Goal: Task Accomplishment & Management: Complete application form

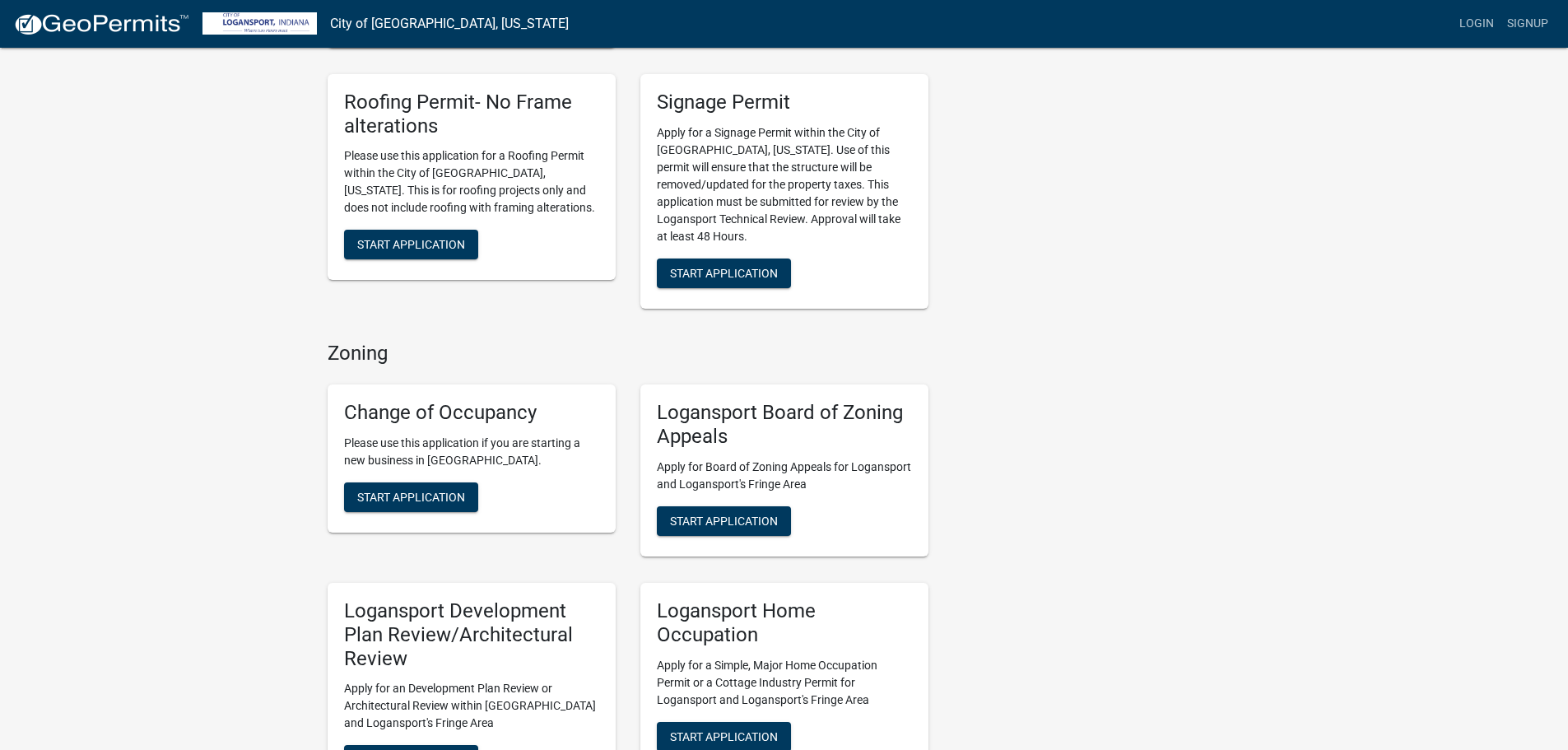
scroll to position [659, 0]
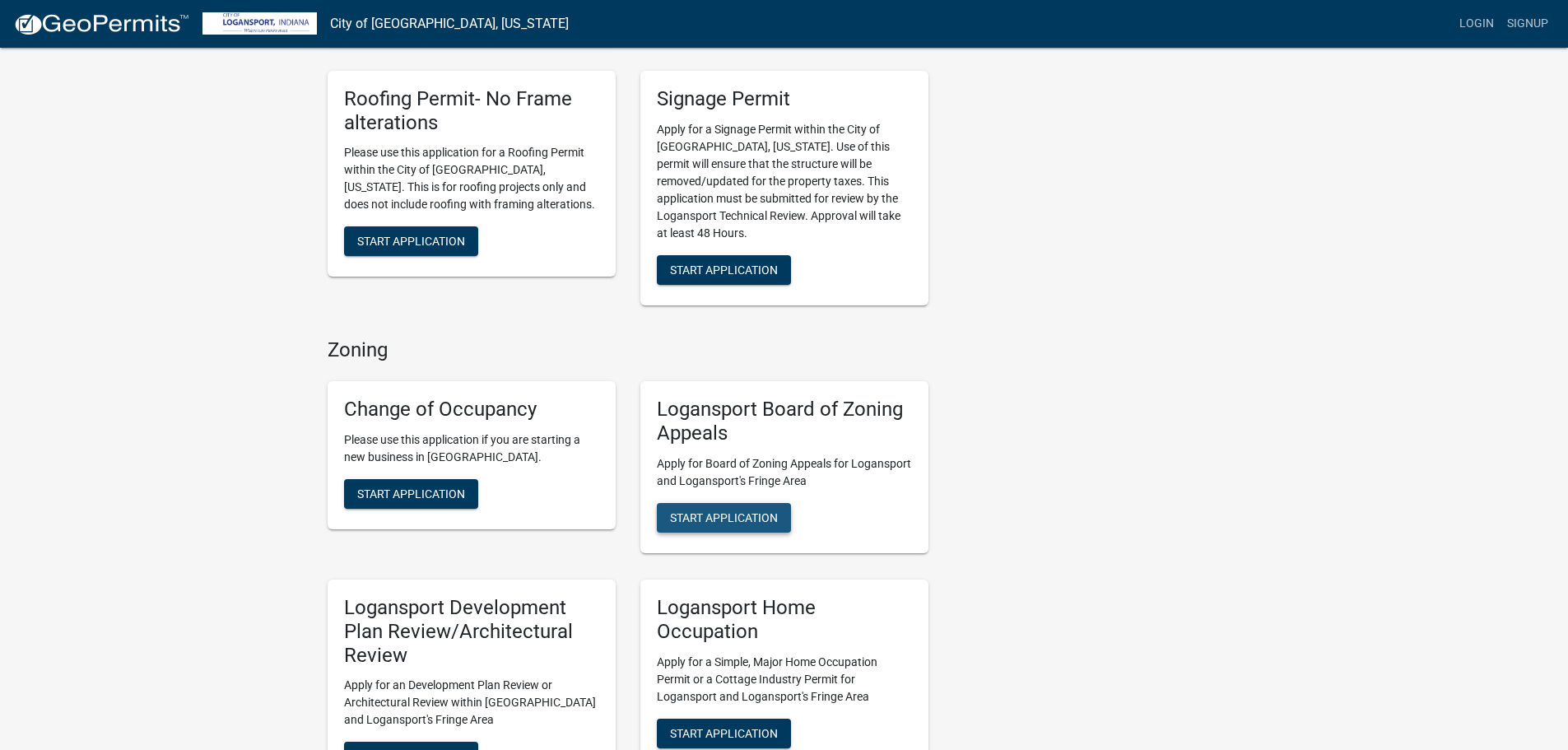
click at [713, 511] on span "Start Application" at bounding box center [724, 517] width 108 height 13
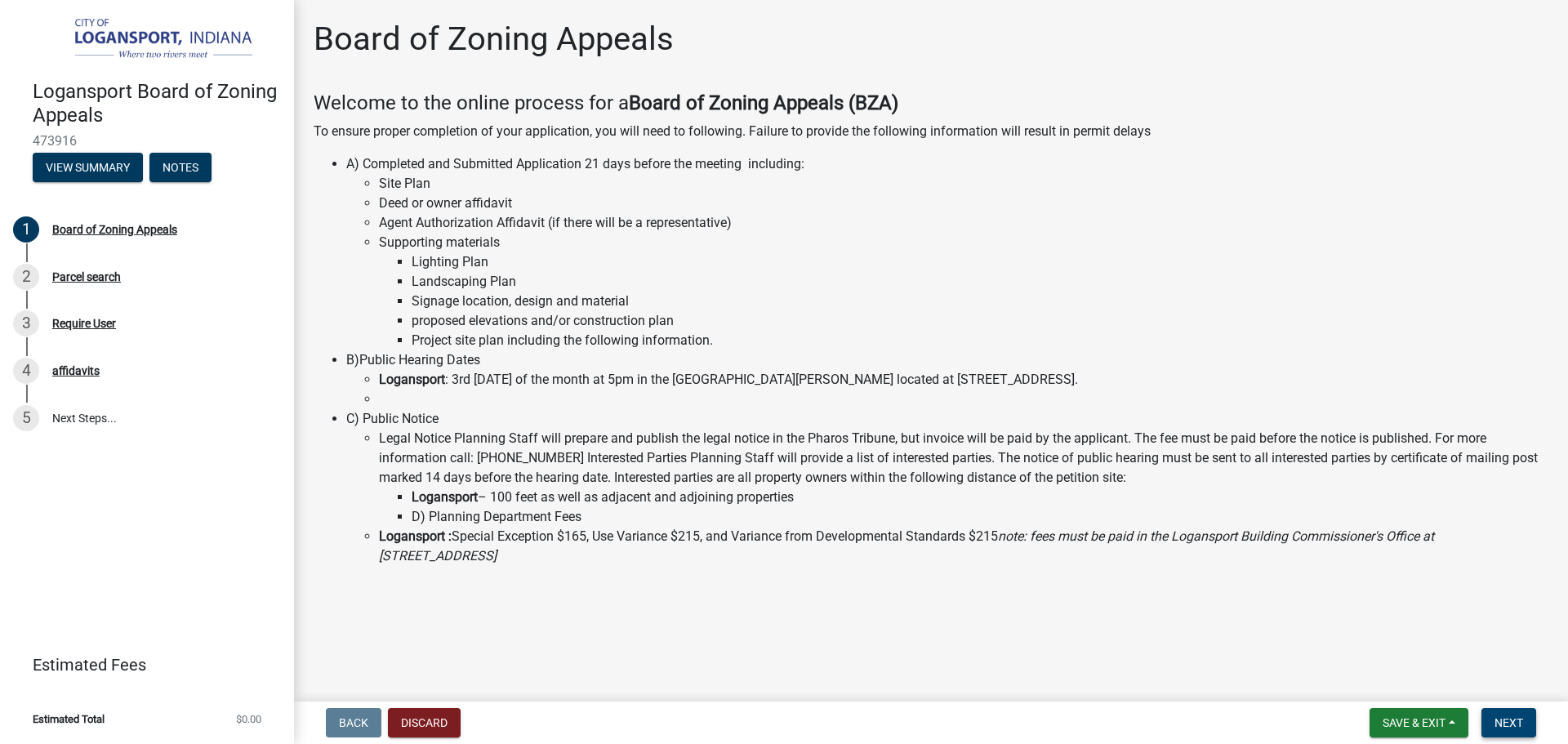
click at [1508, 724] on span "Next" at bounding box center [1509, 723] width 29 height 13
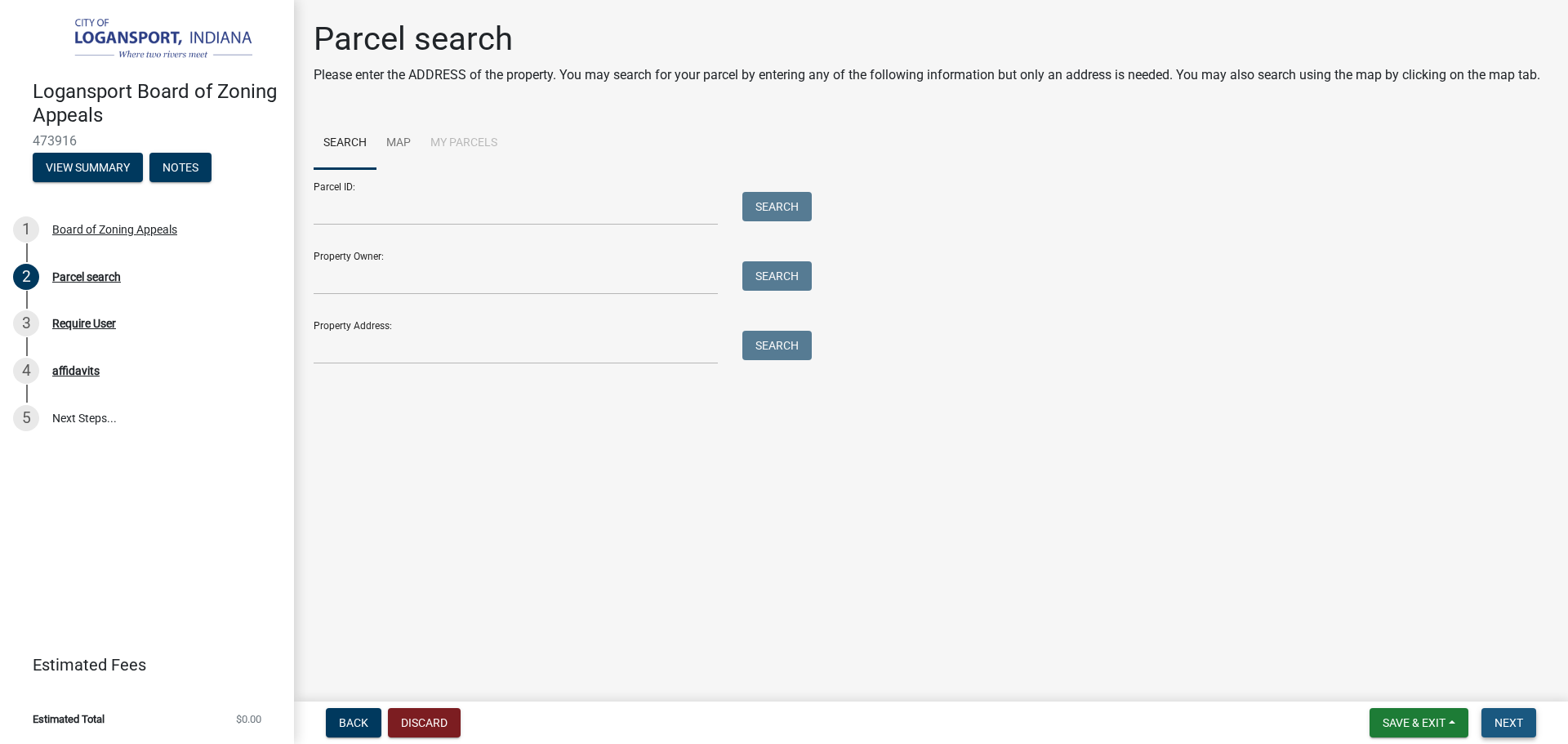
click at [1522, 723] on span "Next" at bounding box center [1509, 723] width 29 height 13
click at [348, 724] on span "Back" at bounding box center [353, 723] width 29 height 13
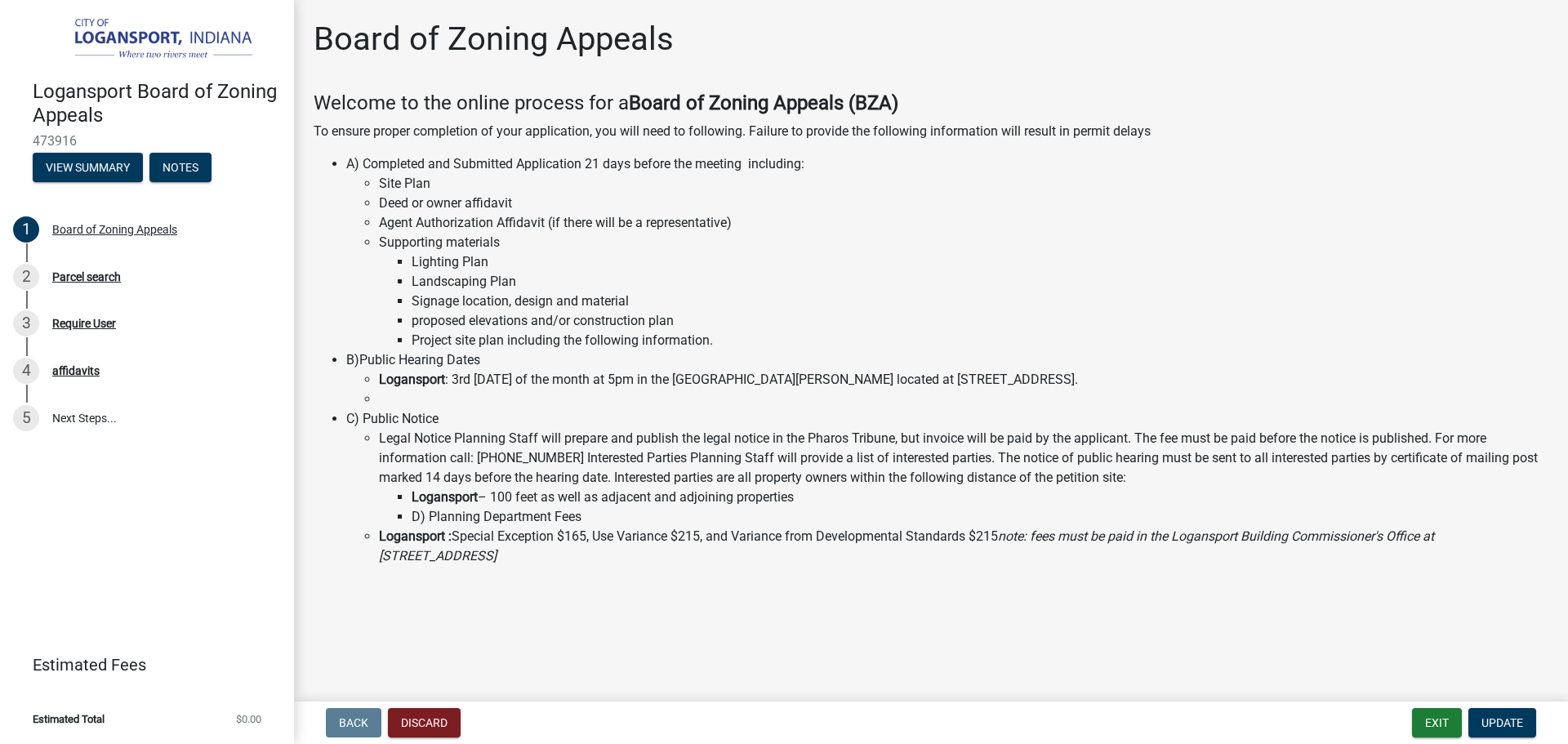
click at [425, 384] on strong "Logansport" at bounding box center [412, 379] width 66 height 16
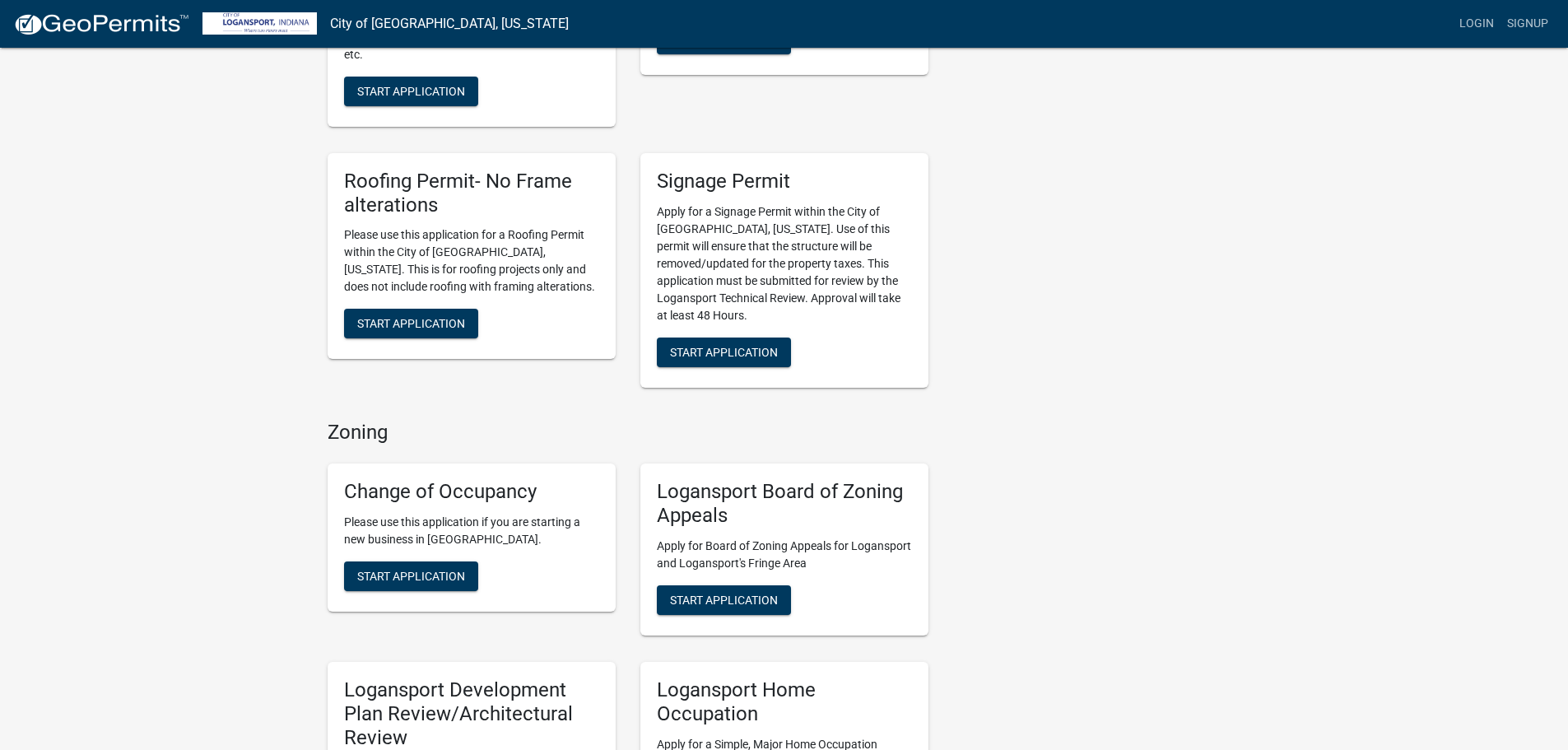
scroll to position [742, 0]
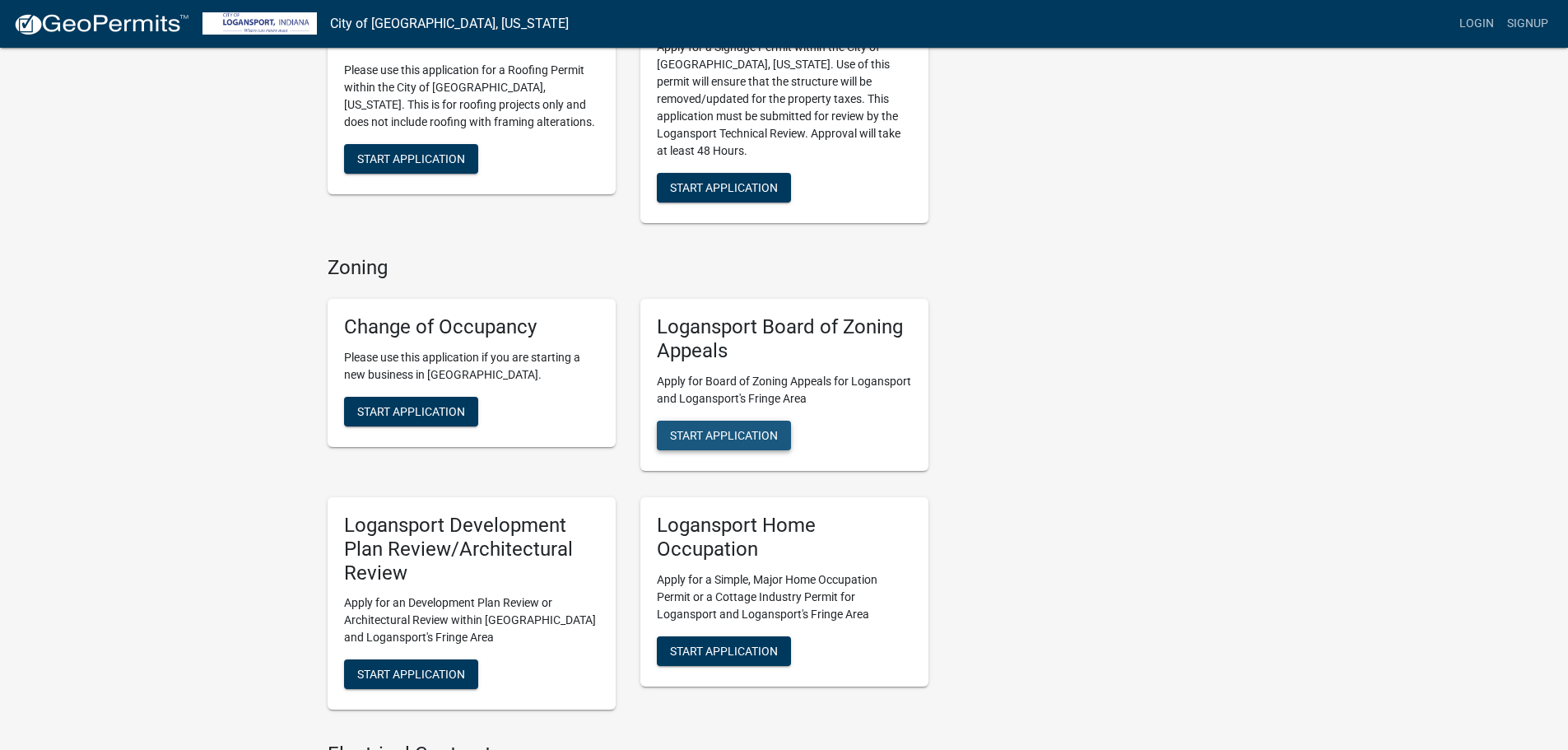
click at [755, 429] on span "Start Application" at bounding box center [724, 435] width 108 height 13
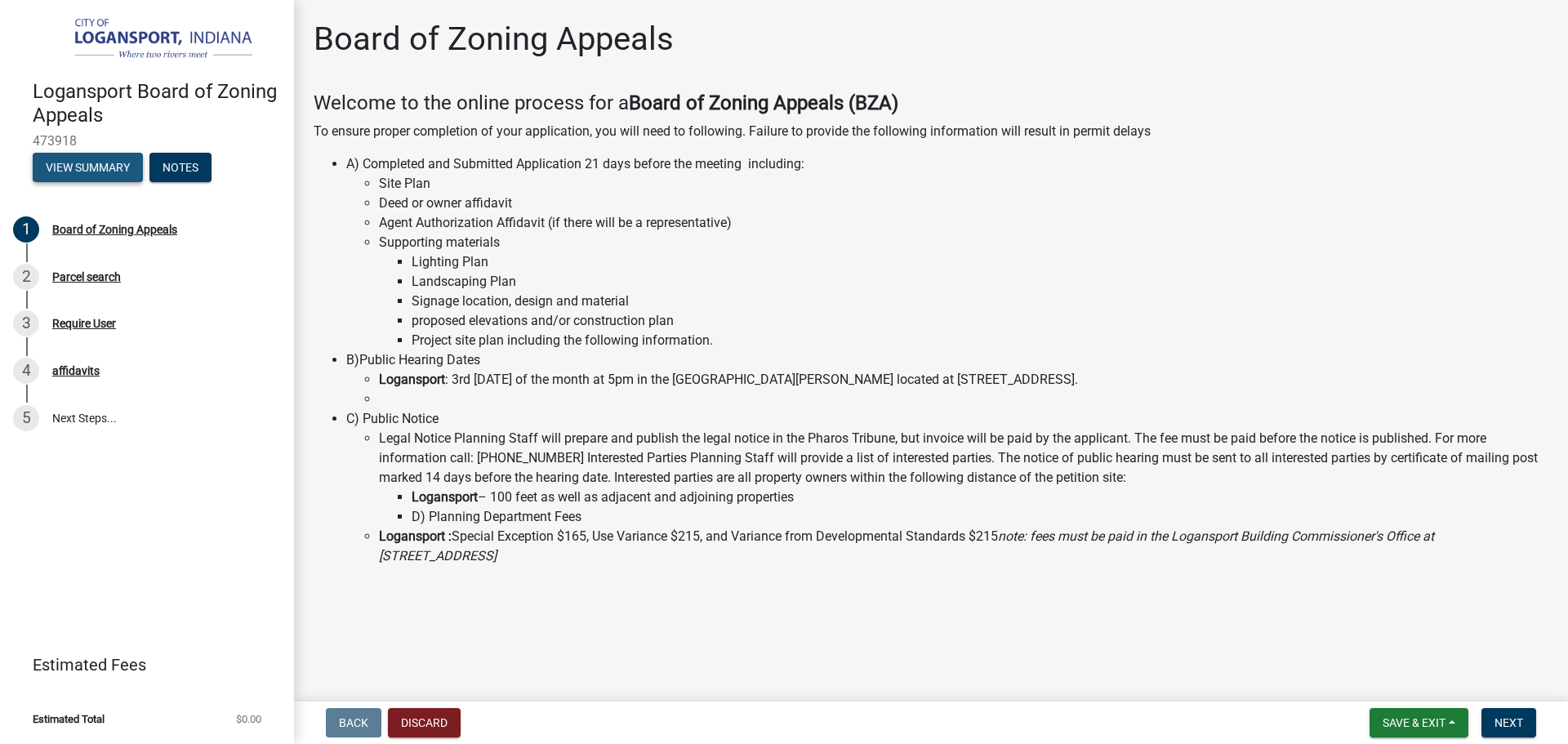
click at [59, 159] on button "View Summary" at bounding box center [88, 166] width 110 height 29
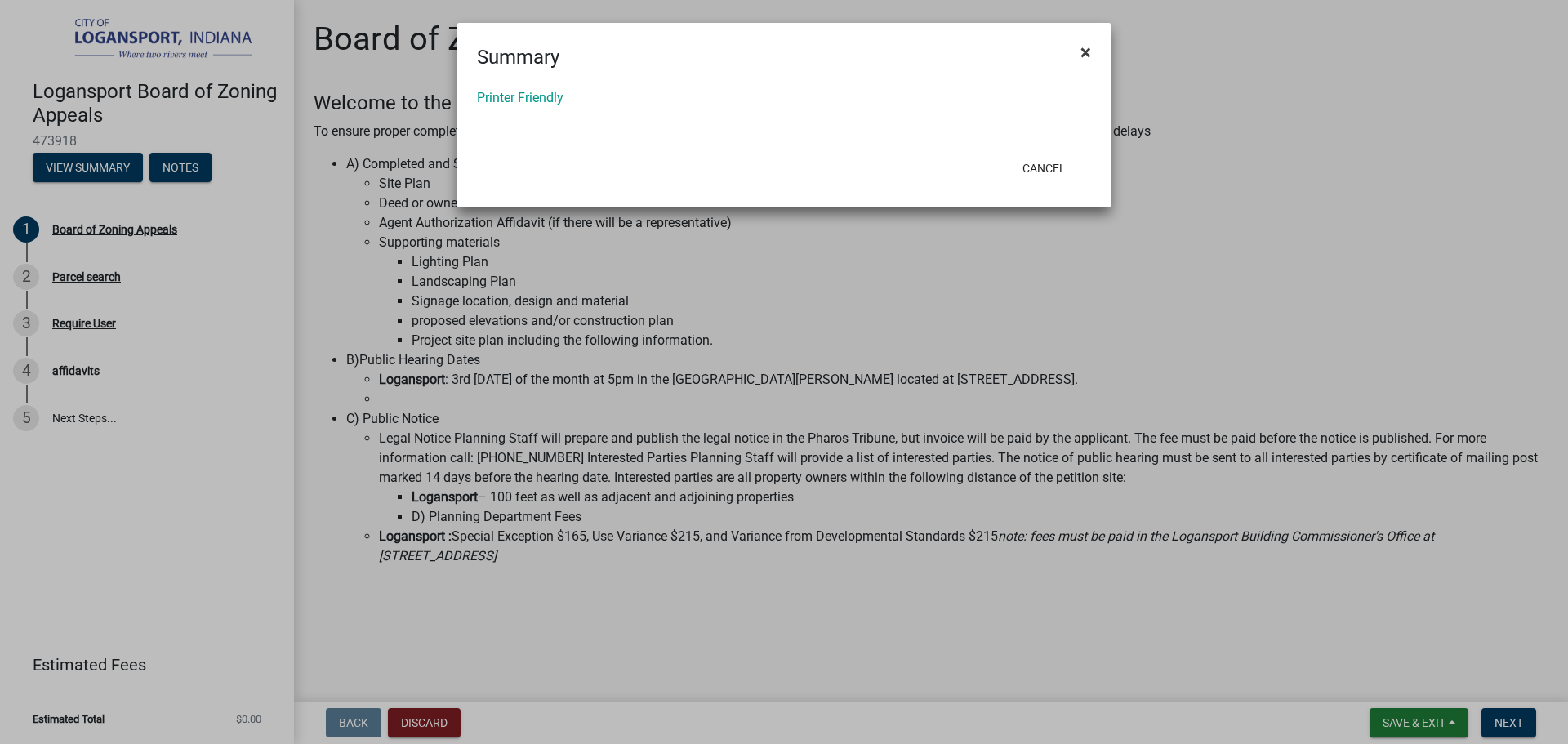
click at [1087, 50] on span "×" at bounding box center [1085, 52] width 10 height 22
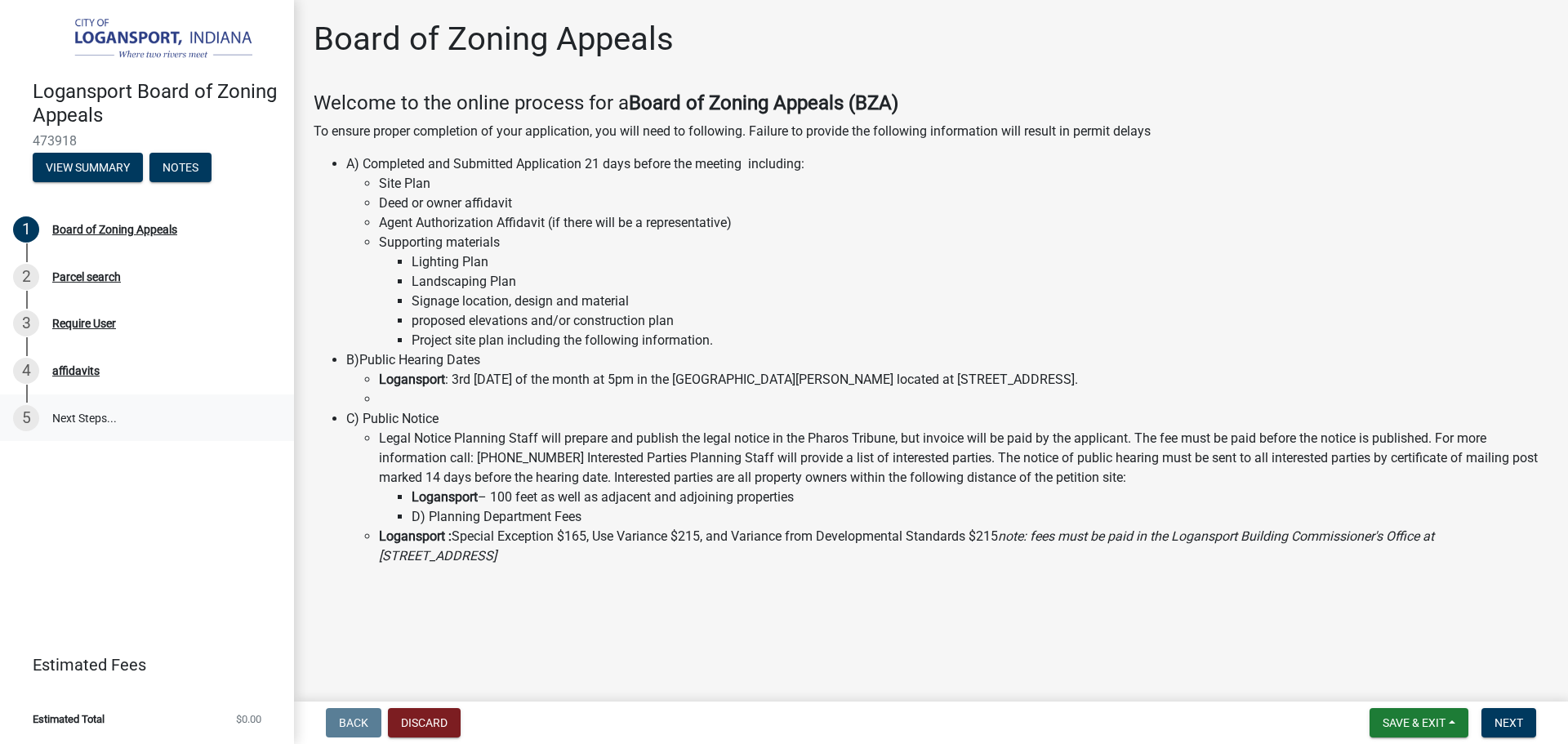
click at [101, 414] on link "5 Next Steps..." at bounding box center [147, 418] width 294 height 48
click at [107, 224] on div "Board of Zoning Appeals" at bounding box center [115, 230] width 125 height 11
click at [107, 226] on div "Board of Zoning Appeals" at bounding box center [115, 230] width 125 height 11
click at [377, 445] on ul "Legal Notice Planning Staff will prepare and publish the legal notice in the Ph…" at bounding box center [948, 497] width 1203 height 137
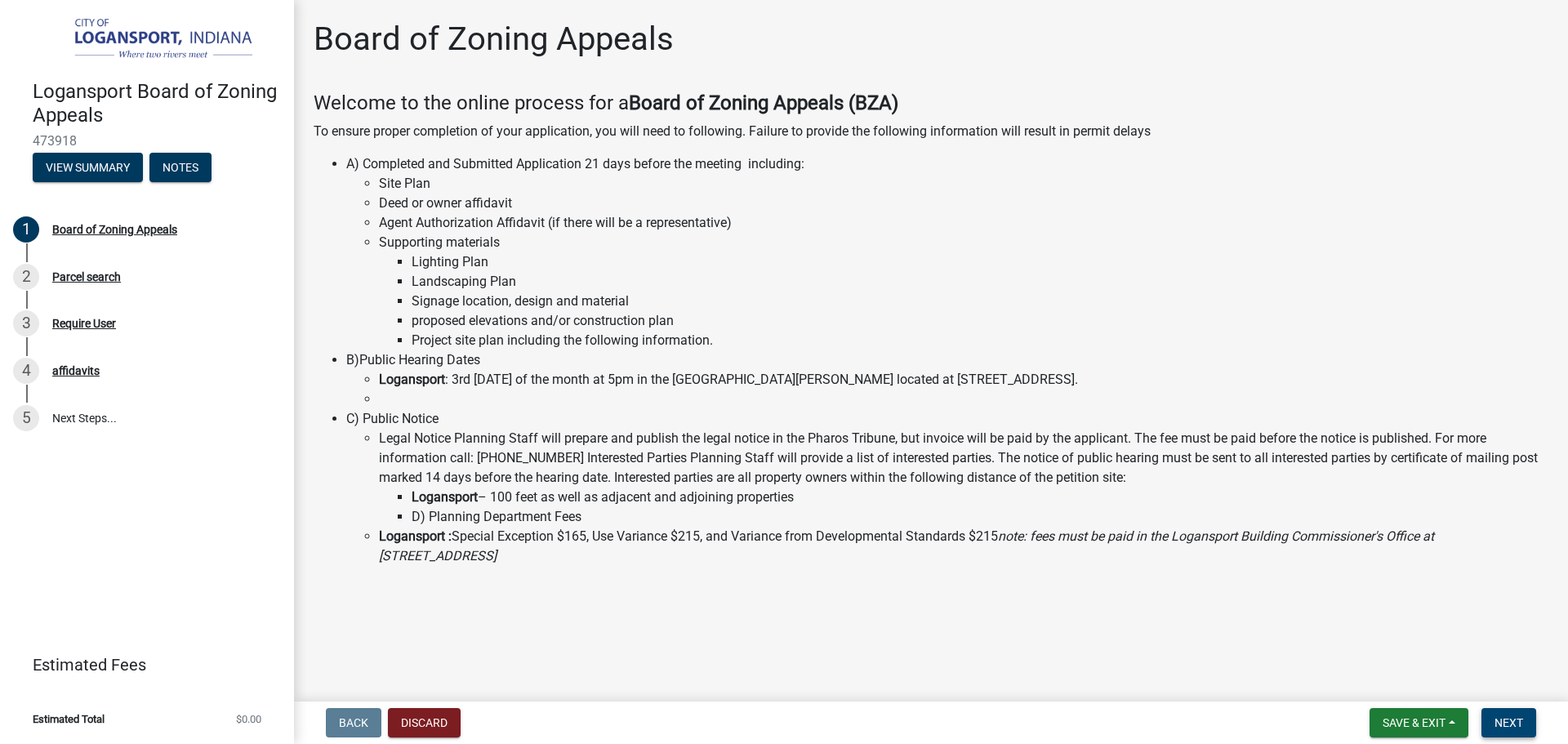
click at [1507, 721] on span "Next" at bounding box center [1509, 723] width 29 height 13
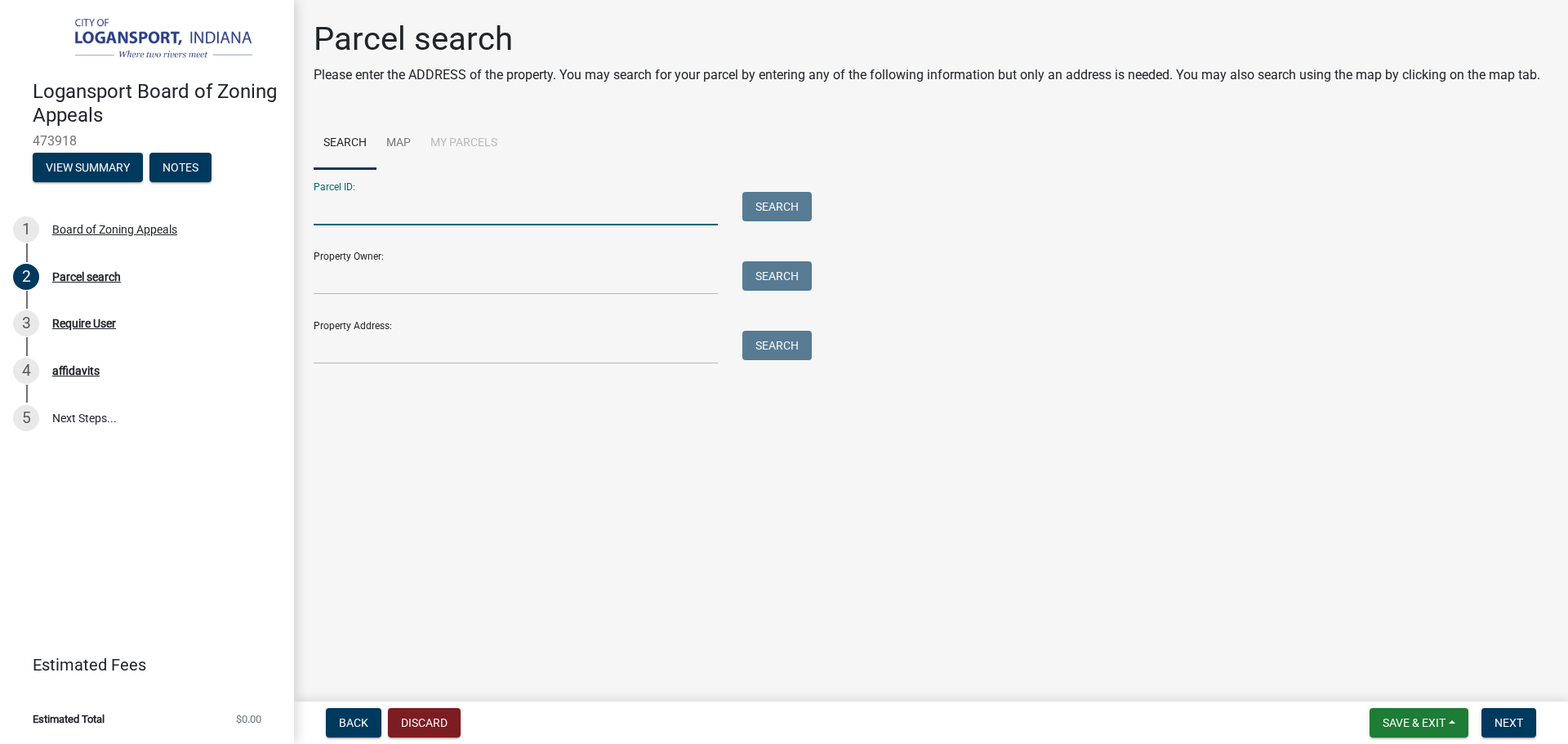
click at [545, 206] on input "Parcel ID:" at bounding box center [516, 208] width 405 height 34
click at [522, 272] on input "Property Owner:" at bounding box center [516, 279] width 405 height 34
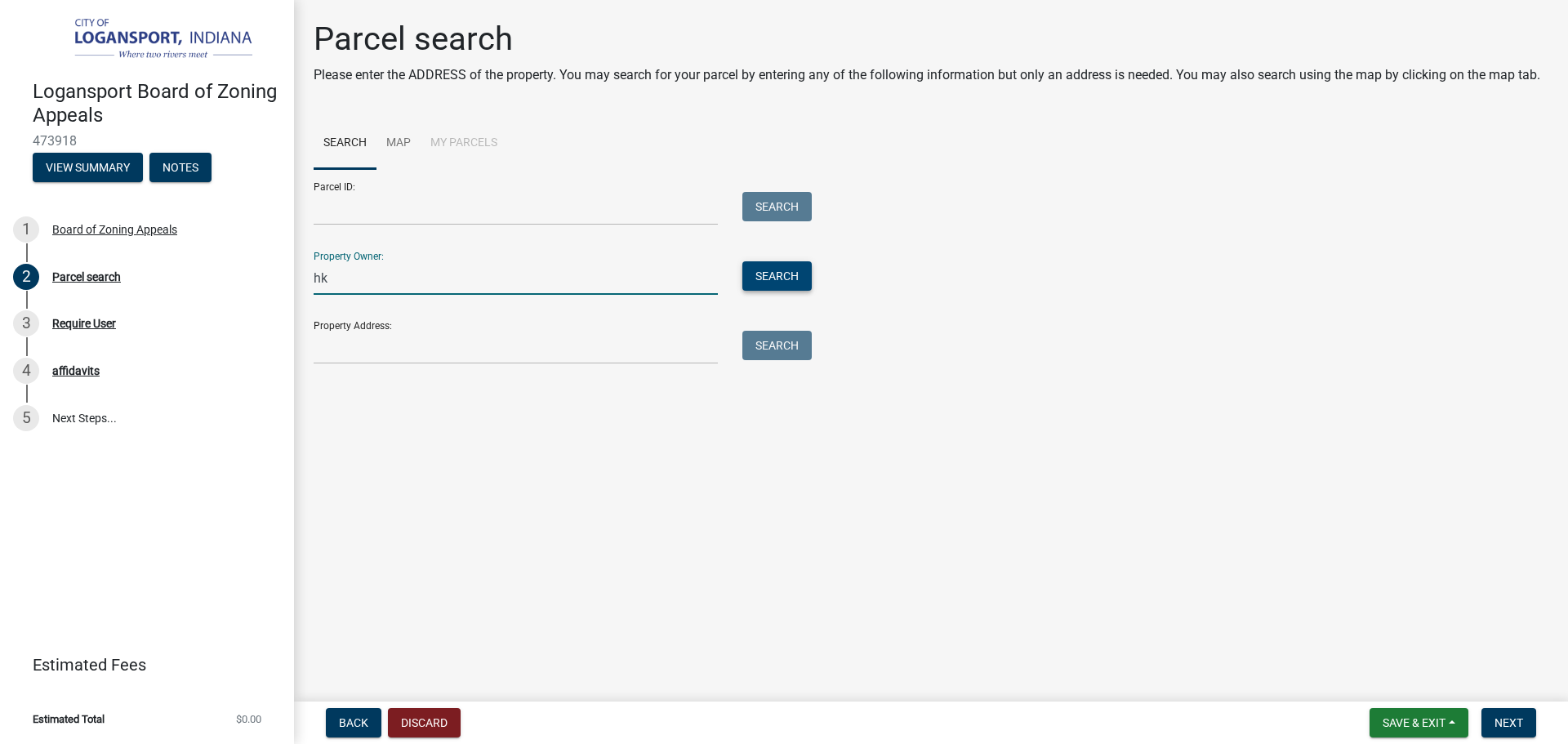
type input "hk"
click at [775, 275] on button "Search" at bounding box center [777, 276] width 69 height 29
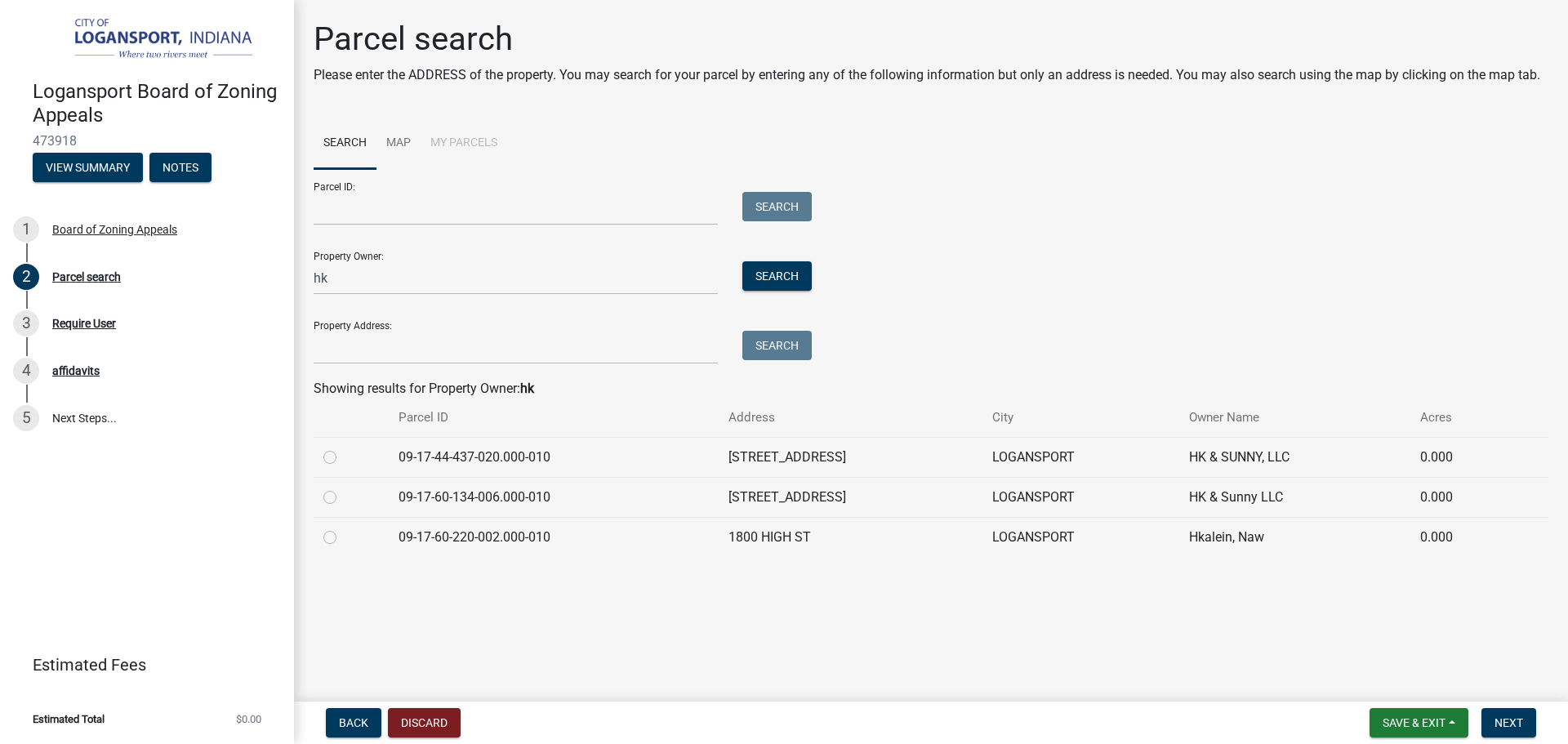
click at [343, 448] on label at bounding box center [343, 448] width 0 height 0
click at [343, 457] on input "radio" at bounding box center [348, 452] width 10 height 10
radio input "true"
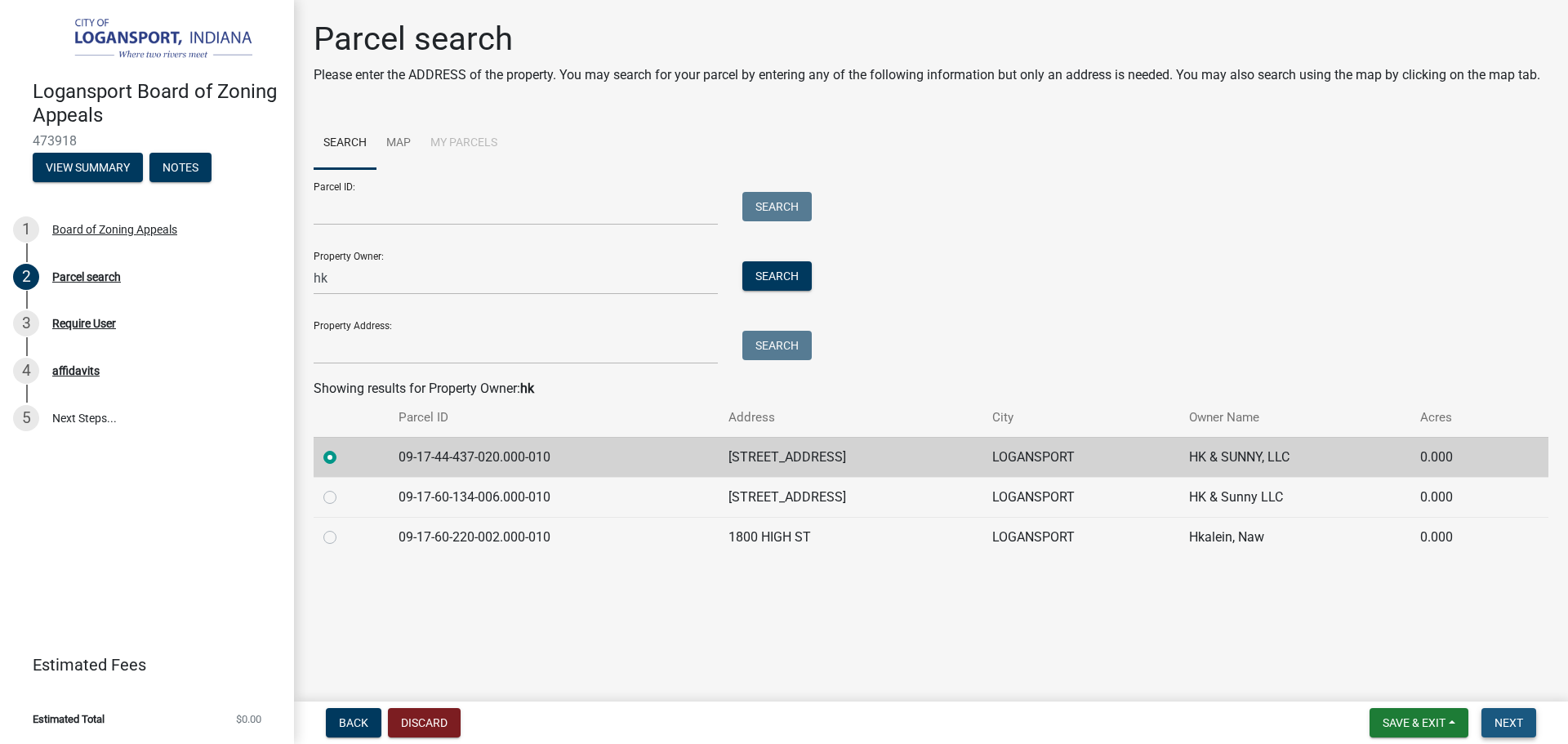
click at [1508, 723] on span "Next" at bounding box center [1509, 723] width 29 height 13
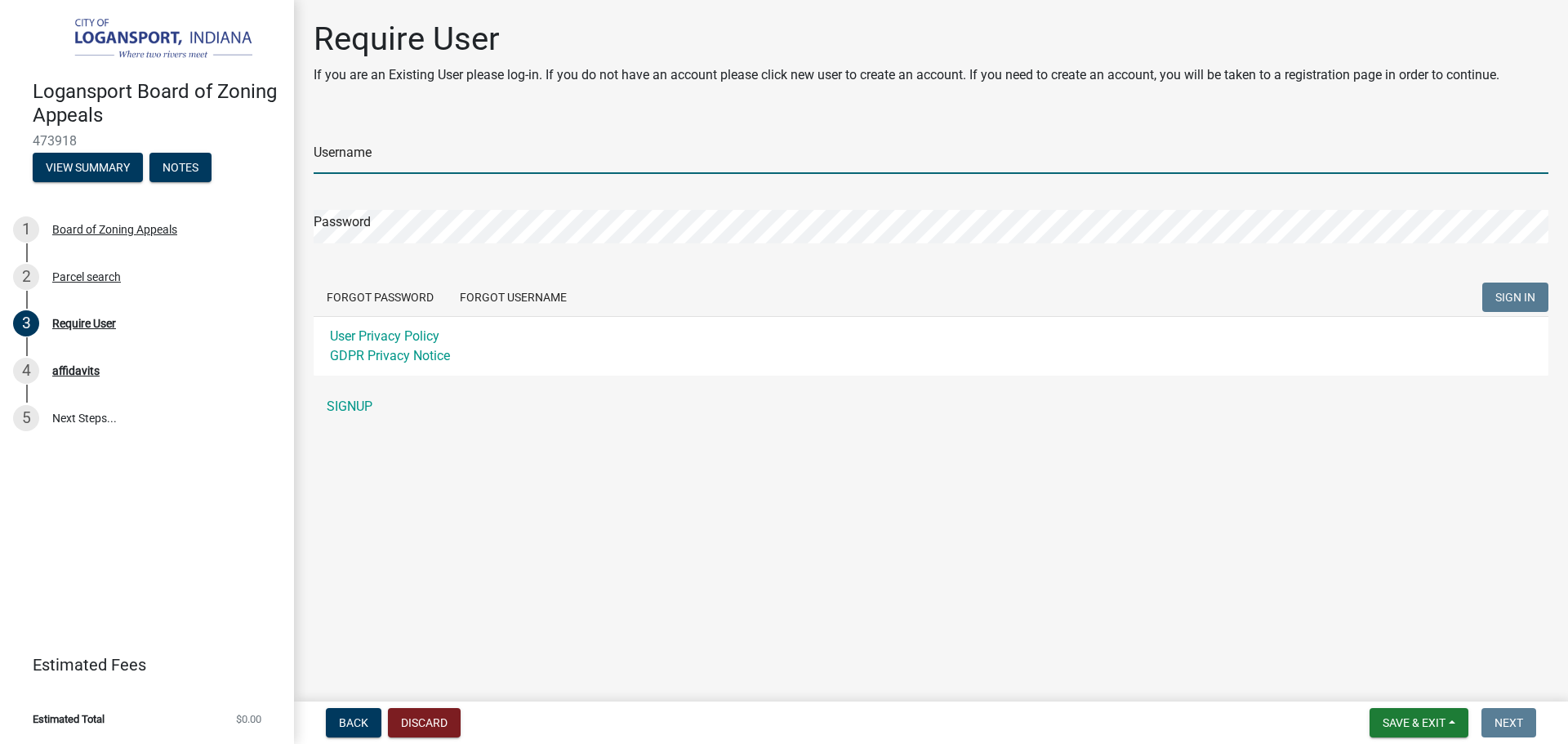
click at [405, 155] on input "Username" at bounding box center [932, 157] width 1235 height 34
type input "1"
type input "l"
type input "ketanpatel"
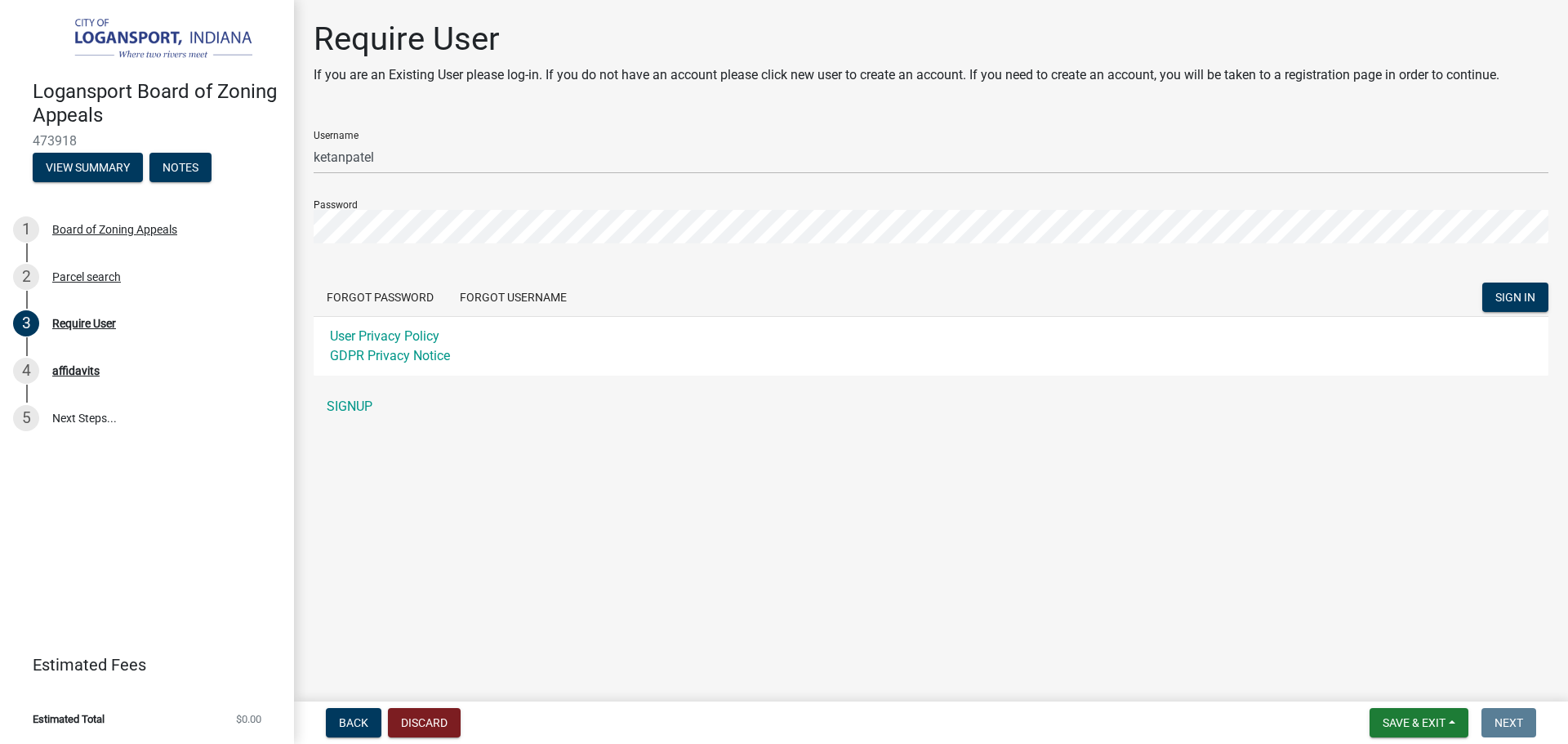
click at [789, 548] on main "Require User If you are an Existing User please log-in. If you do not have an a…" at bounding box center [932, 348] width 1275 height 695
click at [1503, 300] on span "SIGN IN" at bounding box center [1515, 297] width 40 height 13
click at [640, 534] on main "Require User If you are an Existing User please log-in. If you do not have an a…" at bounding box center [932, 348] width 1275 height 695
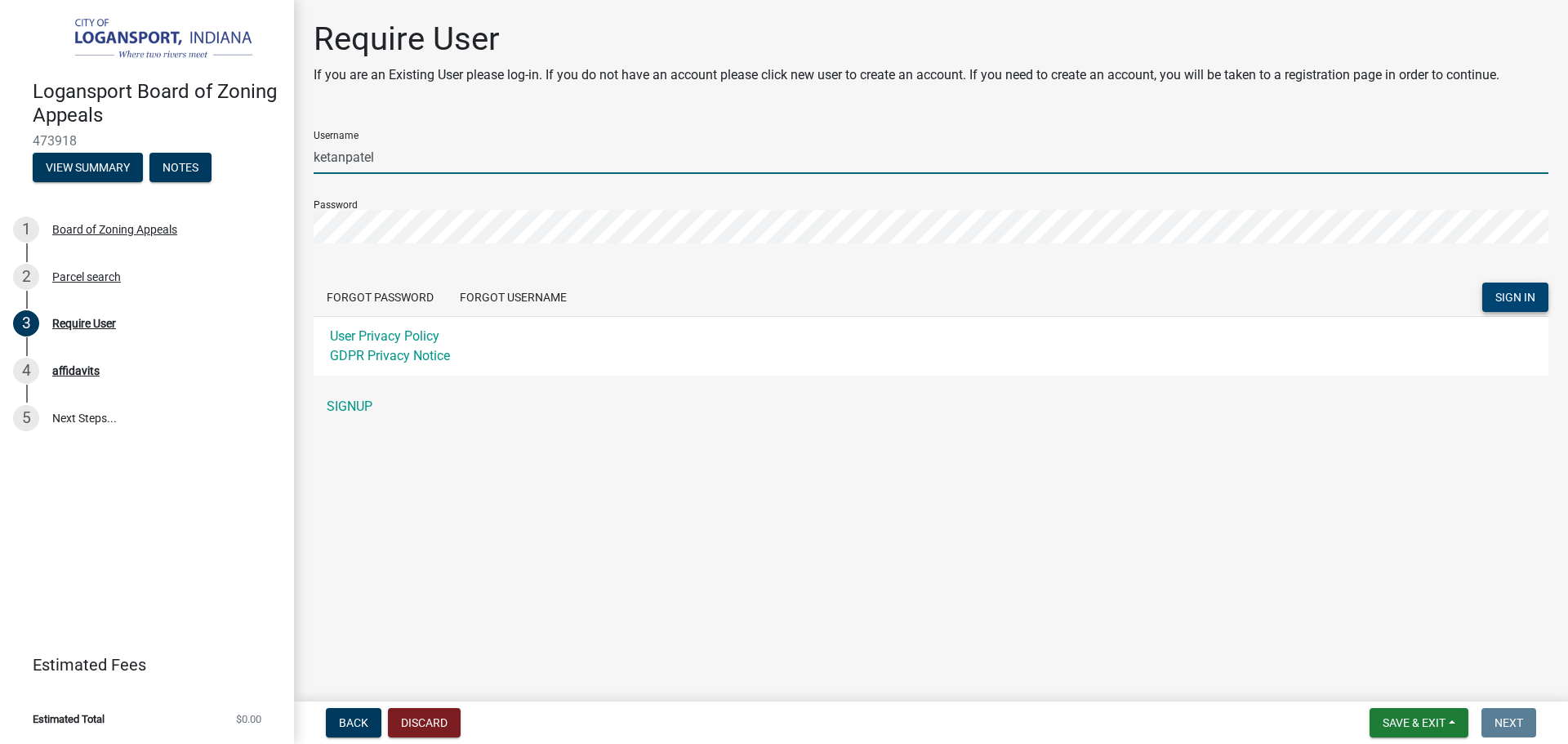
click at [394, 152] on input "ketanpatel" at bounding box center [932, 157] width 1235 height 34
click at [352, 403] on link "SIGNUP" at bounding box center [932, 407] width 1235 height 33
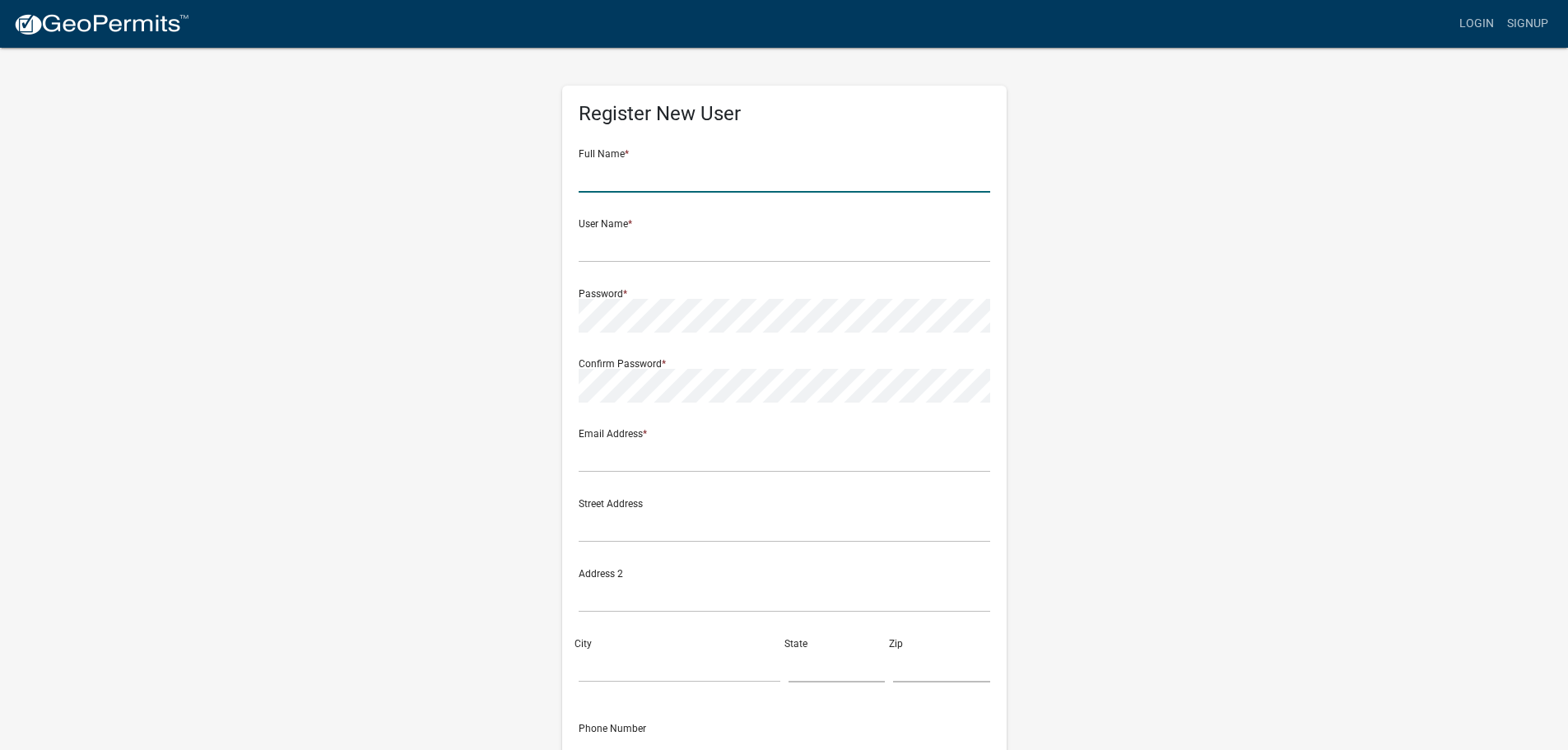
click at [628, 167] on input "text" at bounding box center [784, 176] width 412 height 34
type input "ketankumar G Patel"
type input "Ketanusa126@gmail.com"
type input "2311 Hazelnut ln"
type input "Kokomo"
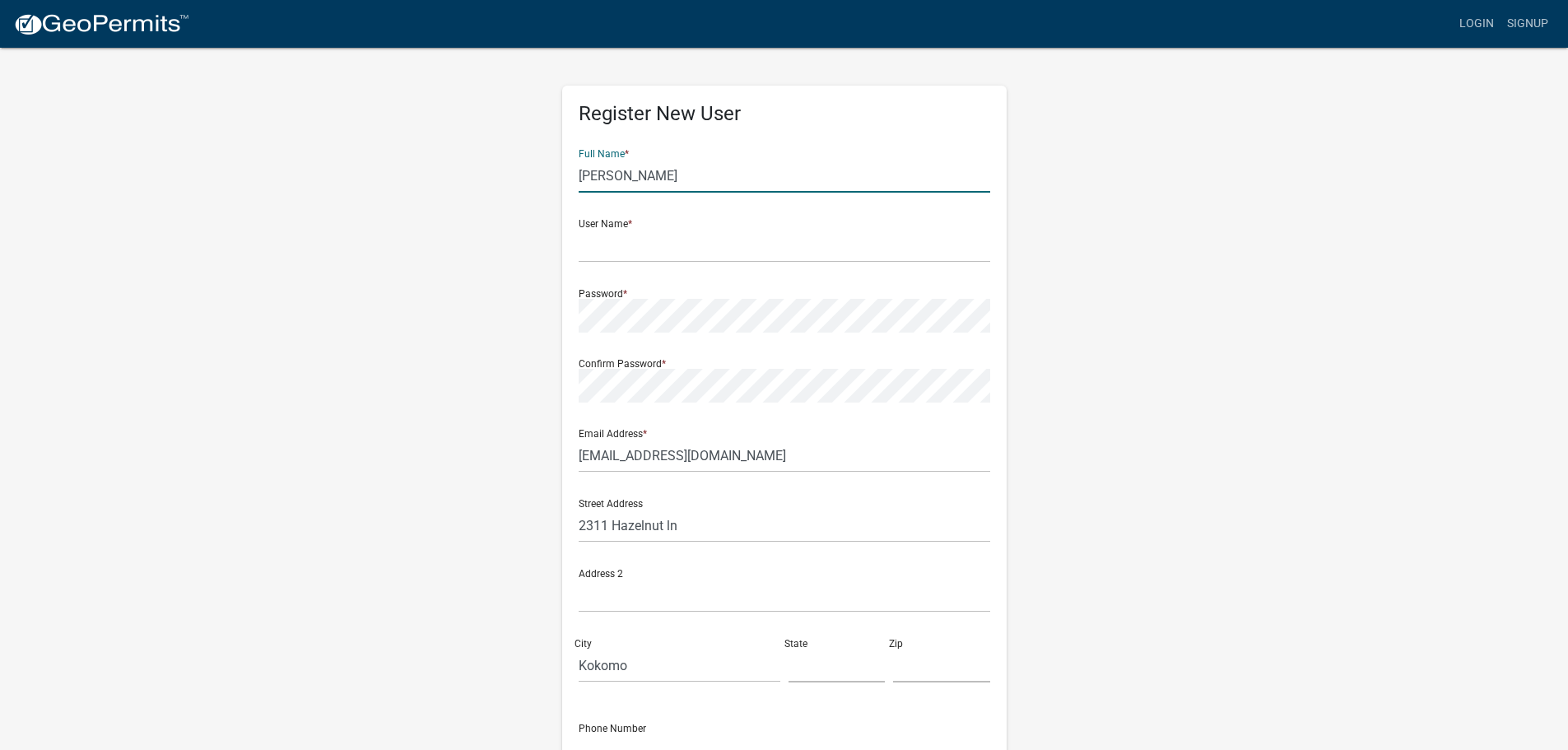
type input "IN"
type input "46902"
type input "7733987714"
click at [605, 248] on input "text" at bounding box center [784, 246] width 412 height 34
click at [605, 252] on input "text" at bounding box center [784, 246] width 412 height 34
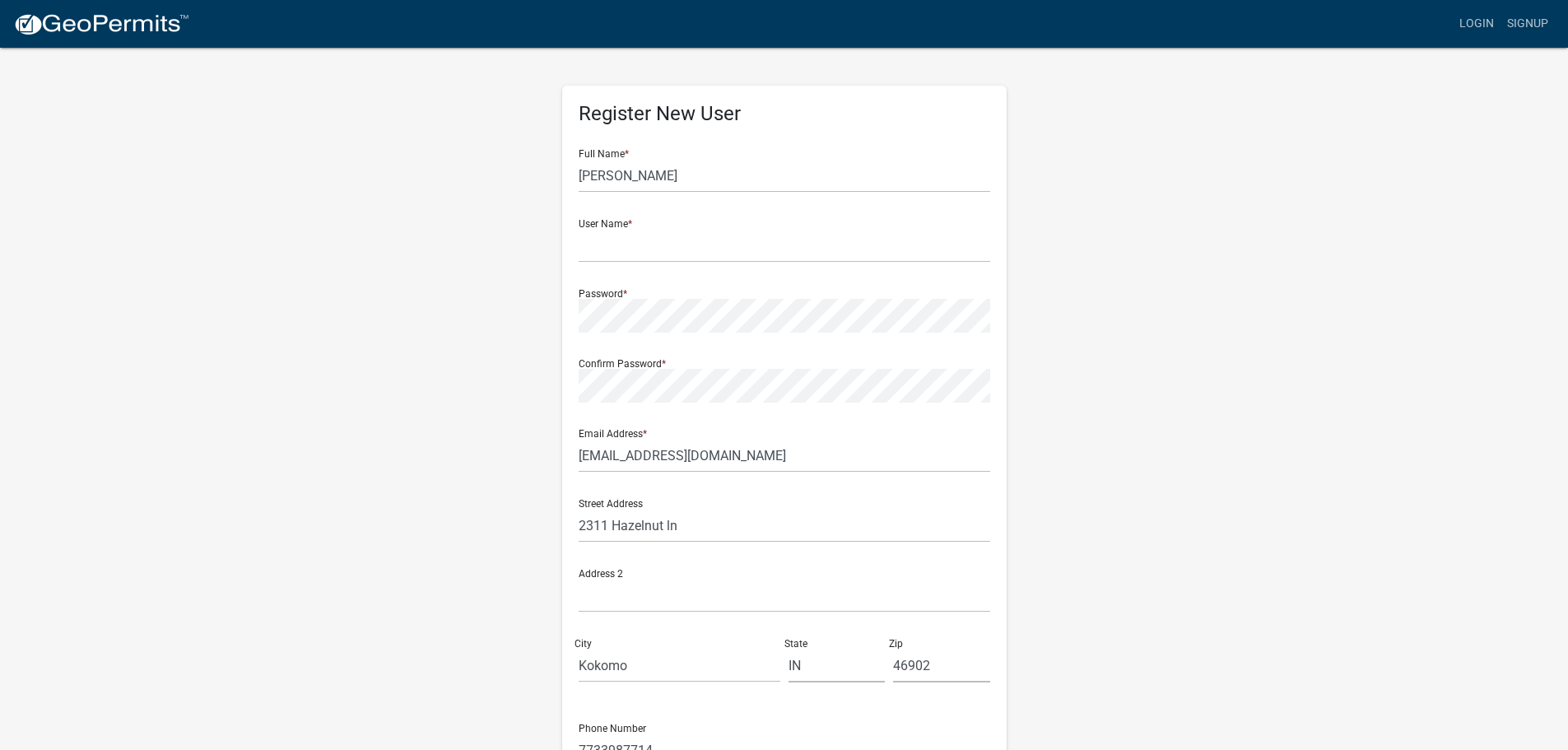
click at [369, 363] on div "Register New User Full Name * ketankumar G Patel User Name * Password * Confirm…" at bounding box center [784, 486] width 938 height 881
click at [645, 247] on input "text" at bounding box center [784, 246] width 412 height 34
click at [609, 247] on input "ketanpatel" at bounding box center [784, 246] width 412 height 34
type input "kennypatel"
click at [422, 409] on div "Register New User Full Name * ketankumar G Patel User Name * kennypatel Passwor…" at bounding box center [784, 486] width 938 height 881
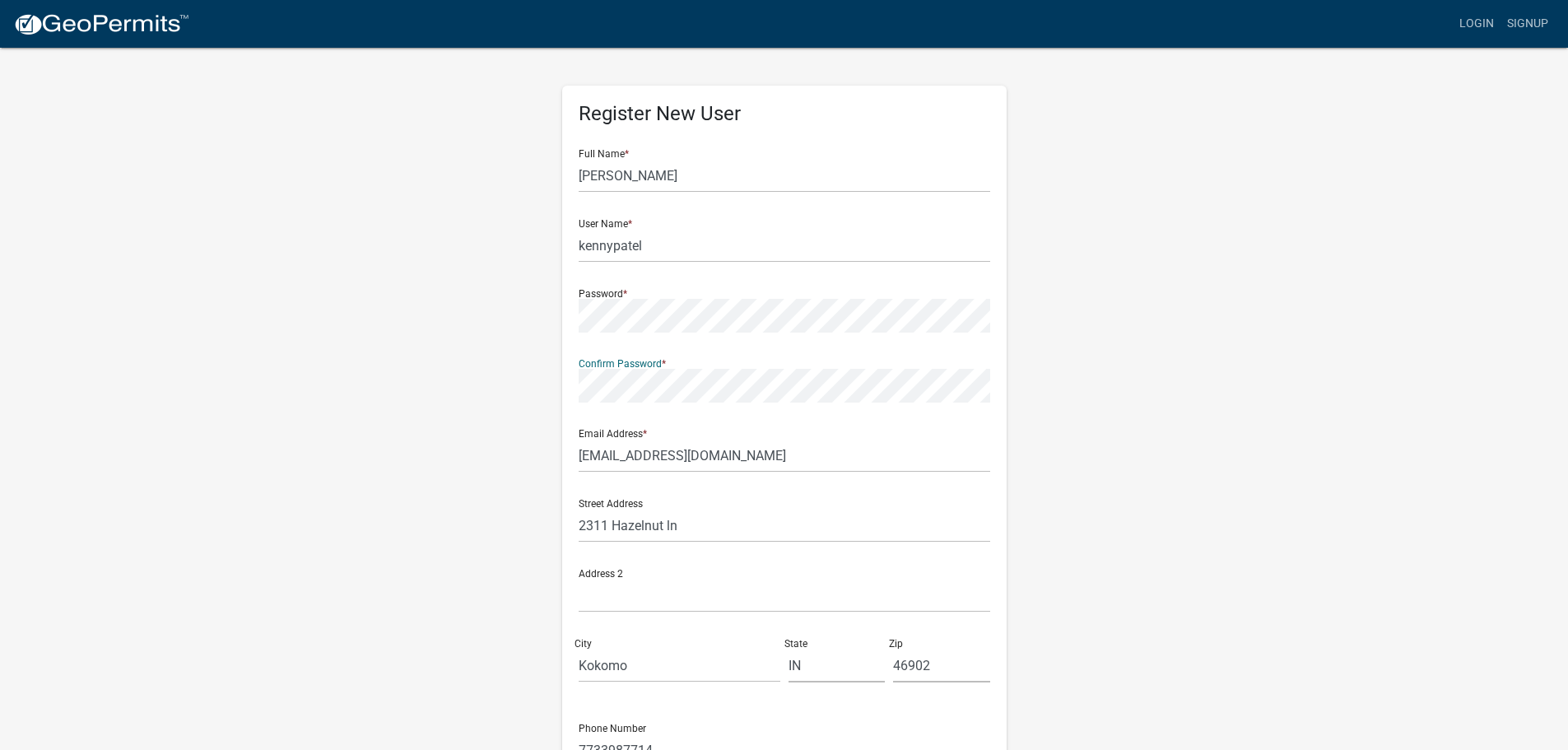
click at [428, 440] on div "Register New User Full Name * ketankumar G Patel User Name * kennypatel Passwor…" at bounding box center [784, 486] width 938 height 881
click at [586, 457] on input "Ketanusa126@gmail.com" at bounding box center [784, 456] width 412 height 34
type input "ketanusa126@gmail.com"
click at [366, 472] on div "Register New User Full Name * ketankumar G Patel User Name * kennypatel Passwor…" at bounding box center [784, 486] width 938 height 881
click at [695, 523] on input "2311 Hazelnut ln" at bounding box center [784, 526] width 412 height 34
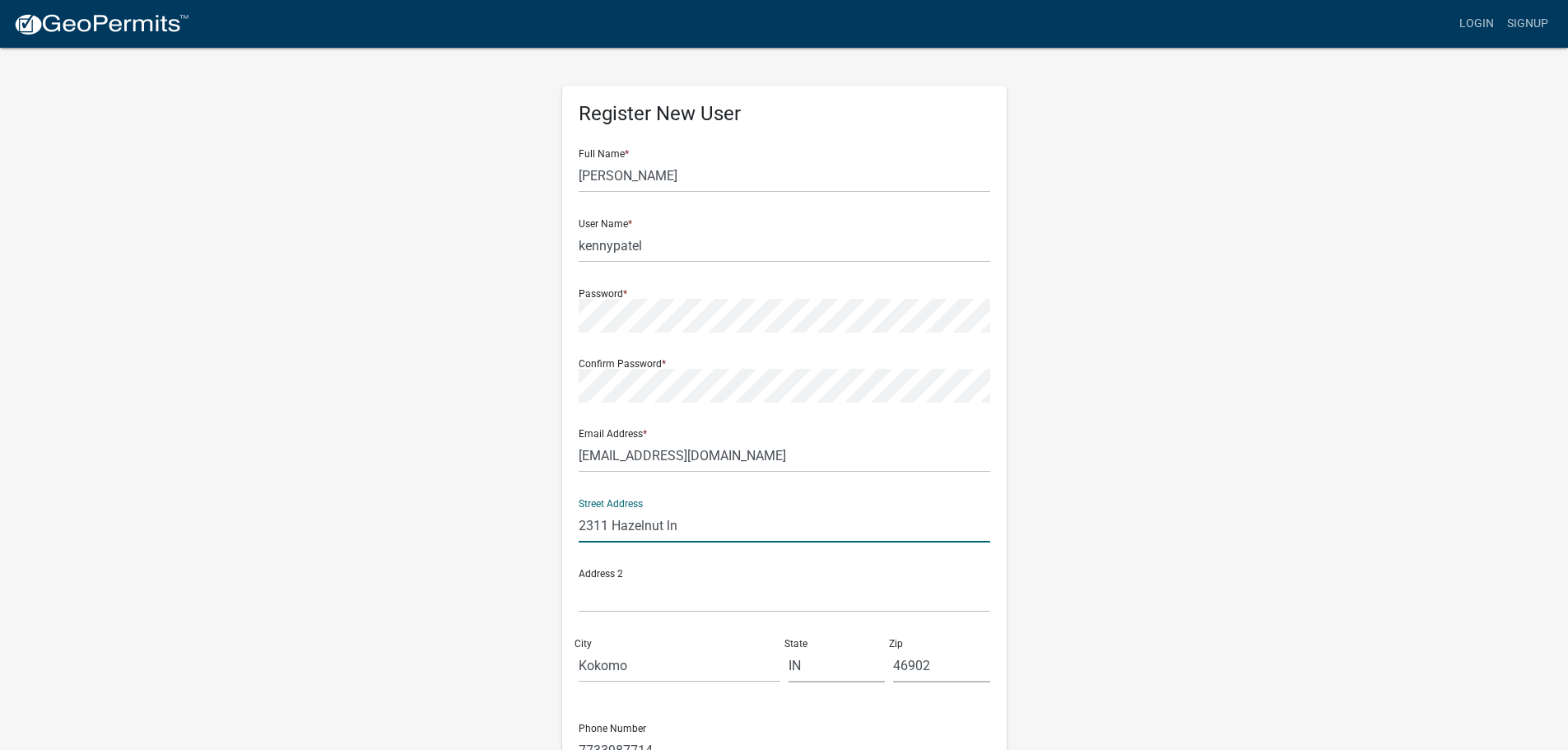
drag, startPoint x: 687, startPoint y: 522, endPoint x: 0, endPoint y: 546, distance: 687.4
click at [20, 546] on wm-register-view "more_horiz Login Signup Register New User Full Name * ketankumar G Patel User N…" at bounding box center [784, 464] width 1568 height 927
click at [648, 525] on input "1106 Springhill dr" at bounding box center [784, 526] width 412 height 34
type input "1106 Spring hill dr"
click at [408, 633] on div "Register New User Full Name * ketankumar G Patel User Name * kennypatel Passwor…" at bounding box center [784, 486] width 938 height 881
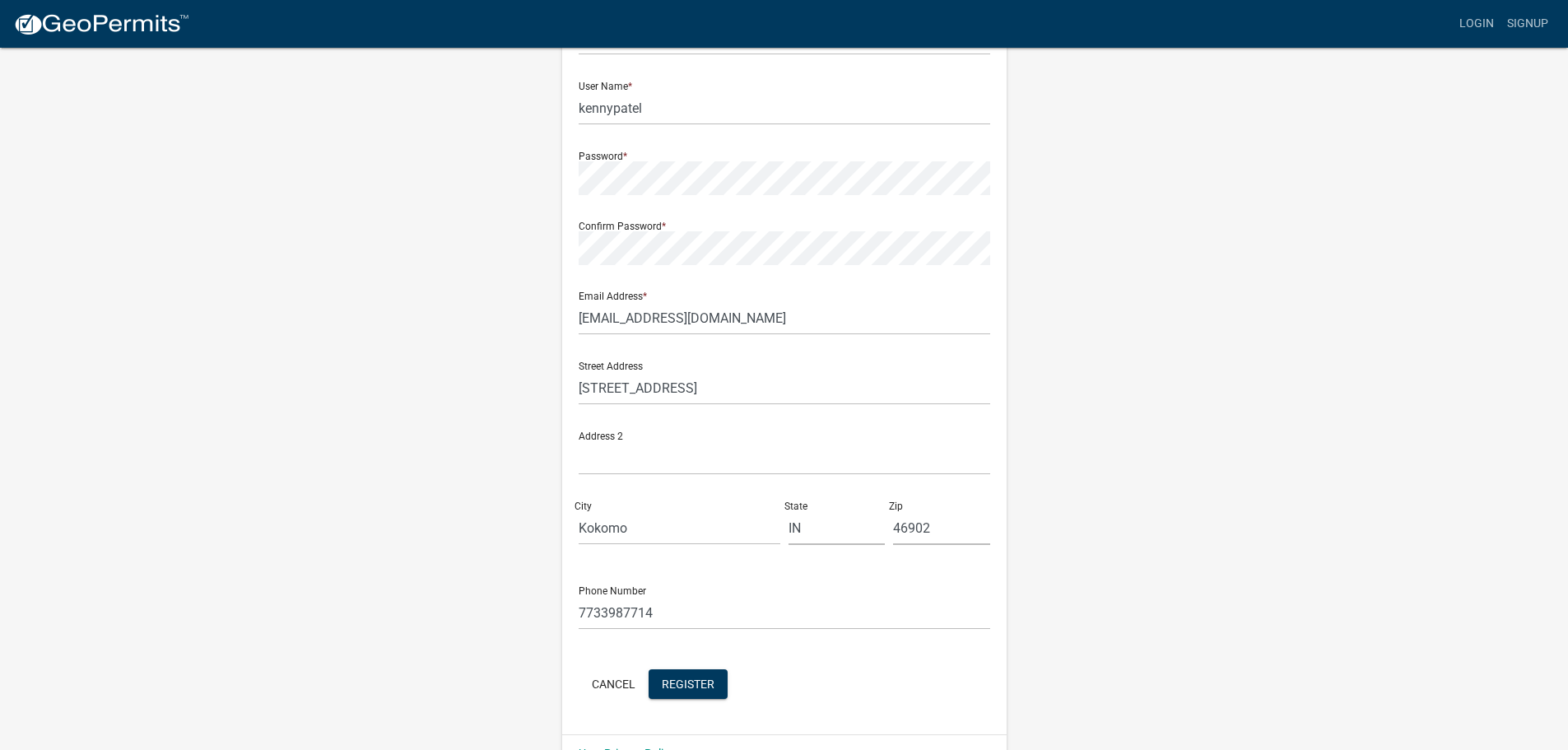
scroll to position [165, 0]
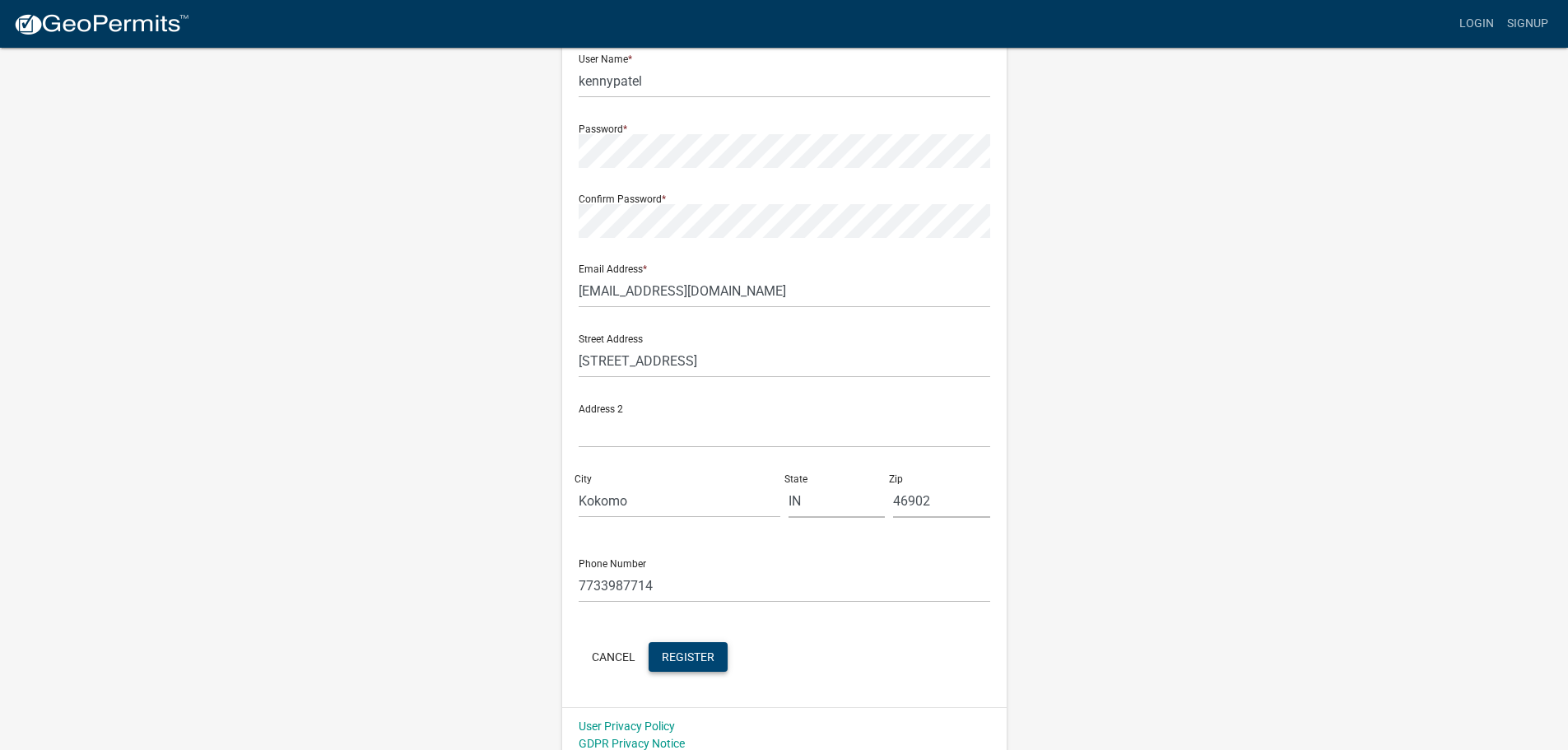
click at [691, 653] on span "Register" at bounding box center [688, 657] width 53 height 13
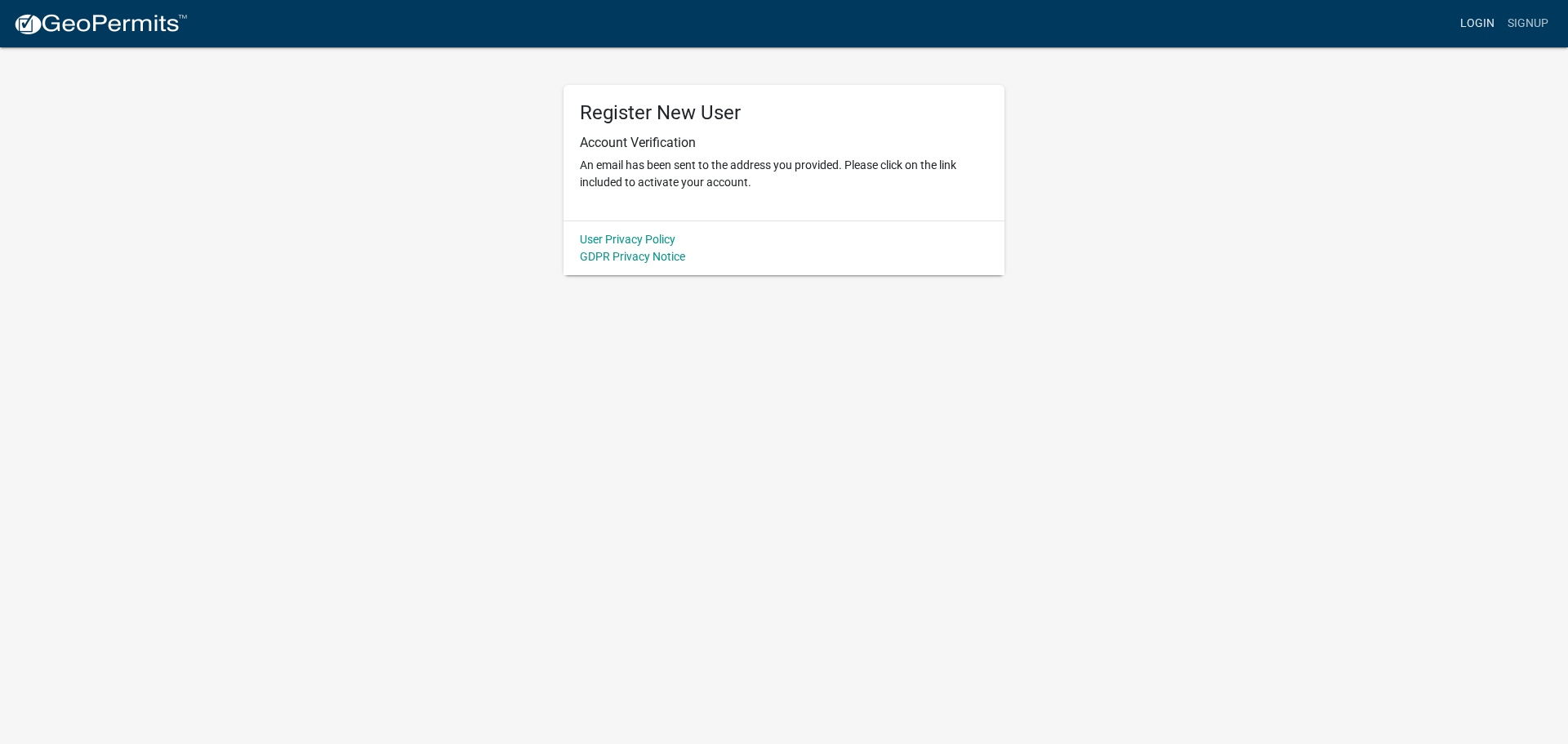
click at [1469, 21] on link "Login" at bounding box center [1477, 23] width 48 height 31
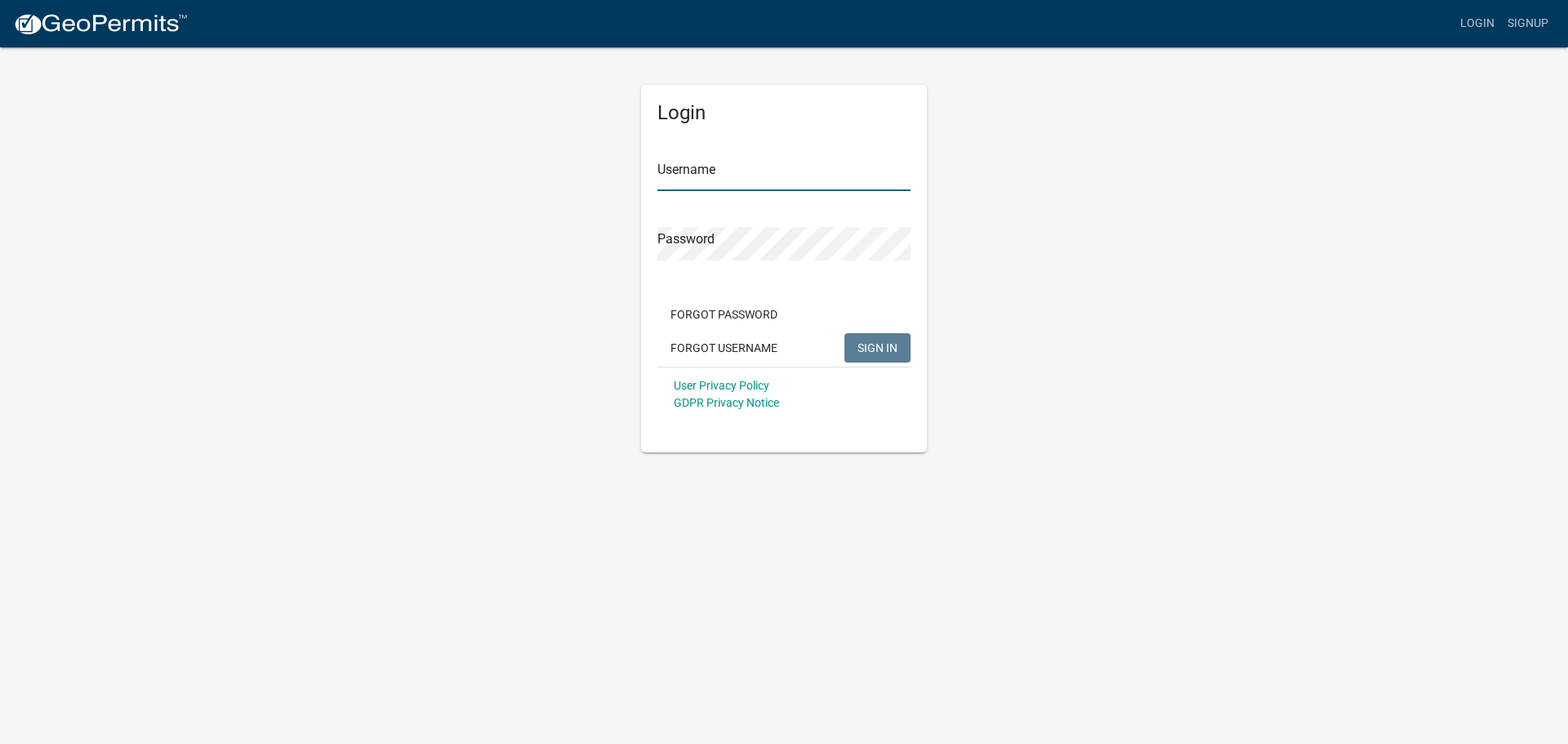
type input "kennypatel"
click at [889, 343] on span "SIGN IN" at bounding box center [877, 348] width 40 height 13
click at [885, 349] on span "SIGN IN" at bounding box center [877, 348] width 40 height 13
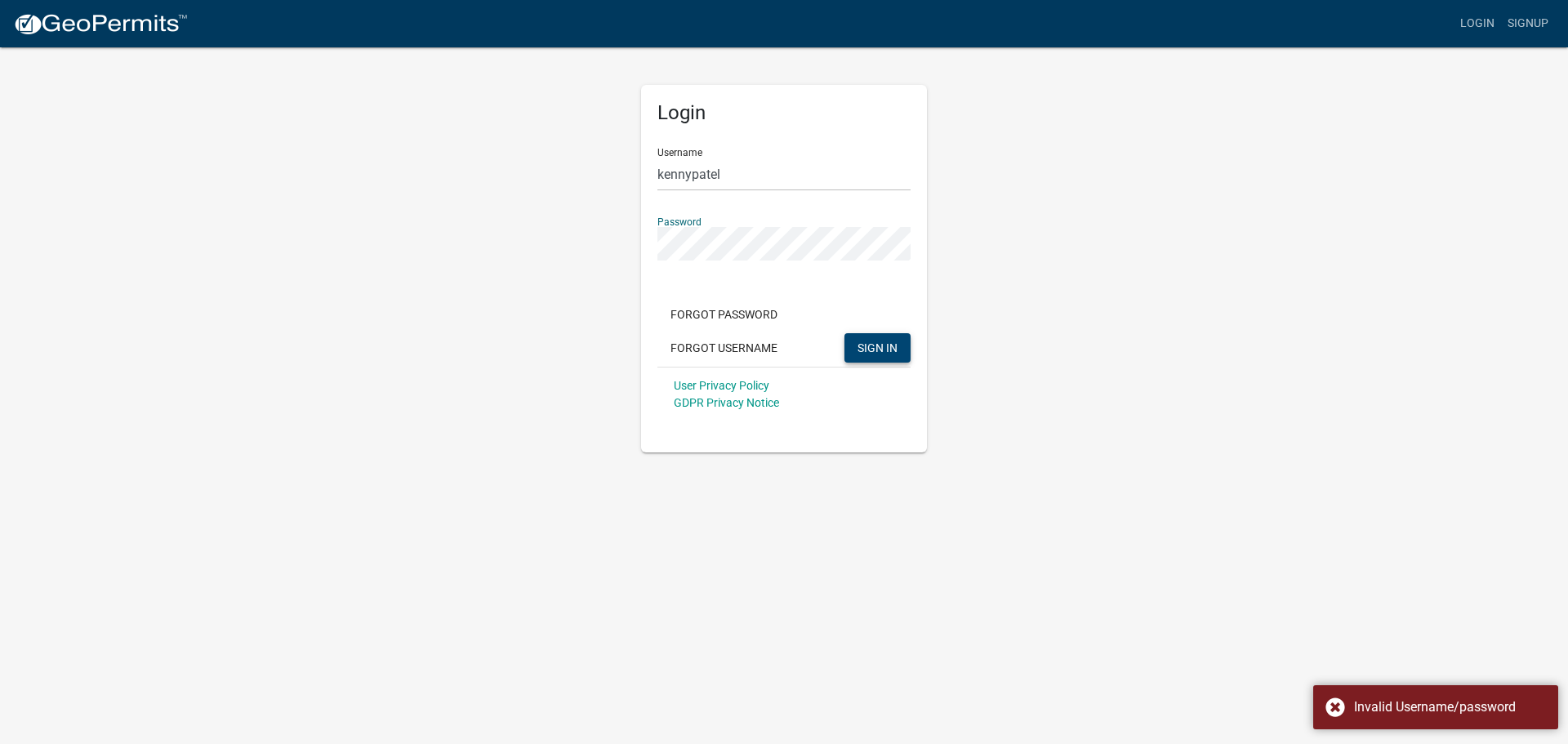
click at [451, 241] on div "Login Username kennypatel Password Forgot Password Forgot Username SIGN IN User…" at bounding box center [784, 249] width 931 height 407
click at [691, 539] on body "Internet Explorer does NOT work with GeoPermits. Get a new browser for more sec…" at bounding box center [784, 372] width 1568 height 744
click at [870, 341] on span "SIGN IN" at bounding box center [877, 348] width 40 height 13
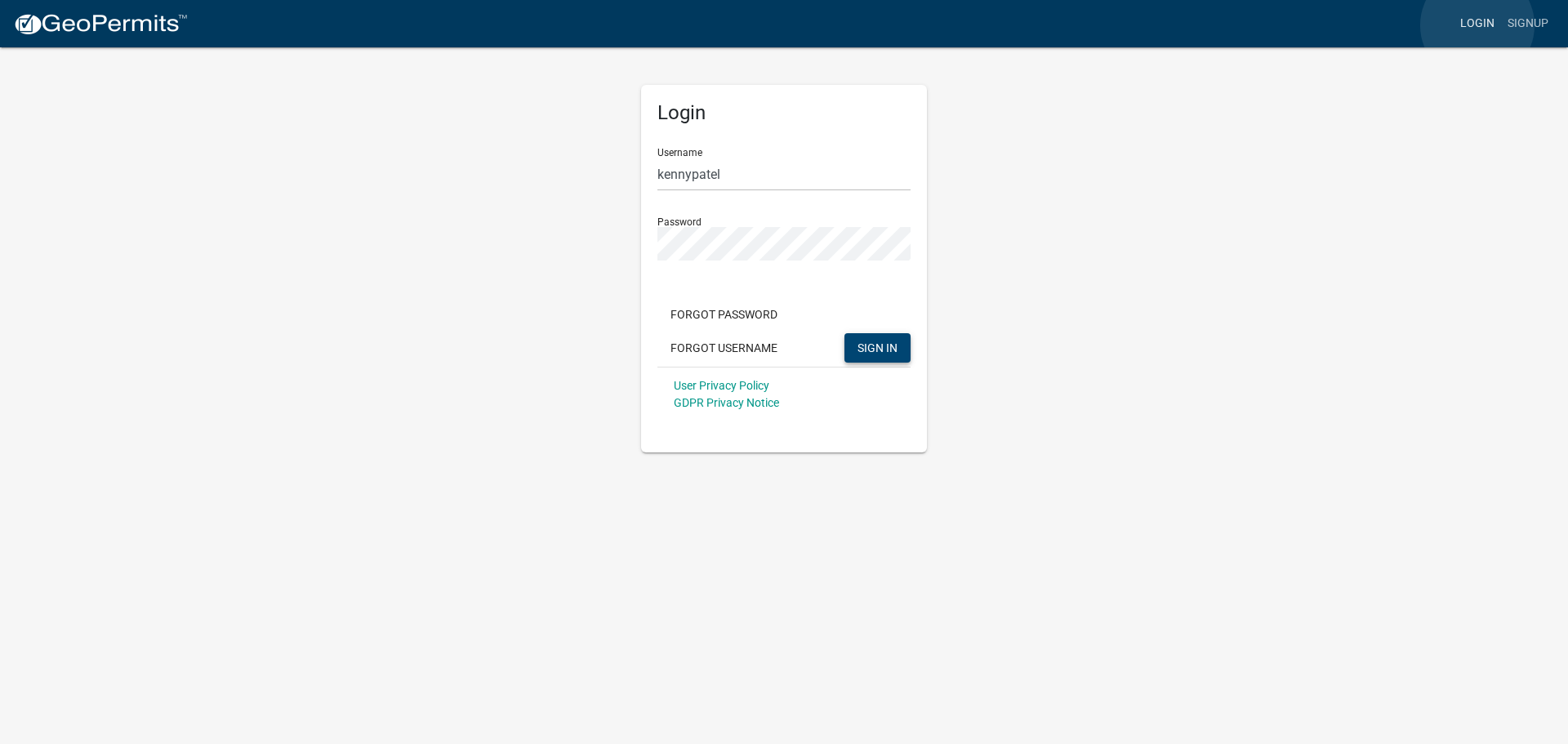
click at [1477, 25] on link "Login" at bounding box center [1477, 23] width 48 height 31
click at [793, 172] on input "kennypatel" at bounding box center [784, 175] width 253 height 34
click at [1483, 22] on link "Login" at bounding box center [1477, 23] width 48 height 31
click at [1482, 22] on link "Login" at bounding box center [1477, 23] width 48 height 31
click at [775, 169] on input "kennypatel" at bounding box center [784, 175] width 253 height 34
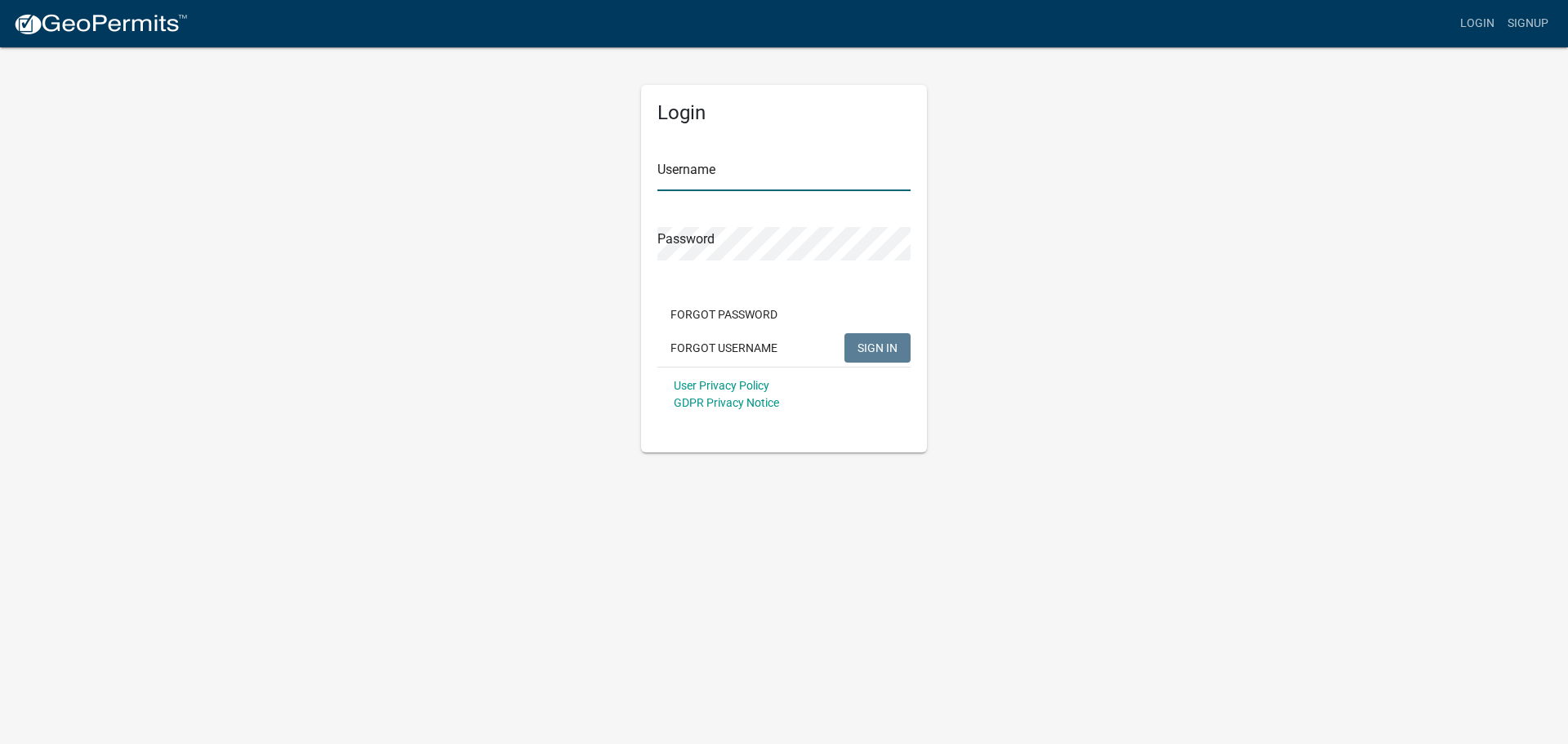
type input "kennypatel"
click at [820, 560] on body "Internet Explorer does NOT work with GeoPermits. Get a new browser for more sec…" at bounding box center [784, 372] width 1568 height 744
click at [734, 172] on input "kennypatel" at bounding box center [784, 175] width 253 height 34
click at [878, 342] on span "SIGN IN" at bounding box center [877, 348] width 40 height 13
click at [1522, 22] on link "Signup" at bounding box center [1529, 23] width 54 height 31
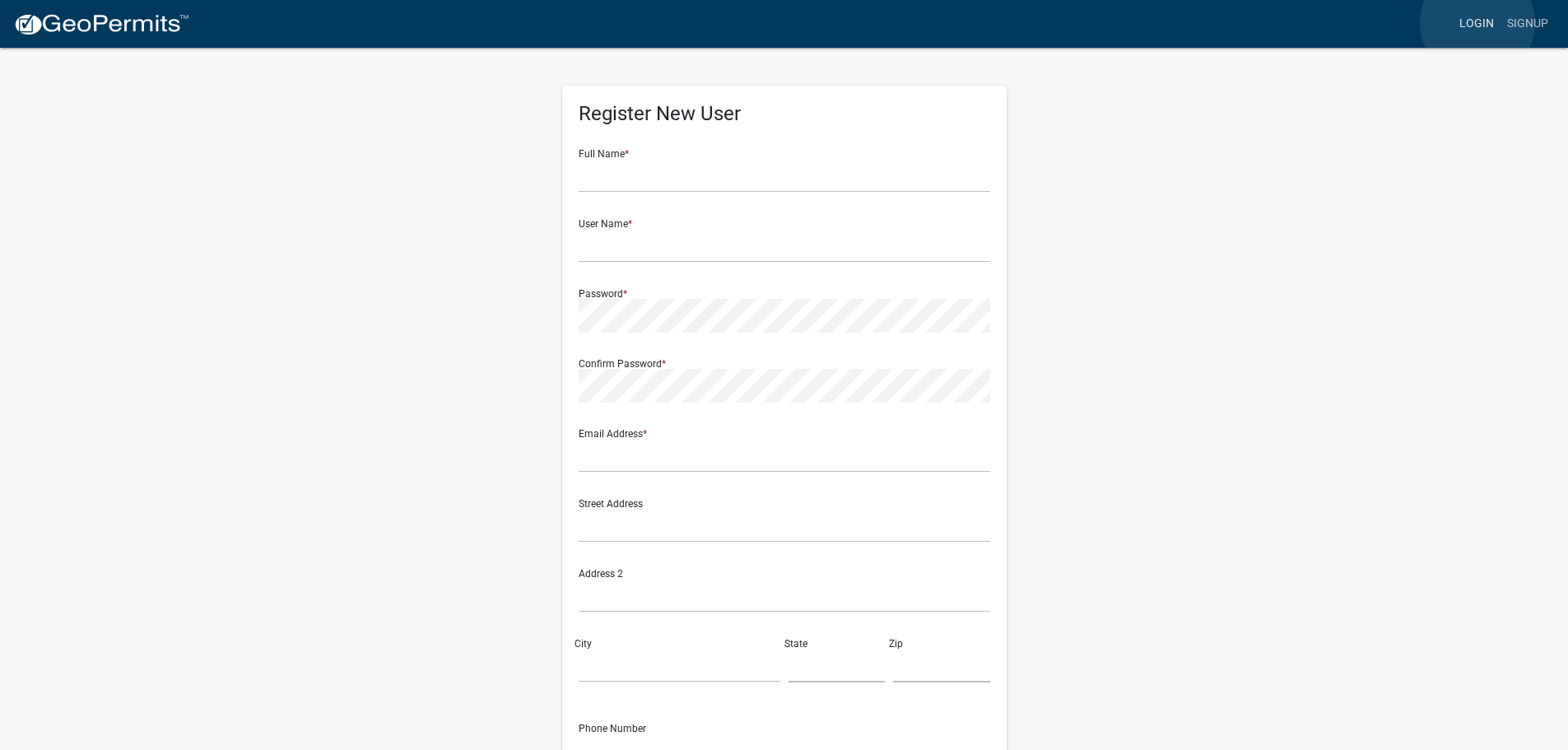
click at [1478, 23] on link "Login" at bounding box center [1477, 24] width 48 height 31
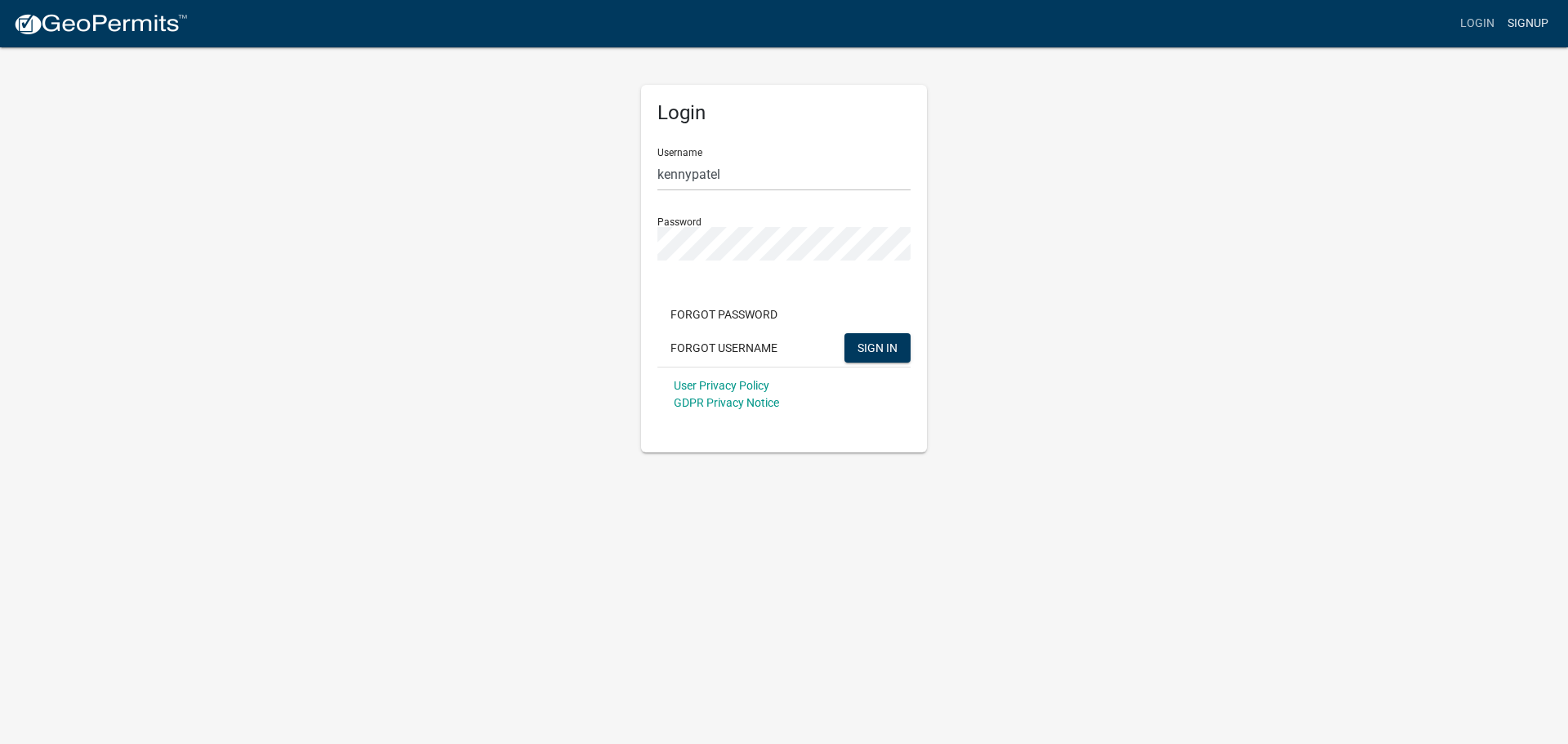
click at [1509, 19] on link "Signup" at bounding box center [1529, 23] width 54 height 31
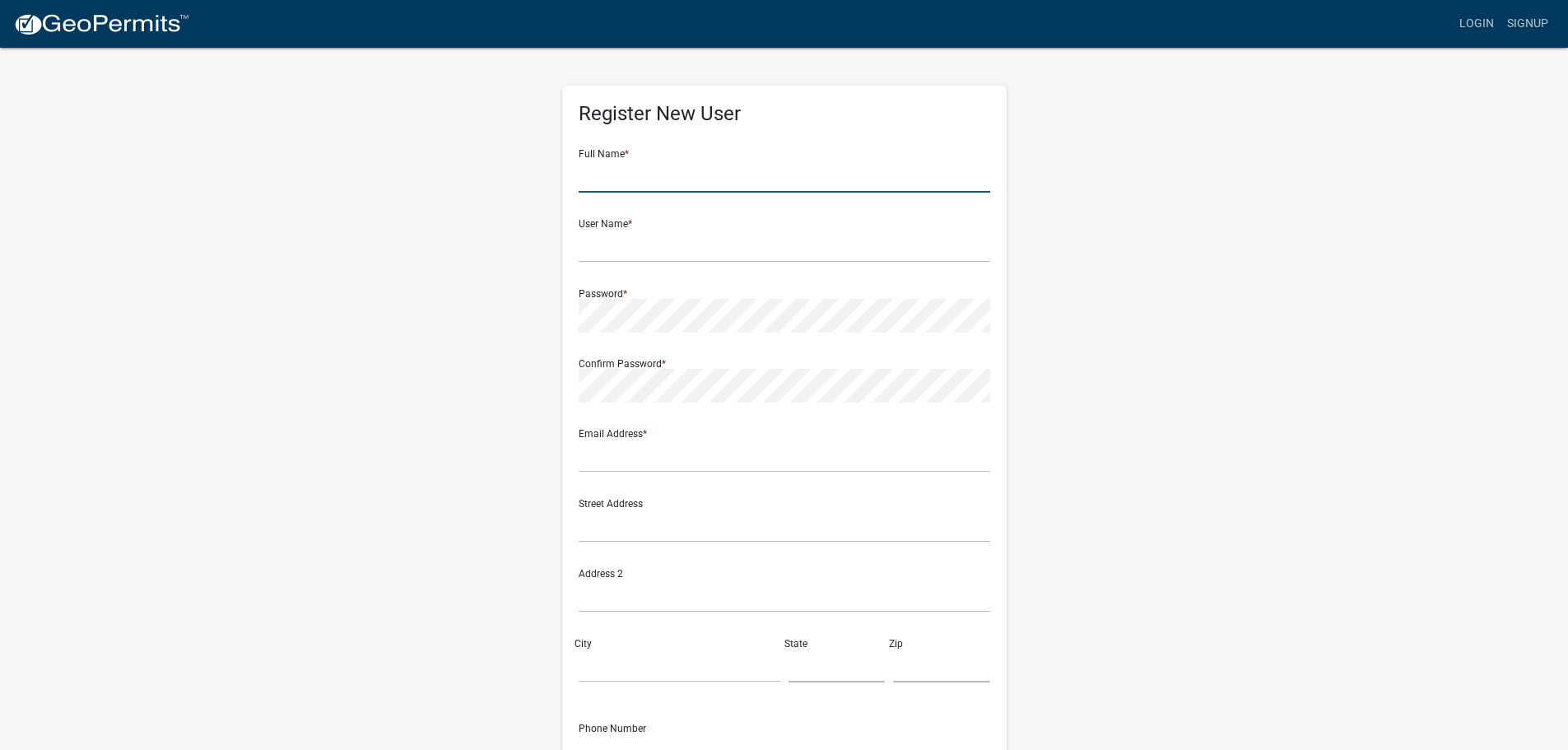
click at [647, 168] on input "text" at bounding box center [784, 176] width 412 height 34
type input "ketankumar G Patel"
type input "Ketanusa126@gmail.com"
type input "2311 Hazelnut ln"
type input "Kokomo"
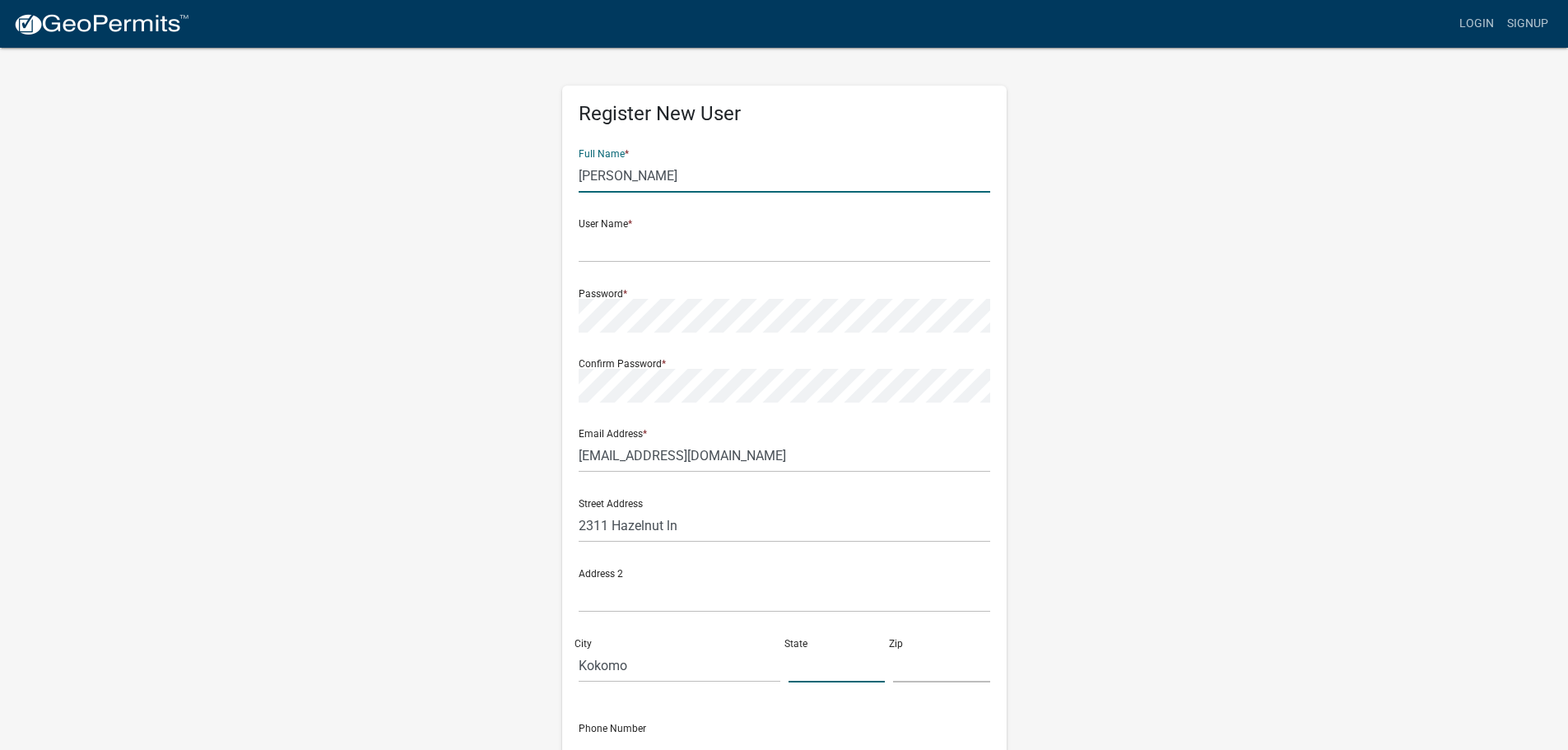
type input "IN"
type input "46902"
type input "7733987714"
click at [663, 176] on input "ketankumar G Patel" at bounding box center [784, 176] width 412 height 34
type input "ketankPatel"
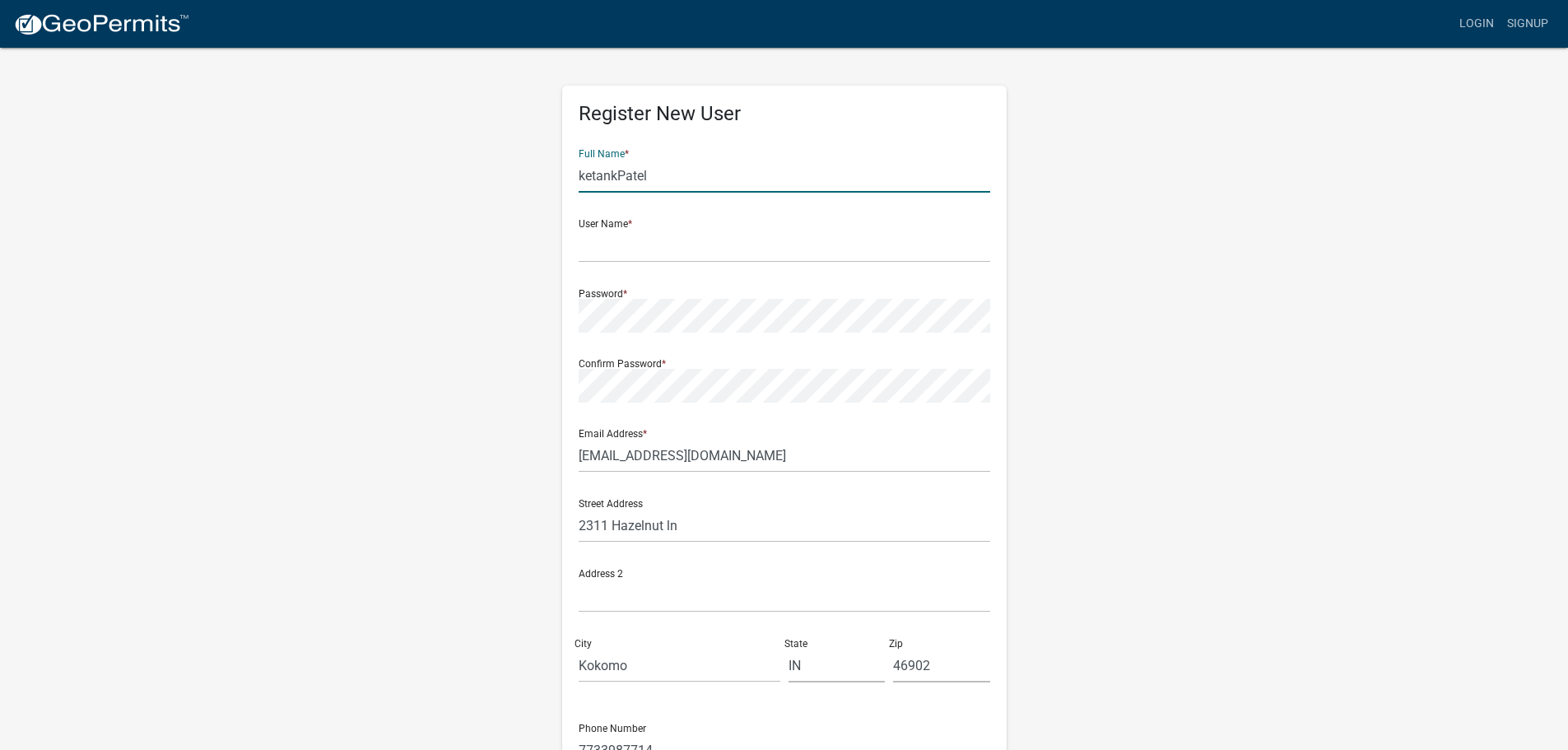
click at [677, 176] on input "ketankPatel" at bounding box center [784, 176] width 412 height 34
drag, startPoint x: 677, startPoint y: 176, endPoint x: 537, endPoint y: 173, distance: 140.0
click at [538, 173] on div "Register New User Full Name * ketankPatel User Name * Password * Confirm Passwo…" at bounding box center [784, 486] width 938 height 881
click at [590, 179] on input "text" at bounding box center [784, 176] width 412 height 34
drag, startPoint x: 624, startPoint y: 184, endPoint x: 608, endPoint y: 173, distance: 19.4
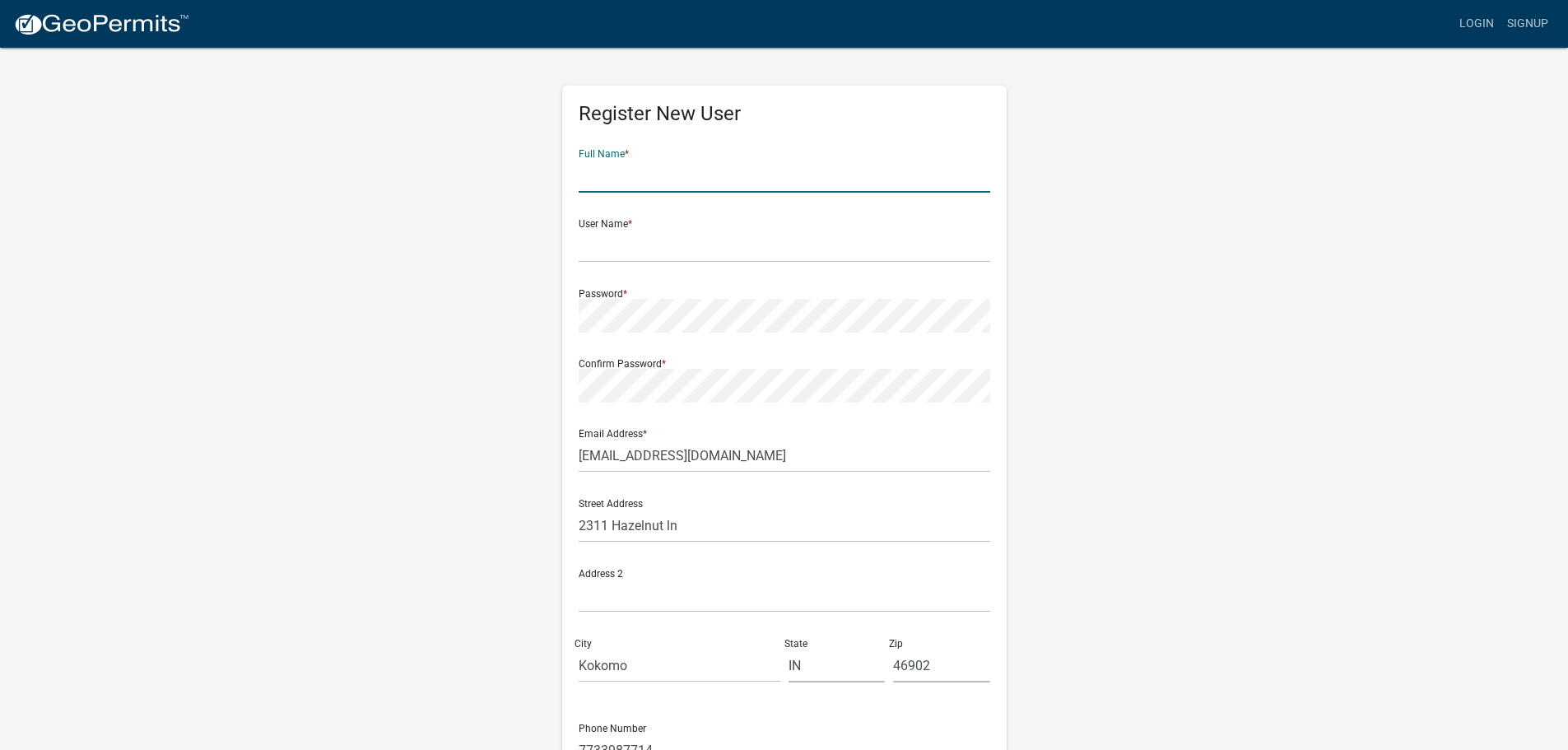
click at [608, 173] on input "text" at bounding box center [784, 176] width 412 height 34
type input "ketankumar G Patel"
click at [500, 234] on div "Register New User Full Name * ketankumar G Patel User Name * Password * Confirm…" at bounding box center [784, 486] width 938 height 881
click at [637, 250] on input "text" at bounding box center [784, 246] width 412 height 34
type input "kennypatel"
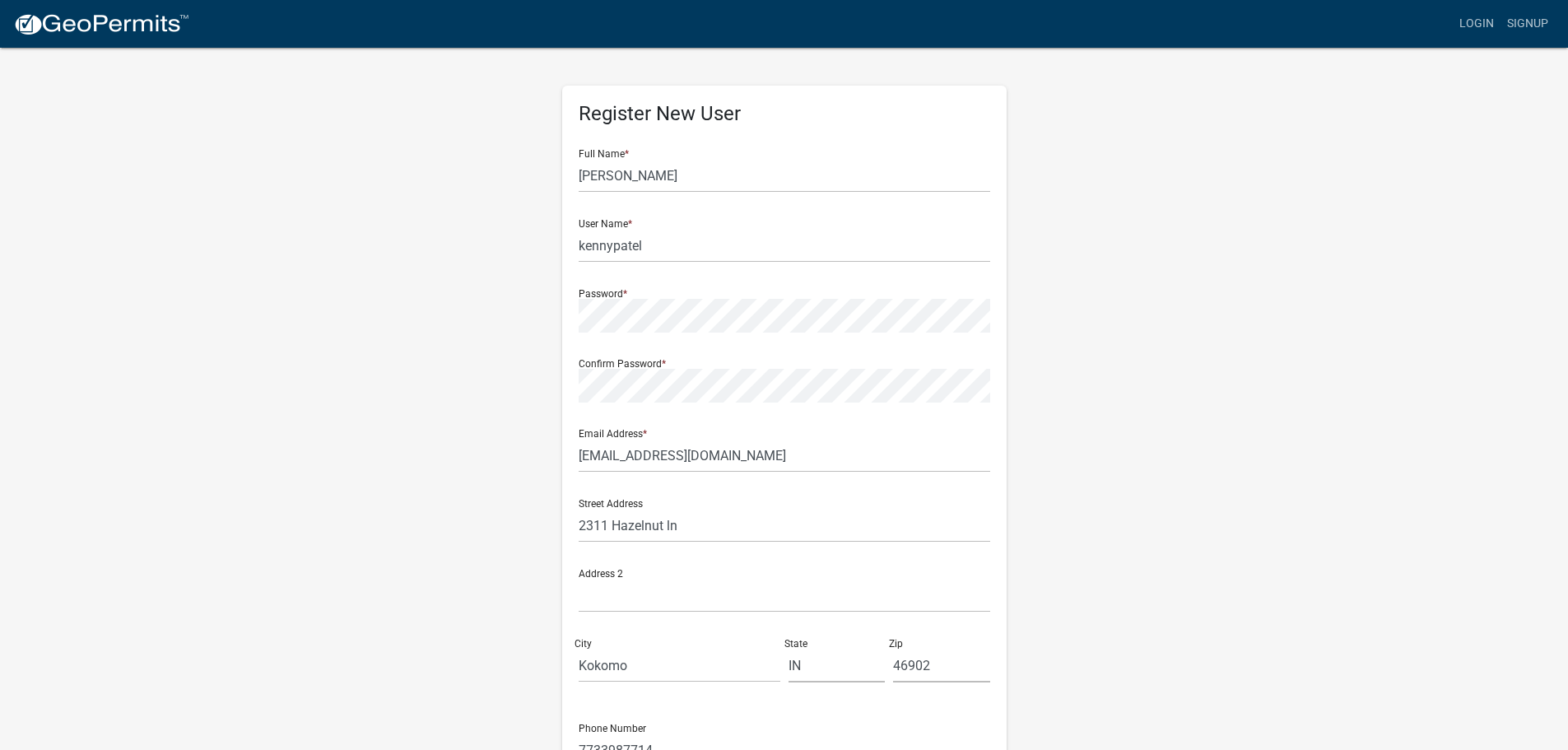
click at [234, 514] on wm-register-view "more_horiz Login Signup Register New User Full Name * ketankumar G Patel User N…" at bounding box center [784, 464] width 1568 height 927
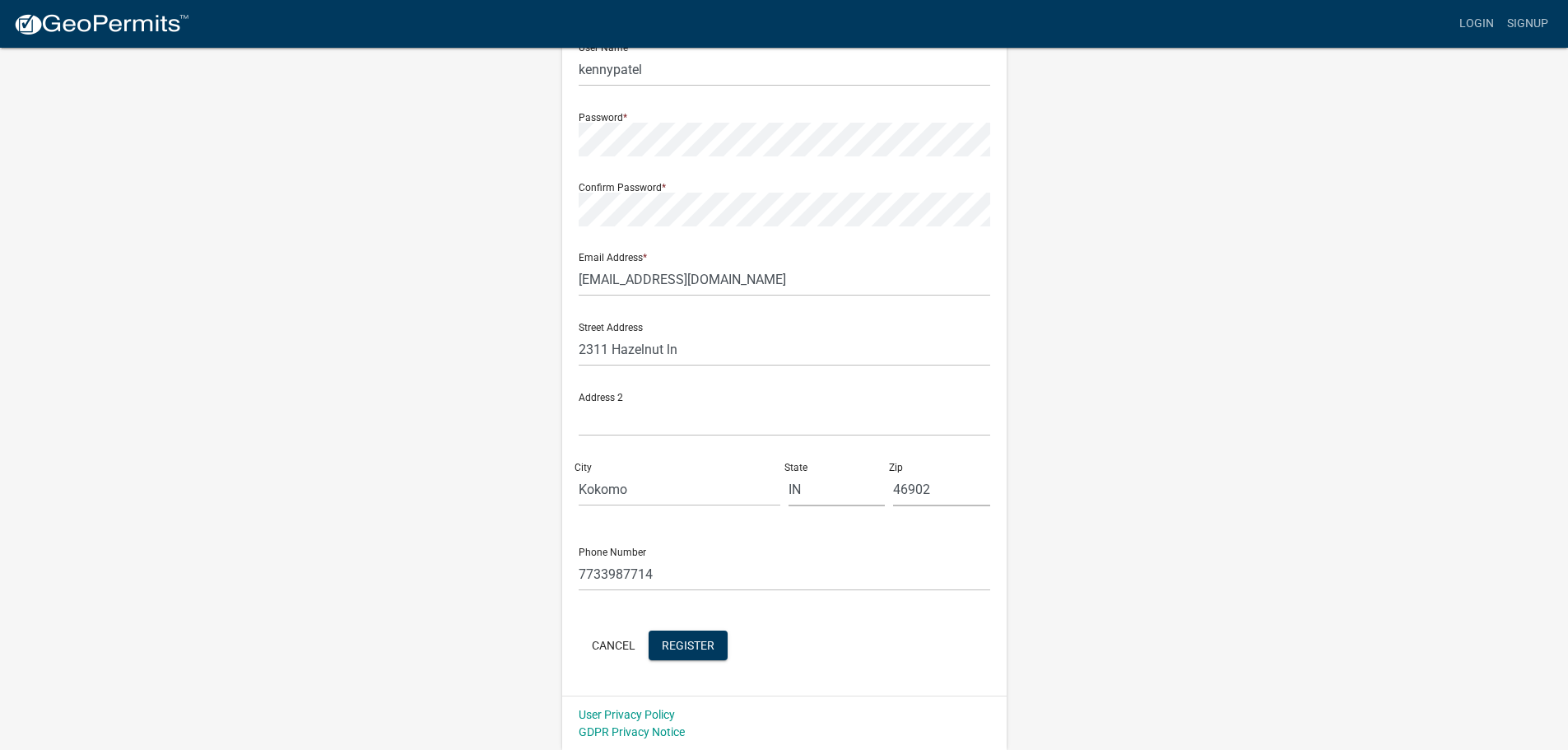
scroll to position [177, 0]
drag, startPoint x: 708, startPoint y: 350, endPoint x: 437, endPoint y: 347, distance: 271.0
click at [440, 347] on div "Register New User Full Name * ketankumar G Patel User Name * kennypatel Passwor…" at bounding box center [784, 309] width 938 height 881
click at [660, 354] on input "text" at bounding box center [784, 349] width 412 height 34
type input "1106 Spring hill dr"
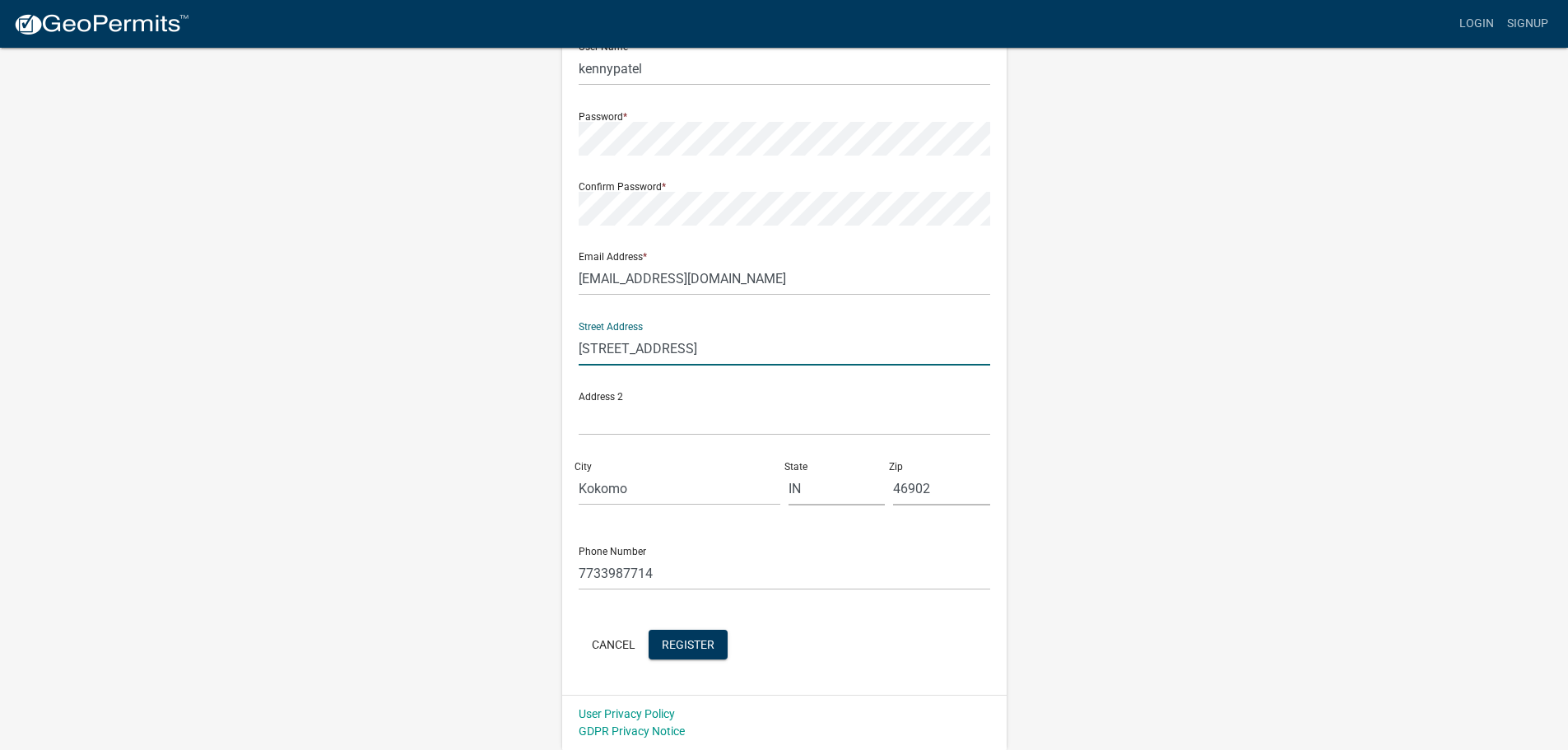
click at [315, 492] on div "Register New User Full Name * ketankumar G Patel User Name * kennypatel Passwor…" at bounding box center [784, 309] width 938 height 881
click at [694, 642] on span "Register" at bounding box center [688, 644] width 53 height 13
click at [687, 637] on button "Register" at bounding box center [688, 644] width 79 height 29
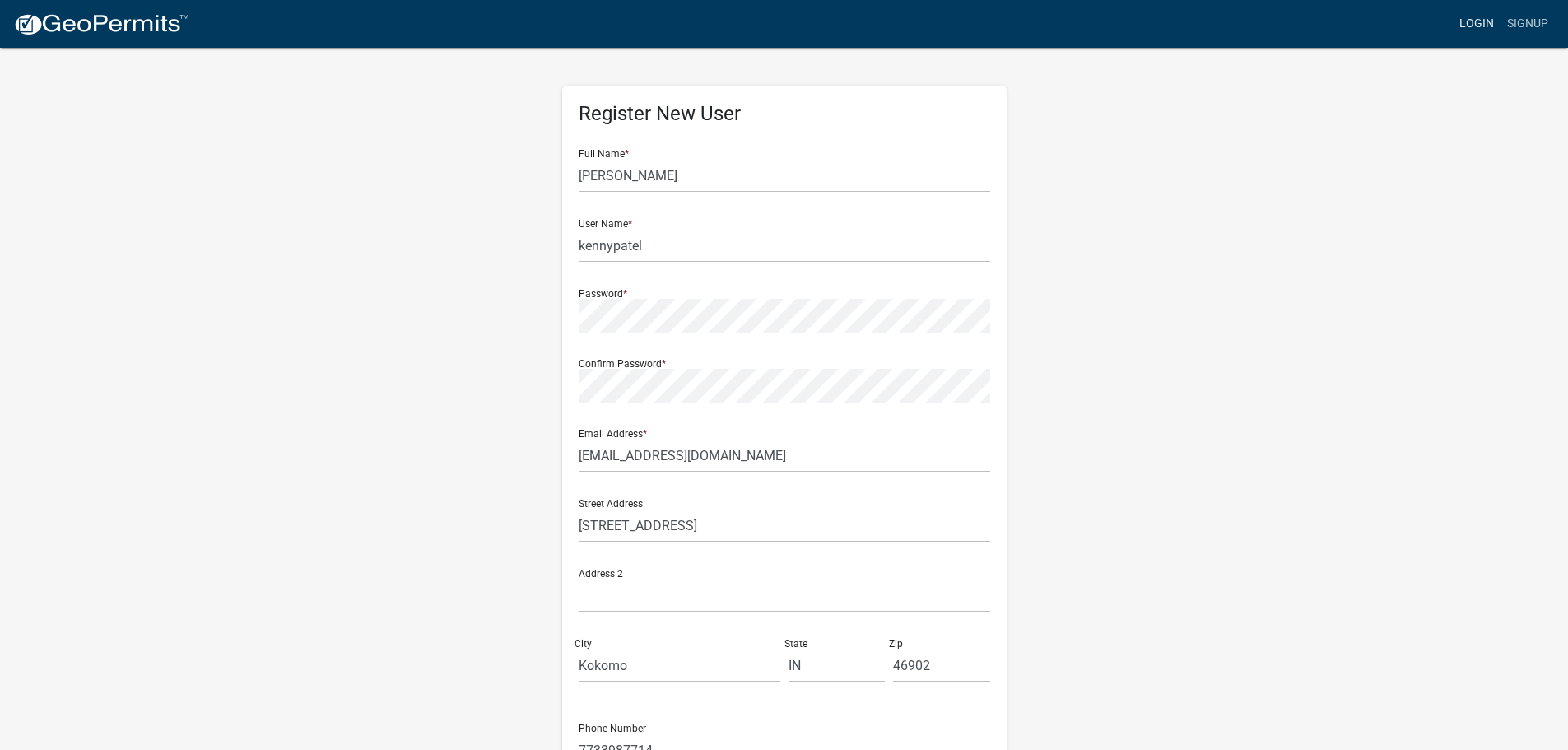
click at [1481, 20] on link "Login" at bounding box center [1477, 24] width 48 height 31
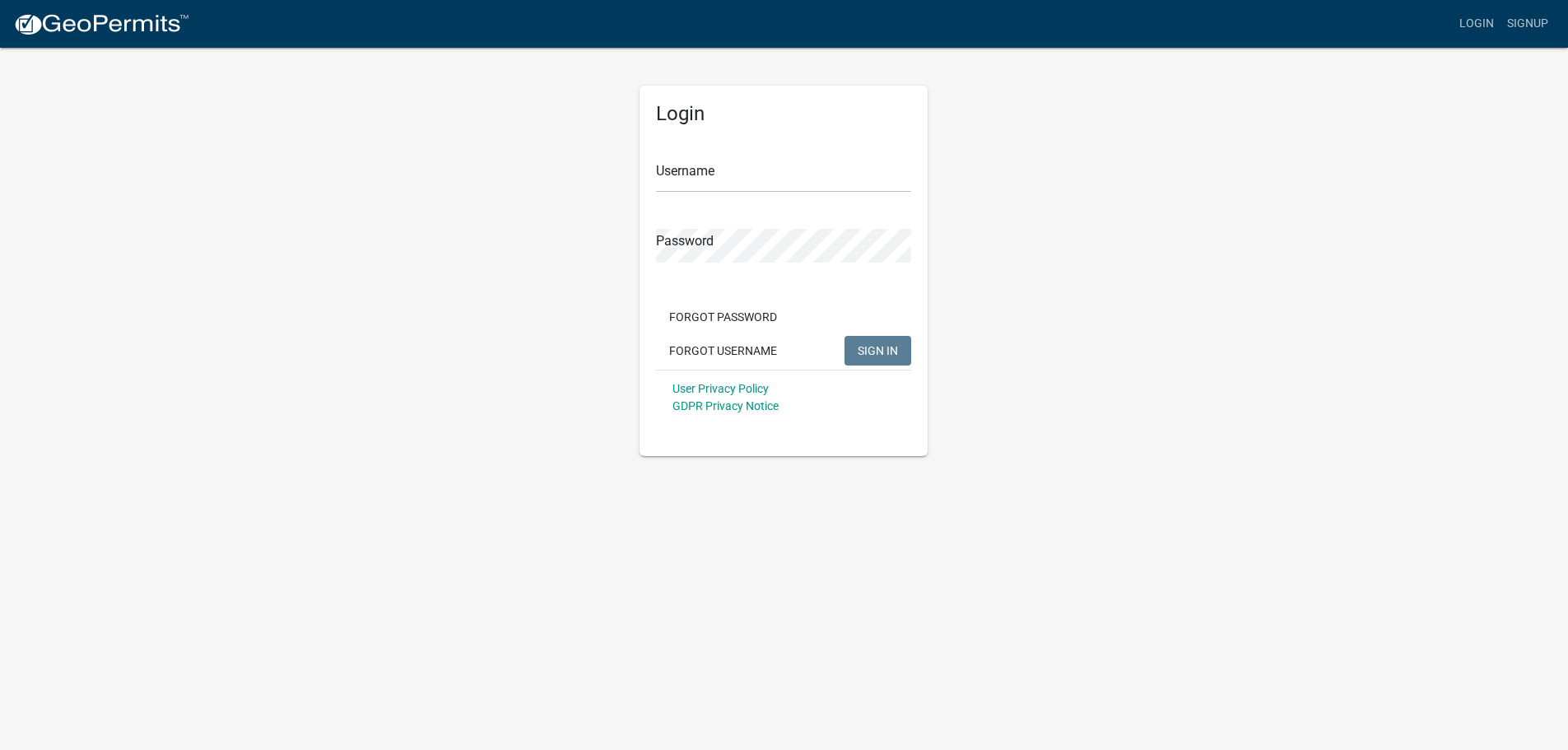
type input "kennypatel"
click at [448, 247] on div "Login Username kennypatel Password Forgot Password Forgot Username SIGN IN User…" at bounding box center [790, 251] width 938 height 410
drag, startPoint x: 742, startPoint y: 172, endPoint x: 554, endPoint y: 171, distance: 188.0
click at [557, 171] on div "Login Username kennypatel Password Forgot Password Forgot Username SIGN IN User…" at bounding box center [790, 251] width 938 height 410
click at [559, 338] on div "Login Username kennypatel Password Forgot Password Forgot Username SIGN IN User…" at bounding box center [790, 251] width 938 height 410
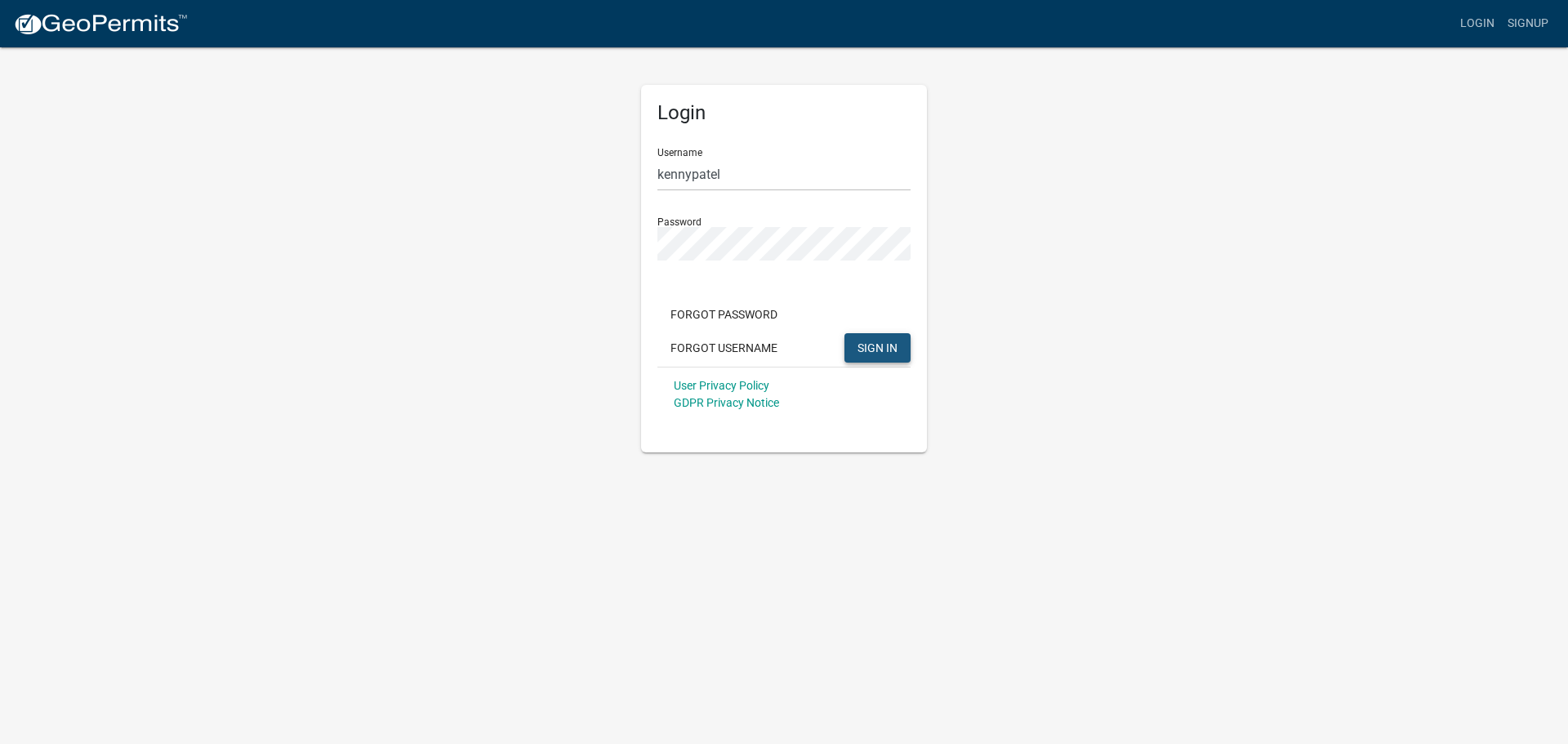
click at [886, 346] on span "SIGN IN" at bounding box center [877, 348] width 40 height 13
click at [665, 173] on input "kennypatel" at bounding box center [784, 175] width 253 height 34
click at [918, 565] on body "Internet Explorer does NOT work with GeoPermits. Get a new browser for more sec…" at bounding box center [784, 372] width 1568 height 744
click at [885, 353] on span "SIGN IN" at bounding box center [877, 348] width 40 height 13
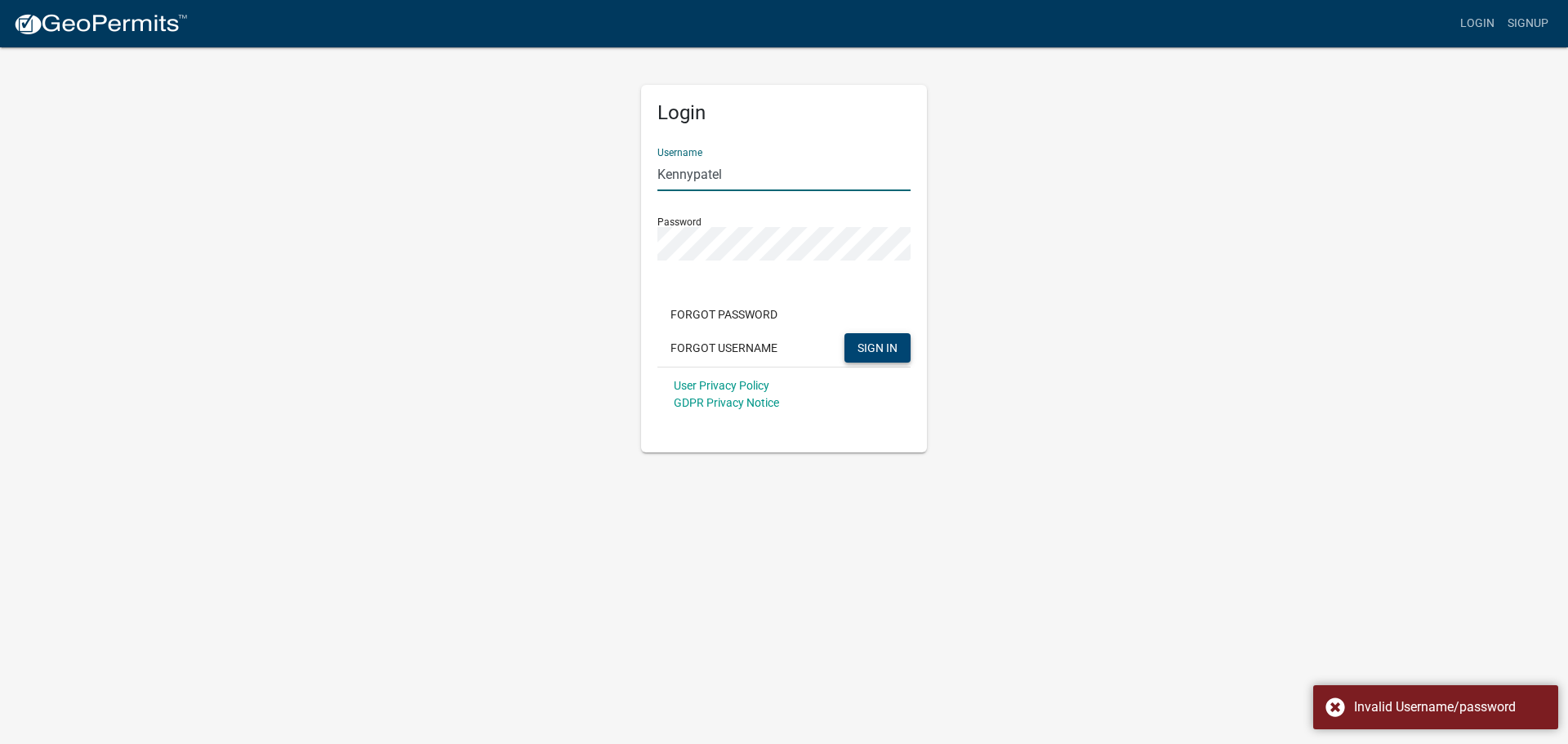
click at [666, 173] on input "Kennypatel" at bounding box center [784, 175] width 253 height 34
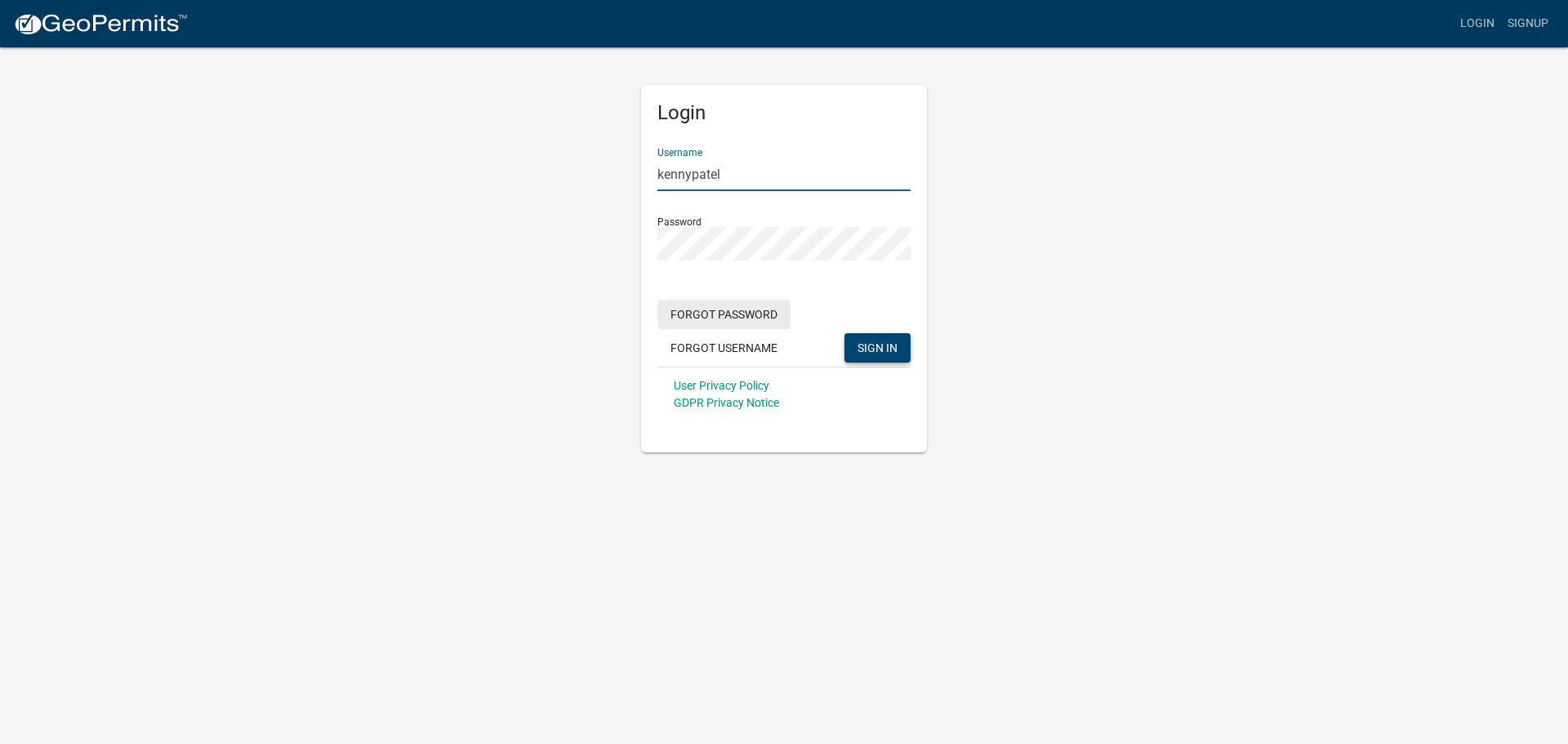
type input "kennypatel"
click at [737, 315] on button "Forgot Password" at bounding box center [724, 314] width 133 height 29
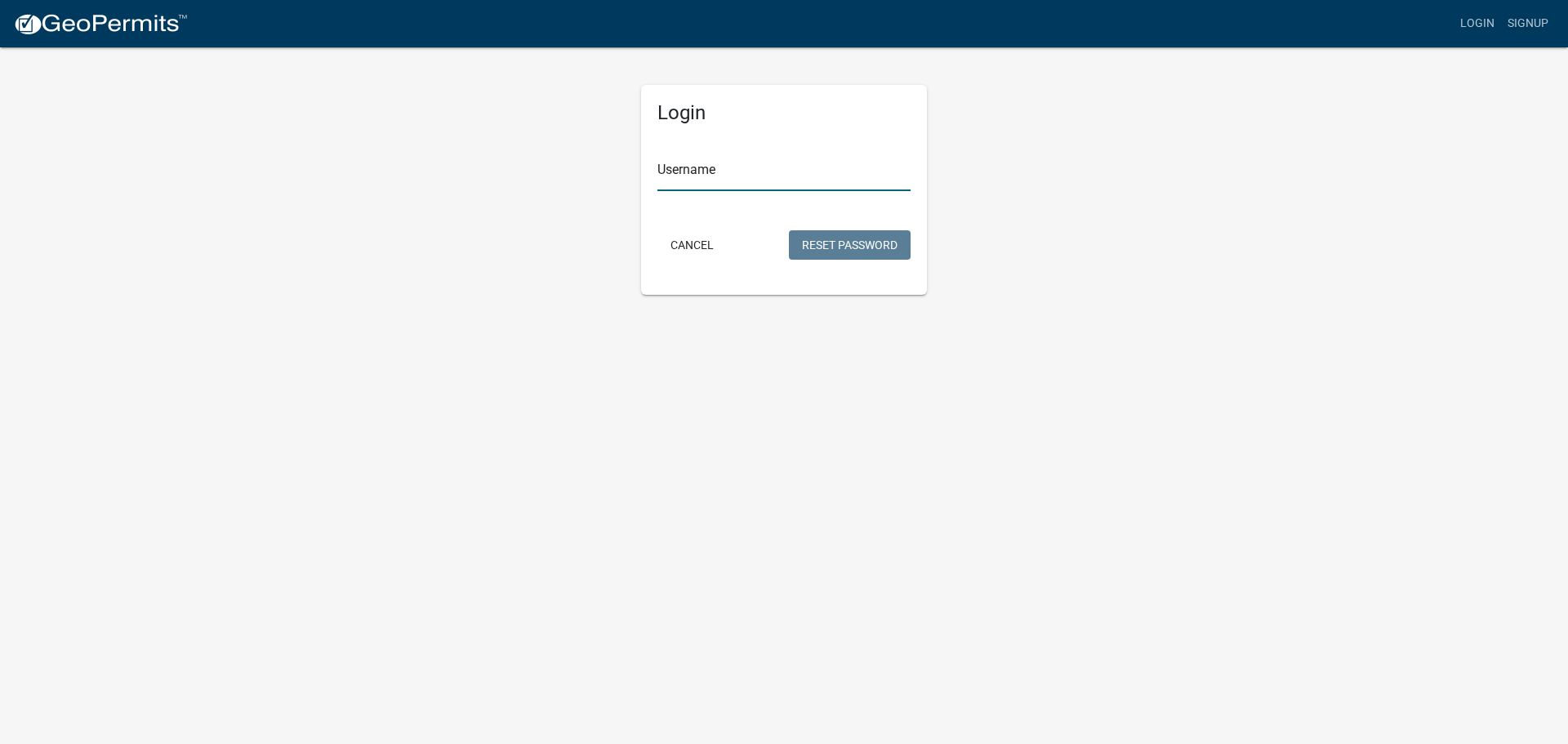
click at [699, 179] on input "Username" at bounding box center [784, 175] width 253 height 34
type input "kennypatel"
click at [878, 245] on button "Reset Password" at bounding box center [849, 244] width 121 height 29
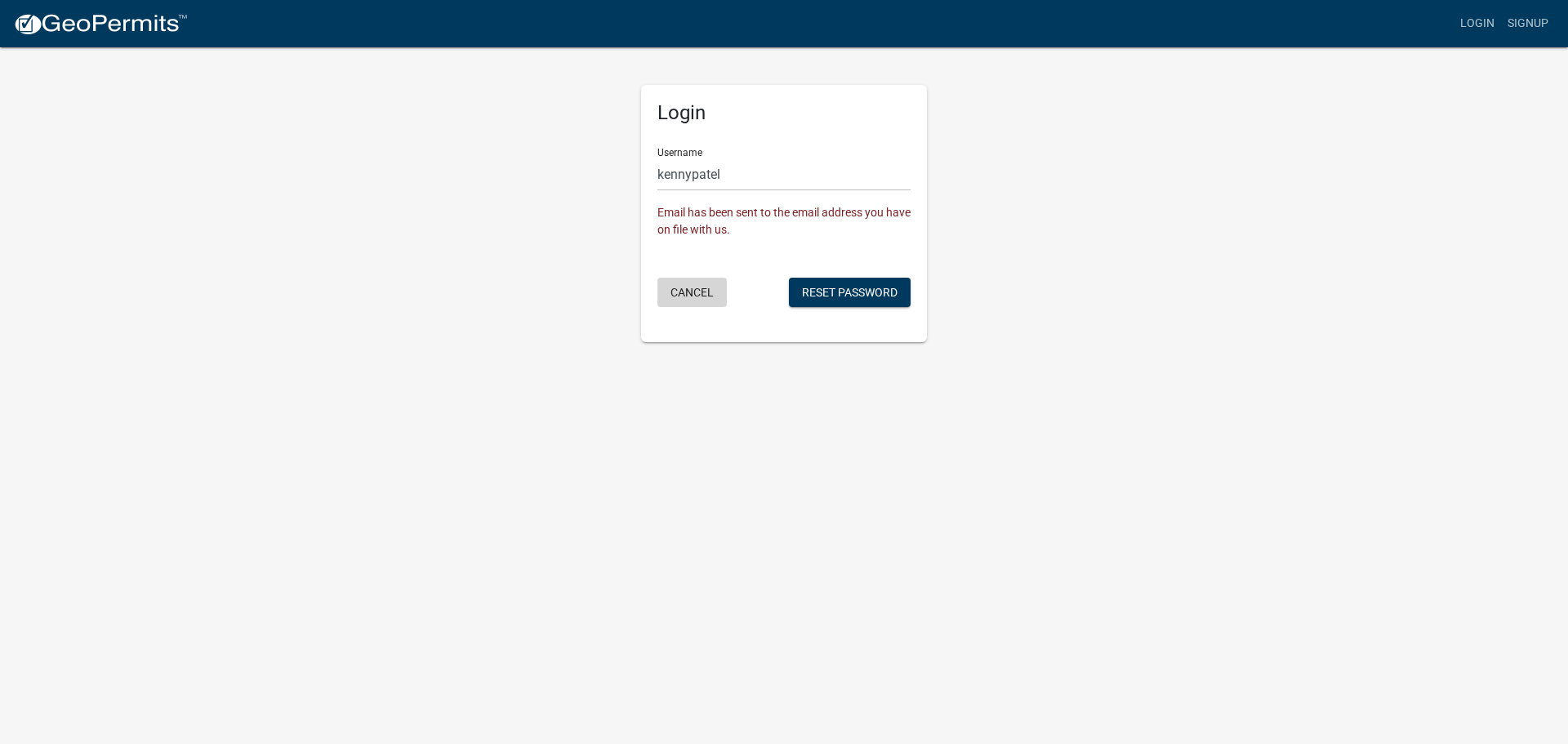
click at [695, 289] on button "Cancel" at bounding box center [692, 292] width 69 height 29
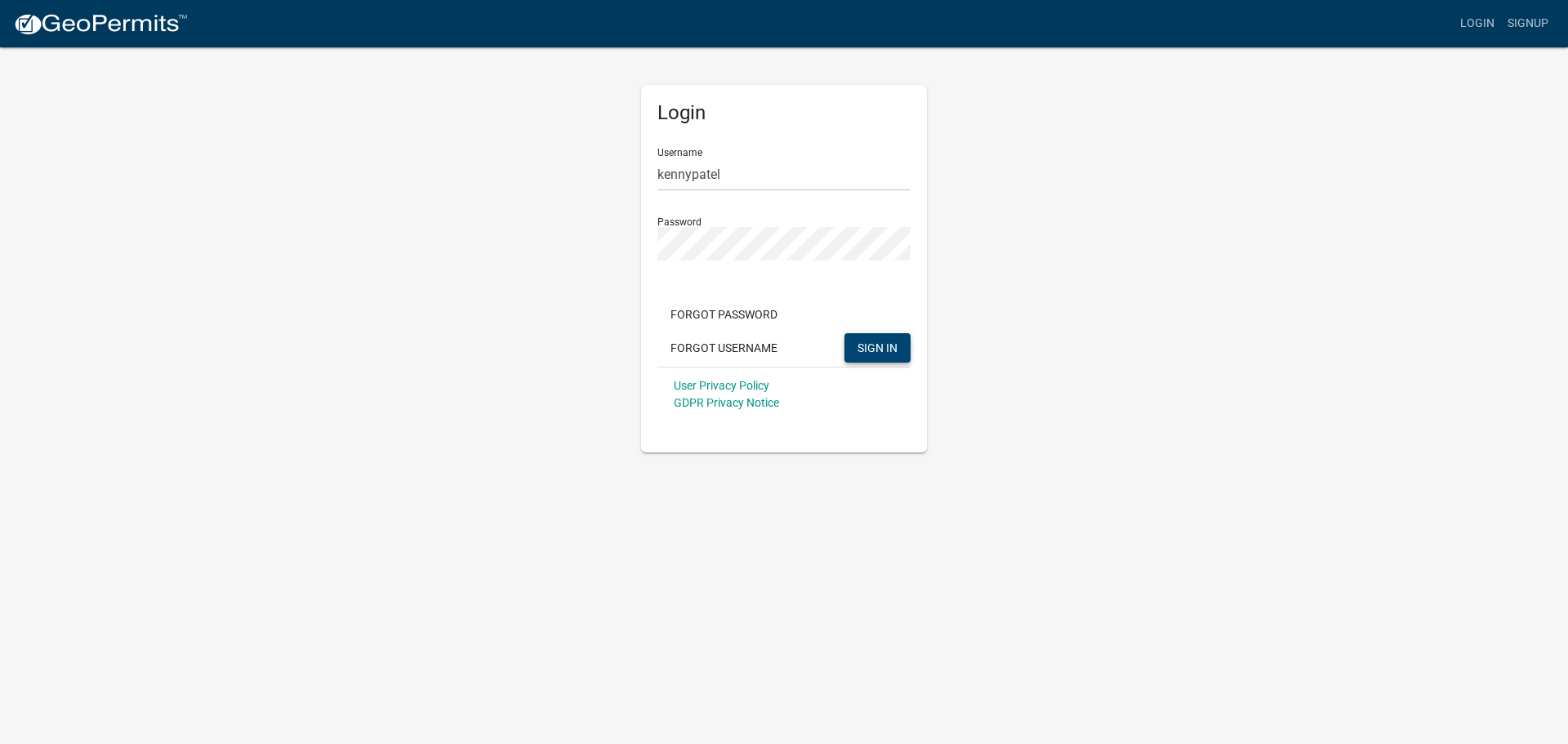
click at [879, 341] on span "SIGN IN" at bounding box center [877, 348] width 40 height 13
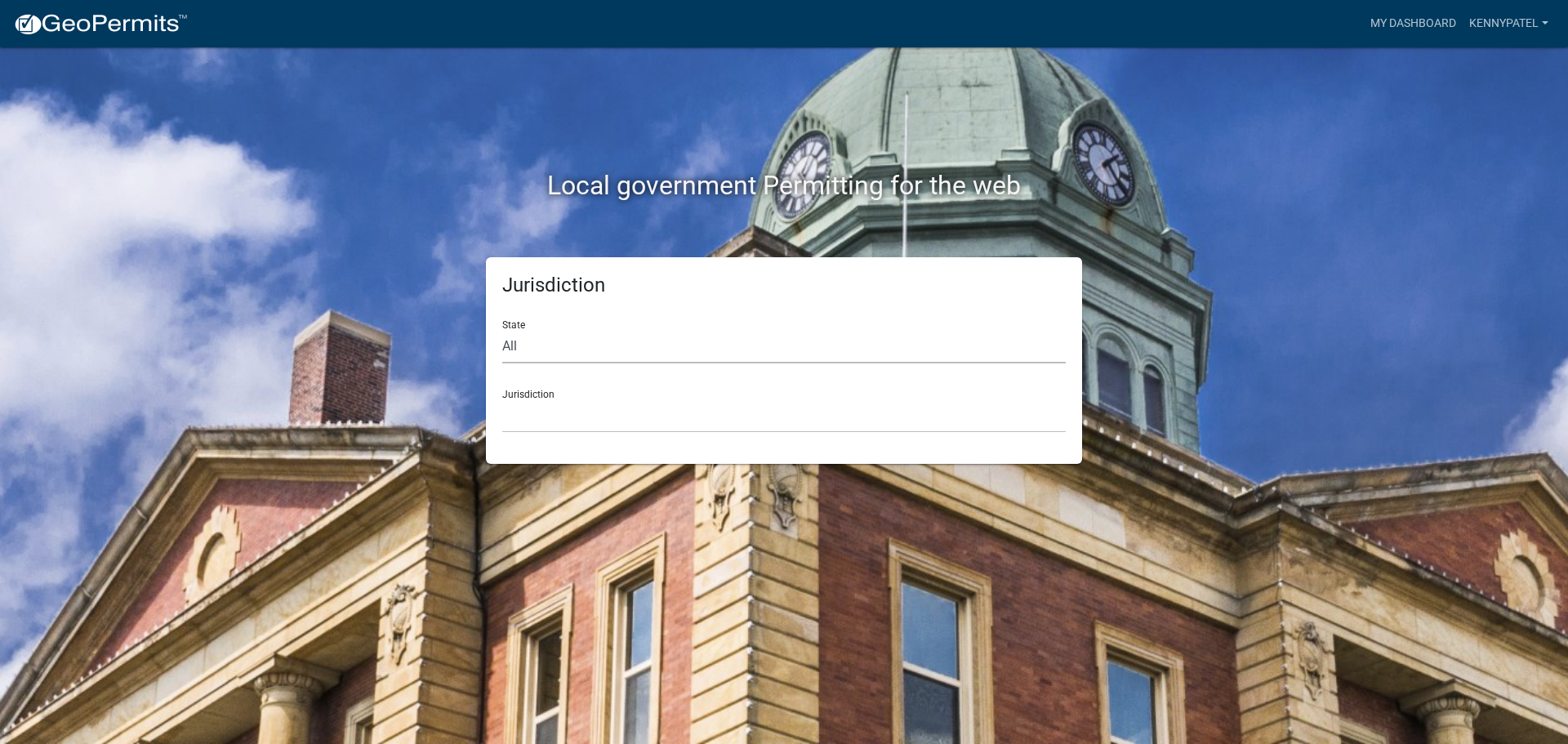
click at [519, 345] on select "All Colorado Georgia Indiana Iowa Kansas Minnesota Ohio South Carolina Wisconsin" at bounding box center [784, 347] width 563 height 34
select select "Indiana"
click at [503, 330] on select "All Colorado Georgia Indiana Iowa Kansas Minnesota Ohio South Carolina Wisconsin" at bounding box center [784, 347] width 563 height 34
click at [585, 398] on div "Jurisdiction City of Charlestown, Indiana City of Jeffersonville, Indiana City …" at bounding box center [784, 405] width 563 height 56
click at [554, 415] on select "City of Charlestown, Indiana City of Jeffersonville, Indiana City of Logansport…" at bounding box center [784, 416] width 563 height 34
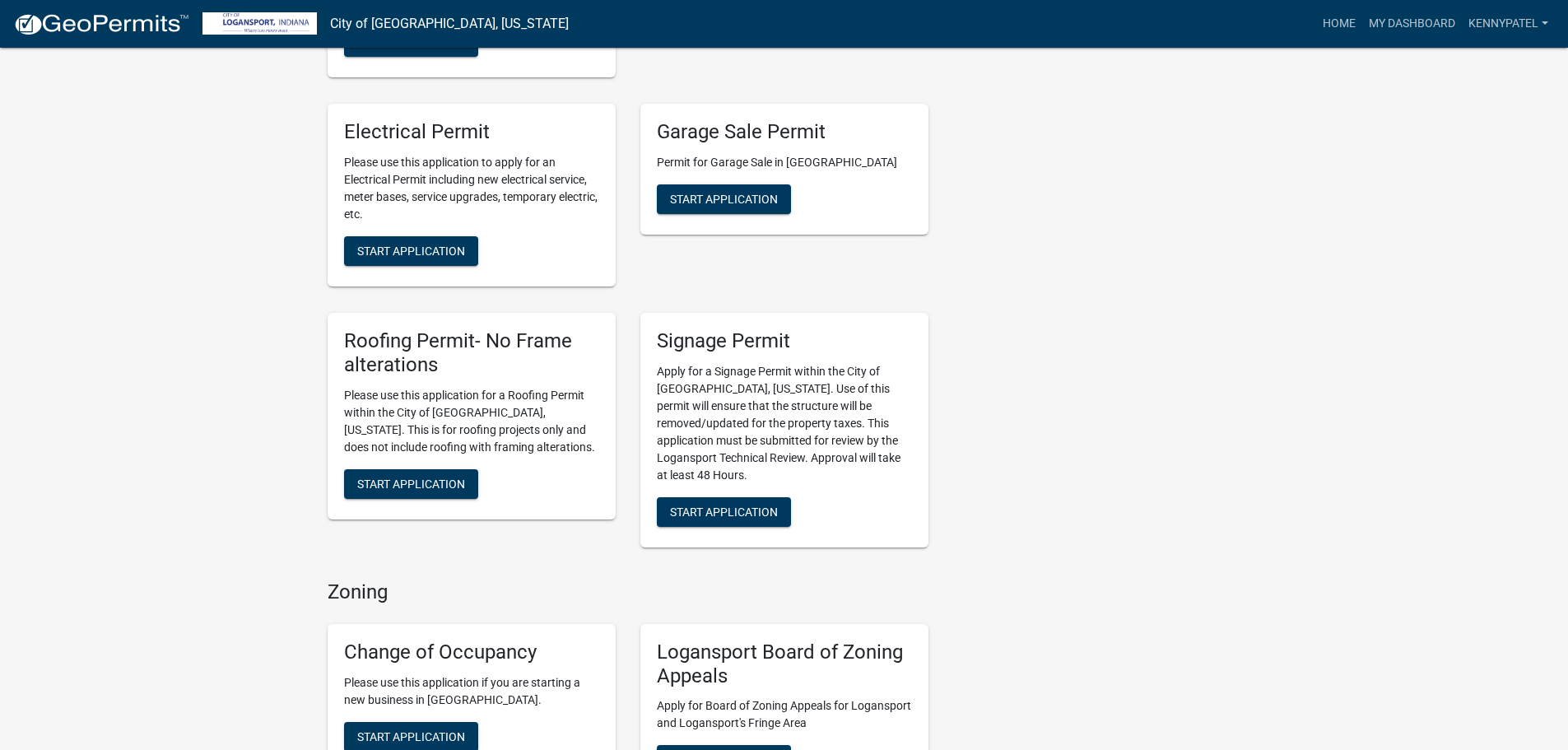
scroll to position [659, 0]
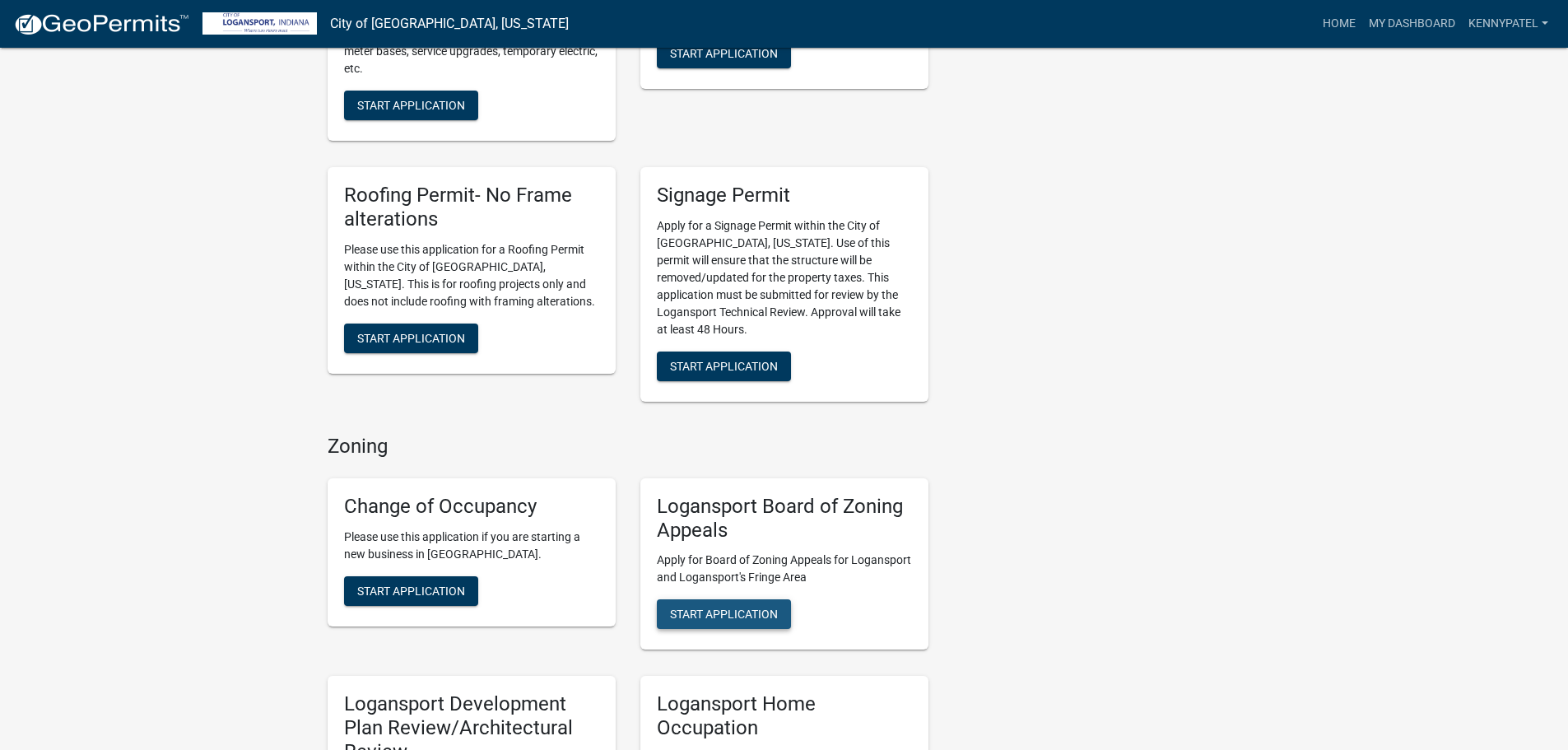
click at [722, 608] on span "Start Application" at bounding box center [724, 614] width 108 height 13
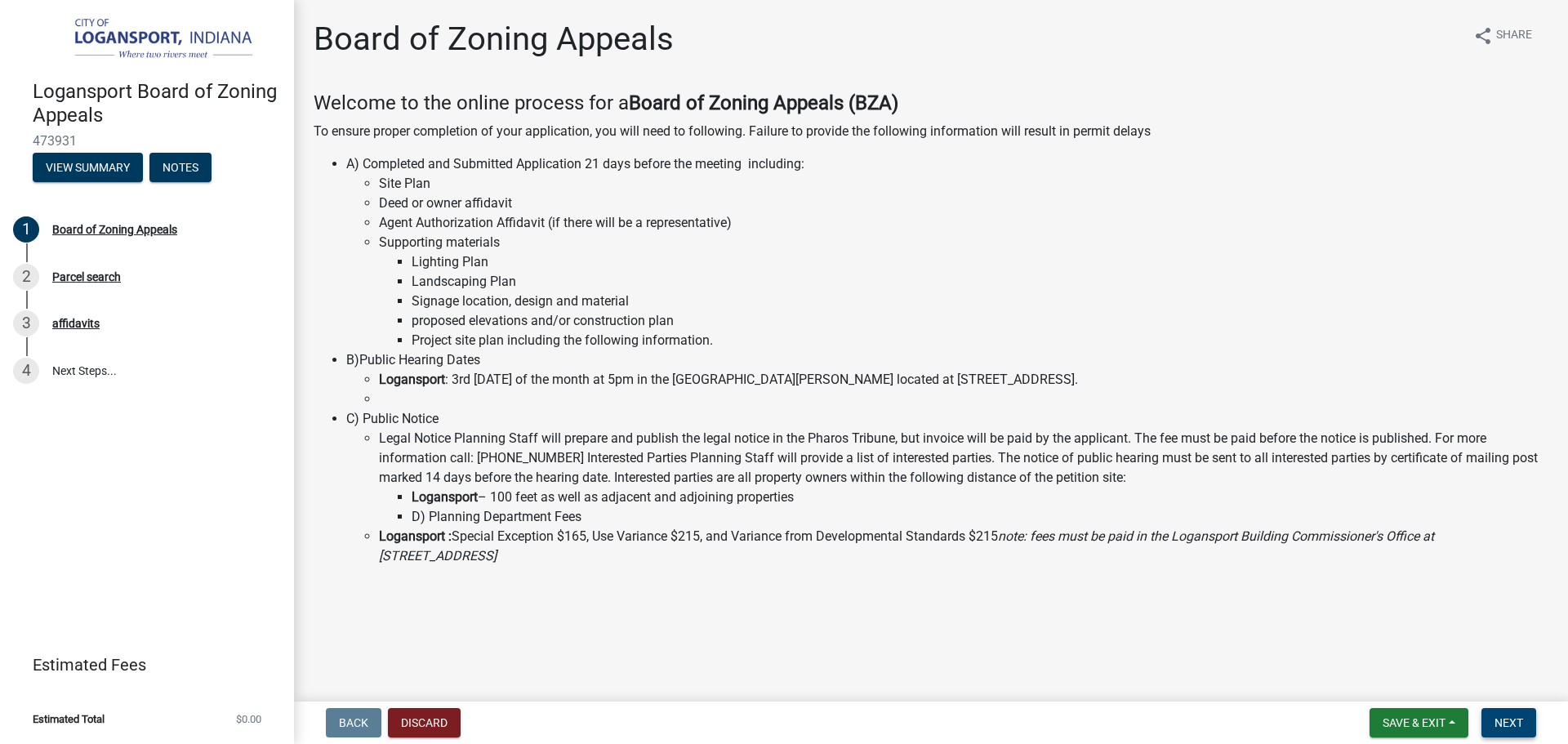
click at [1517, 723] on span "Next" at bounding box center [1509, 723] width 29 height 13
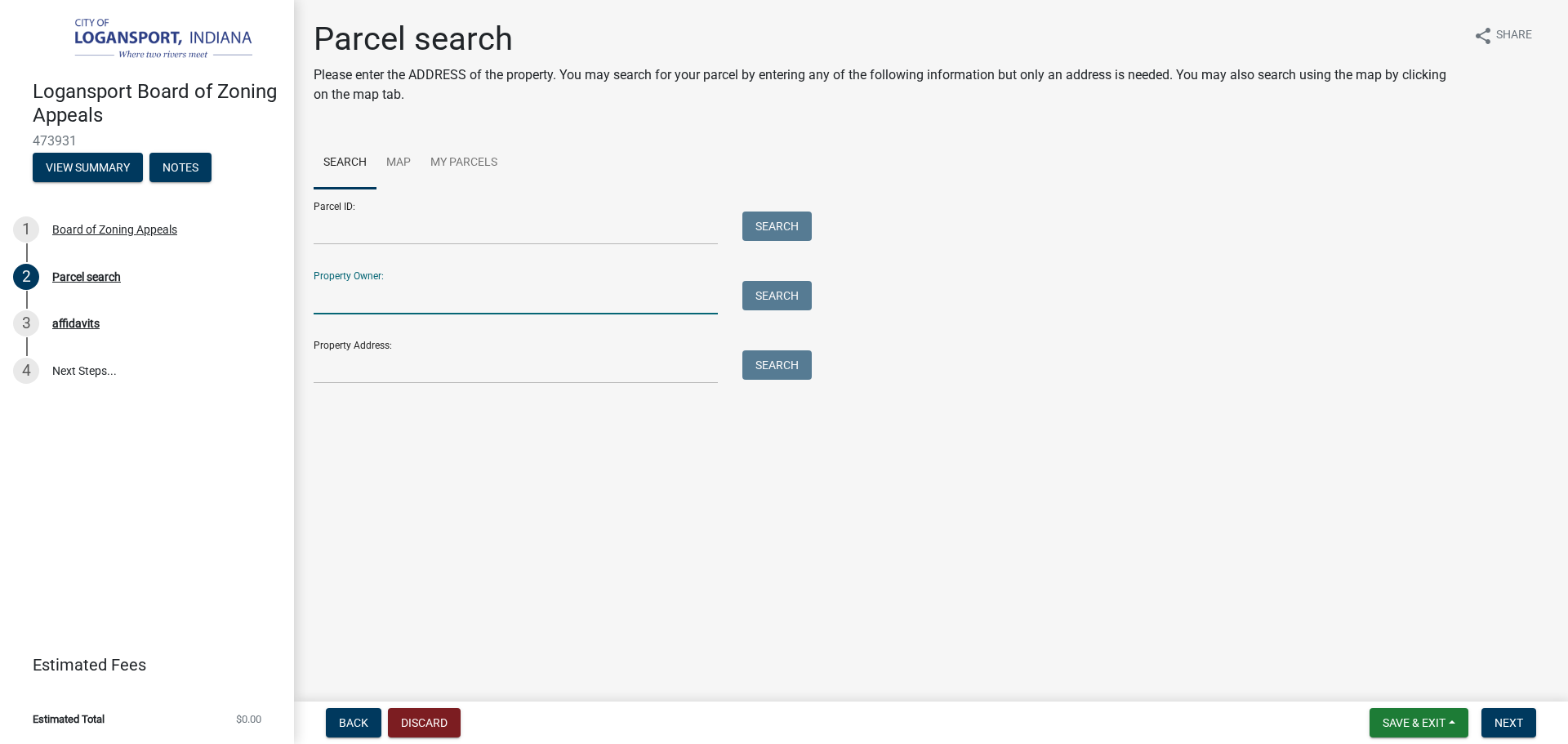
click at [363, 297] on input "Property Owner:" at bounding box center [516, 298] width 405 height 34
type input "hk"
click at [796, 299] on button "Search" at bounding box center [777, 295] width 69 height 29
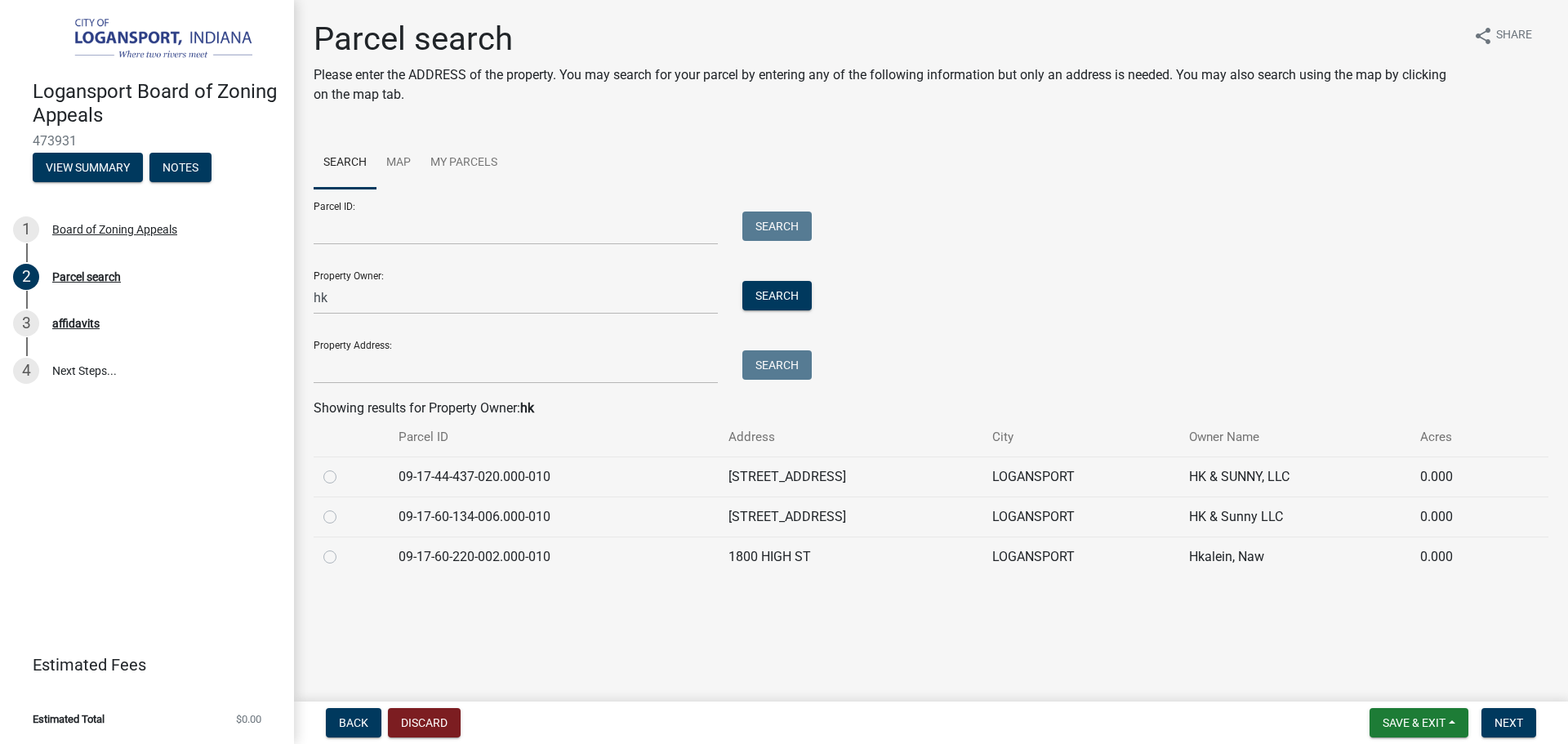
click at [343, 467] on label at bounding box center [343, 467] width 0 height 0
click at [343, 477] on input "radio" at bounding box center [348, 472] width 10 height 10
radio input "true"
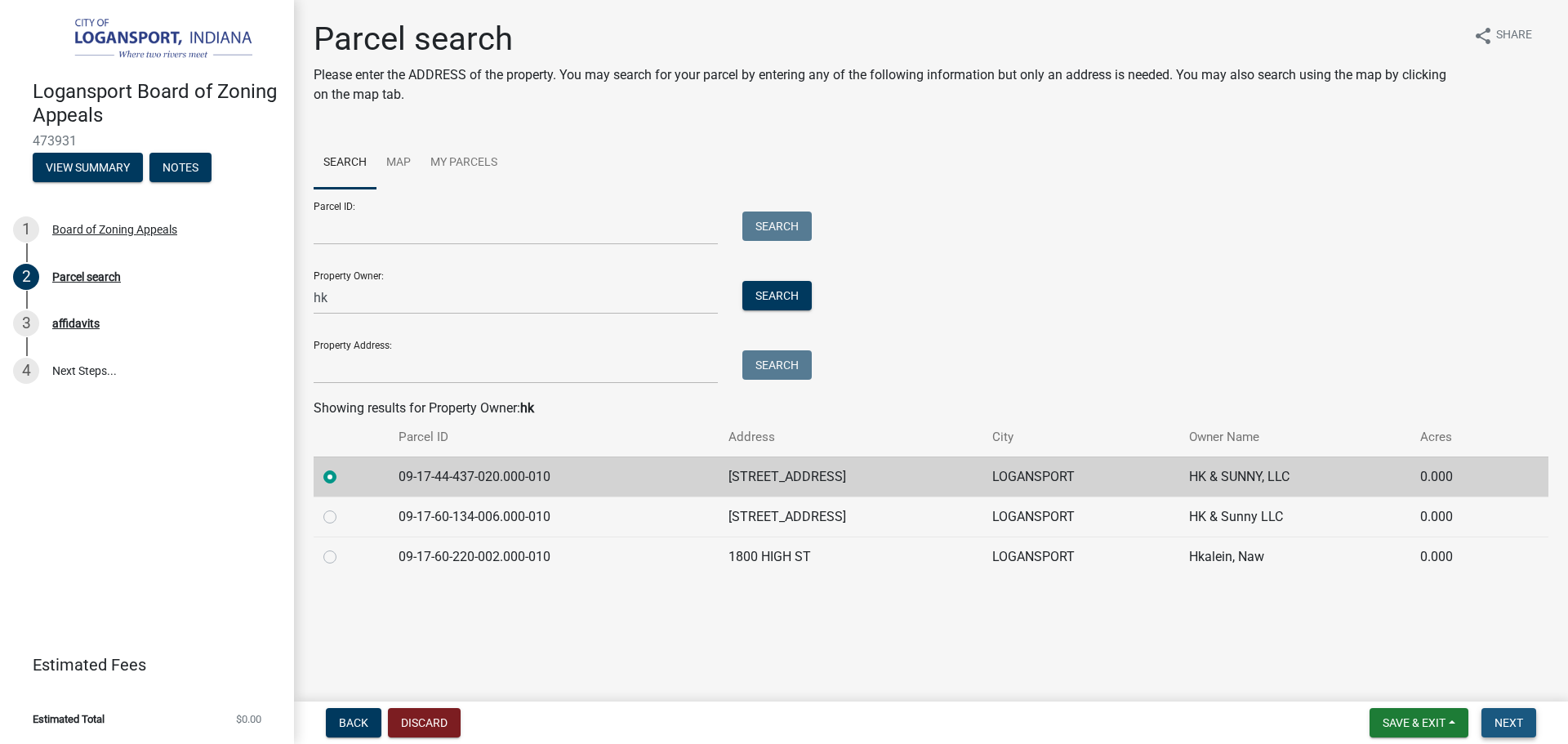
click at [1517, 726] on span "Next" at bounding box center [1509, 723] width 29 height 13
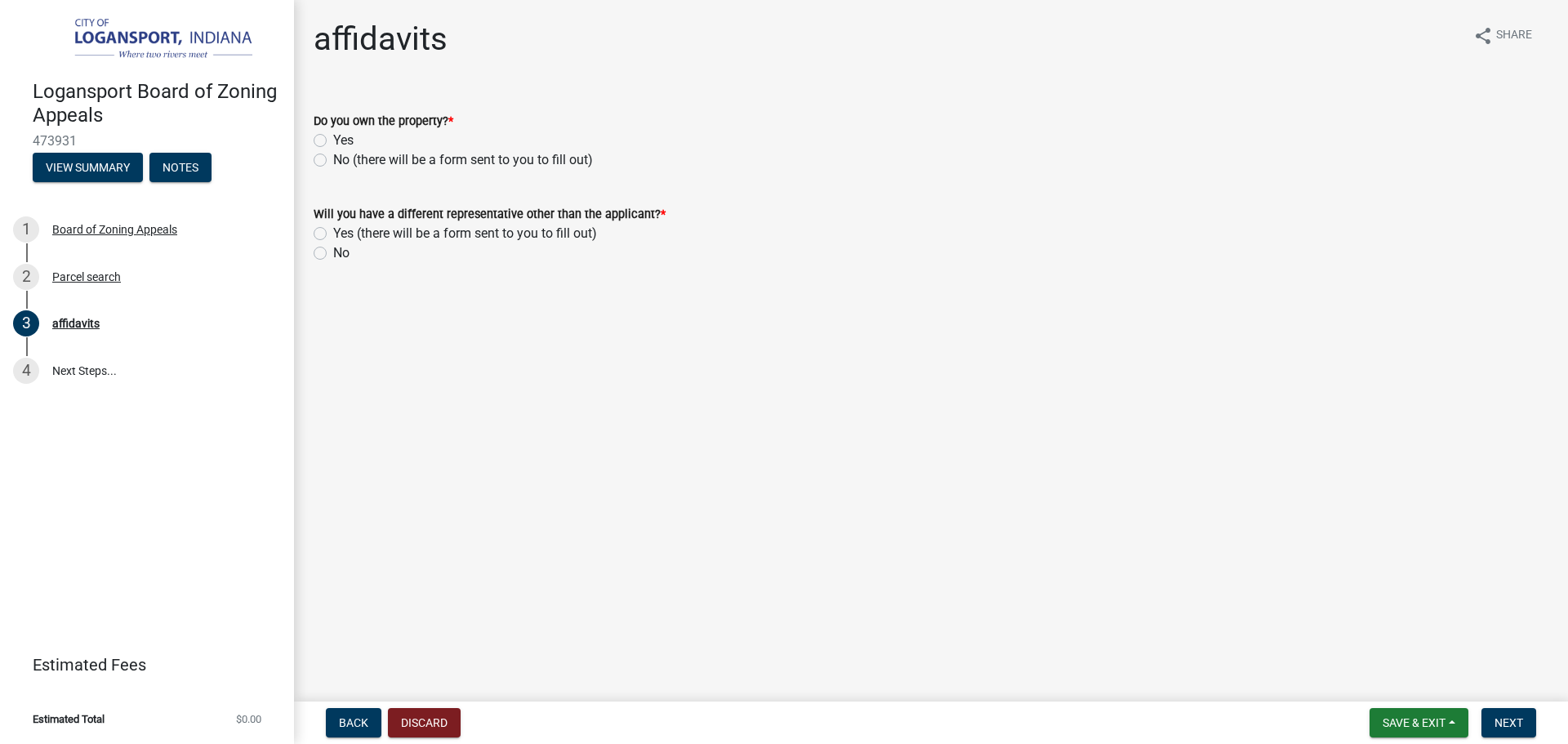
click at [334, 138] on label "Yes" at bounding box center [344, 140] width 21 height 20
click at [334, 138] on input "Yes" at bounding box center [338, 136] width 10 height 10
radio input "true"
click at [334, 250] on label "No" at bounding box center [341, 252] width 16 height 20
click at [334, 250] on input "No" at bounding box center [338, 248] width 10 height 10
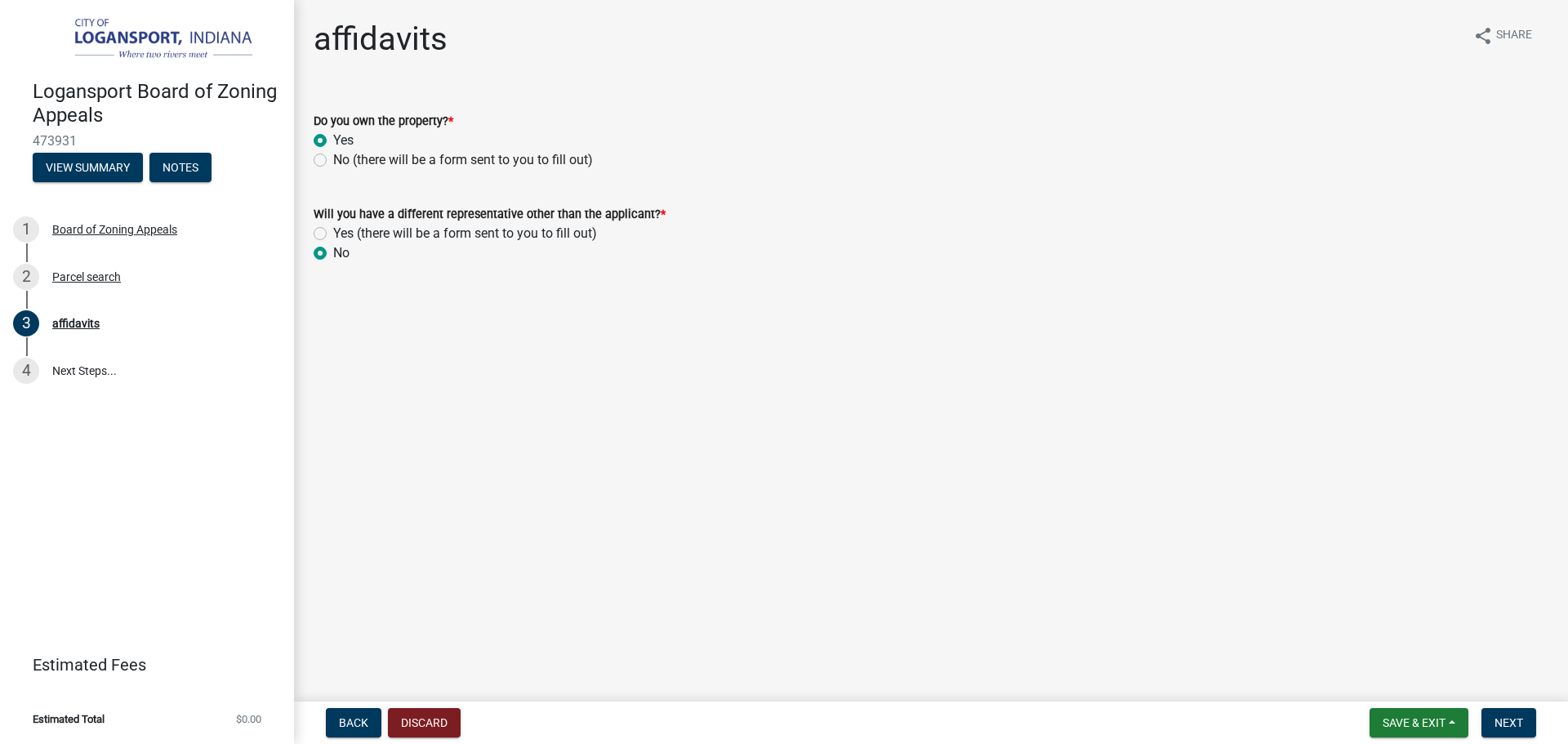
radio input "true"
click at [481, 313] on main "affidavits share Share Do you own the property? * Yes No (there will be a form …" at bounding box center [932, 348] width 1275 height 695
click at [334, 232] on label "Yes (there will be a form sent to you to fill out)" at bounding box center [465, 234] width 264 height 20
click at [334, 232] on input "Yes (there will be a form sent to you to fill out)" at bounding box center [338, 229] width 10 height 10
radio input "true"
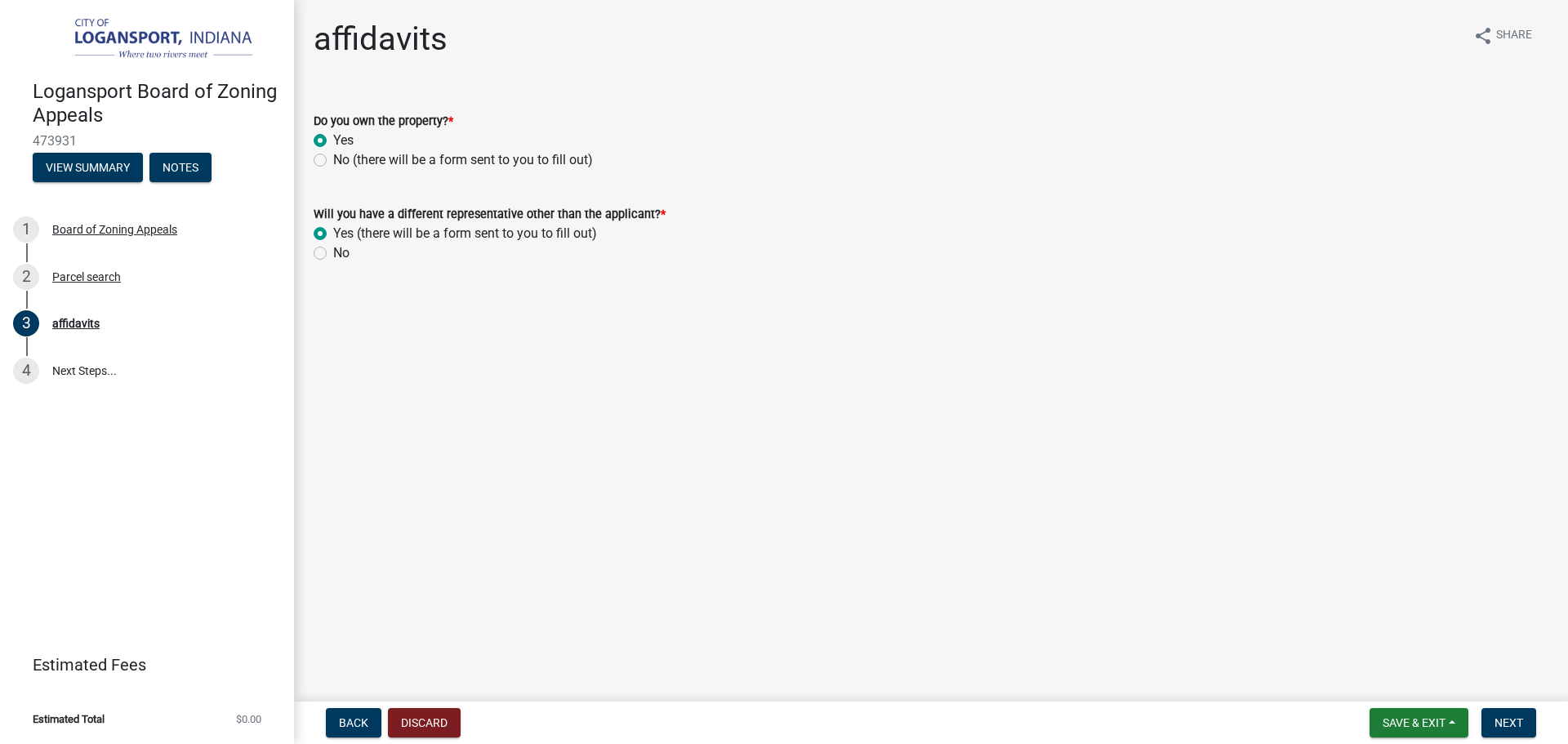
click at [334, 233] on label "Yes (there will be a form sent to you to fill out)" at bounding box center [465, 234] width 264 height 20
click at [334, 233] on input "Yes (there will be a form sent to you to fill out)" at bounding box center [338, 229] width 10 height 10
click at [334, 251] on label "No" at bounding box center [341, 252] width 16 height 20
click at [334, 251] on input "No" at bounding box center [338, 248] width 10 height 10
radio input "true"
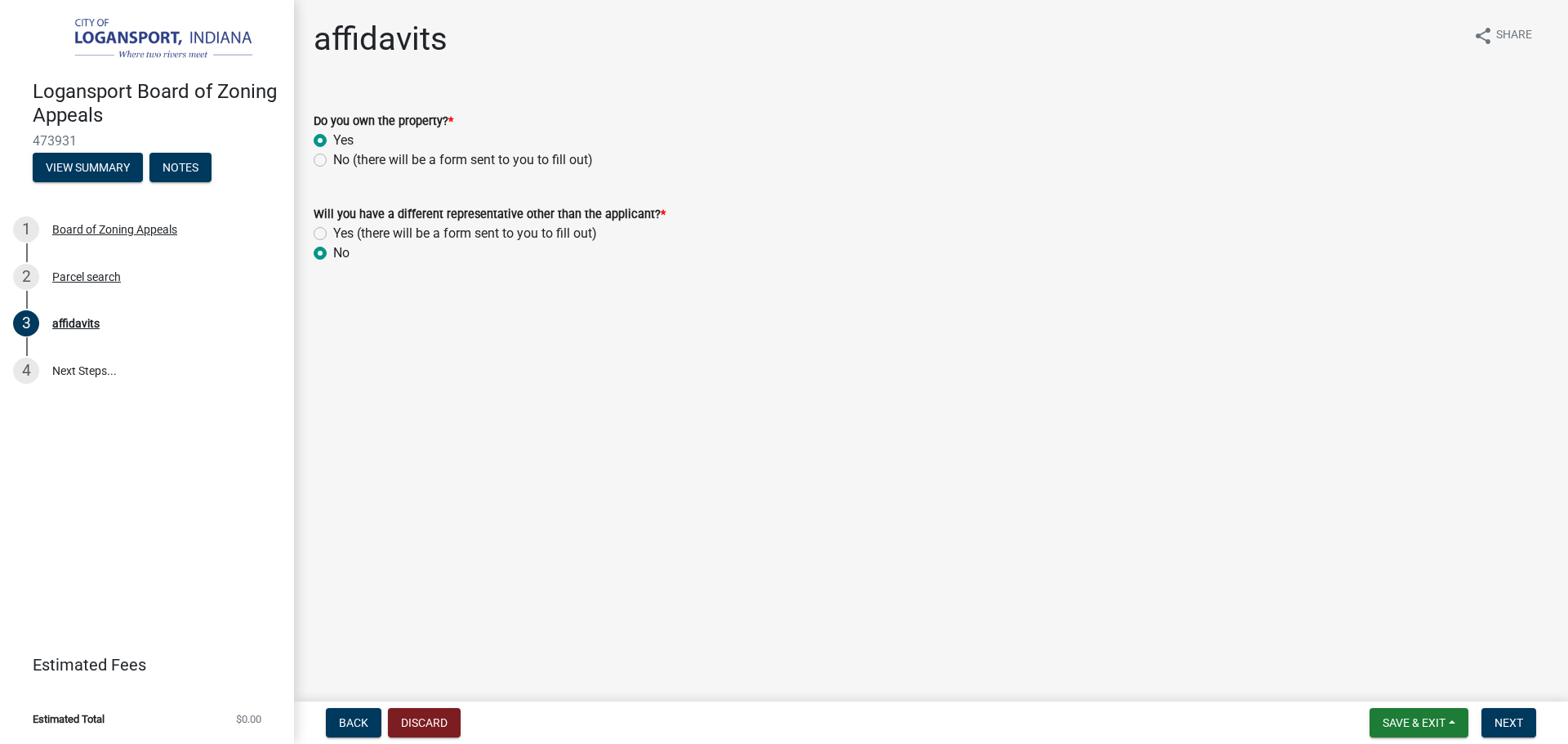
click at [1475, 405] on main "affidavits share Share Do you own the property? * Yes No (there will be a form …" at bounding box center [932, 348] width 1275 height 695
click at [1510, 715] on button "Next" at bounding box center [1509, 723] width 55 height 29
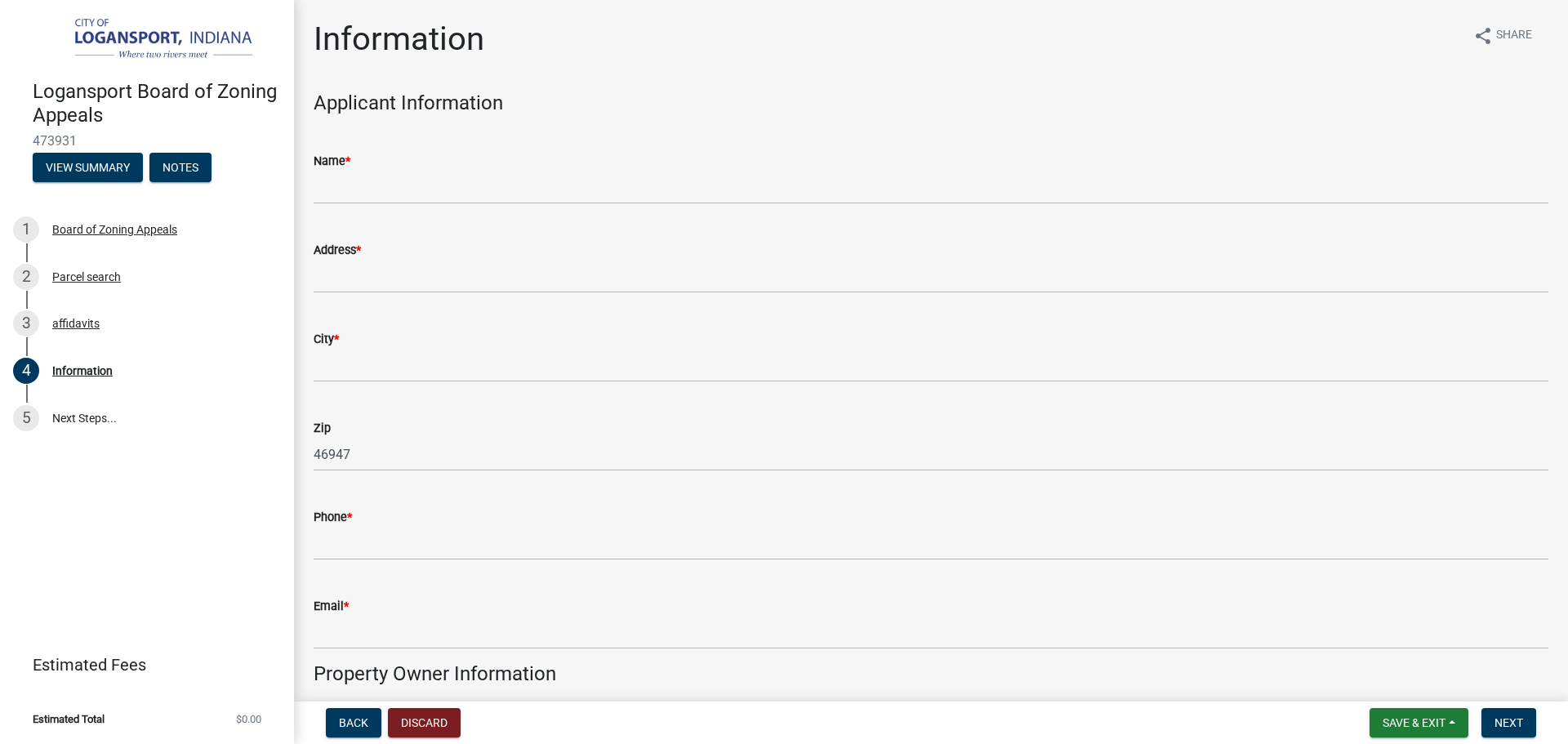
click at [666, 118] on wm-data-entity-input "Applicant Information" at bounding box center [932, 109] width 1235 height 36
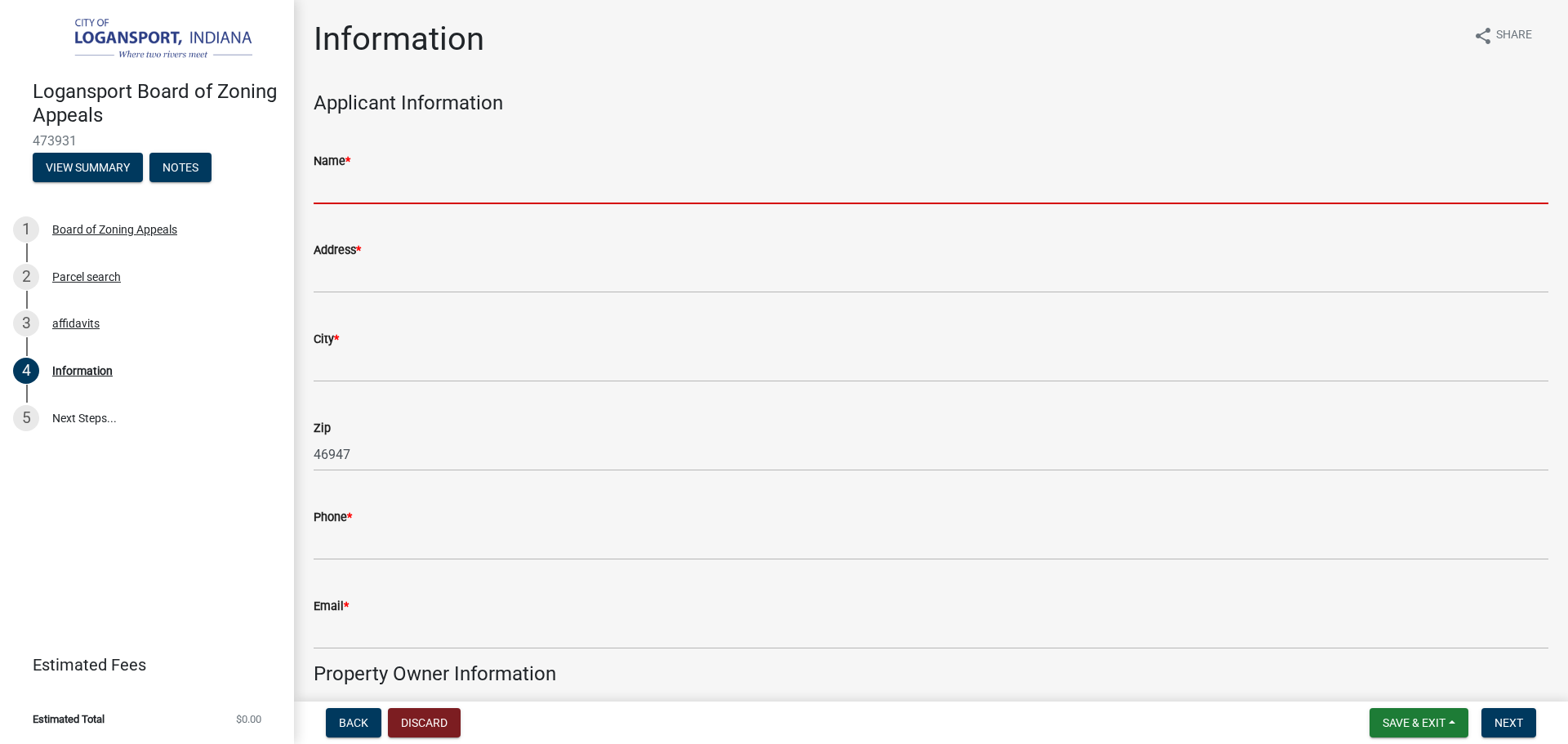
click at [652, 189] on input "Name *" at bounding box center [932, 188] width 1235 height 34
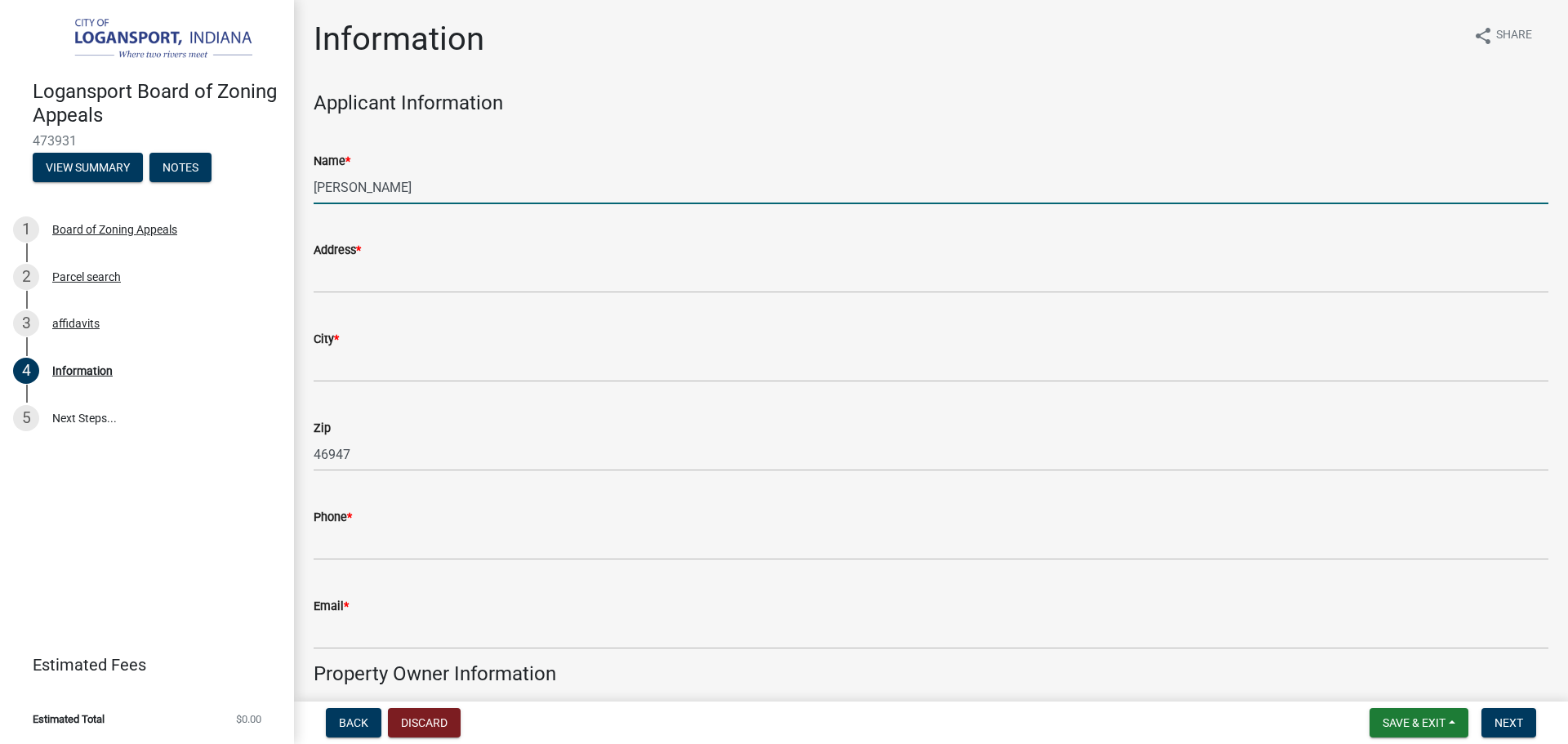
type input "Ketankumar Patel"
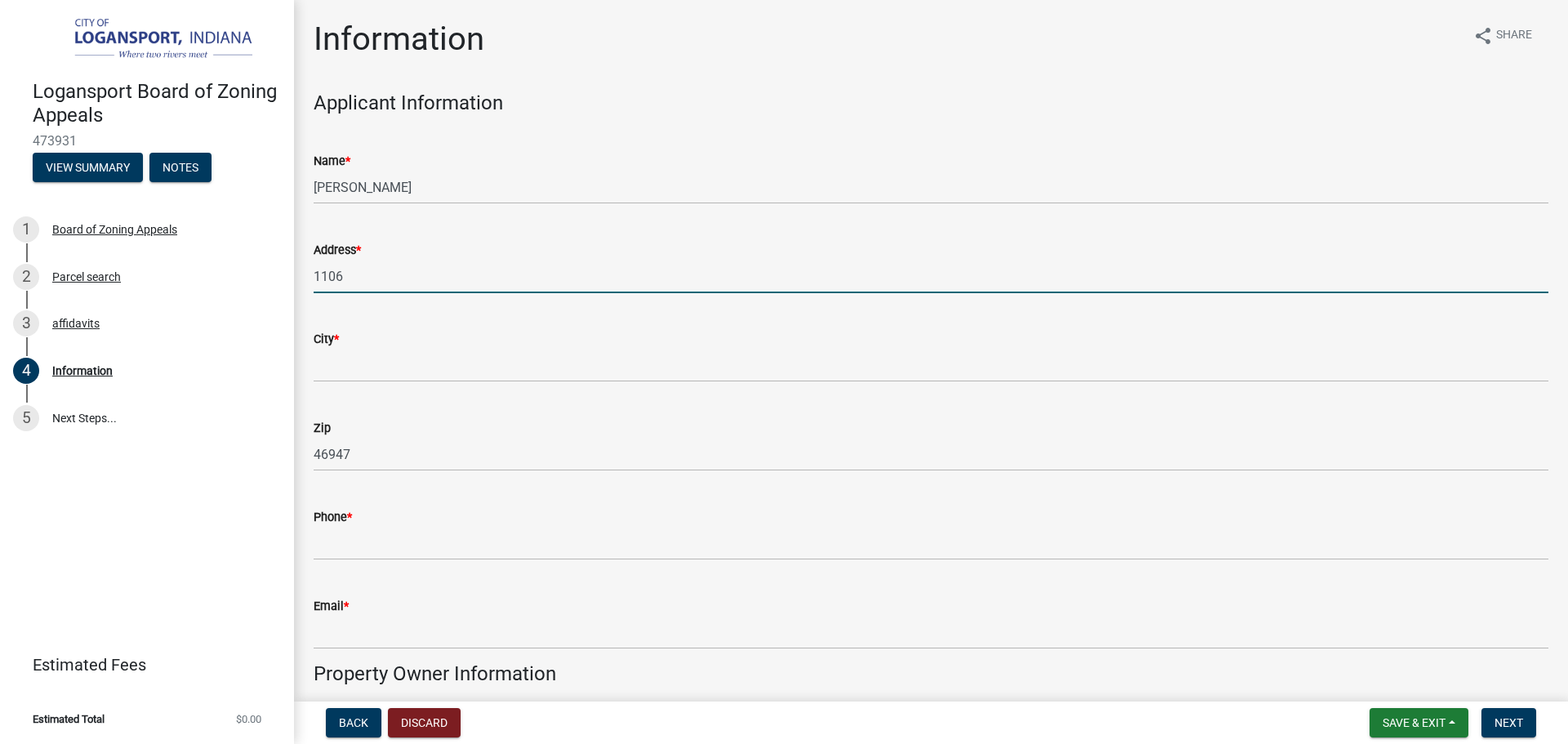
type input "1106 Spring hill dr"
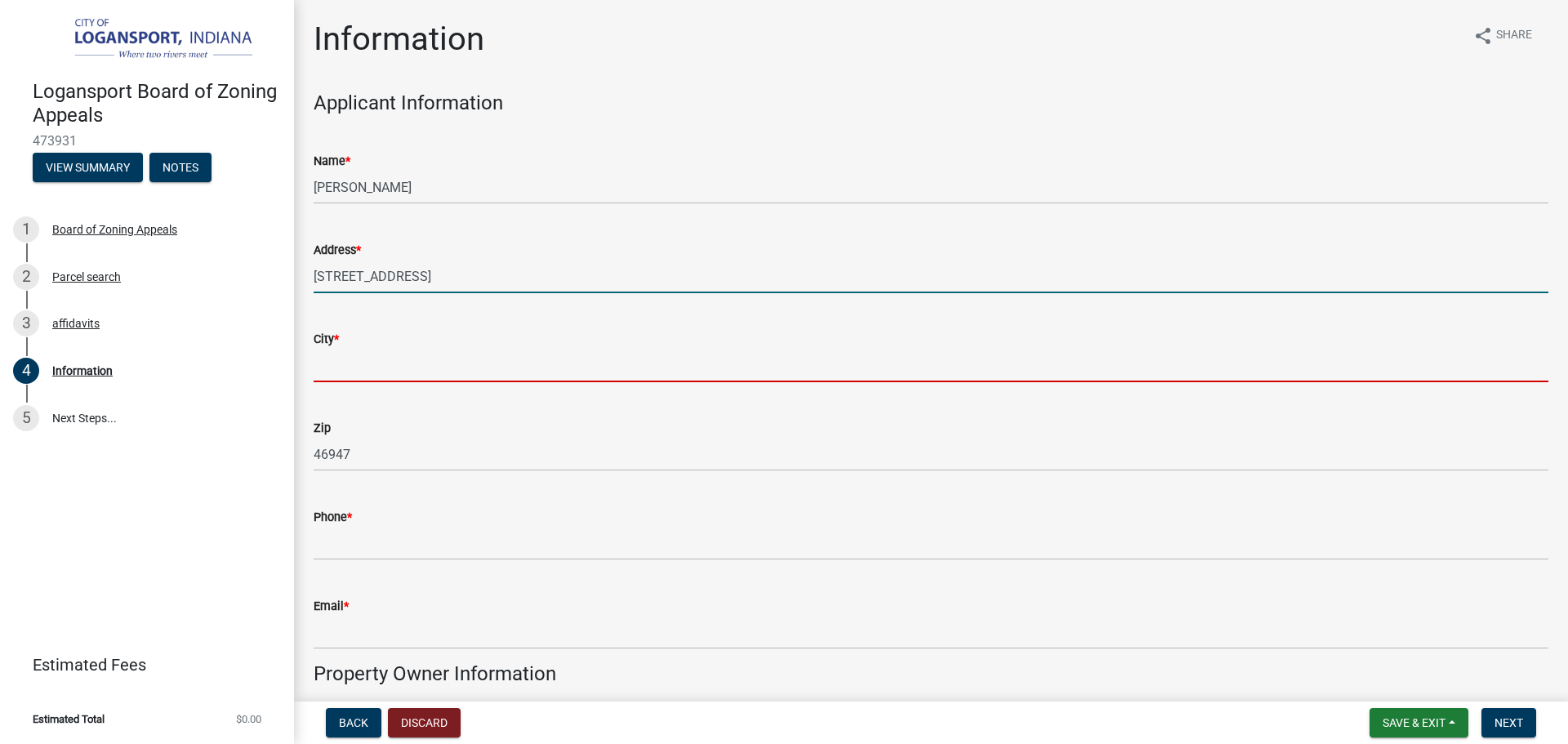
type input "Kokomo"
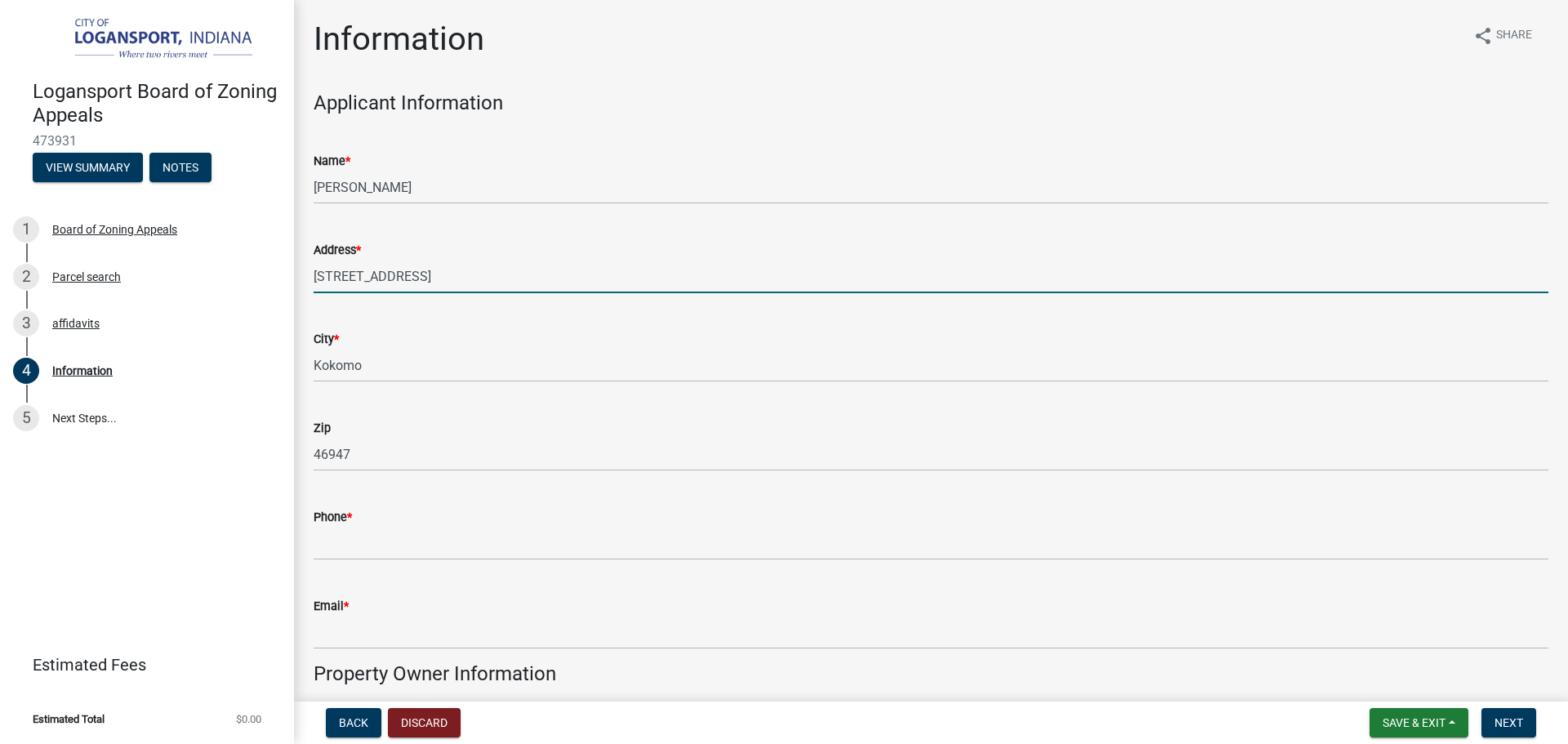
type input "7733987714"
type input "ketanusa126@gmail.com"
click at [386, 276] on input "1106 Spring hill dr" at bounding box center [932, 277] width 1235 height 34
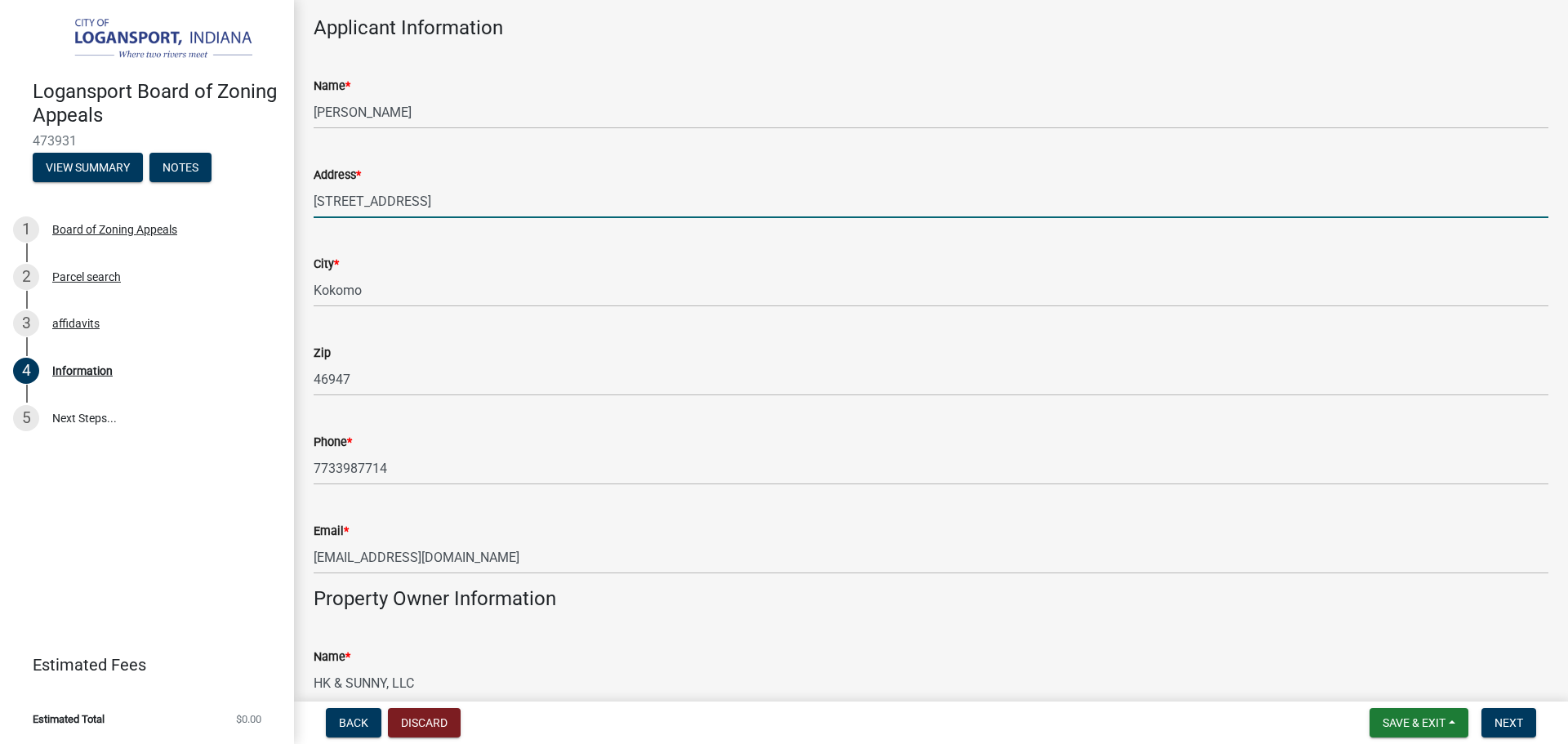
scroll to position [85, 0]
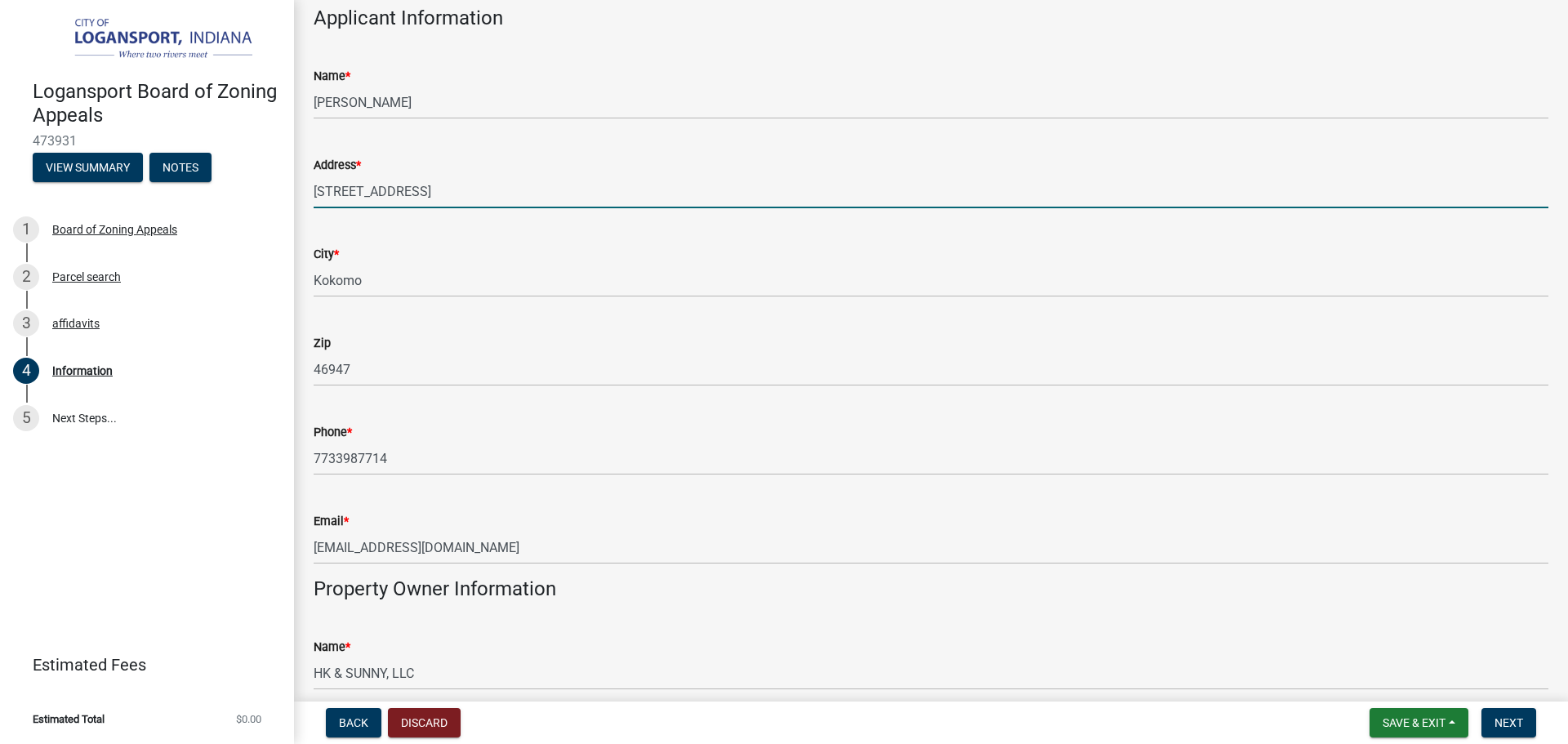
type input "1106 Spring Hill dr"
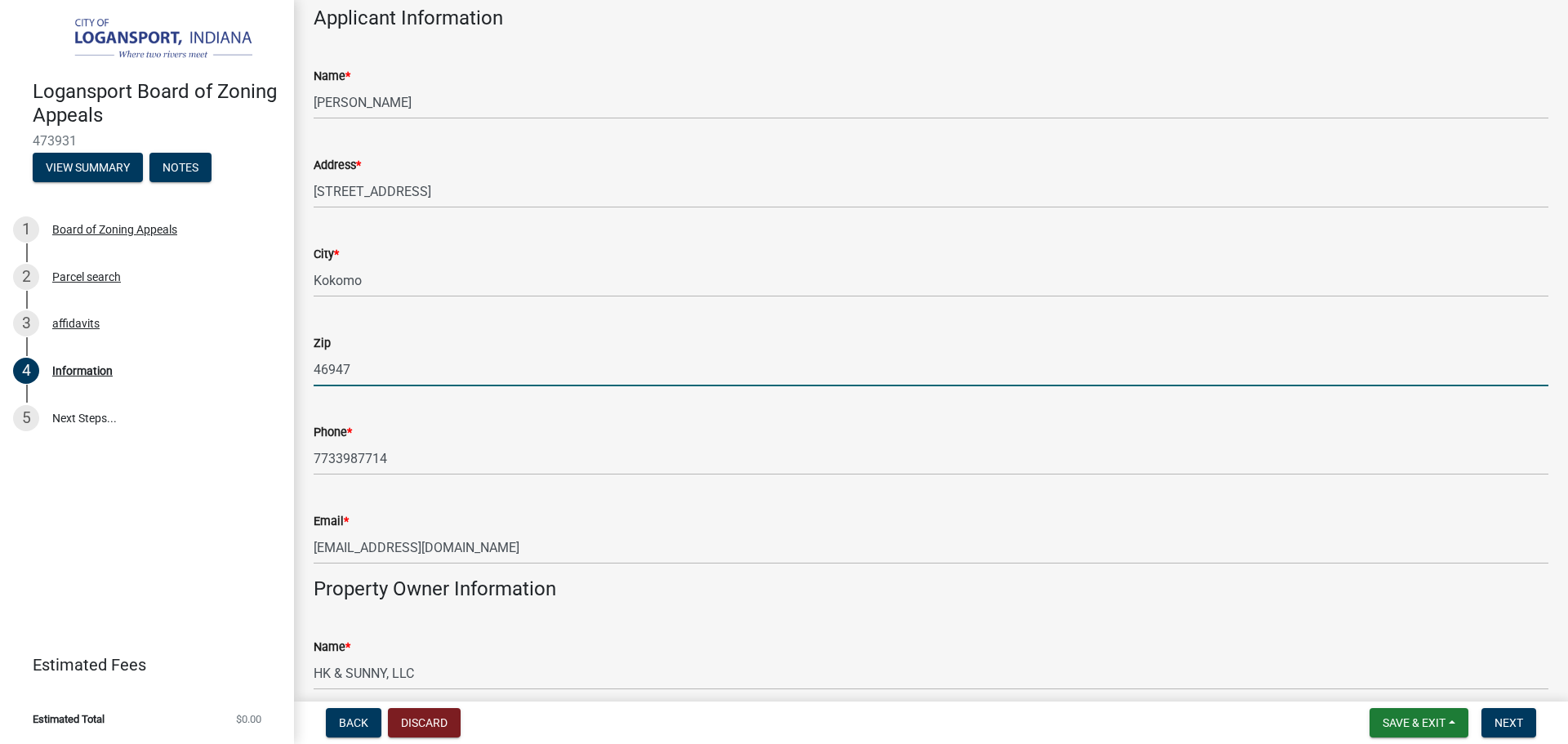
click at [529, 372] on input "46947" at bounding box center [932, 370] width 1235 height 34
type input "46902"
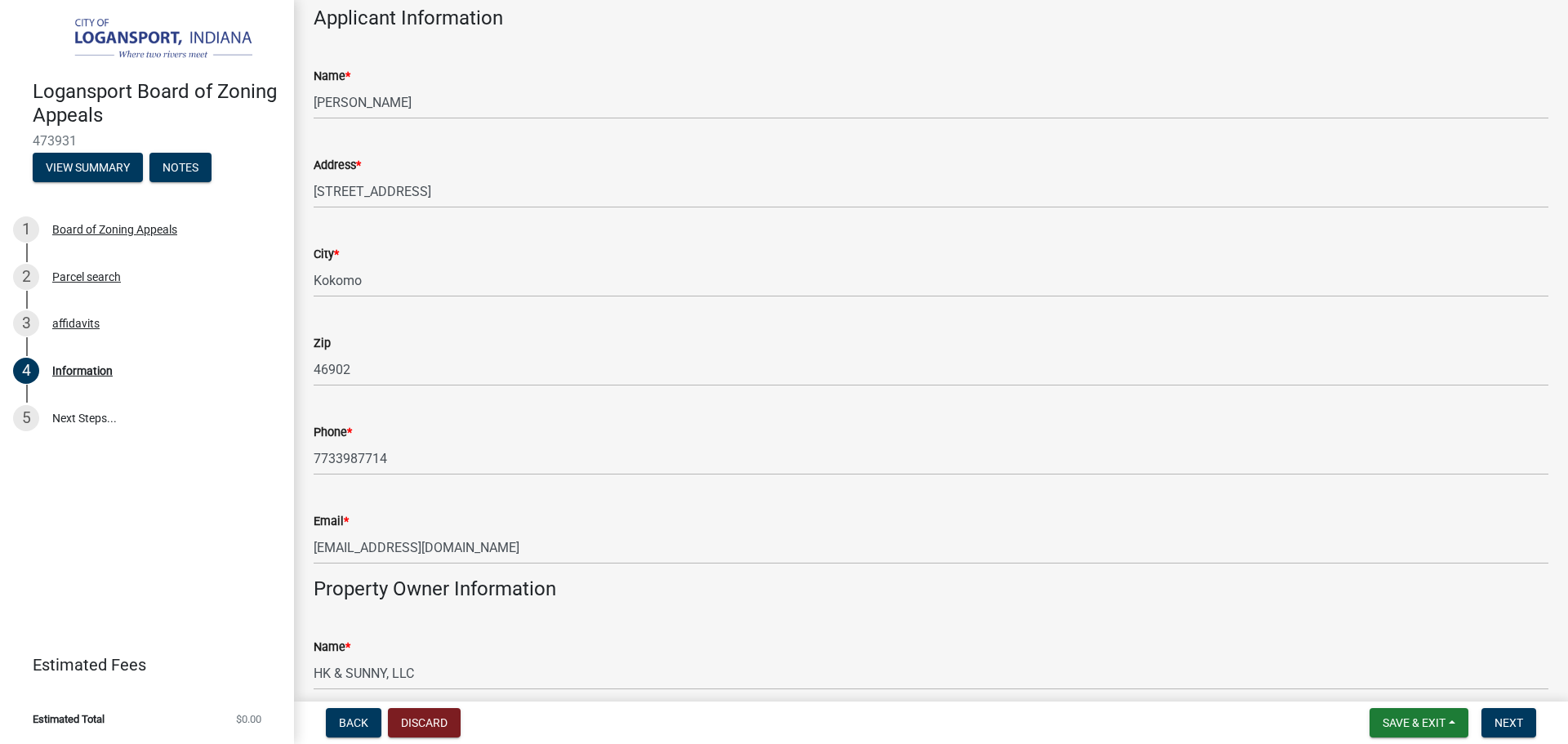
click at [636, 407] on div "Phone * 7733987714" at bounding box center [932, 436] width 1235 height 76
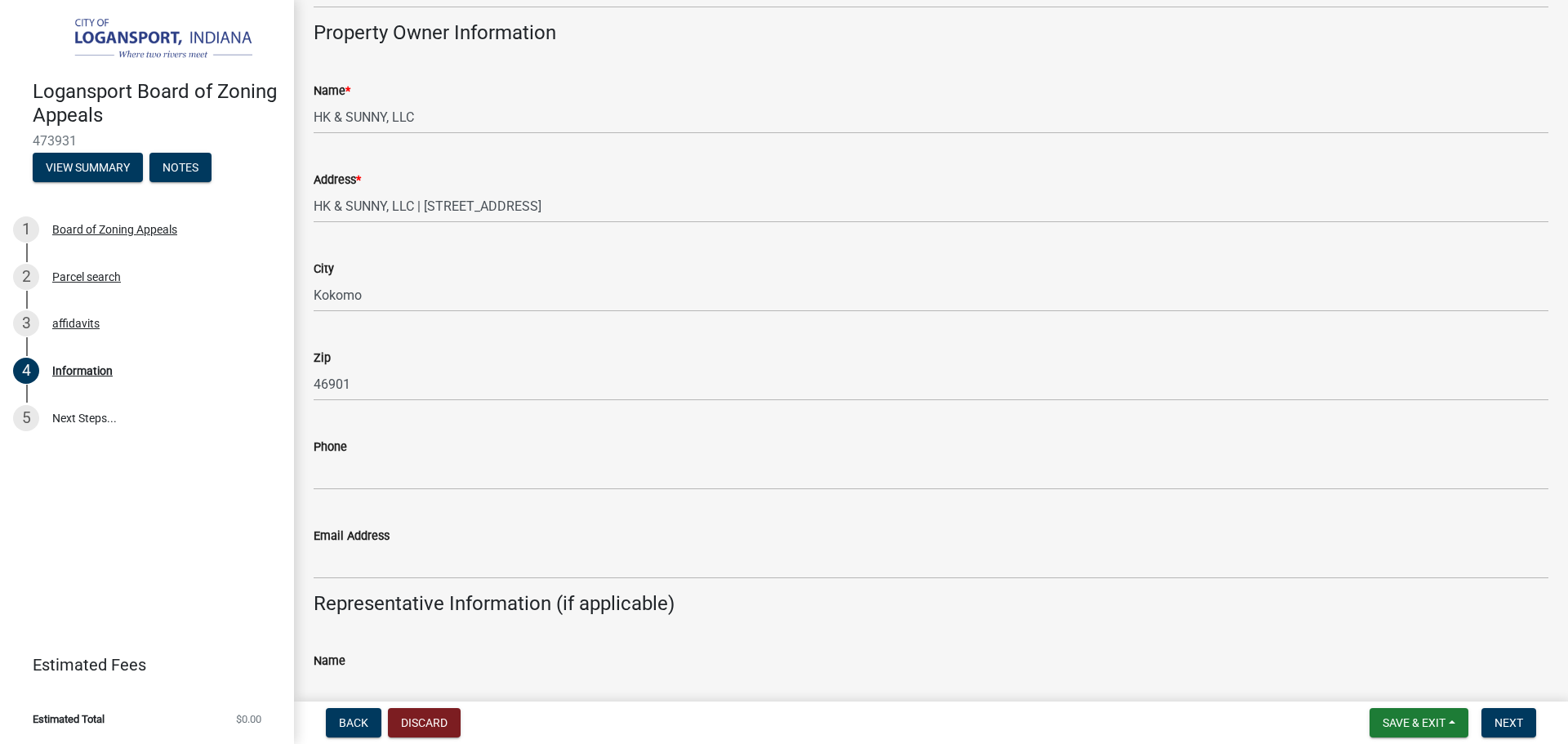
scroll to position [650, 0]
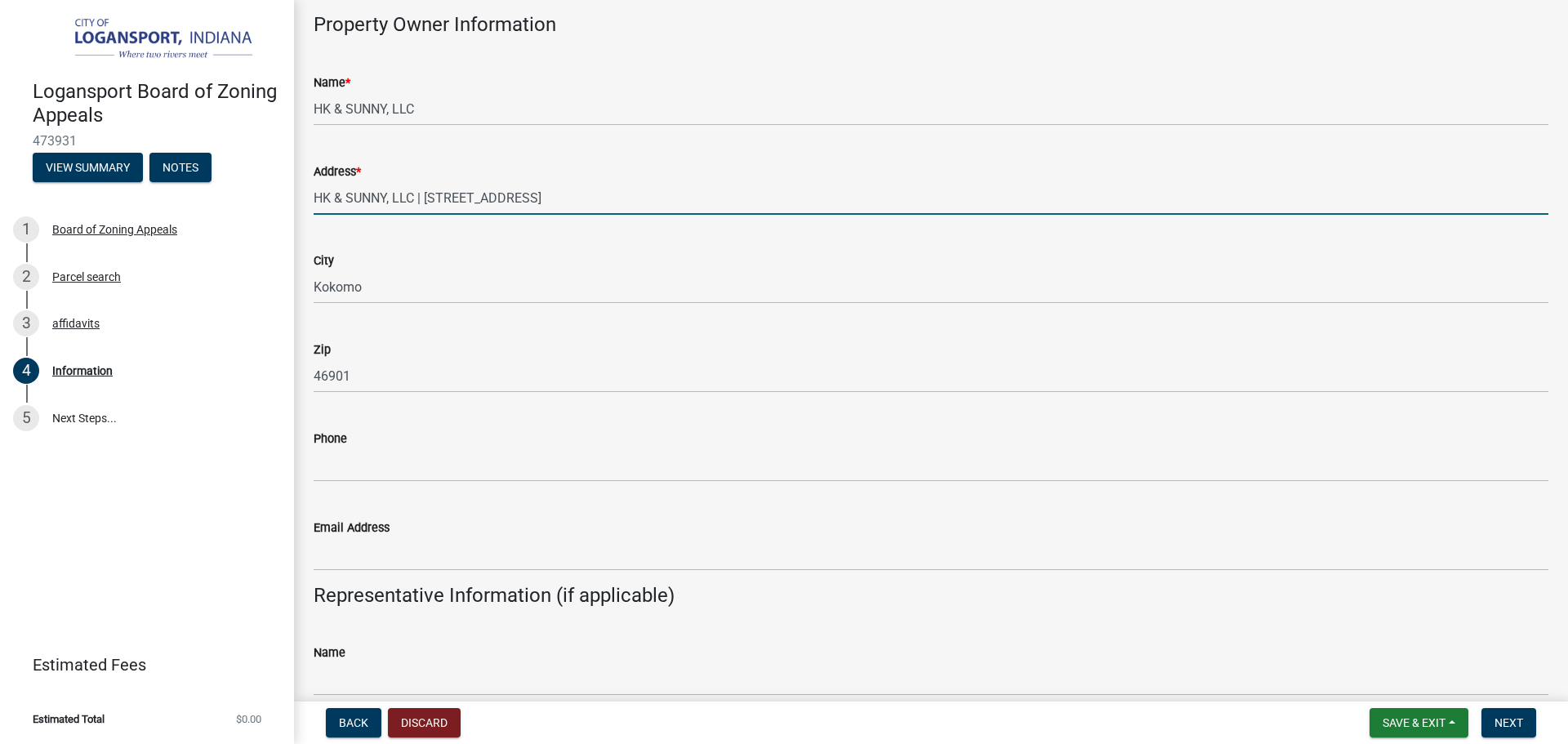
click at [580, 200] on input "HK & SUNNY, LLC | 3750 N 00 EW | Kokomo, IN 46901" at bounding box center [932, 198] width 1235 height 34
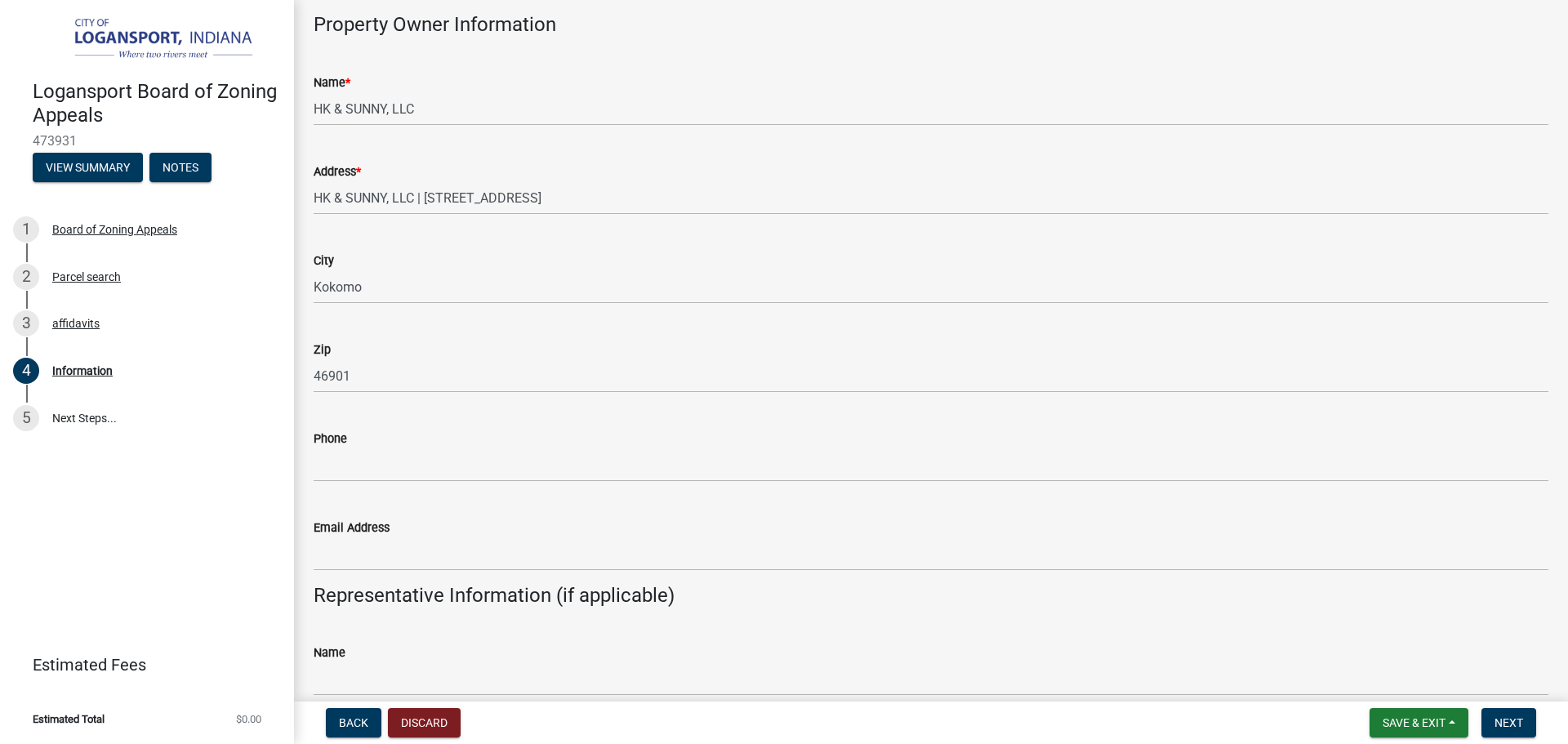
click at [617, 501] on div "Email Address" at bounding box center [932, 533] width 1235 height 76
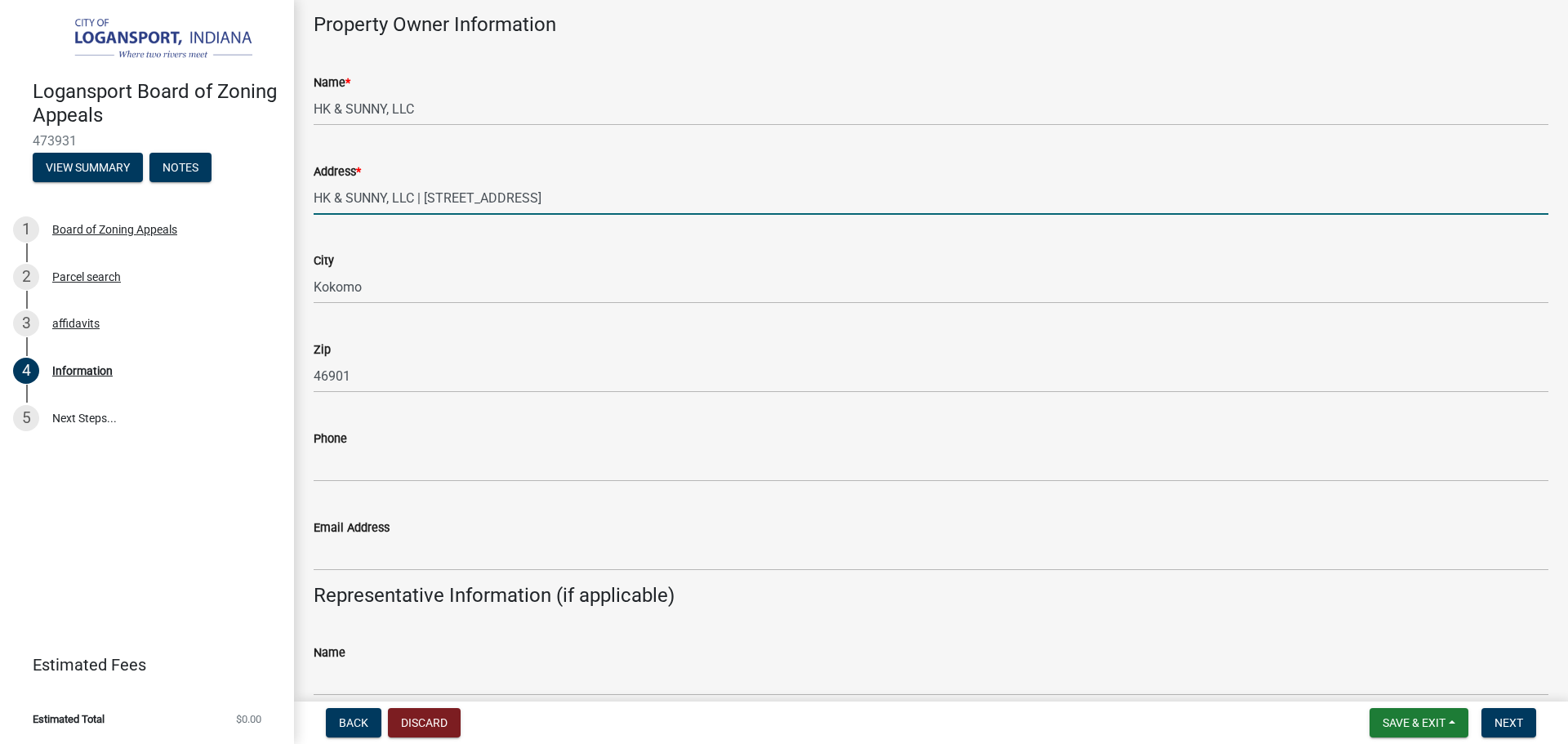
click at [627, 188] on input "HK & SUNNY, LLC | 3750 N 00 EW | Kokomo, IN 46901" at bounding box center [932, 198] width 1235 height 34
click at [631, 192] on input "HK & SUNNY, LLC | 3750 N 00 EW | Kokomo, IN 46901" at bounding box center [932, 198] width 1235 height 34
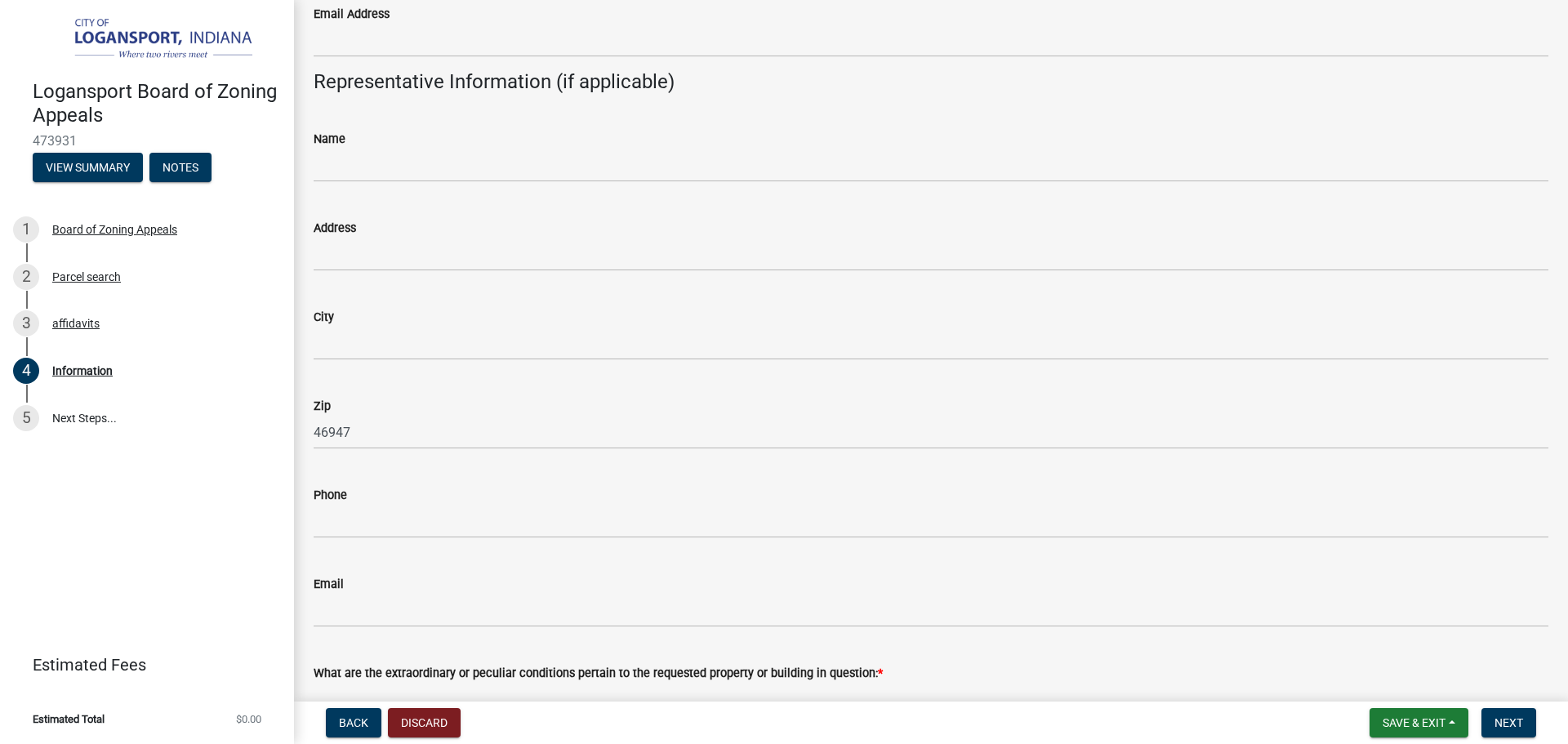
scroll to position [0, 0]
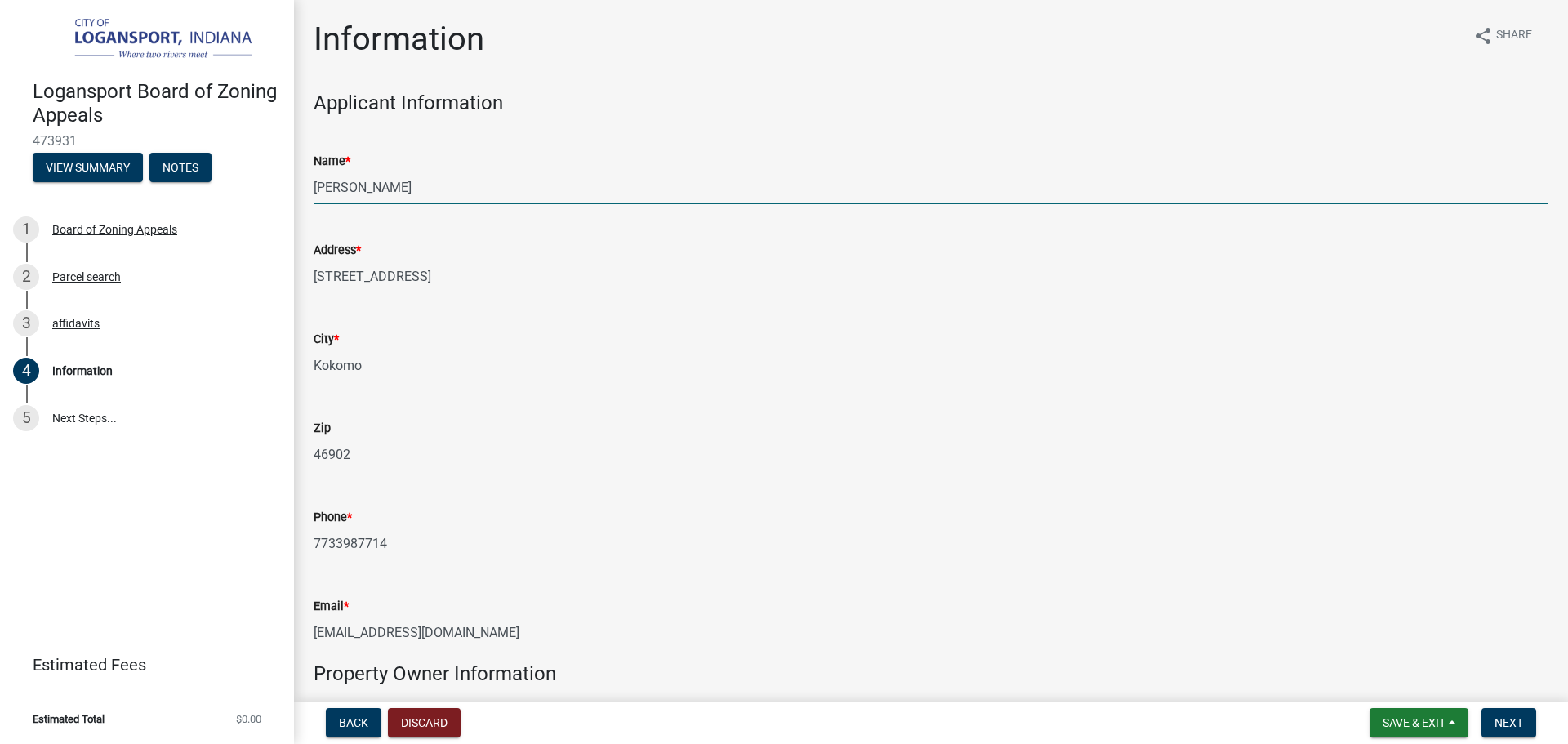
click at [536, 190] on input "Ketankumar Patel" at bounding box center [932, 188] width 1235 height 34
click at [496, 294] on wm-data-entity-input "Address * 1106 Spring Hill dr" at bounding box center [932, 262] width 1235 height 89
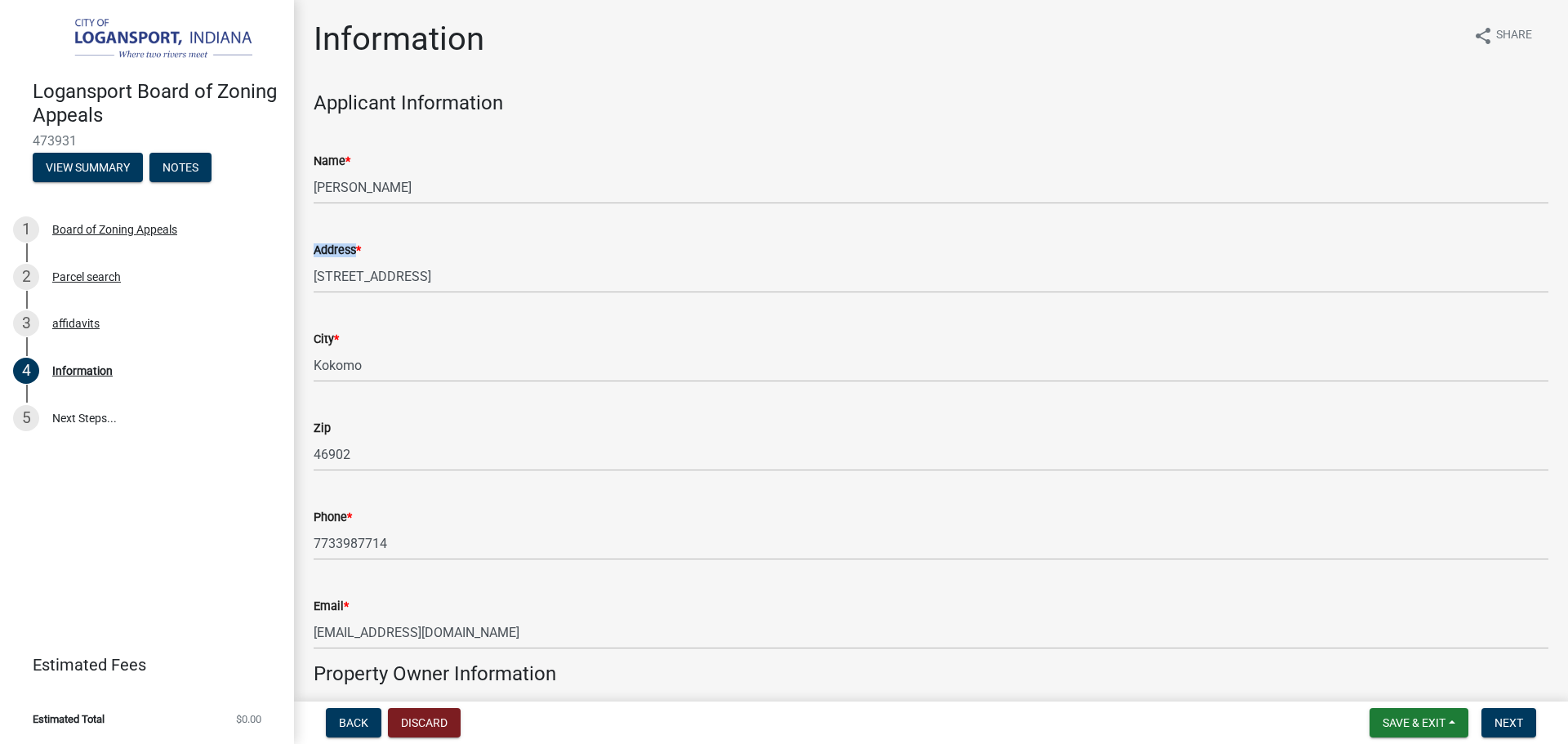
drag, startPoint x: 496, startPoint y: 294, endPoint x: 518, endPoint y: 261, distance: 39.7
click at [518, 261] on wm-data-entity-input "Address * 1106 Spring Hill dr" at bounding box center [932, 262] width 1235 height 89
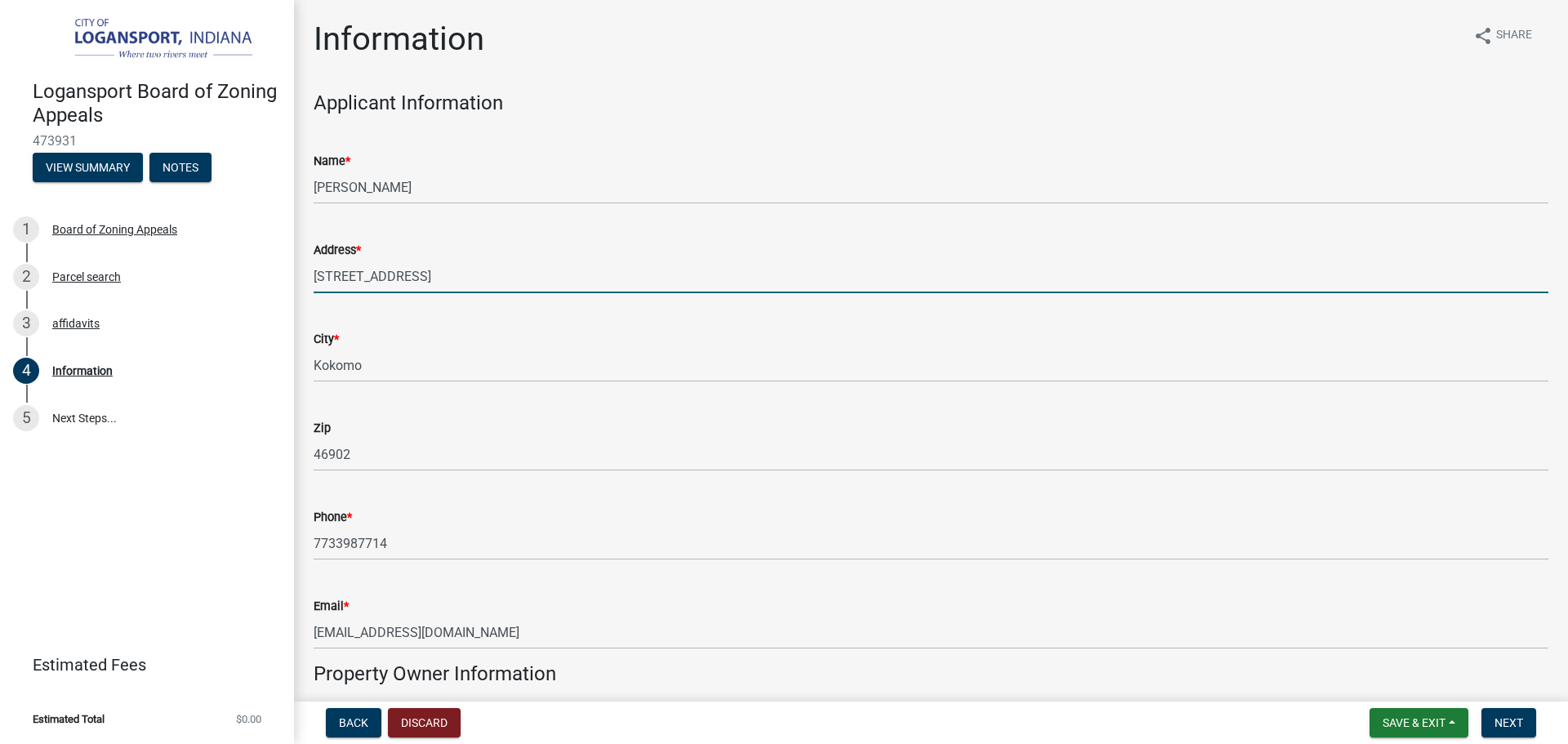
click at [518, 261] on input "1106 Spring Hill dr" at bounding box center [932, 277] width 1235 height 34
type input "1205 E Market St"
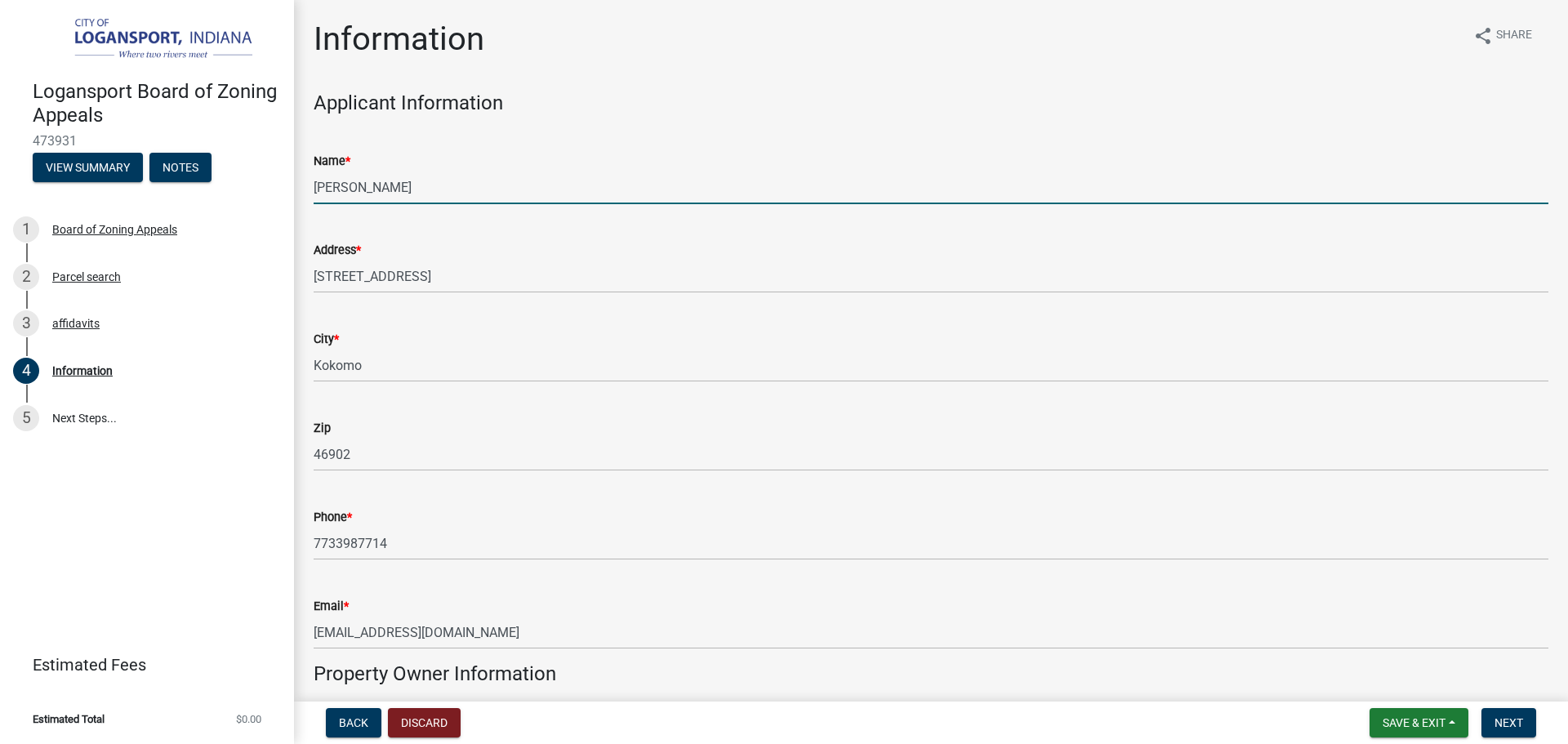
click at [561, 179] on input "Ketankumar Patel" at bounding box center [932, 188] width 1235 height 34
type input "HK & Sunny LLC"
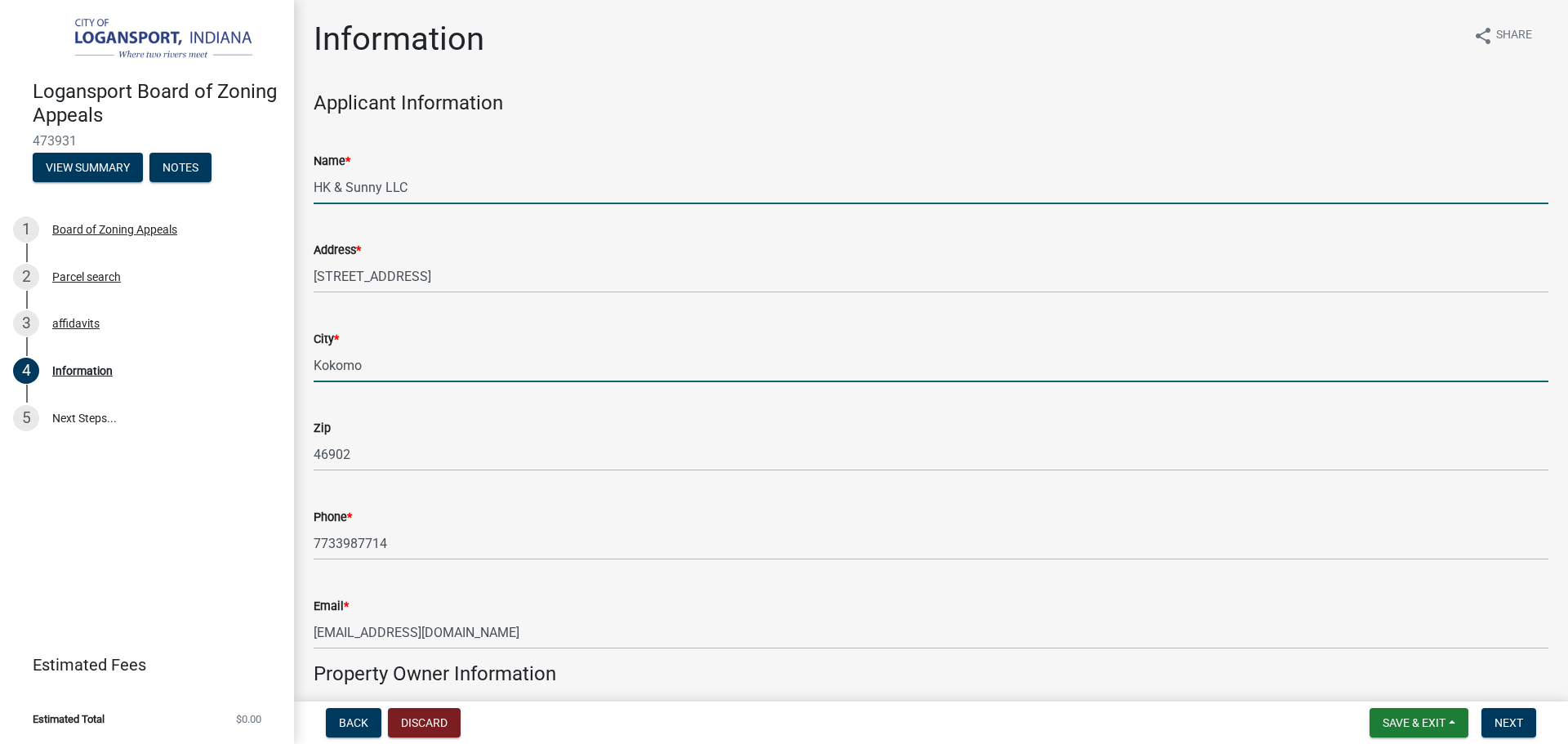
click at [474, 351] on input "Kokomo" at bounding box center [932, 365] width 1235 height 34
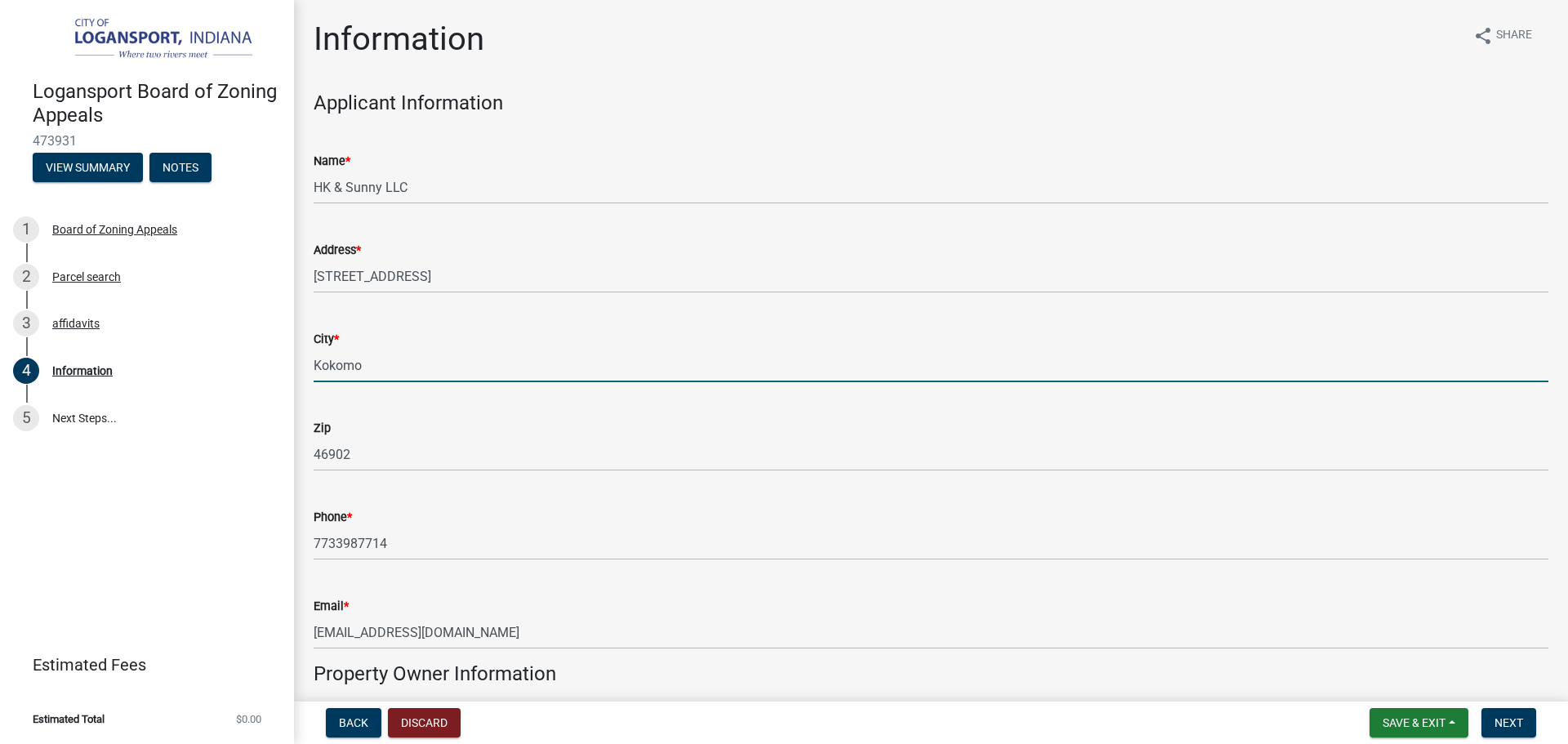
click at [474, 351] on input "Kokomo" at bounding box center [932, 365] width 1235 height 34
type input "l"
type input "Logansport"
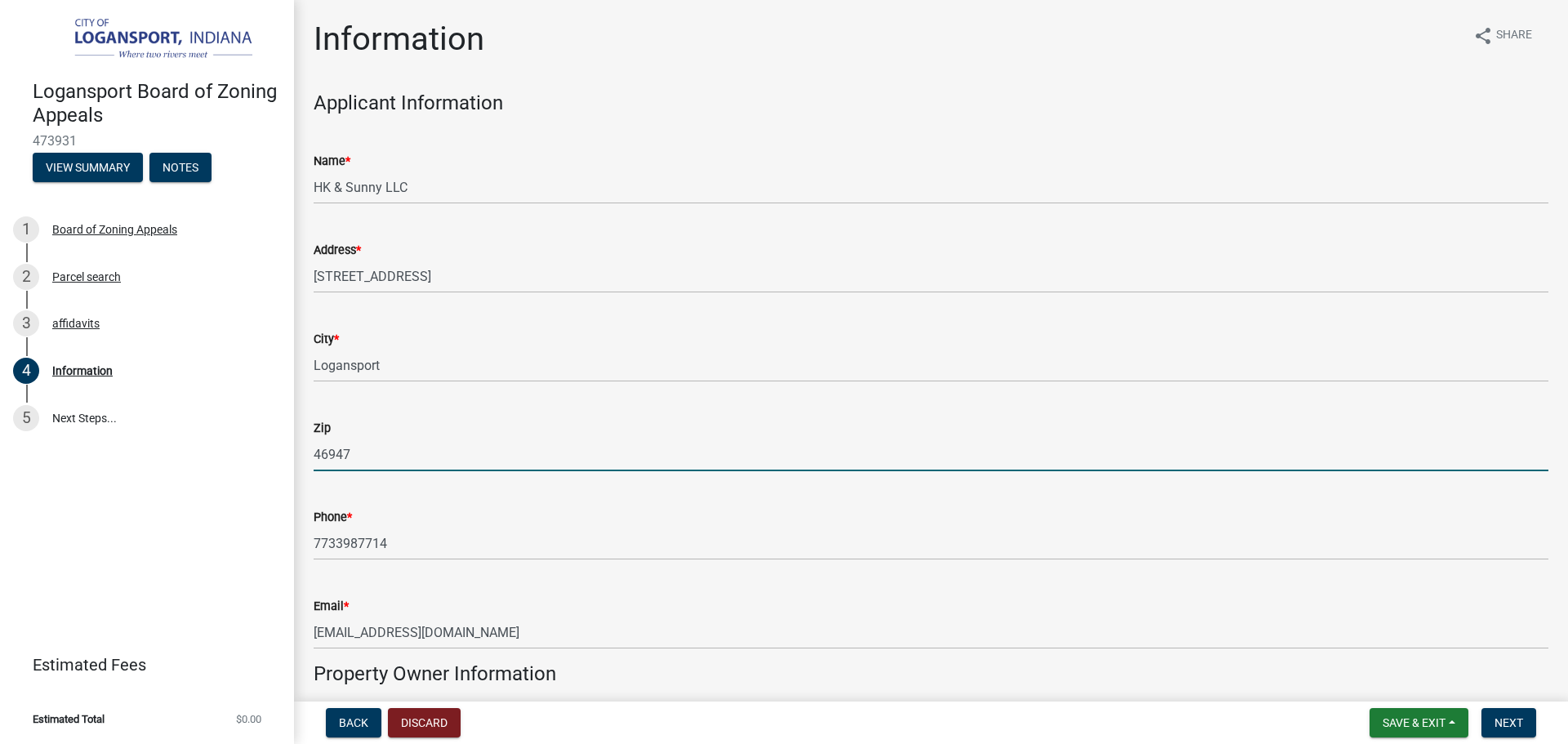
type input "46947"
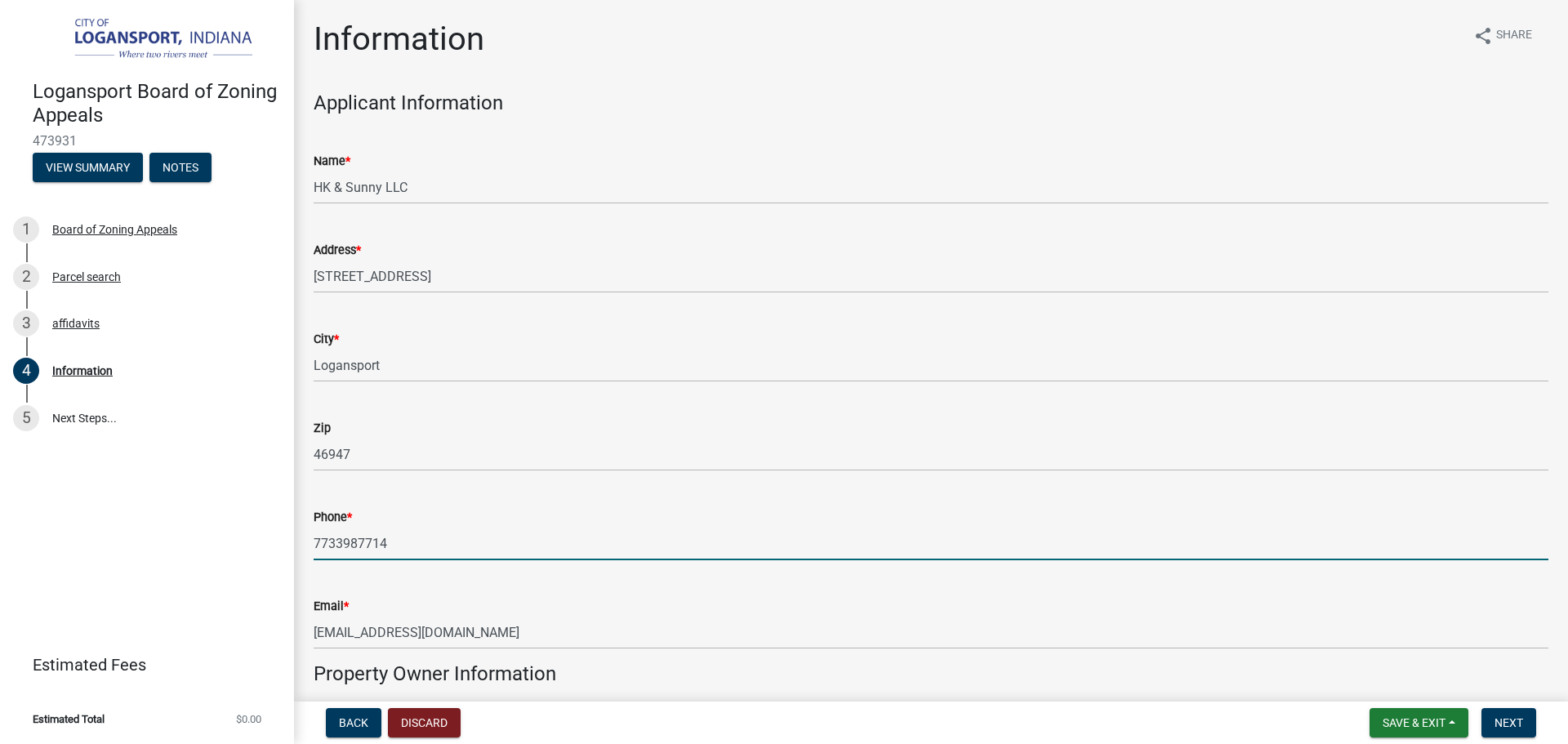
click at [522, 539] on input "7733987714" at bounding box center [932, 544] width 1235 height 34
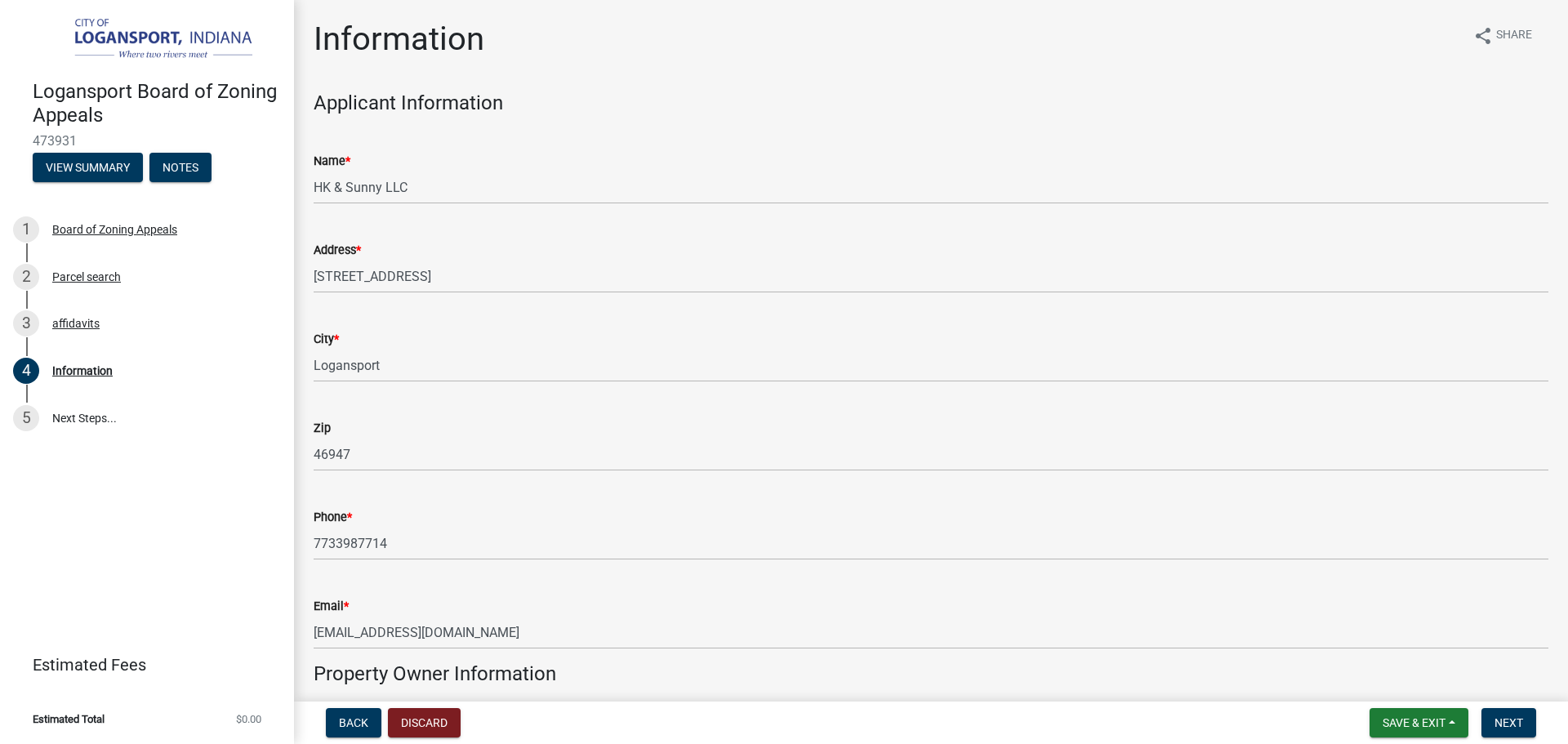
click at [554, 505] on div "Phone * 7733987714" at bounding box center [932, 522] width 1235 height 76
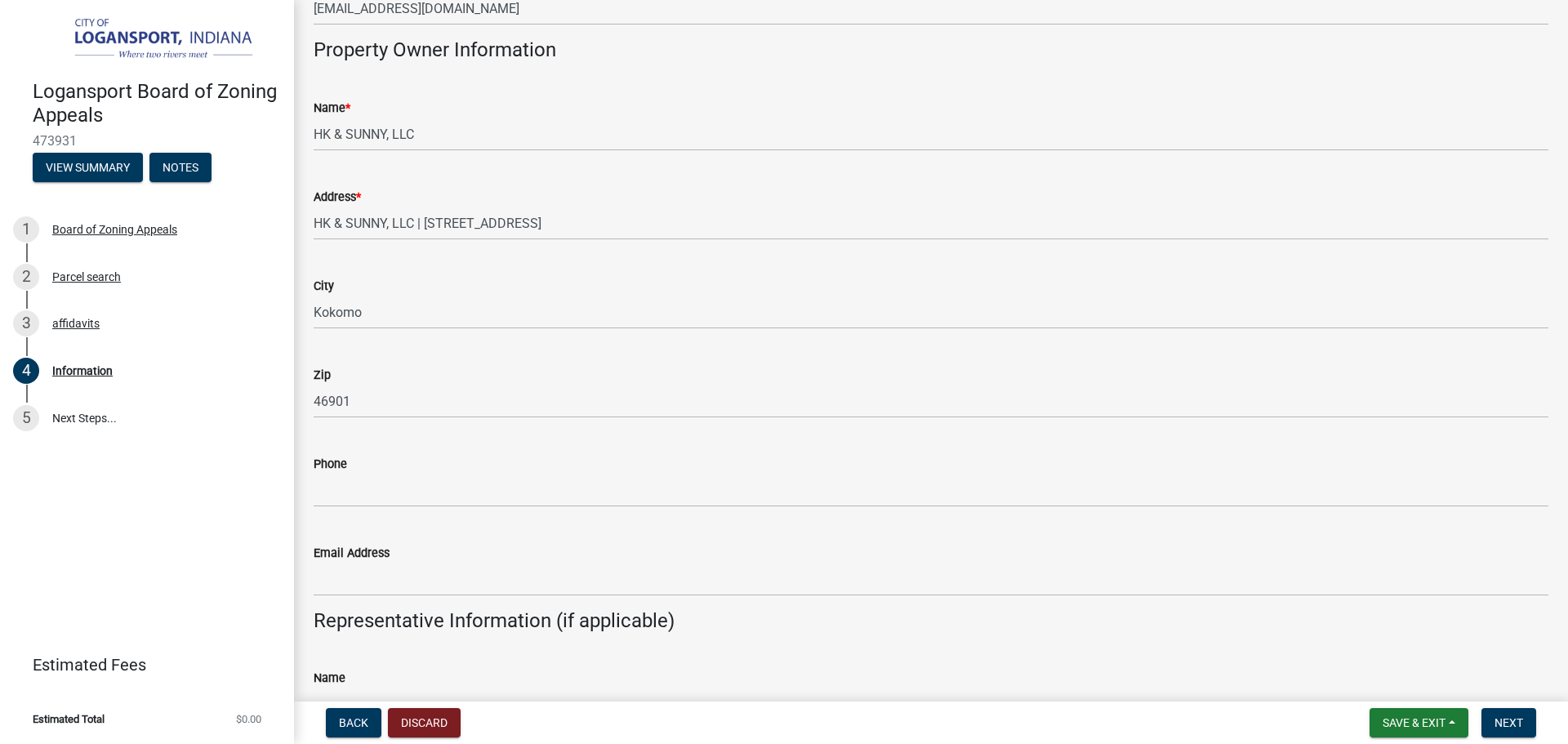
scroll to position [625, 0]
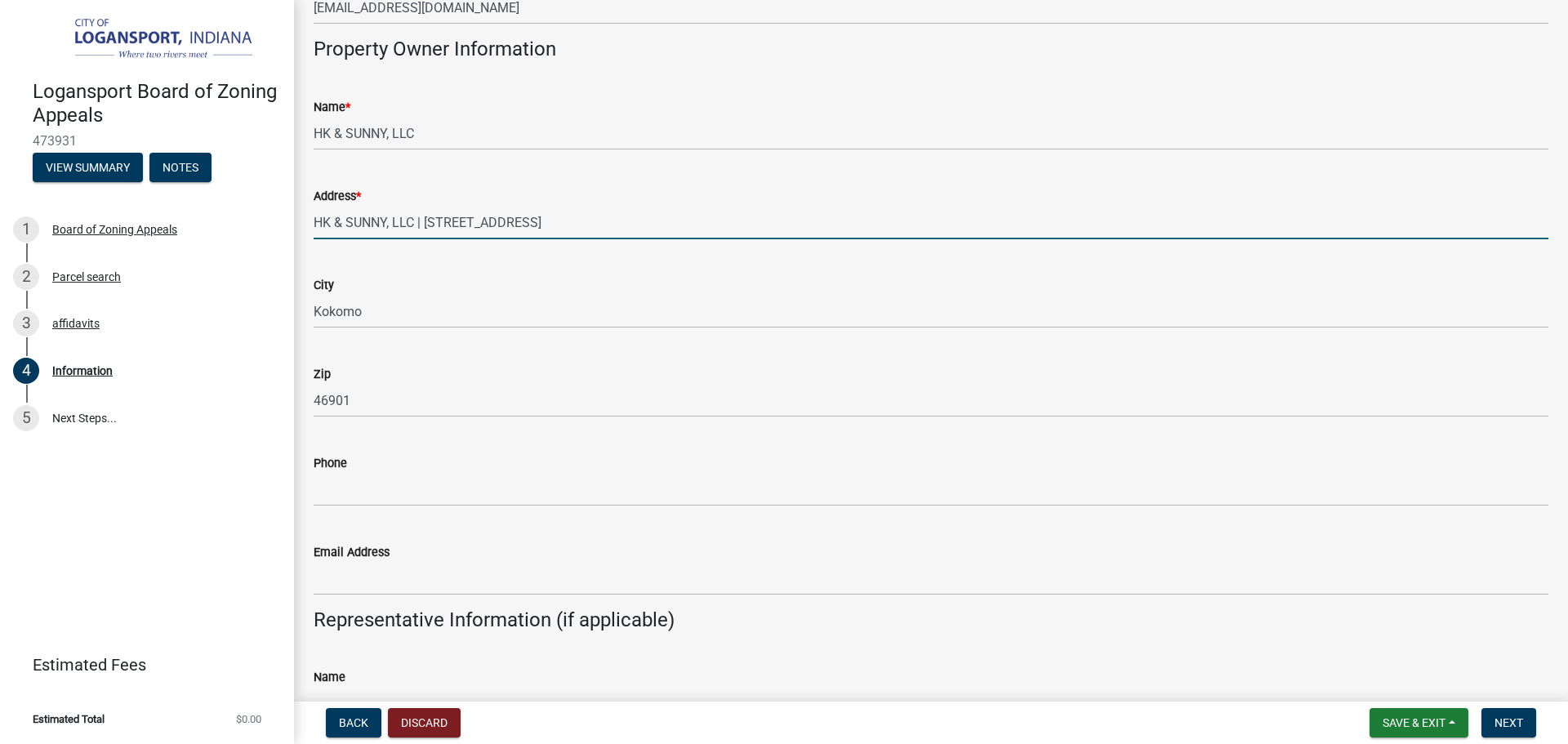
click at [503, 216] on input "HK & SUNNY, LLC | 3750 N 00 EW | Kokomo, IN 46901" at bounding box center [932, 222] width 1235 height 34
type input "3750 N 00 EW"
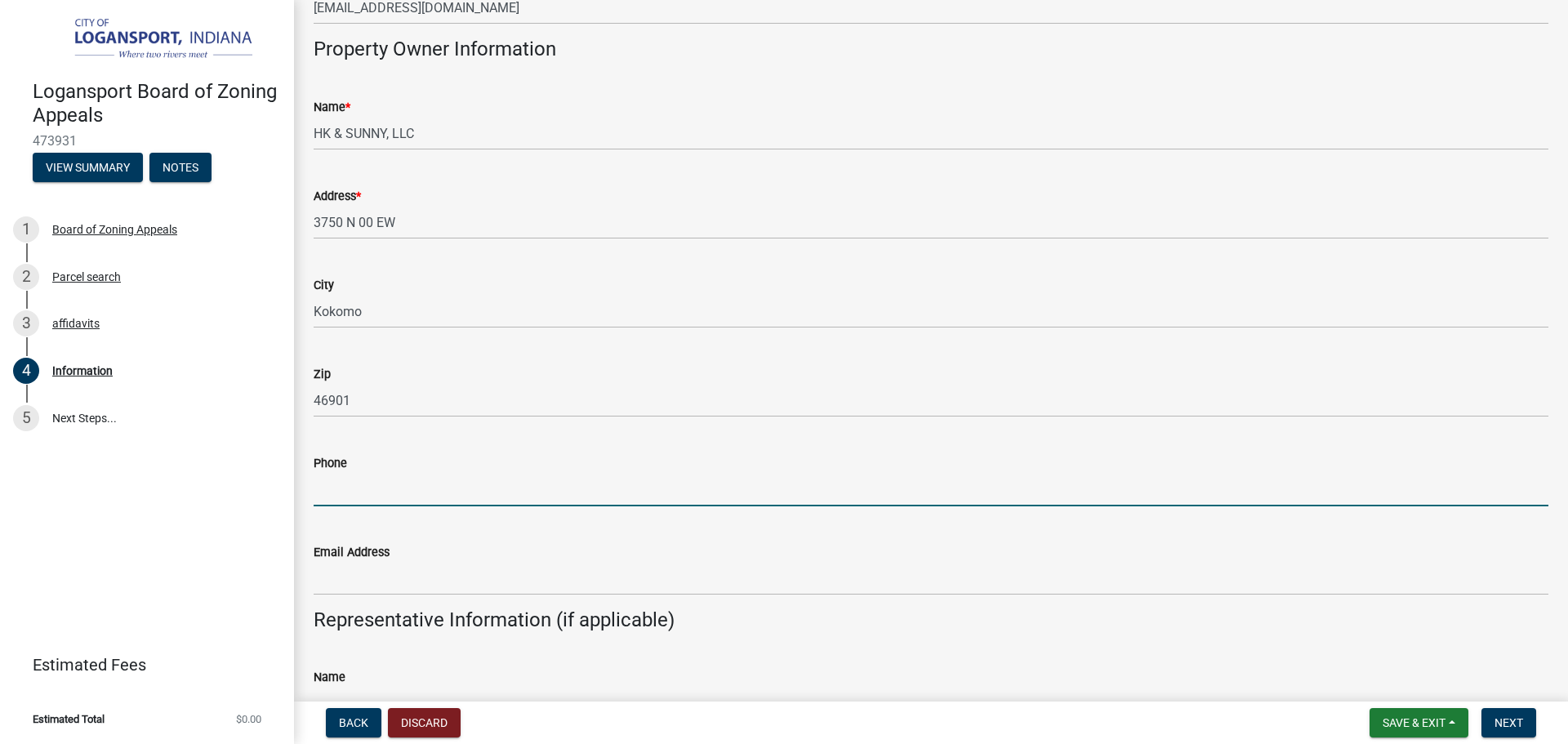
click at [494, 503] on input "Phone" at bounding box center [932, 490] width 1235 height 34
click at [535, 473] on input "7733987714" at bounding box center [932, 490] width 1235 height 34
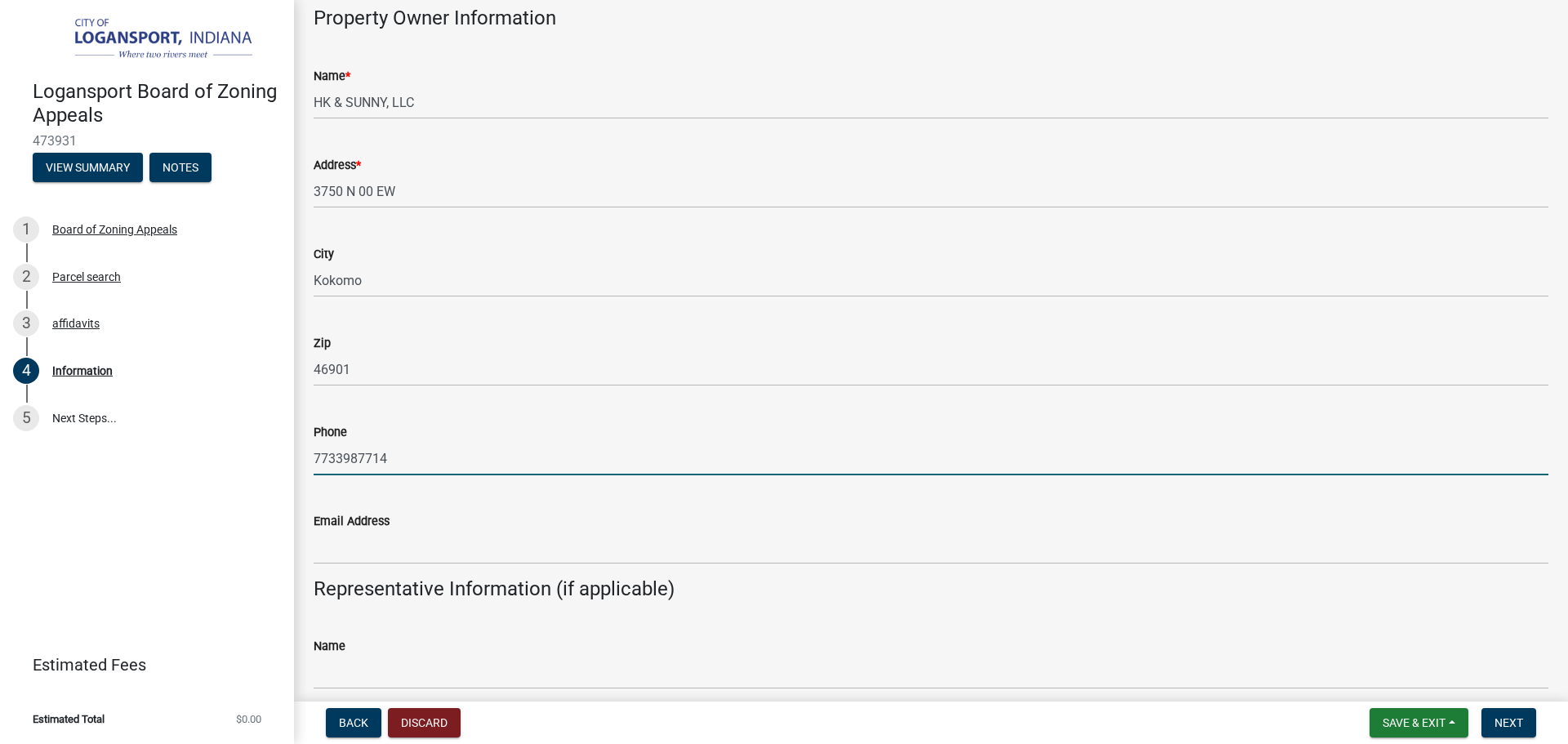
scroll to position [659, 0]
type input "7733987714"
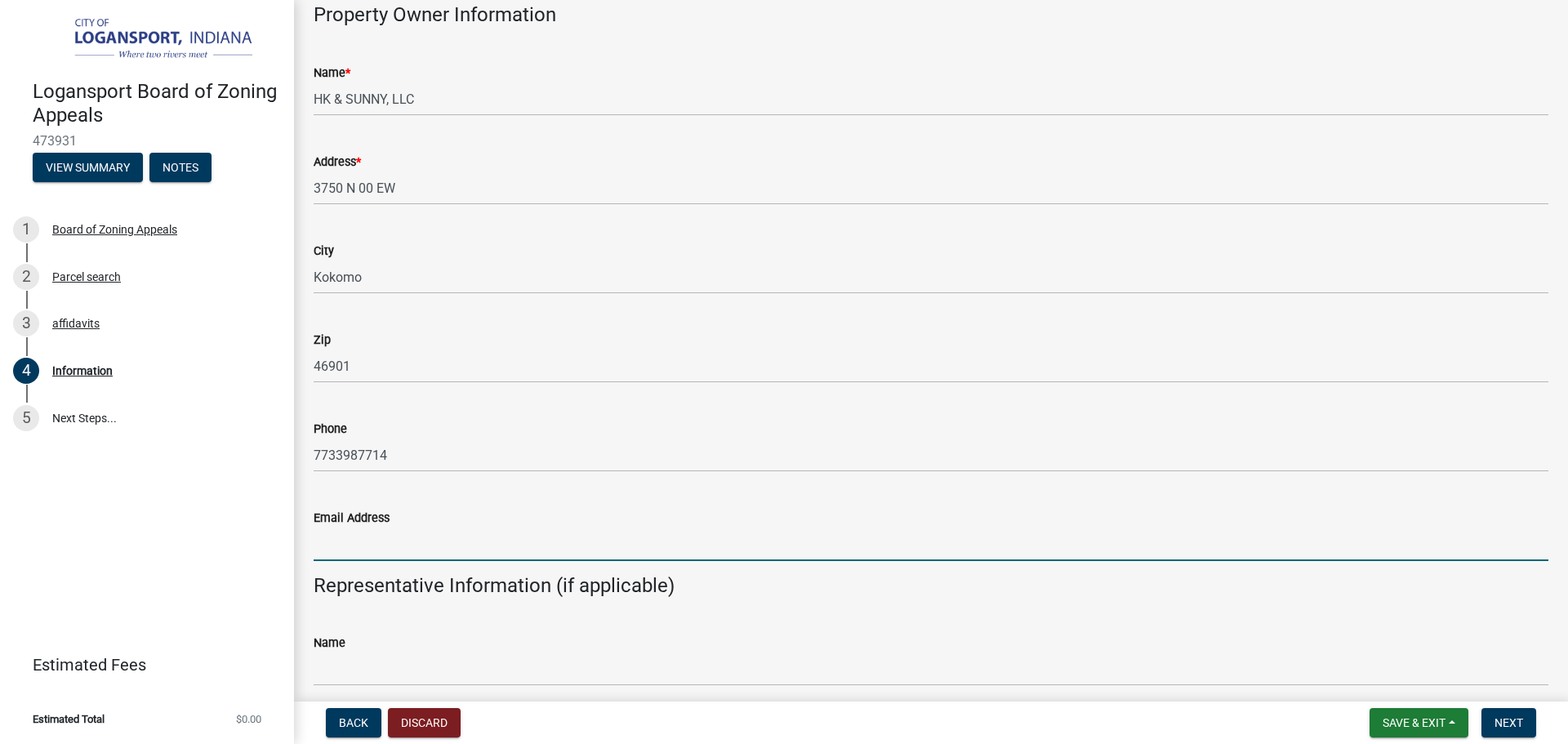
click at [665, 533] on input "Email Address" at bounding box center [932, 545] width 1235 height 34
type input "ketanusa126@gmail.com"
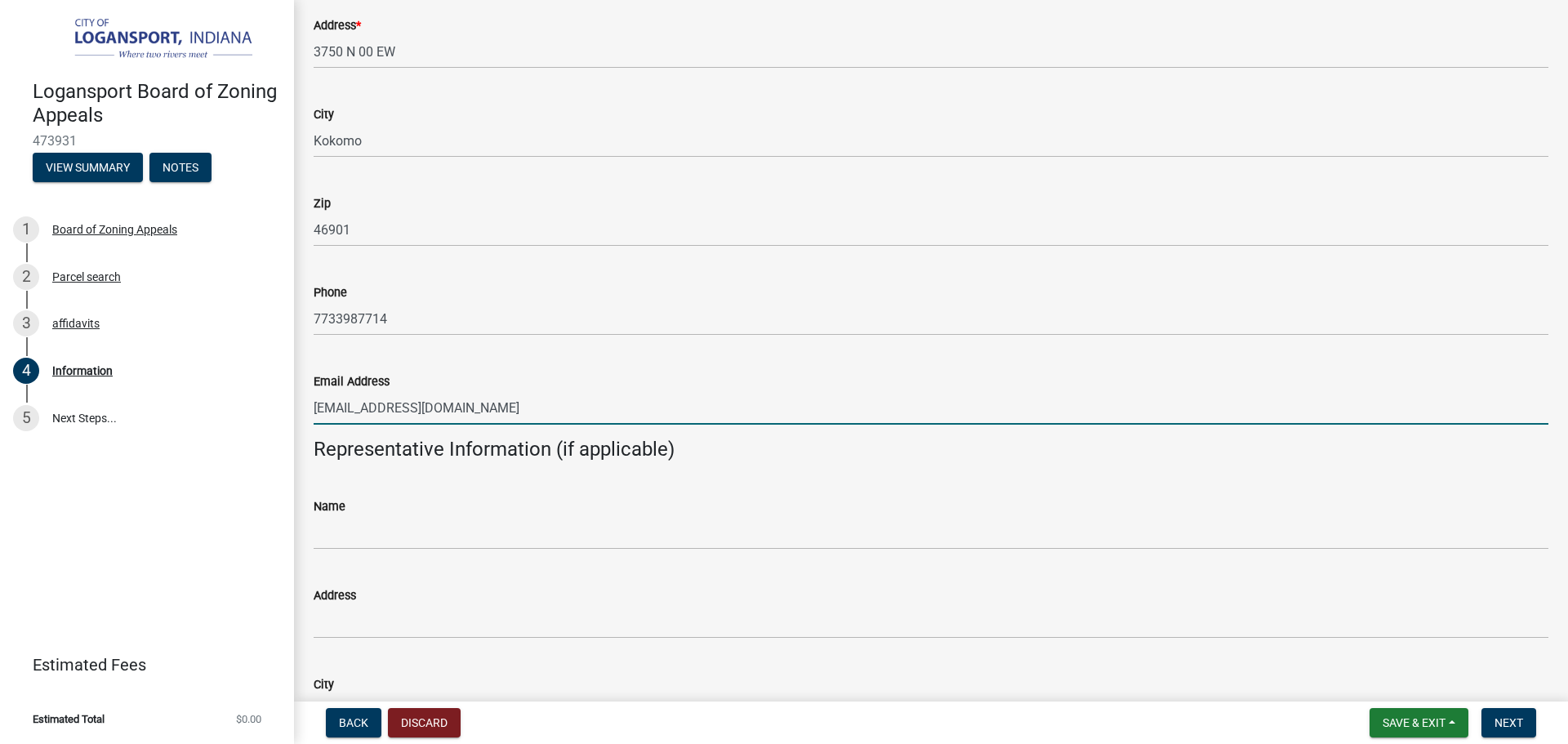
scroll to position [900, 0]
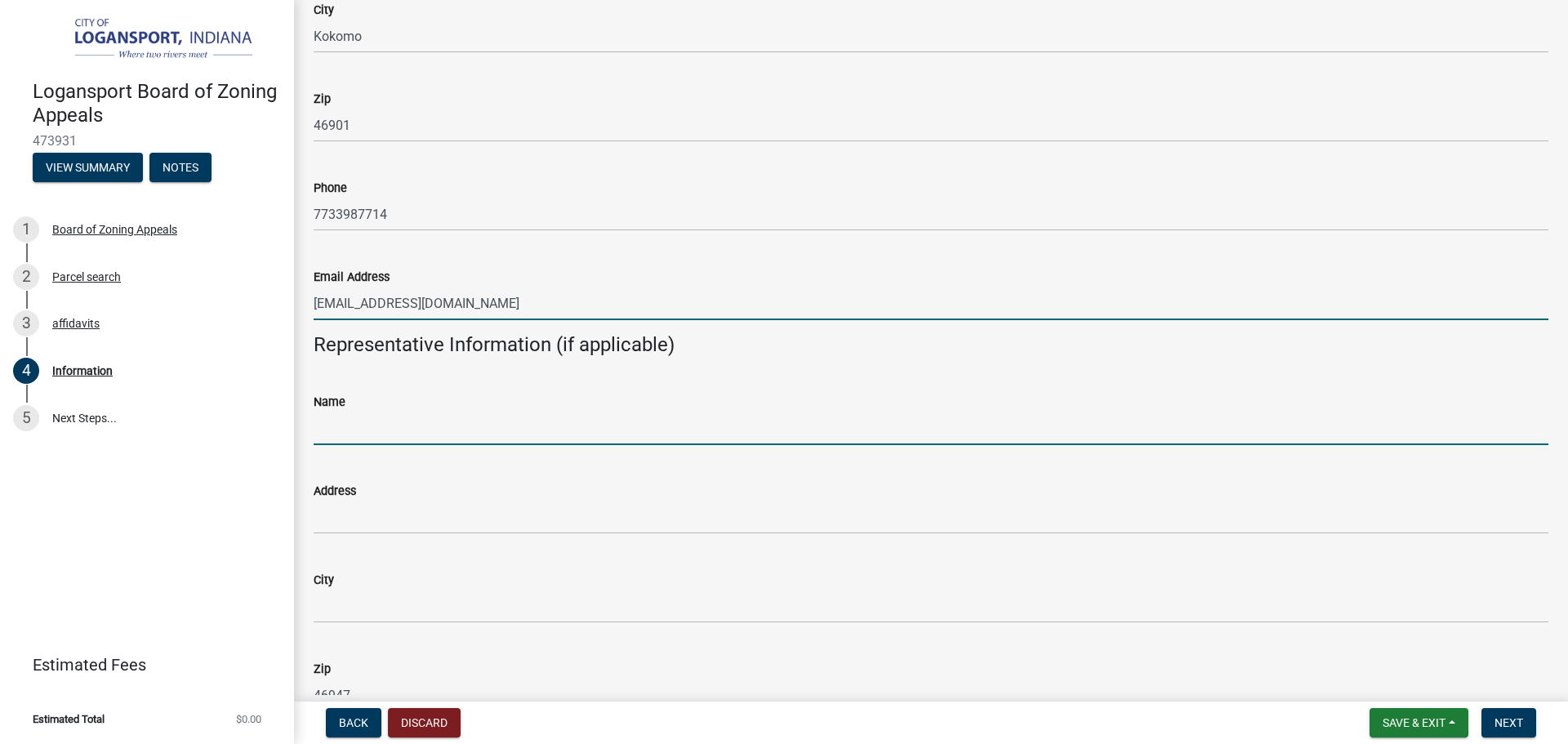
click at [562, 412] on input "Name" at bounding box center [932, 429] width 1235 height 34
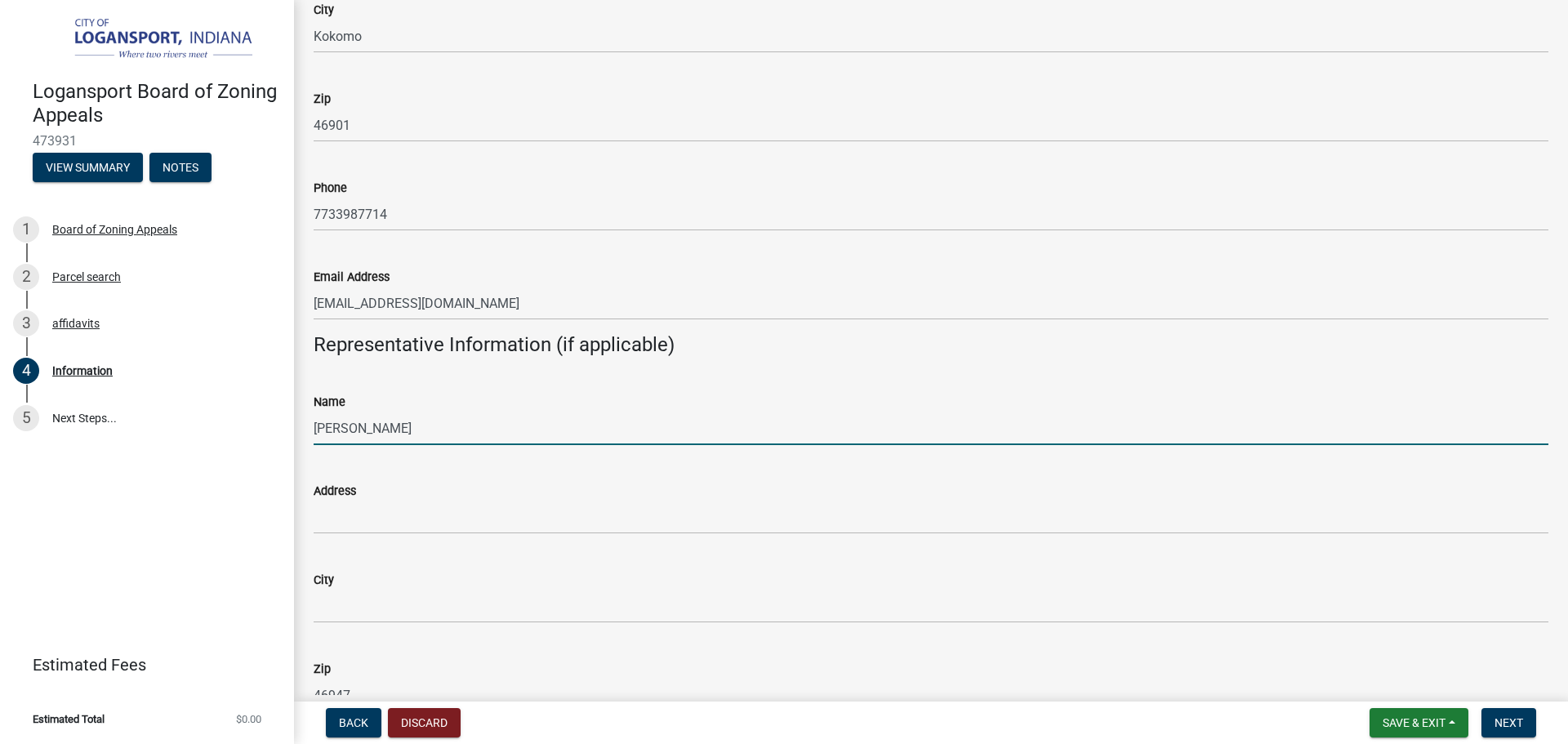
type input "Ketankumar Patel"
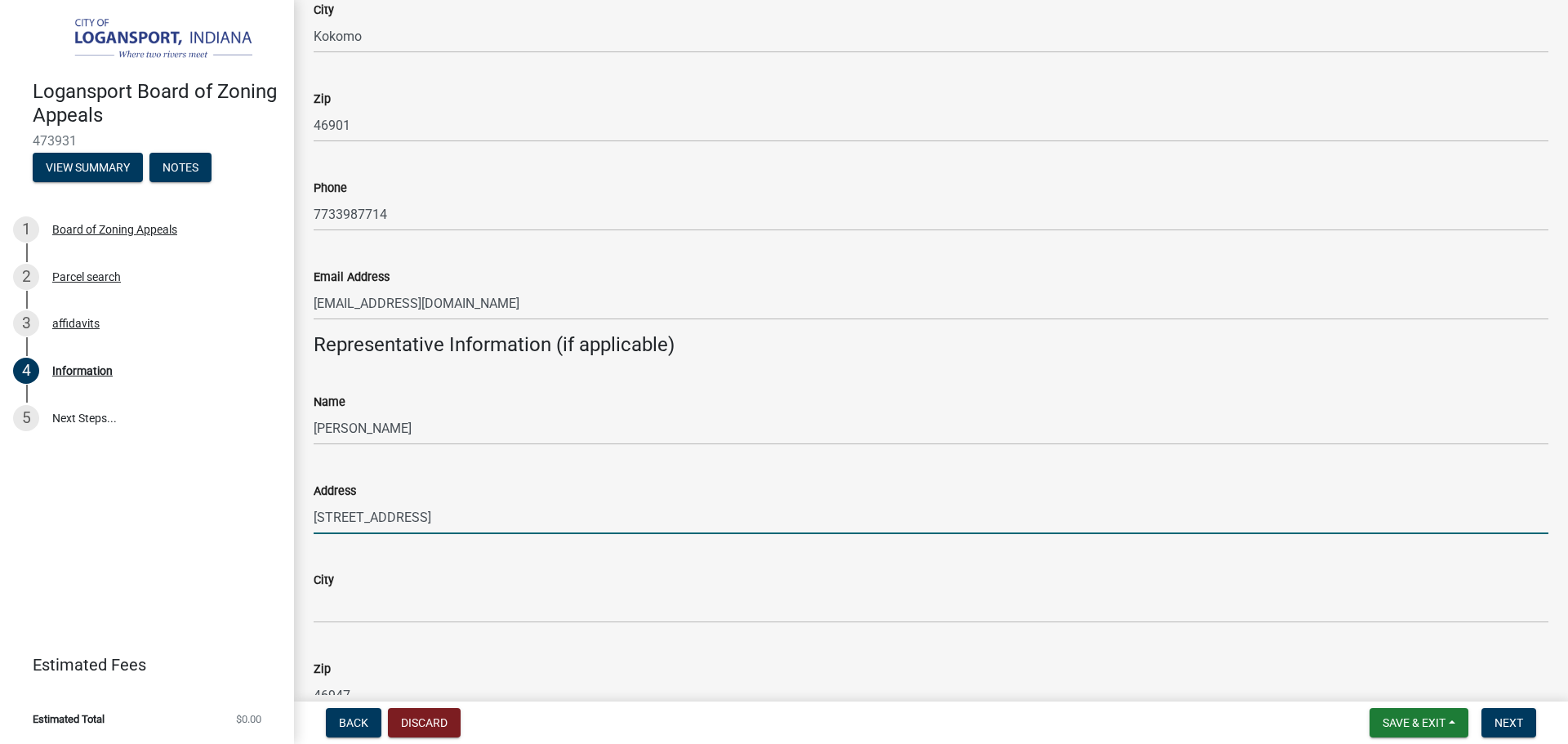
type input "1106 Spring Hill Dr"
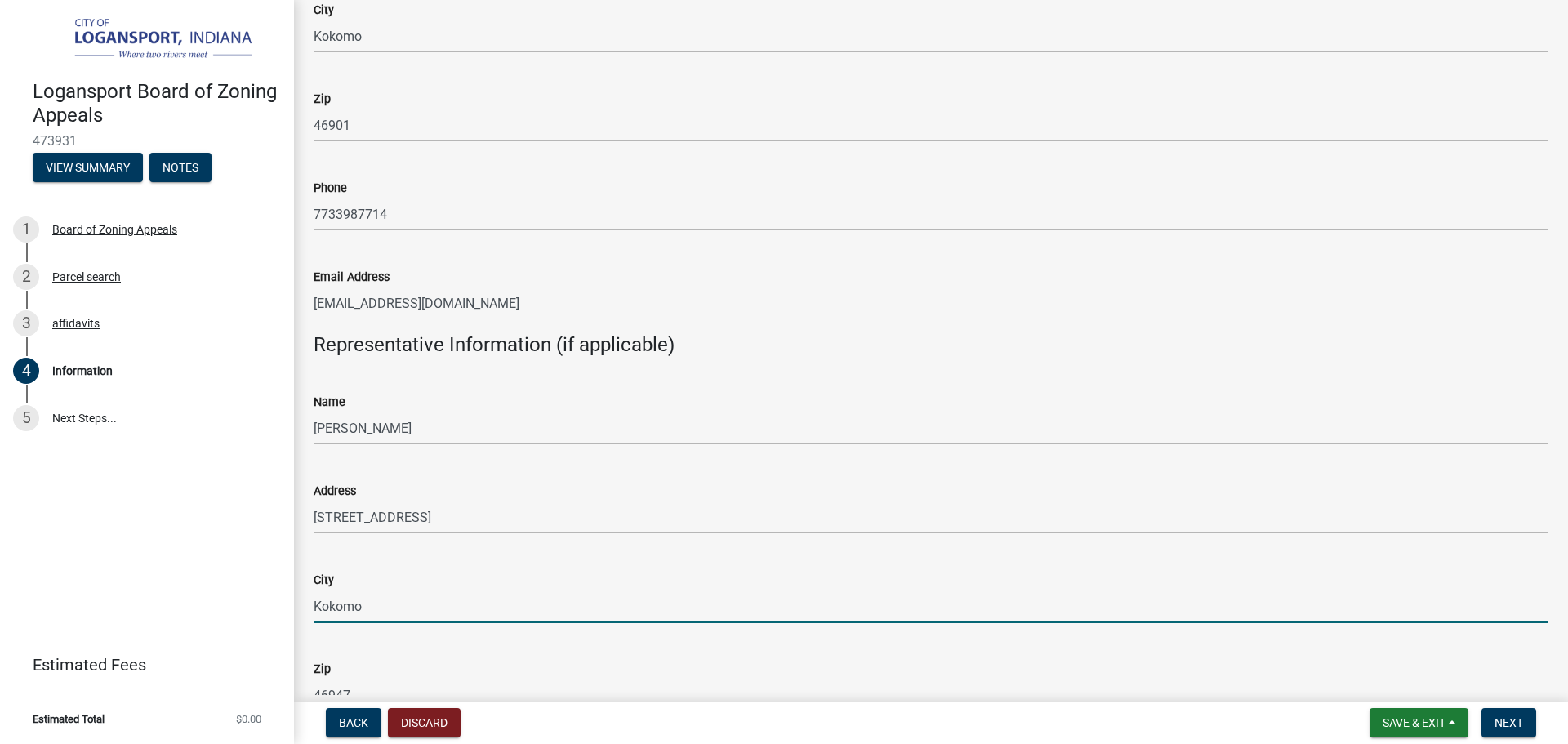
type input "Kokomo"
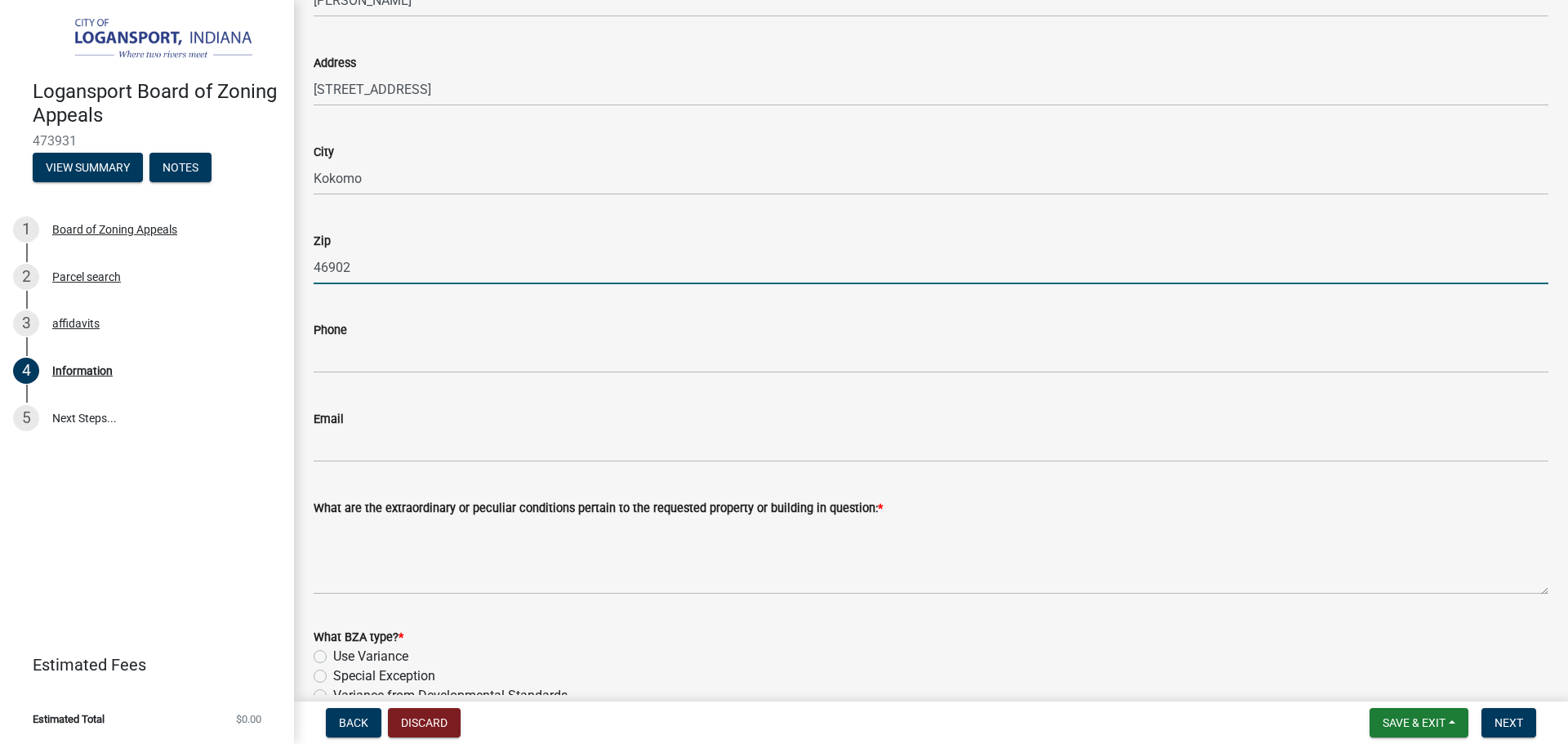
scroll to position [1341, 0]
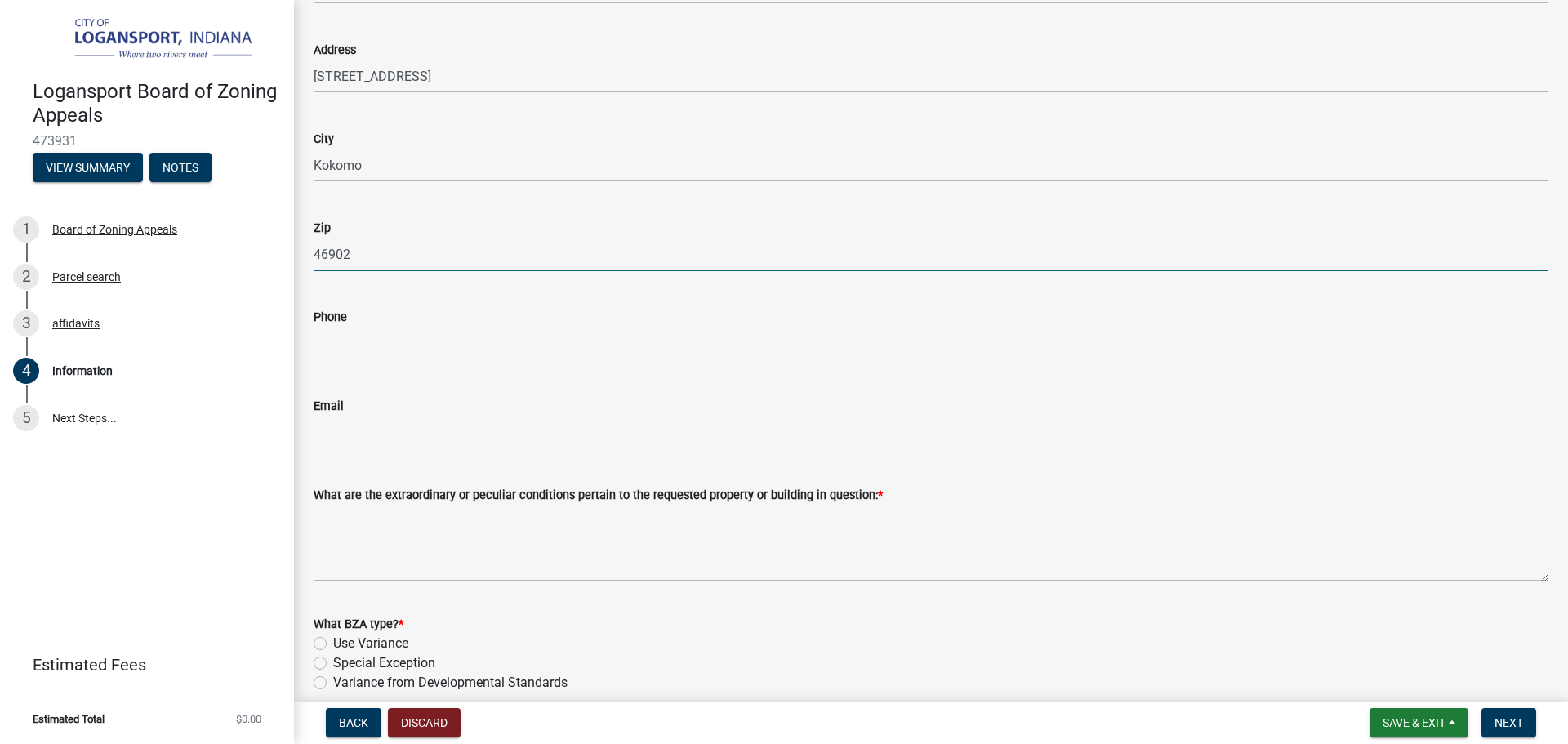
type input "46902"
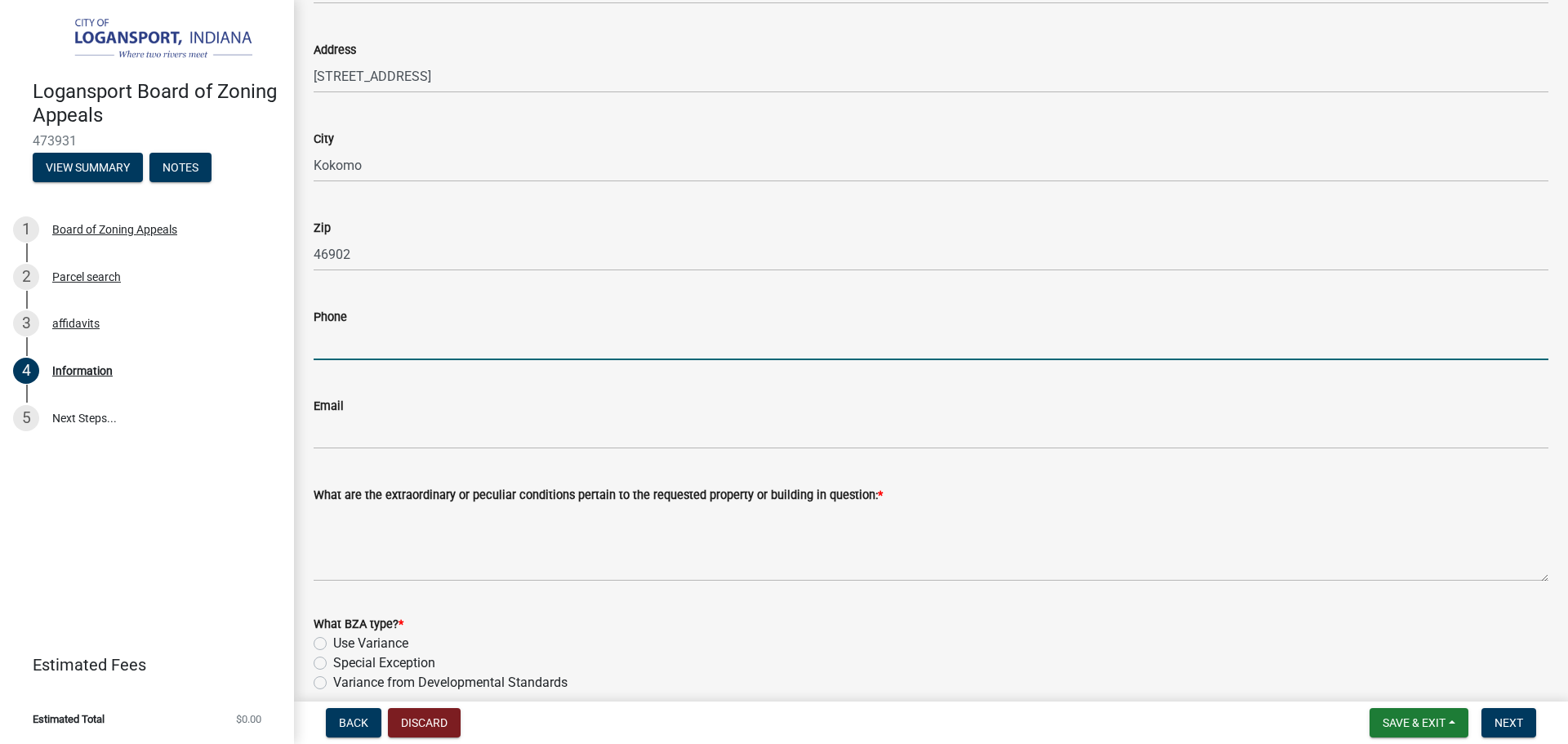
click at [795, 342] on input "Phone" at bounding box center [932, 344] width 1235 height 34
type input "7733987714"
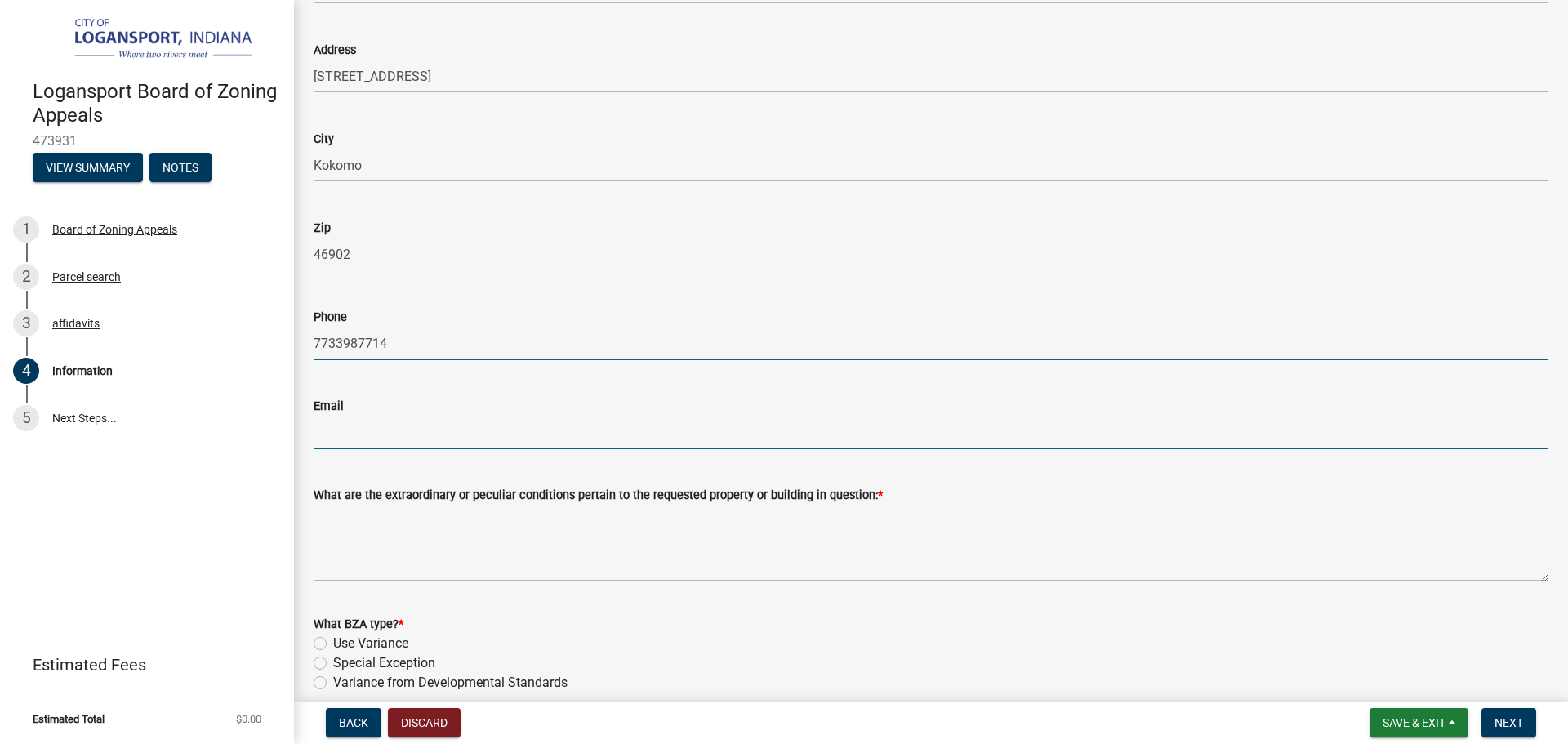
type input "ketanusa126@gmail.com"
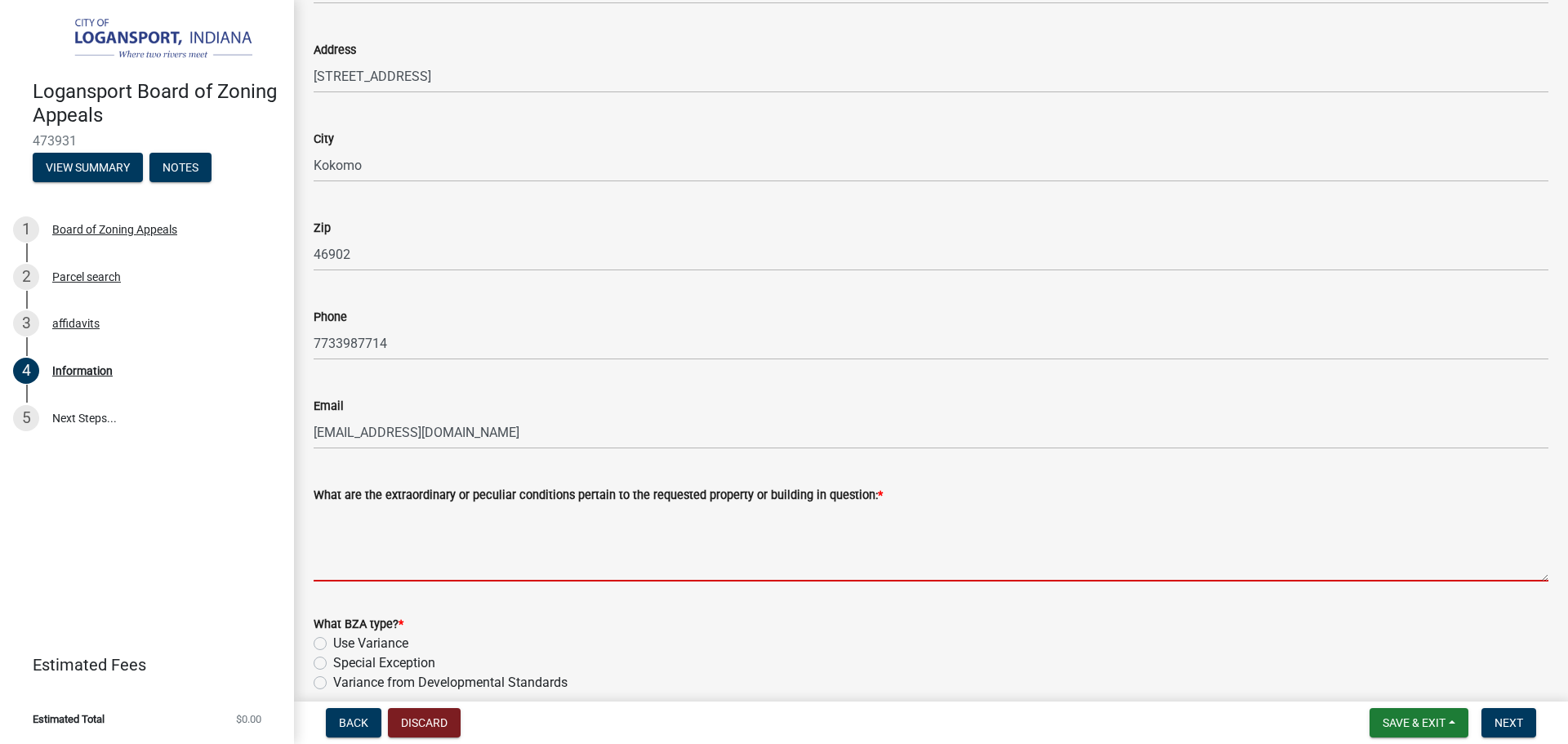
click at [606, 540] on textarea "What are the extraordinary or peculiar conditions pertain to the requested prop…" at bounding box center [932, 543] width 1235 height 77
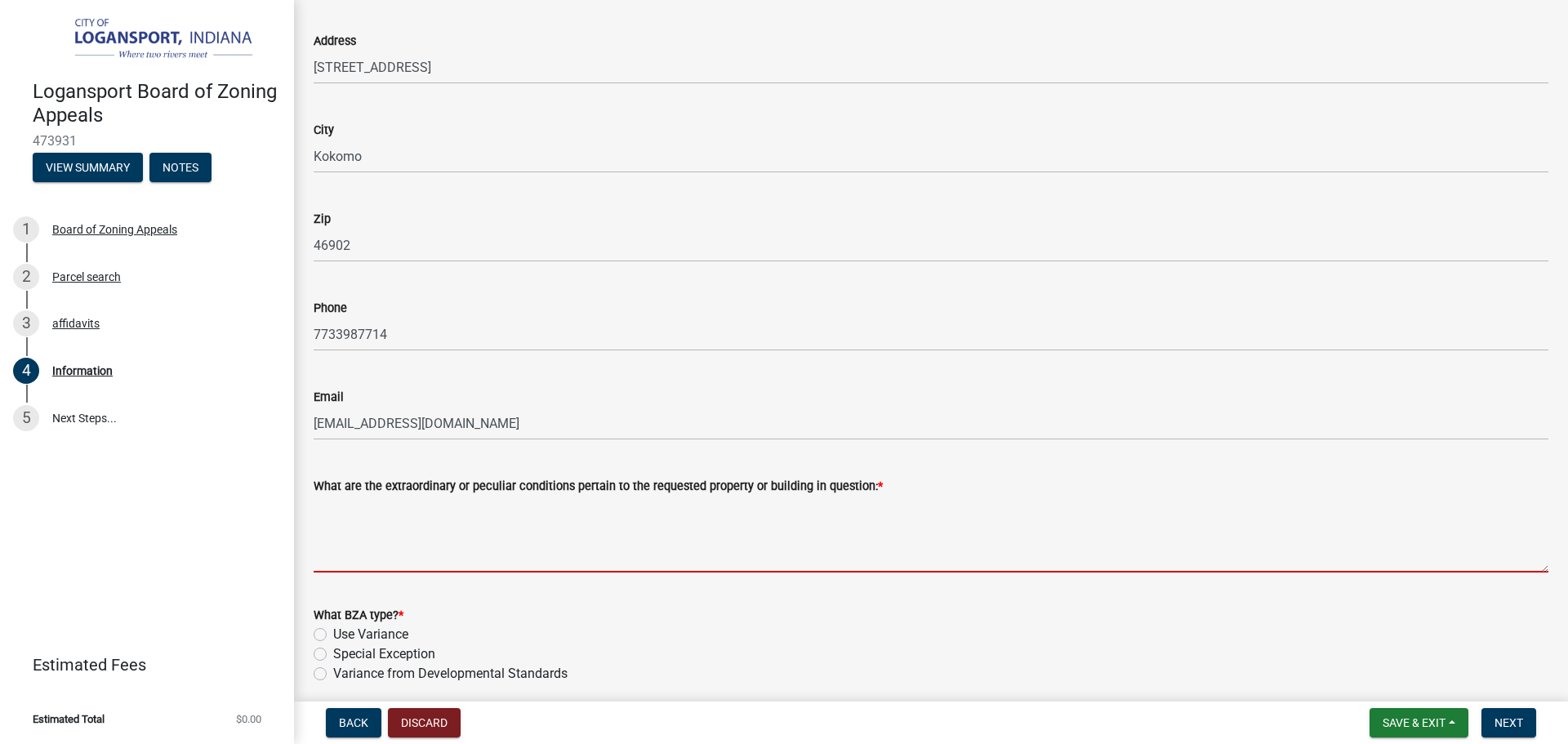
scroll to position [1363, 0]
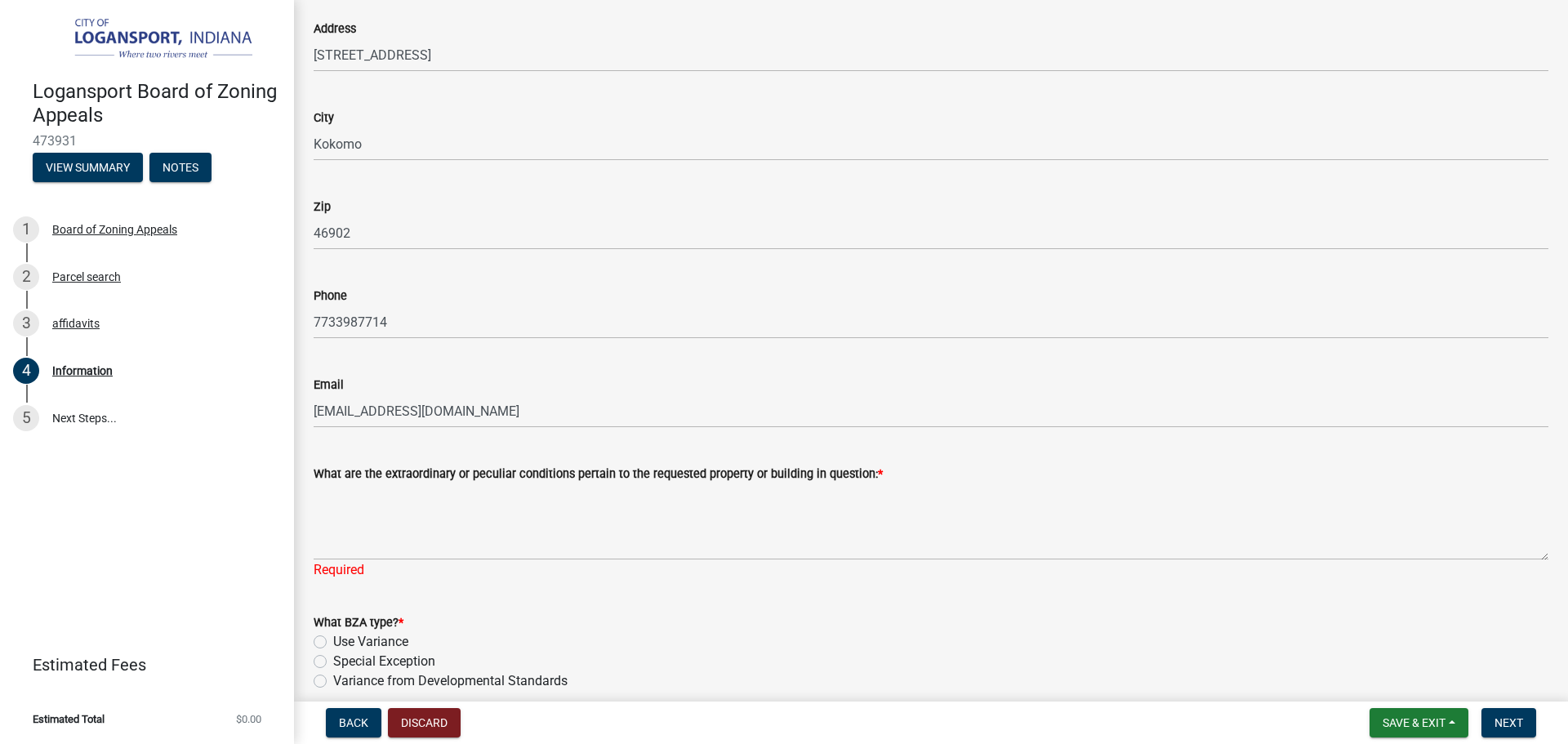
click at [645, 461] on div "What are the extraordinary or peculiar conditions pertain to the requested prop…" at bounding box center [932, 510] width 1235 height 139
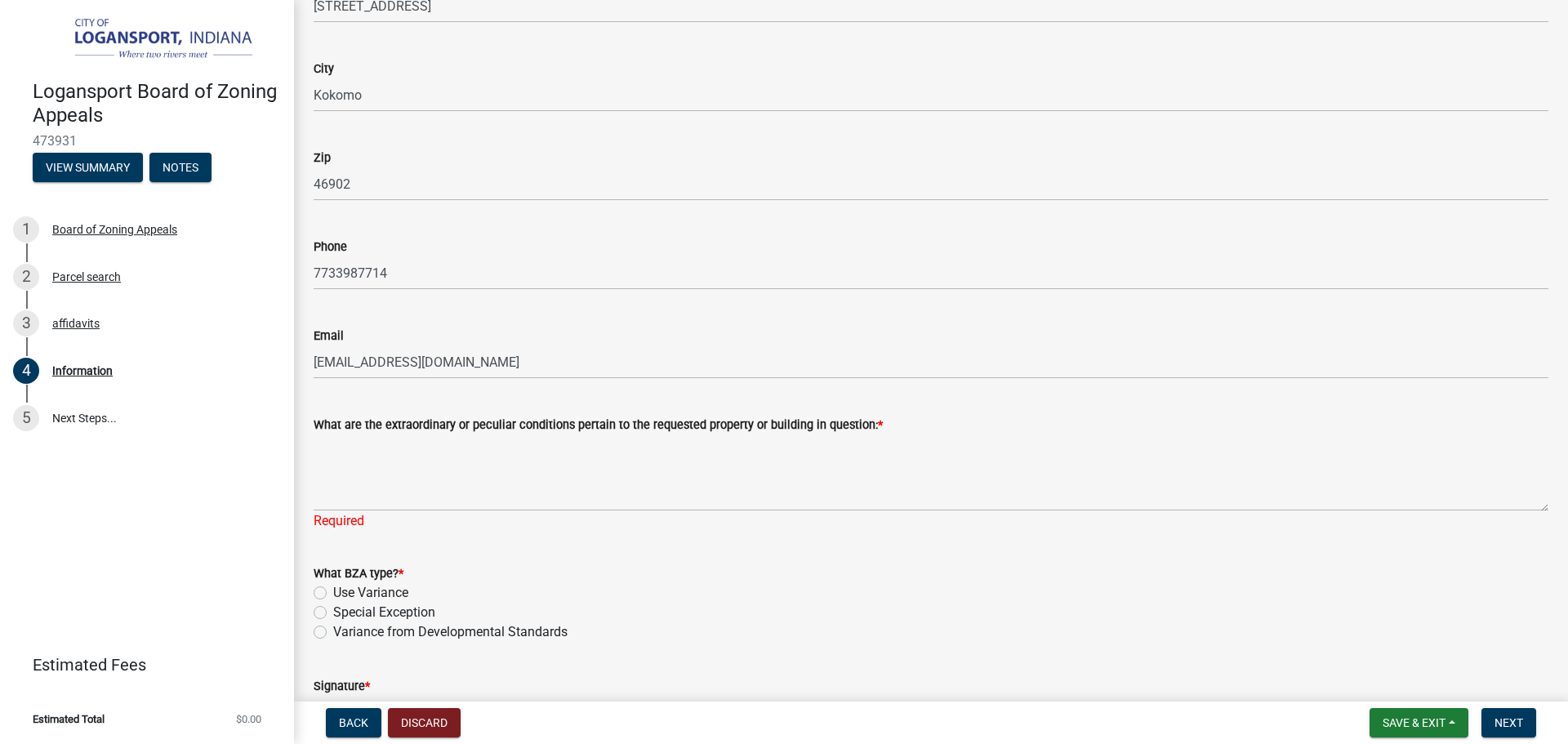
scroll to position [1427, 0]
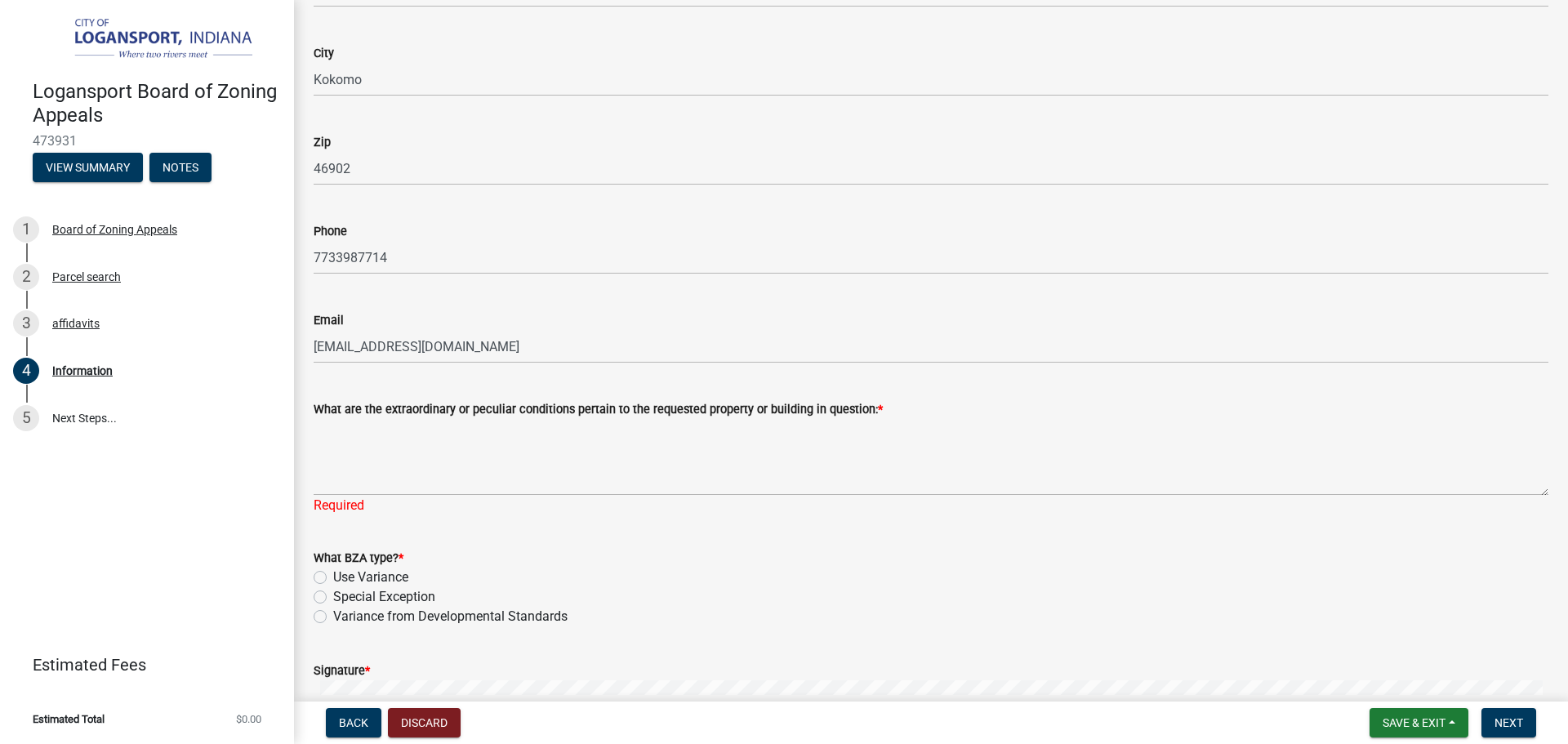
click at [717, 375] on wm-data-entity-input "Email ketanusa126@gmail.com" at bounding box center [932, 332] width 1235 height 89
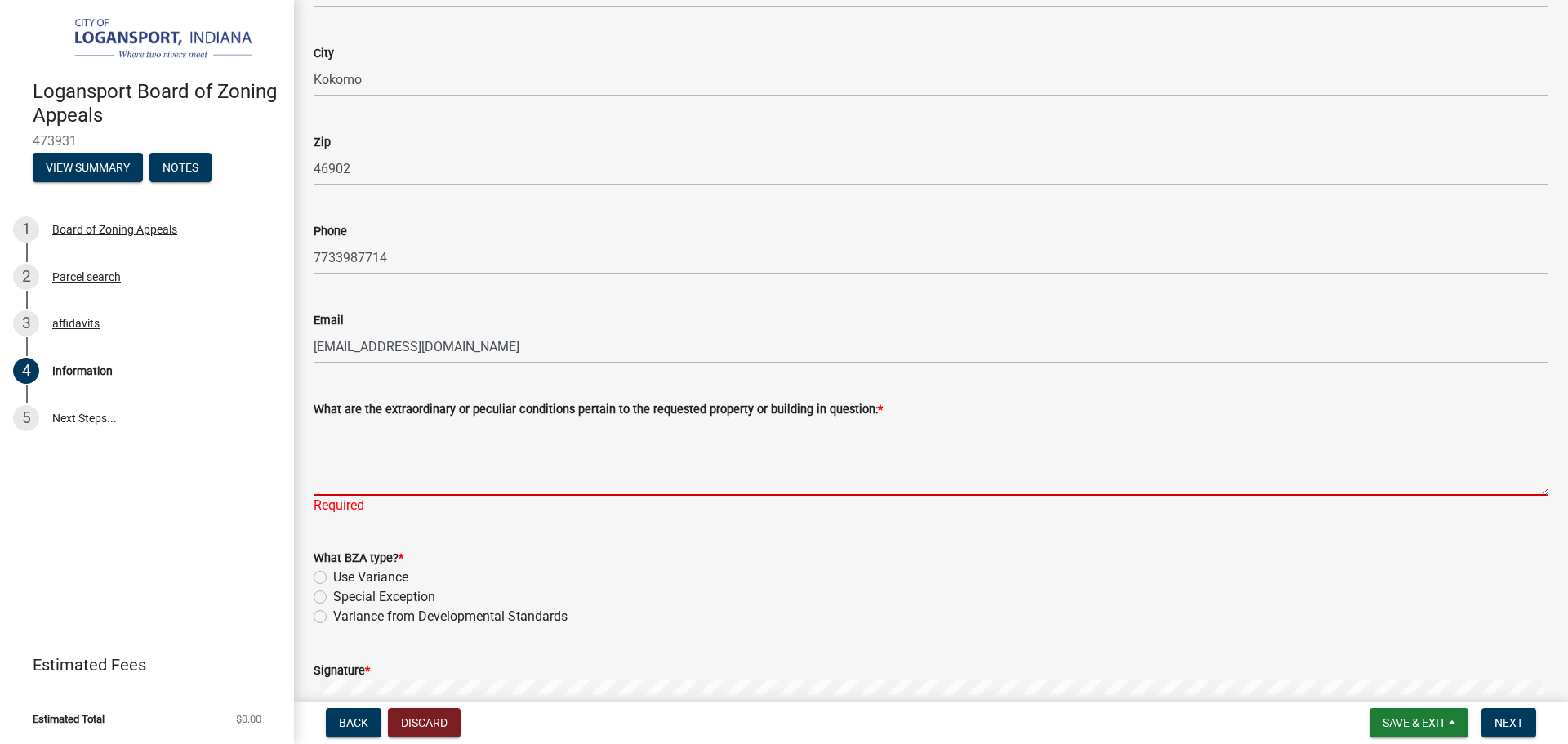
click at [466, 459] on textarea "What are the extraordinary or peculiar conditions pertain to the requested prop…" at bounding box center [932, 457] width 1235 height 77
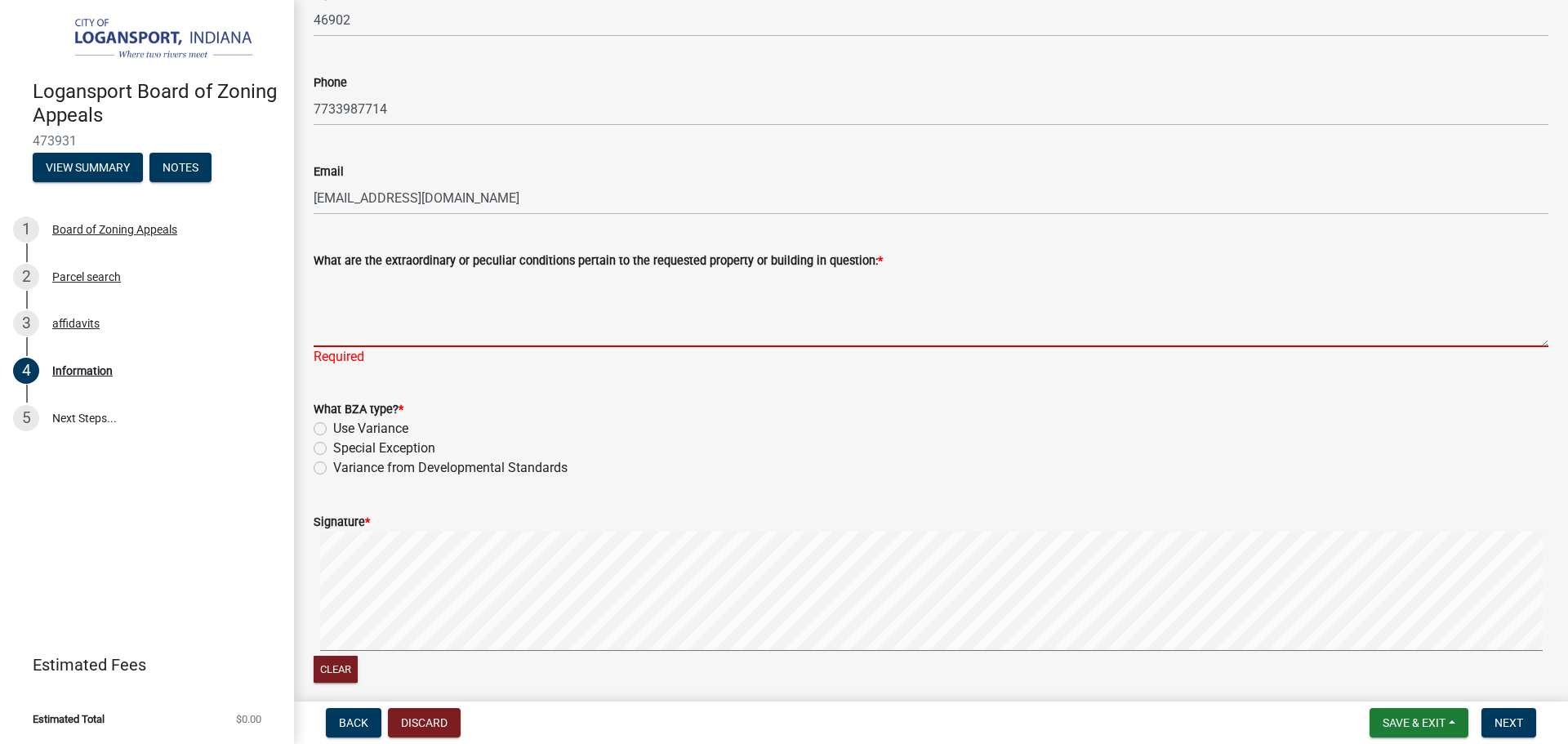
scroll to position [1605, 0]
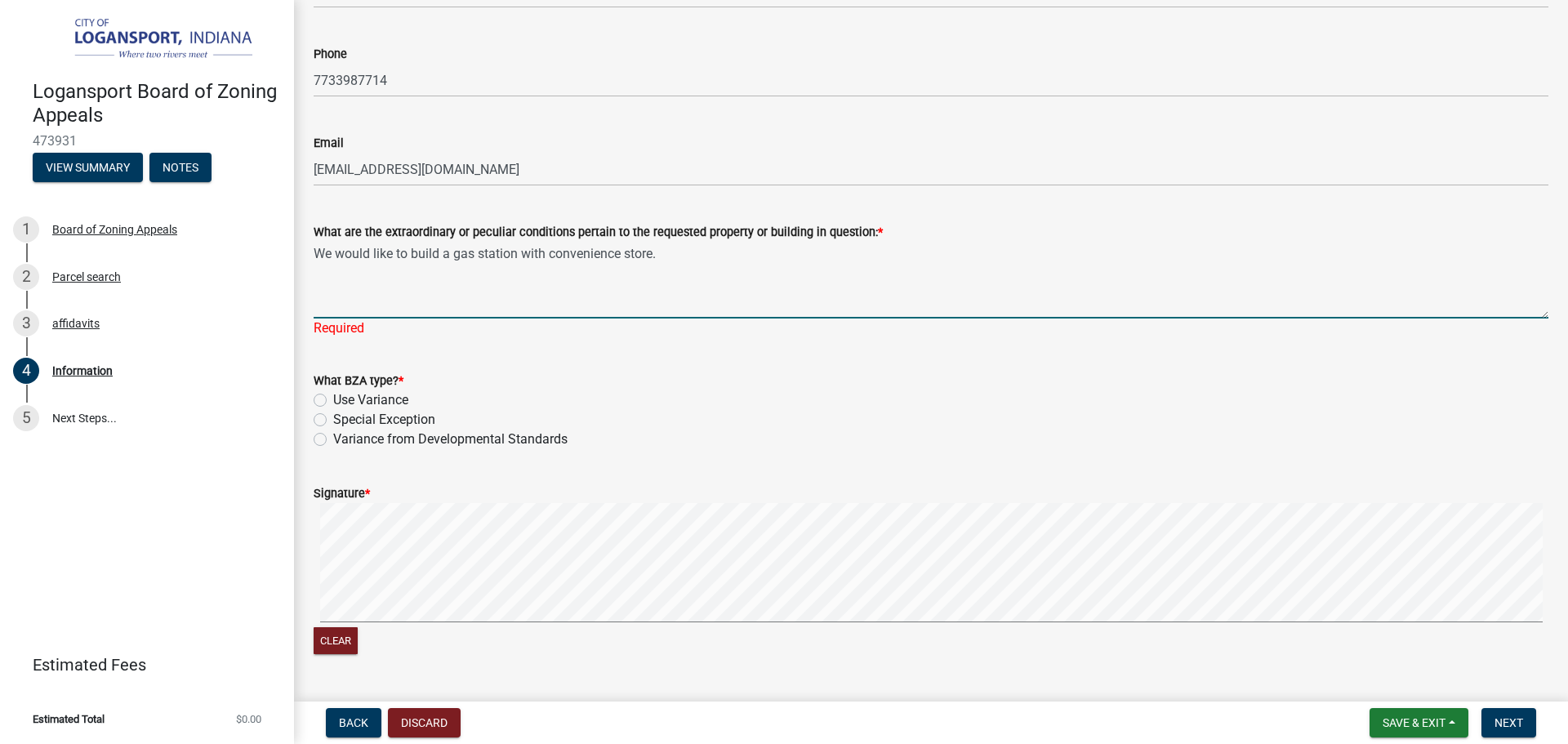
click at [545, 262] on textarea "We would like to build a gas station with convenience store." at bounding box center [932, 280] width 1235 height 77
click at [701, 253] on textarea "We would like to build a gas station with a convenience store." at bounding box center [932, 280] width 1235 height 77
click at [701, 253] on textarea "We would like to build a gas station with a convenience store and" at bounding box center [932, 280] width 1235 height 77
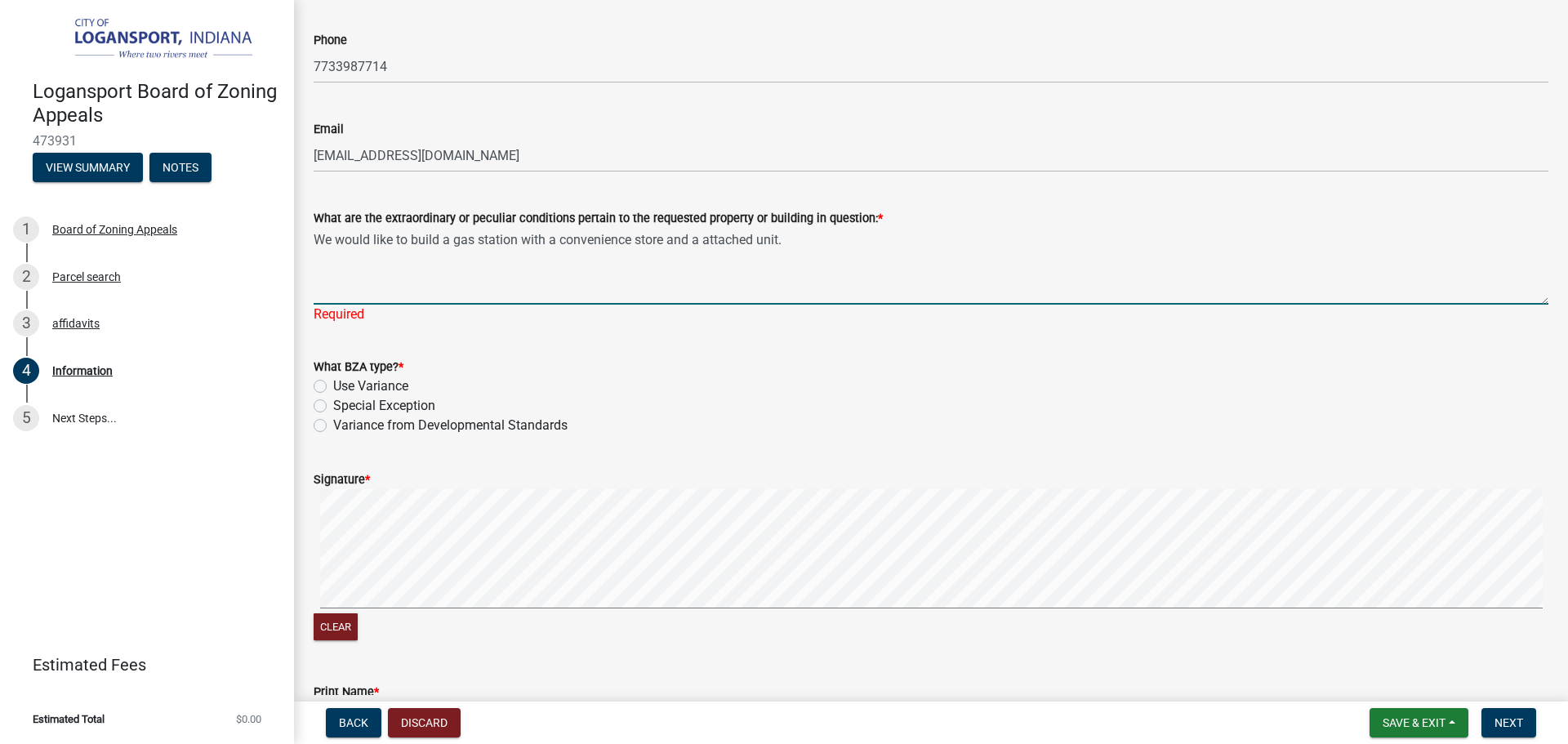
type textarea "We would like to build a gas station with a convenience store and a attached un…"
click at [431, 406] on div "What BZA type? * Use Variance Special Exception Variance from Developmental Sta…" at bounding box center [932, 396] width 1235 height 79
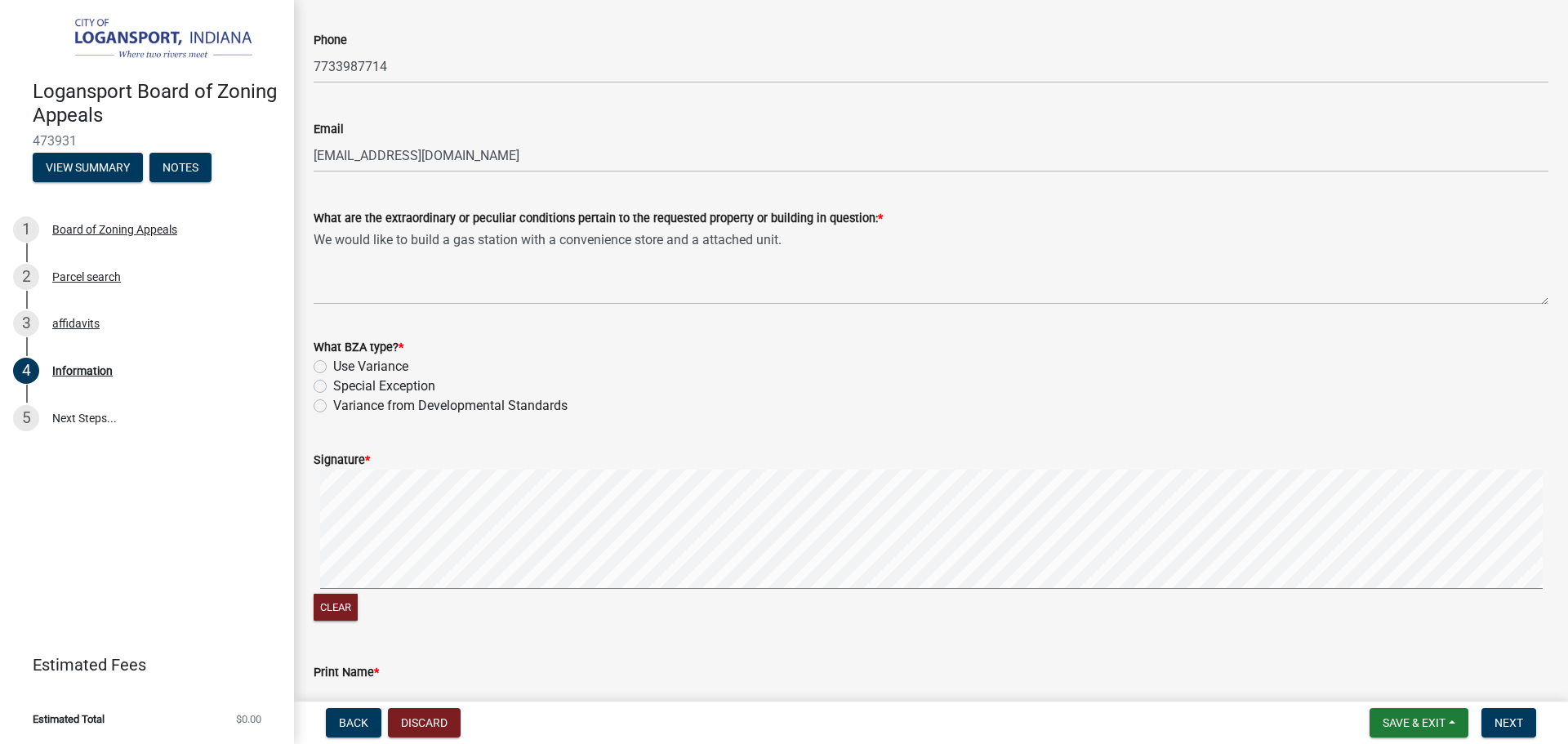
click at [334, 381] on label "Special Exception" at bounding box center [384, 386] width 102 height 20
click at [334, 381] on input "Special Exception" at bounding box center [338, 381] width 10 height 10
radio input "true"
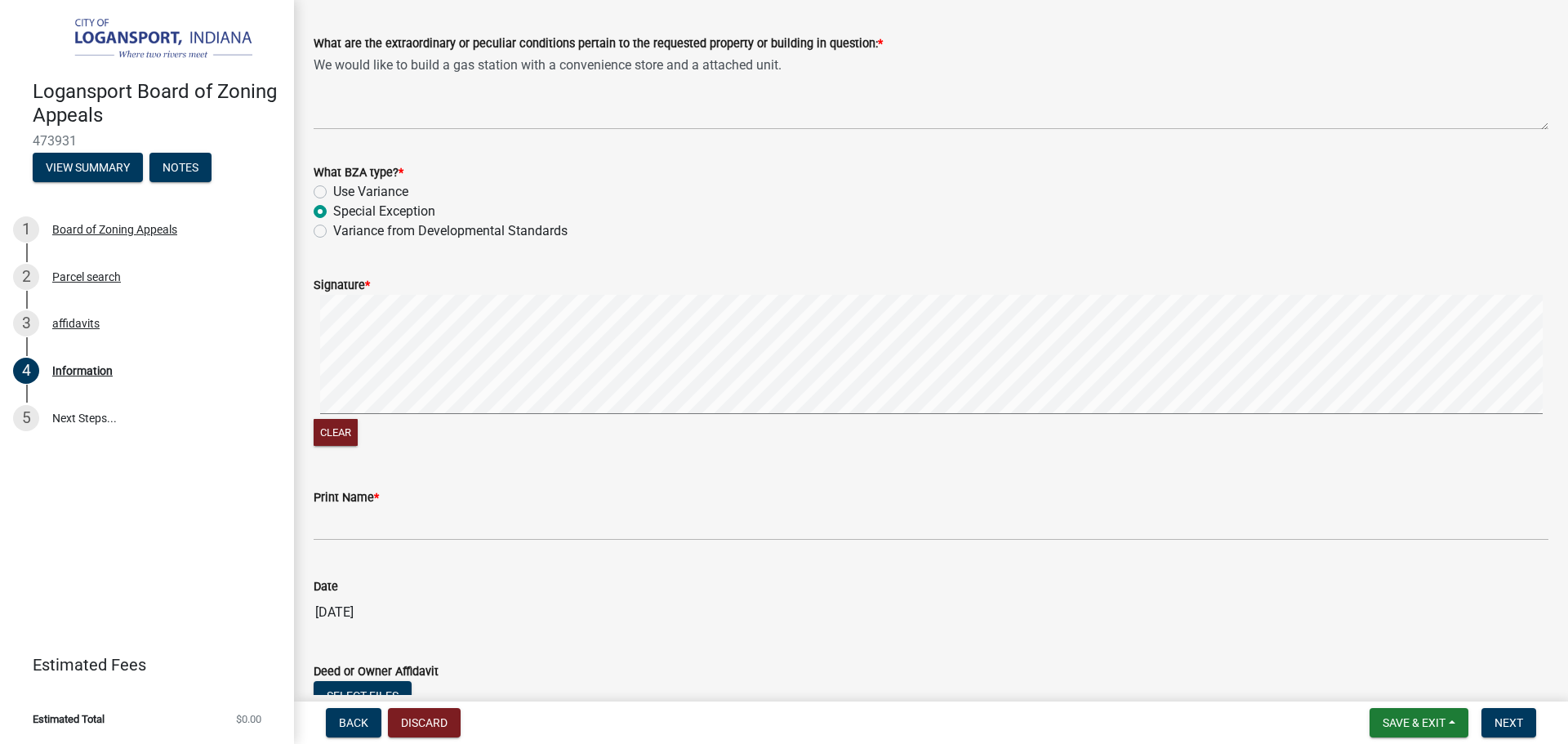
scroll to position [1817, 0]
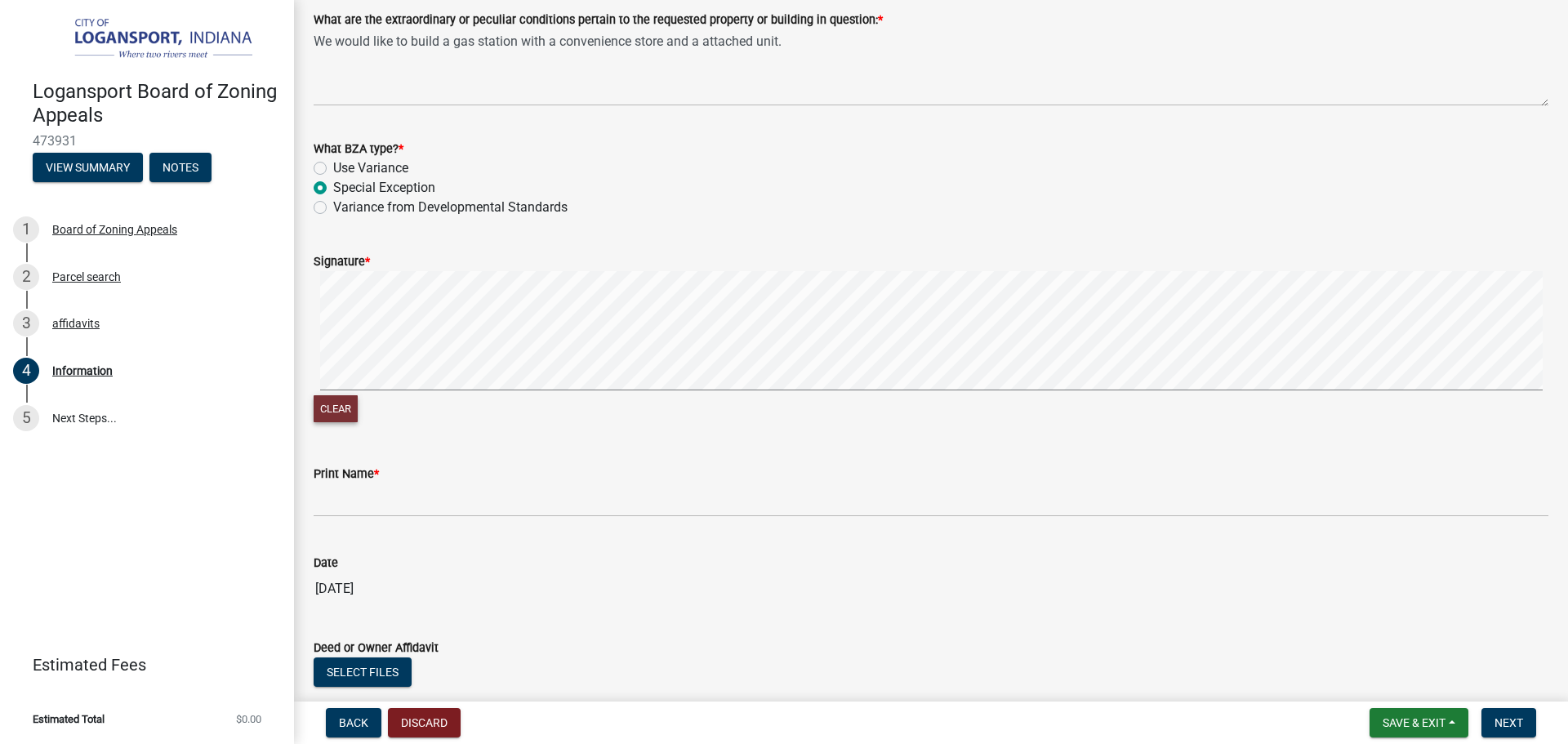
click at [347, 401] on button "Clear" at bounding box center [335, 408] width 44 height 27
click at [330, 406] on button "Clear" at bounding box center [335, 408] width 44 height 27
click at [343, 417] on button "Clear" at bounding box center [335, 408] width 44 height 27
click at [569, 463] on div "Print Name *" at bounding box center [932, 479] width 1235 height 76
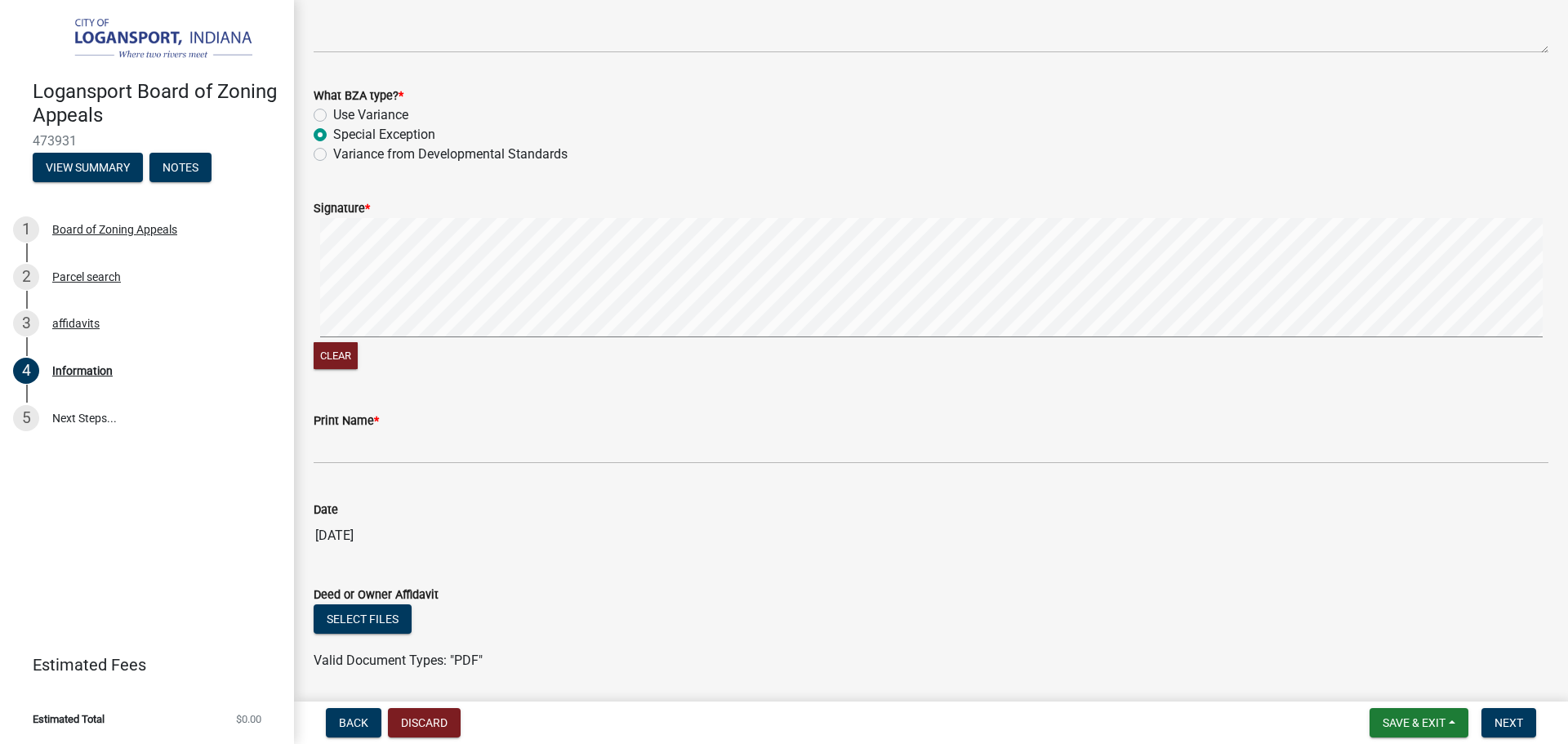
scroll to position [1876, 0]
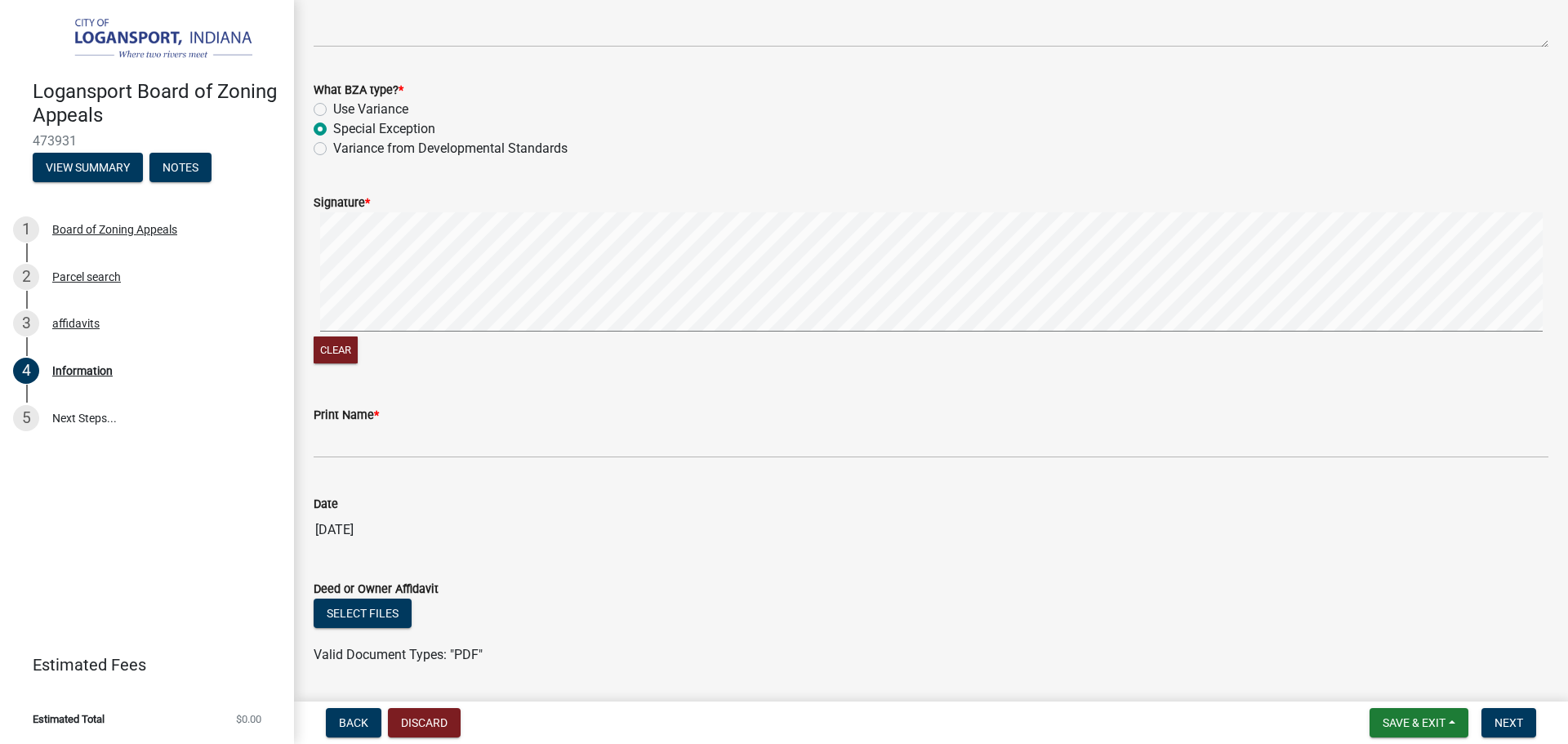
click at [479, 415] on div "Print Name *" at bounding box center [932, 415] width 1235 height 20
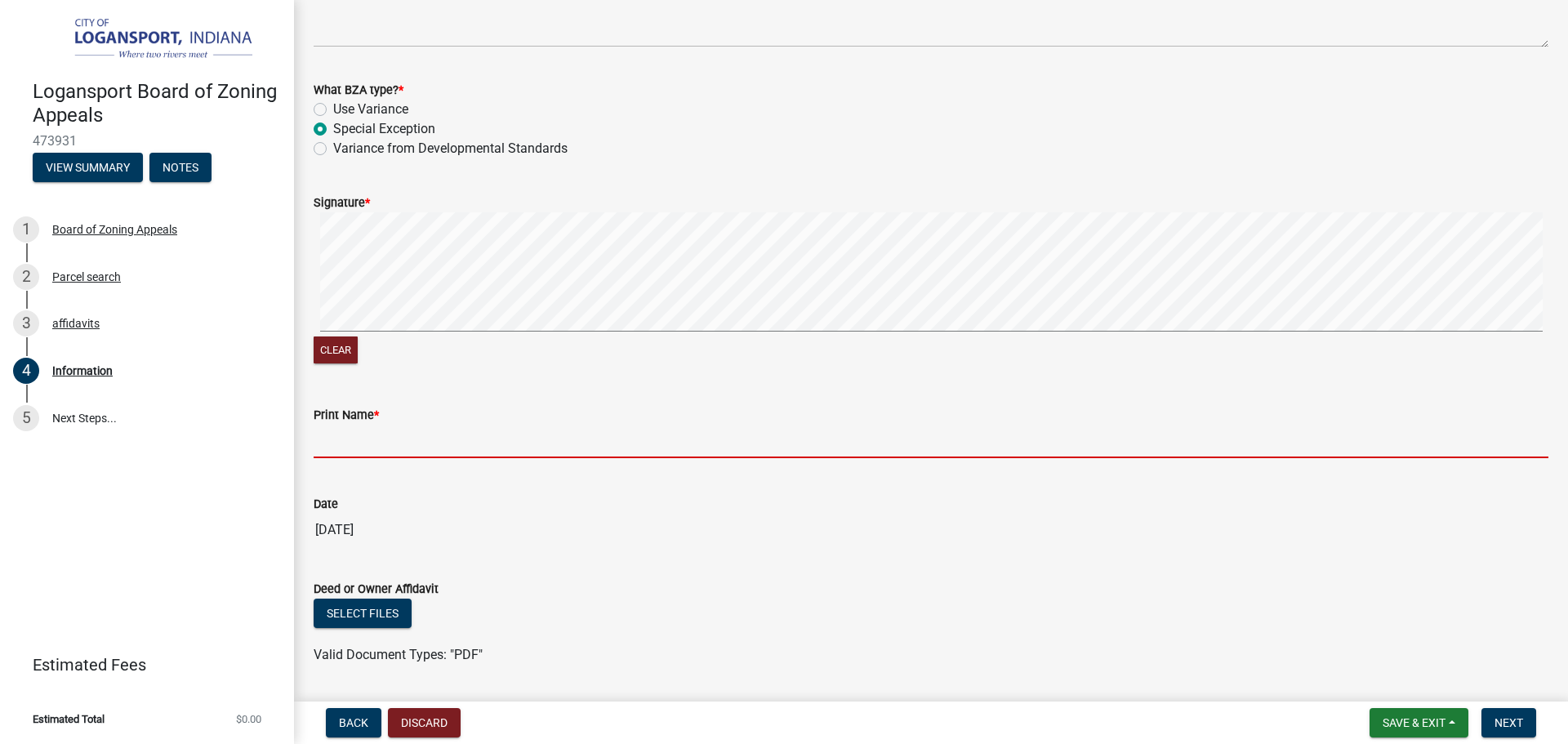
click at [482, 425] on input "Print Name *" at bounding box center [932, 442] width 1235 height 34
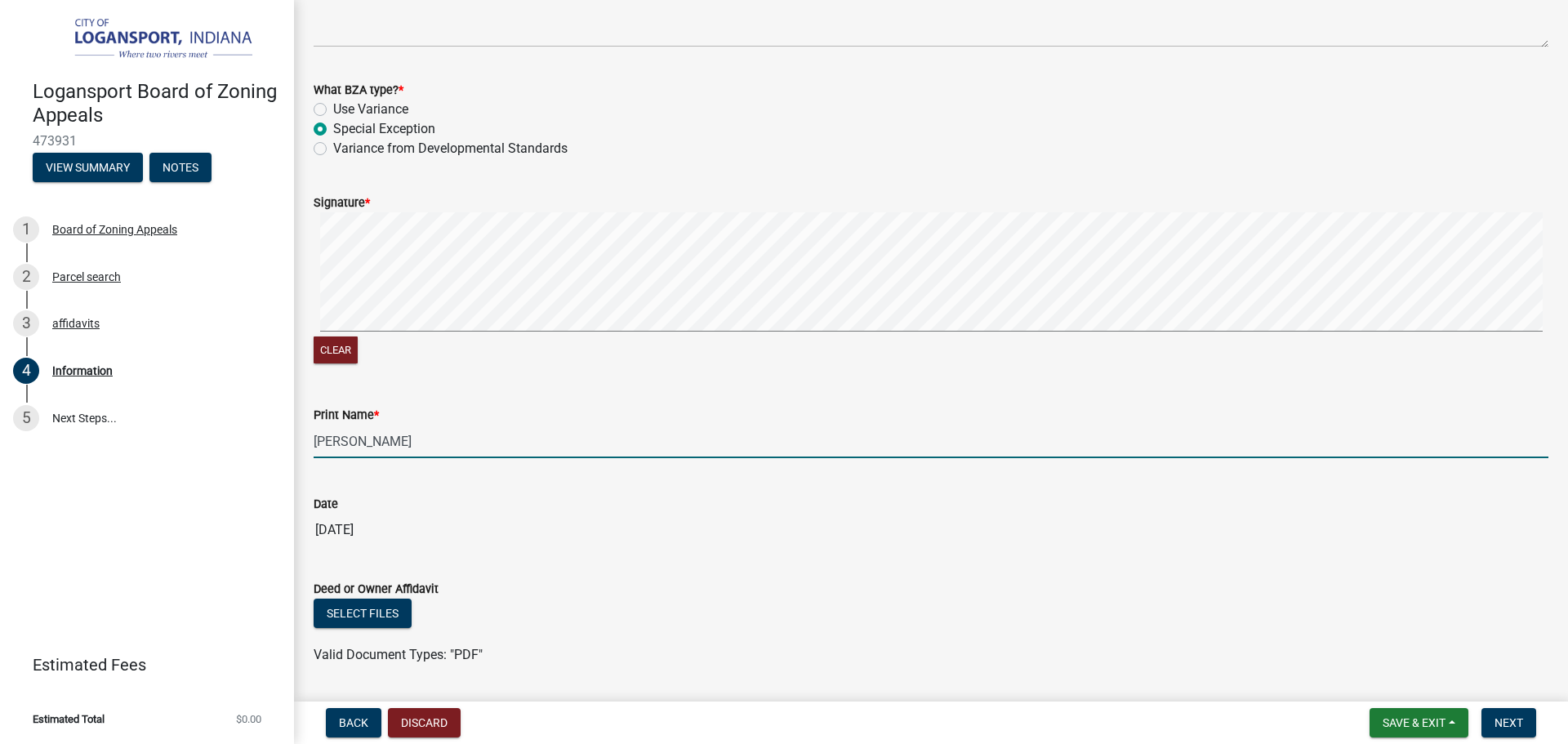
type input "Ketankumar Patel"
click at [530, 503] on div "Date" at bounding box center [932, 504] width 1235 height 20
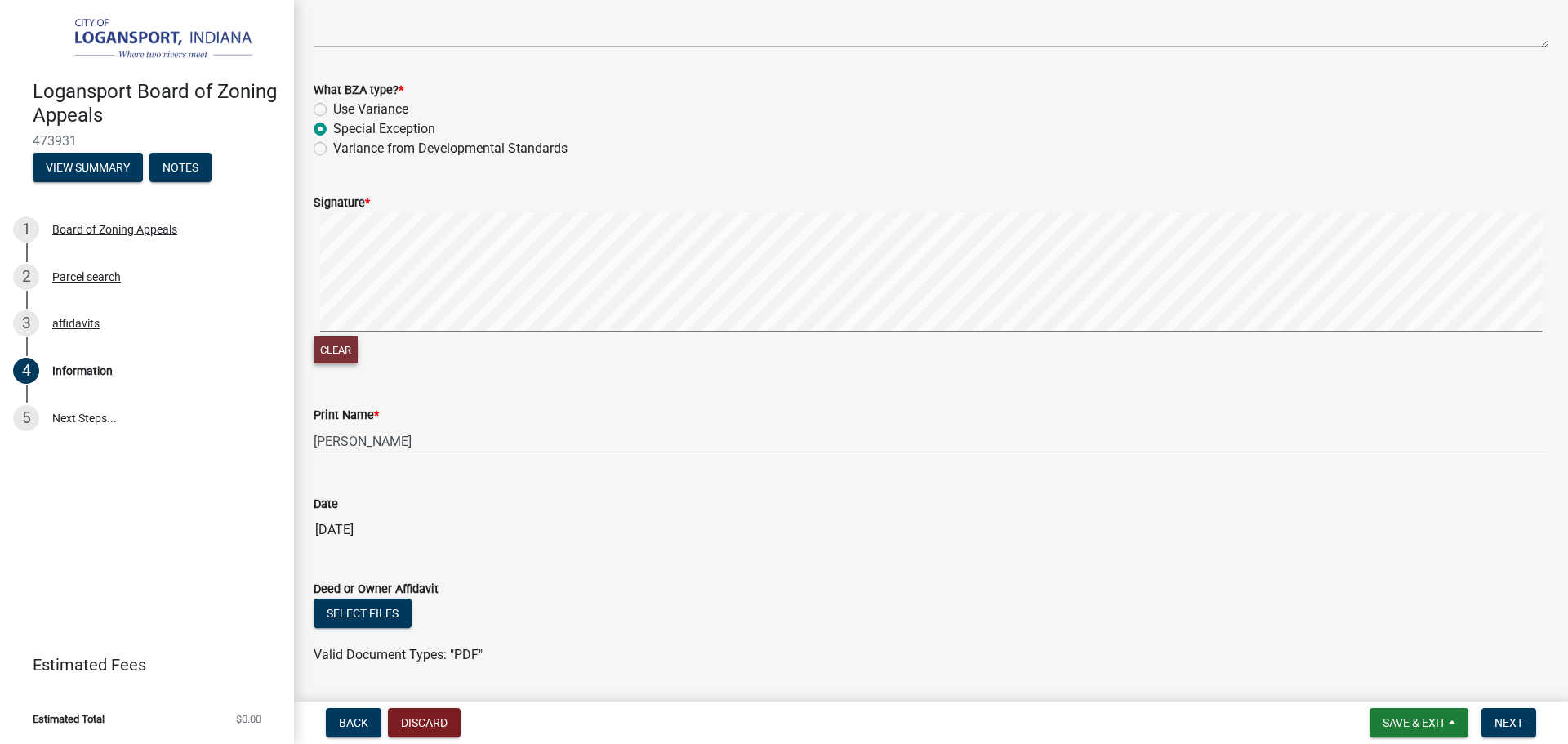
drag, startPoint x: 530, startPoint y: 503, endPoint x: 338, endPoint y: 347, distance: 247.4
click at [338, 347] on button "Clear" at bounding box center [335, 350] width 44 height 27
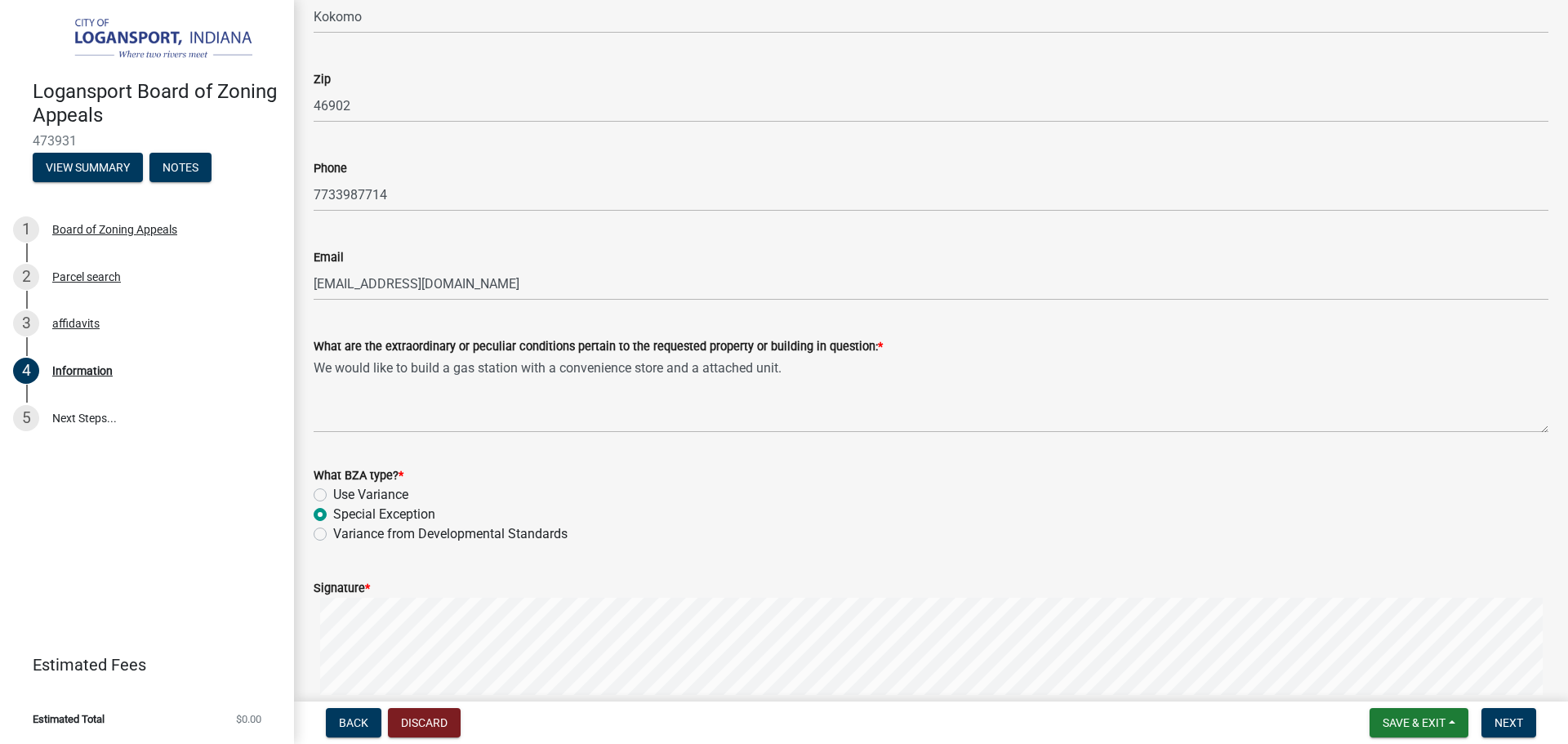
scroll to position [1495, 0]
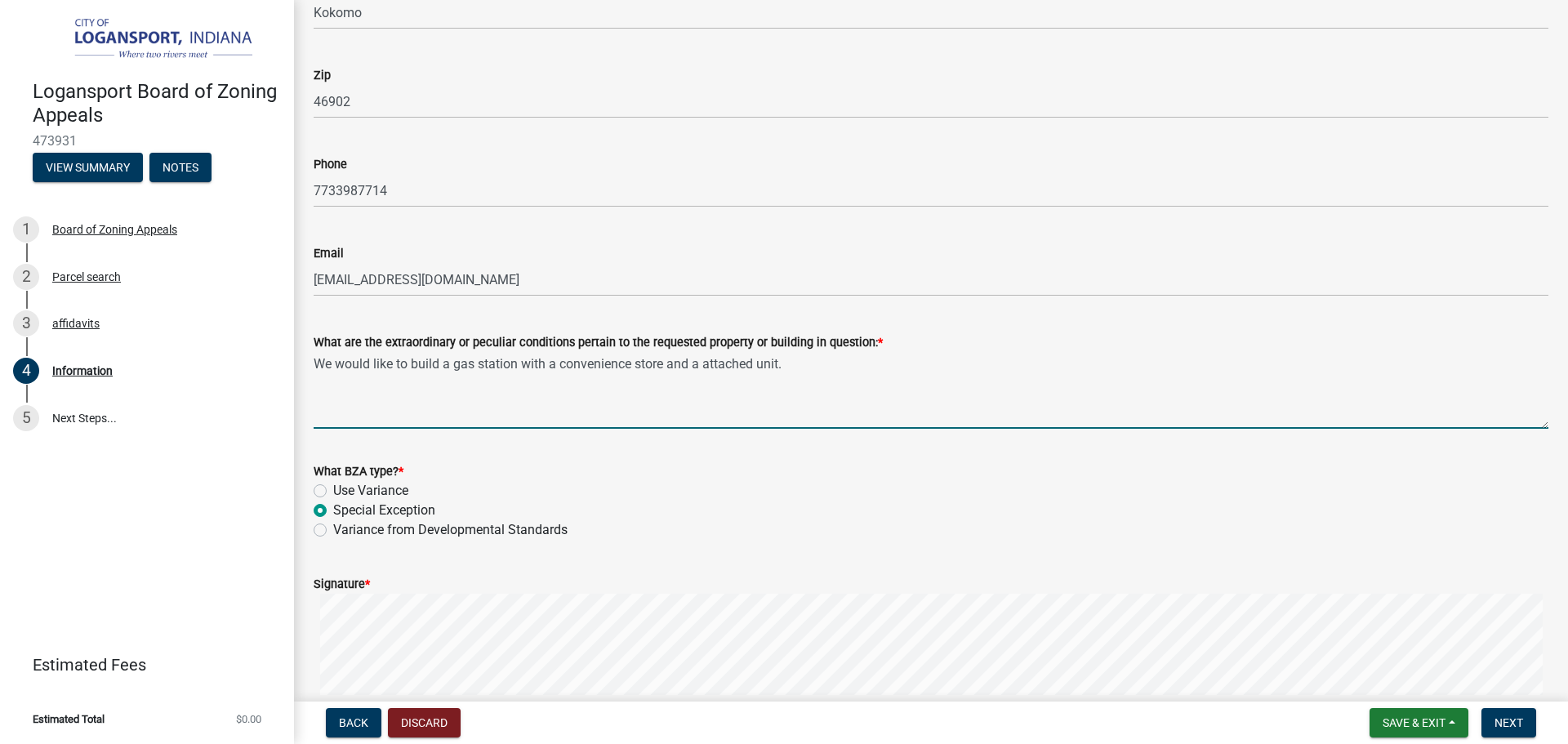
click at [808, 367] on textarea "We would like to build a gas station with a convenience store and a attached un…" at bounding box center [932, 391] width 1235 height 77
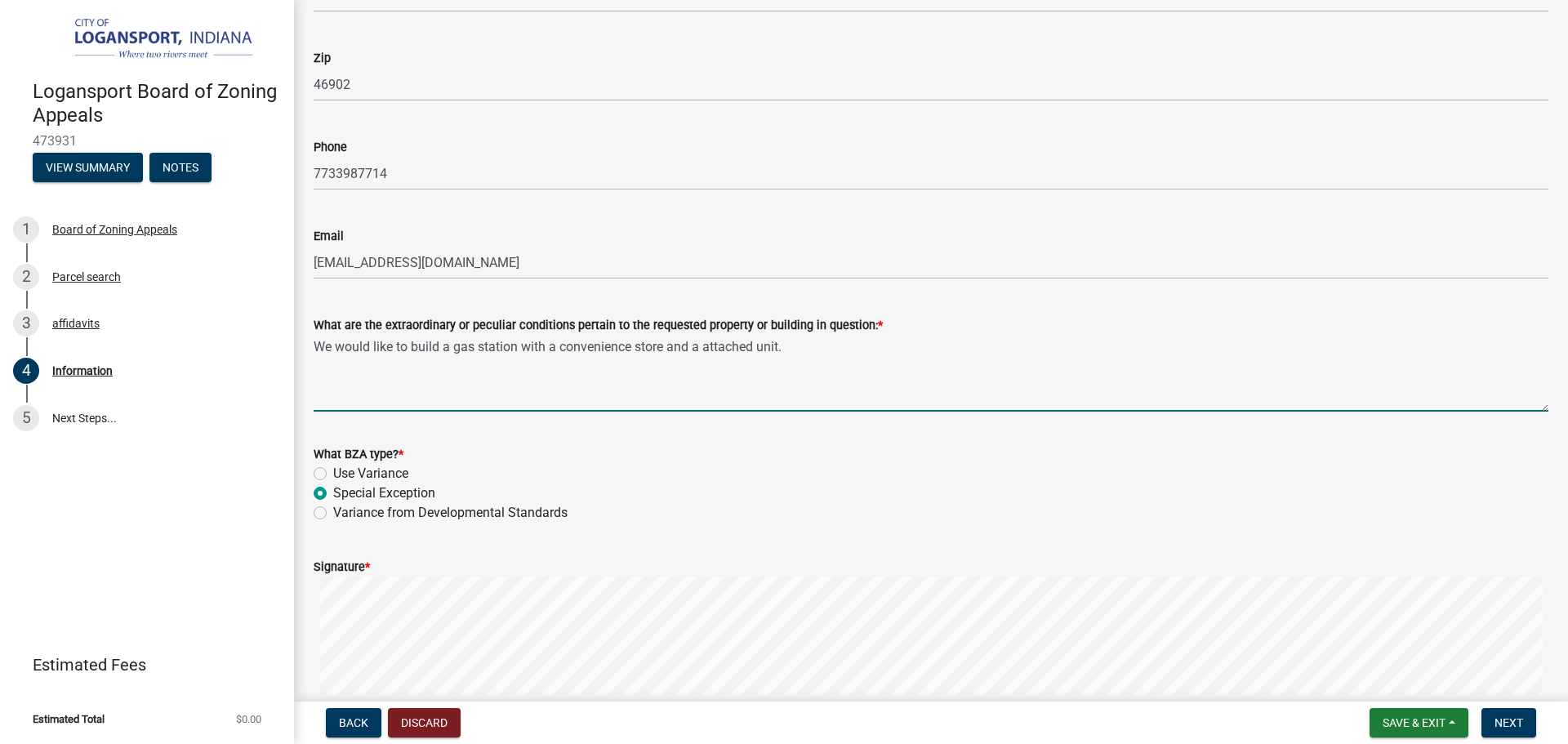
scroll to position [1515, 0]
click at [702, 349] on textarea "We would like to build a gas station with a convenience store and a attached un…" at bounding box center [932, 370] width 1235 height 77
click at [541, 348] on textarea "We would like to build a gas station with a convenience store and attached unit." at bounding box center [932, 370] width 1235 height 77
drag, startPoint x: 541, startPoint y: 348, endPoint x: 550, endPoint y: 348, distance: 9.0
click at [550, 348] on textarea "We would like to build a gas station with a convenience store and attached unit." at bounding box center [932, 370] width 1235 height 77
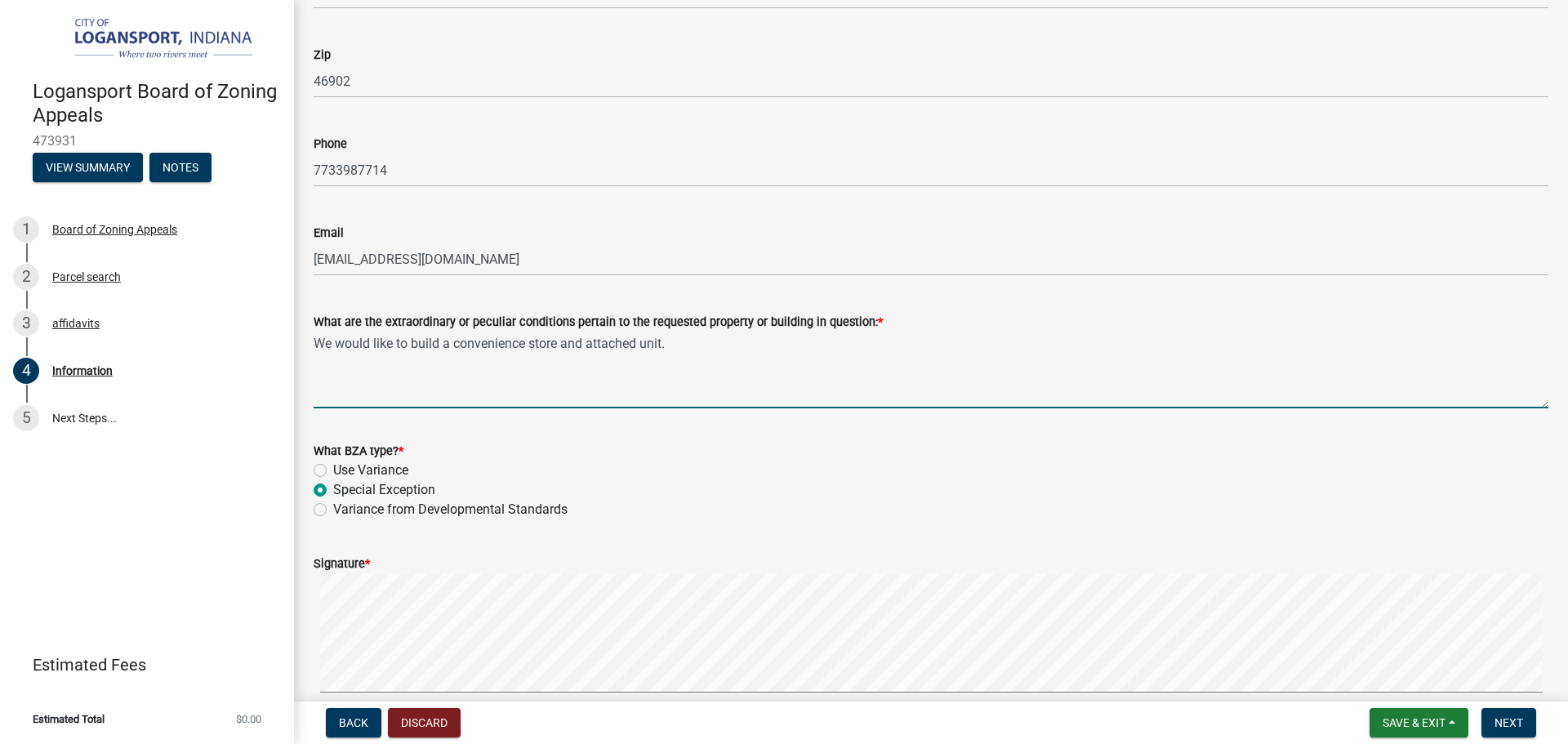
click at [562, 344] on textarea "We would like to build a convenience store and attached unit." at bounding box center [932, 370] width 1235 height 77
click at [635, 340] on textarea "We would like to build a gas station convenience store and attached unit." at bounding box center [932, 370] width 1235 height 77
click at [788, 345] on textarea "We would like to build a gas station convenience store with an attached unit." at bounding box center [932, 370] width 1235 height 77
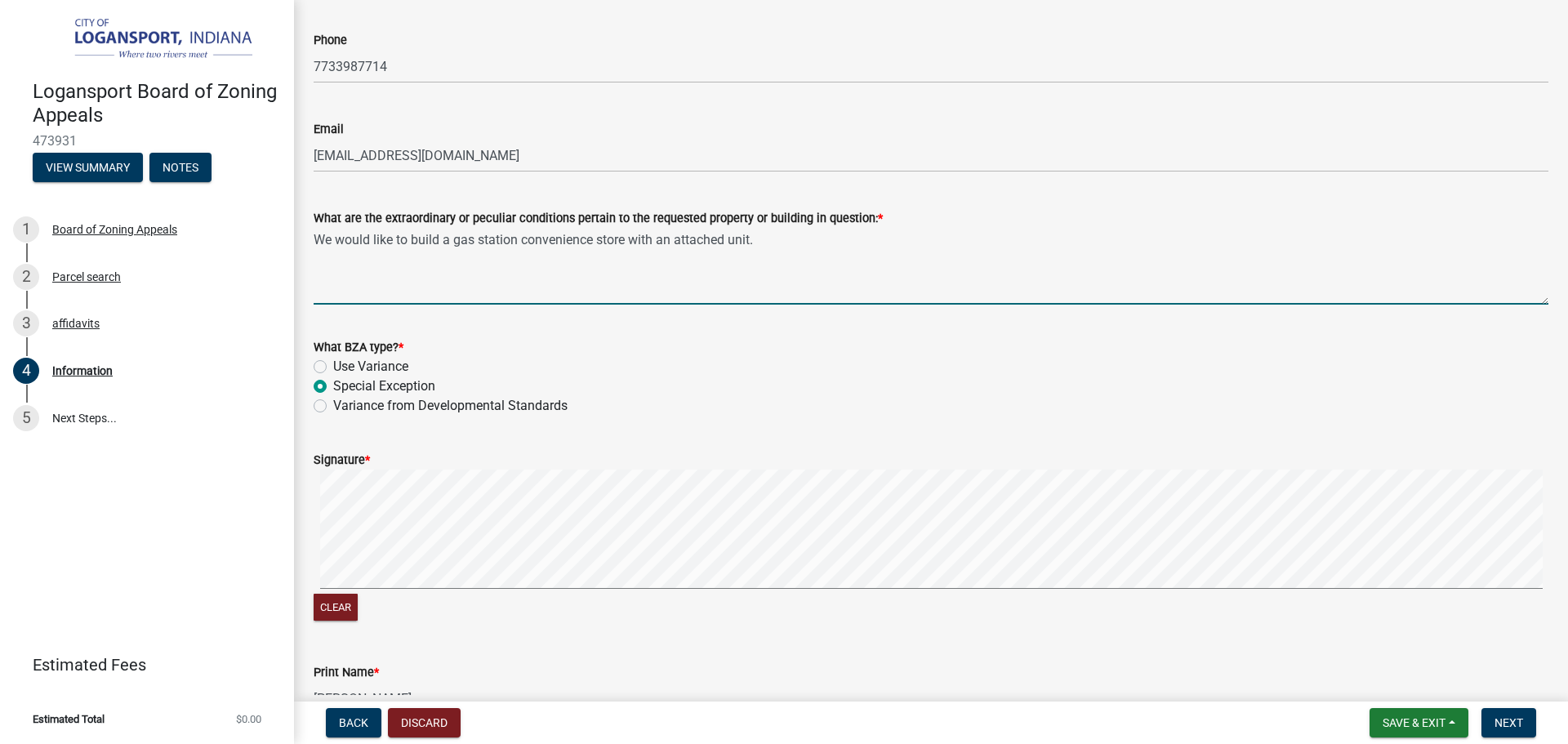
scroll to position [1646, 0]
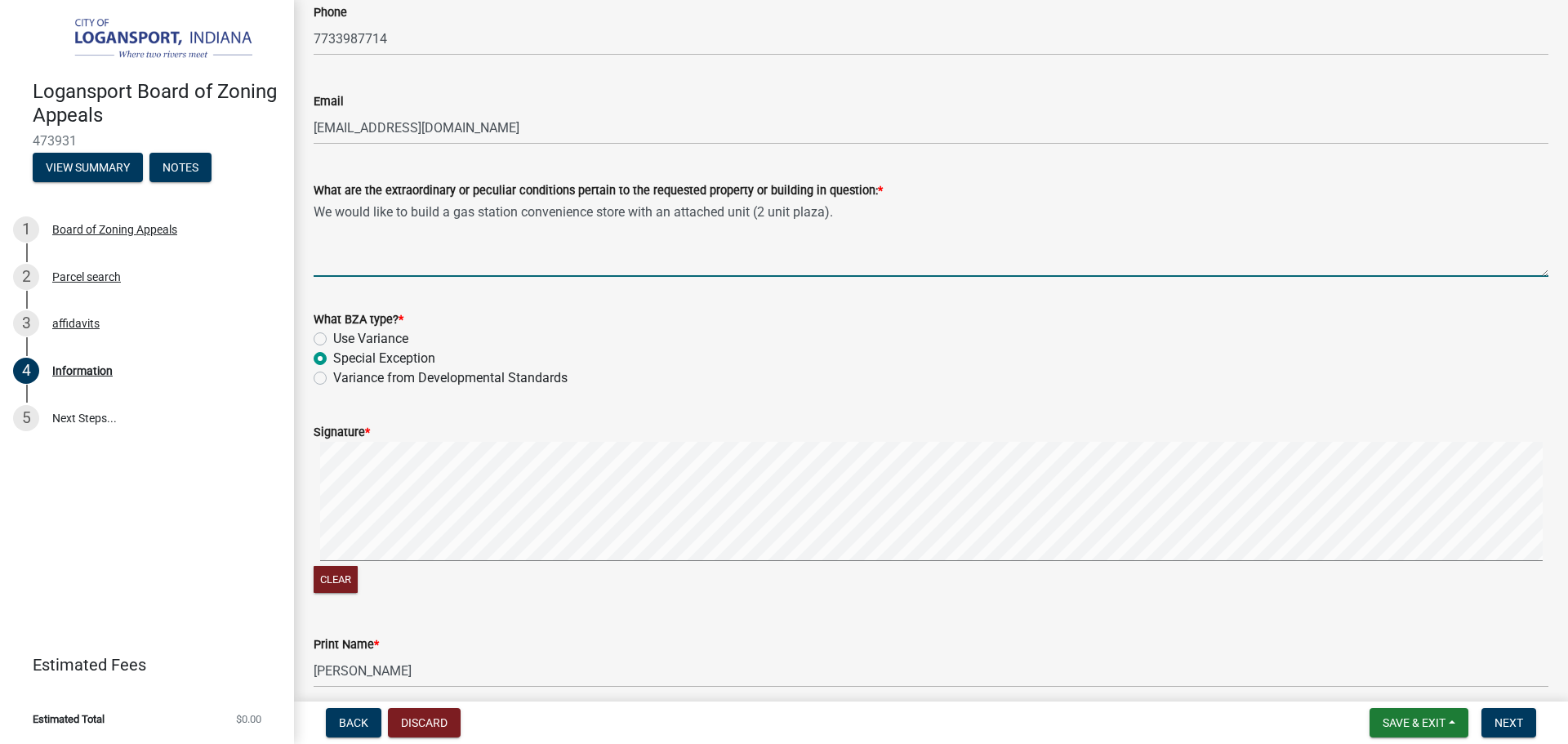
click at [976, 357] on div "Special Exception" at bounding box center [932, 358] width 1235 height 20
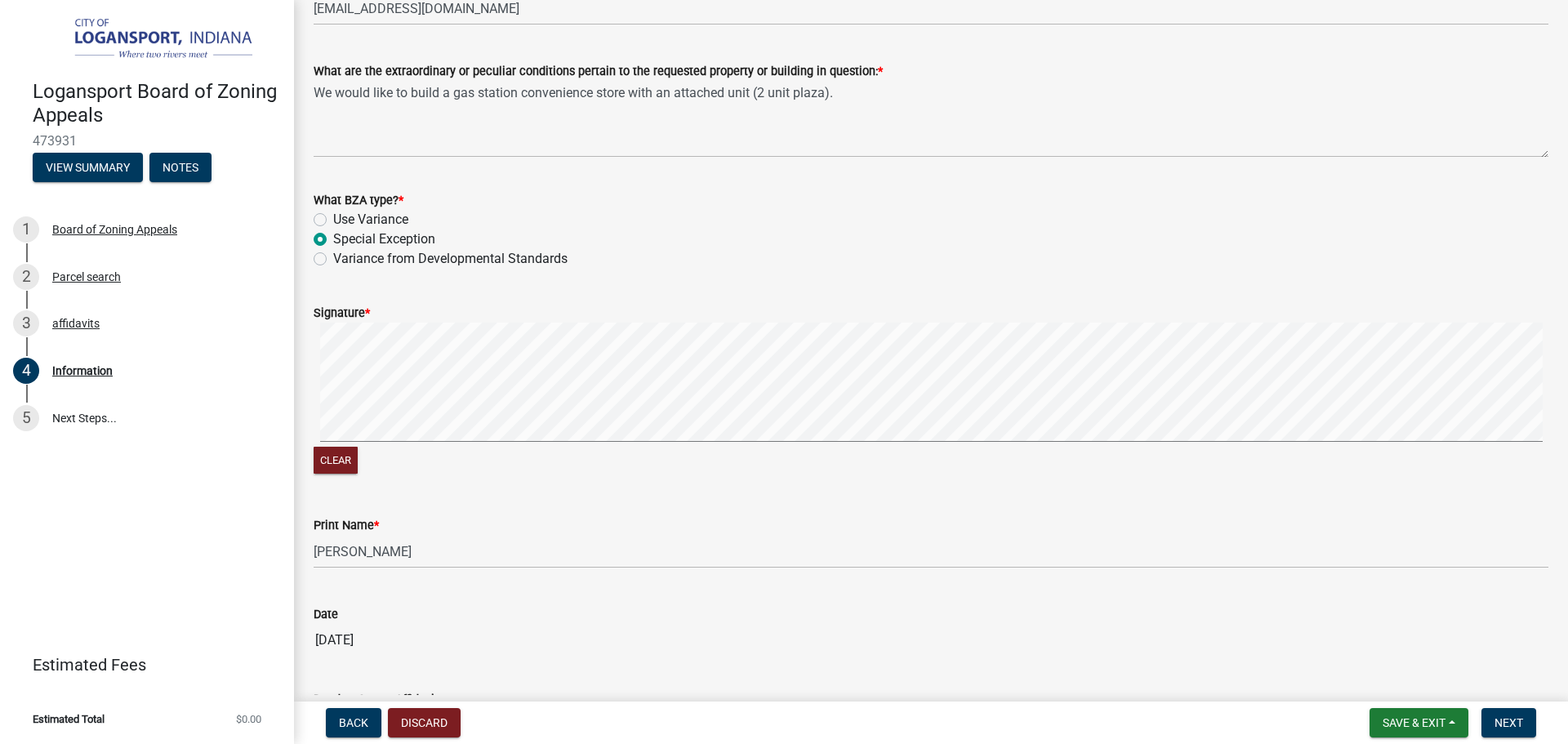
scroll to position [1771, 0]
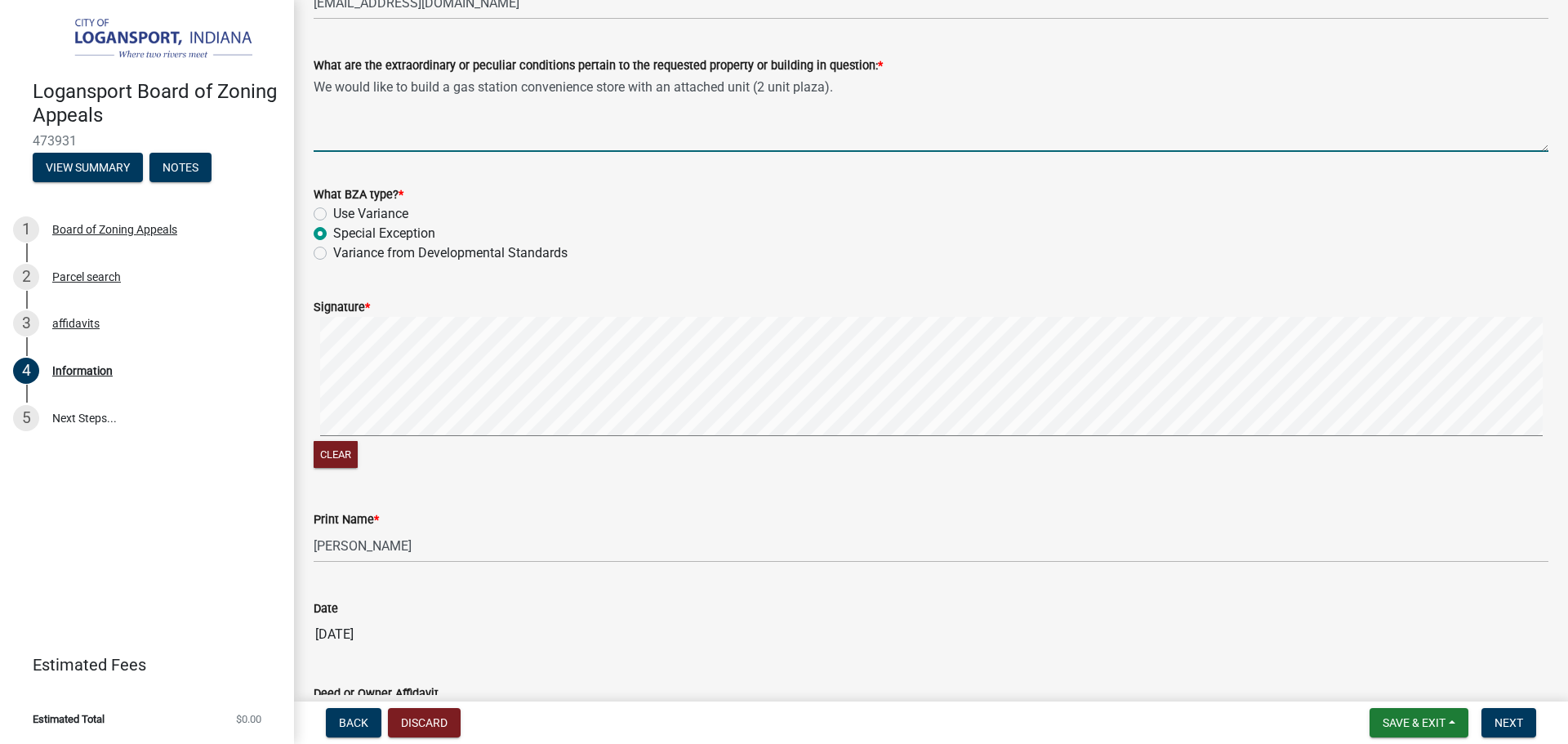
click at [764, 88] on textarea "We would like to build a gas station convenience store with an attached unit (2…" at bounding box center [932, 113] width 1235 height 77
click at [826, 85] on textarea "We would like to build a gas station convenience store with an attached unit (2…" at bounding box center [932, 113] width 1235 height 77
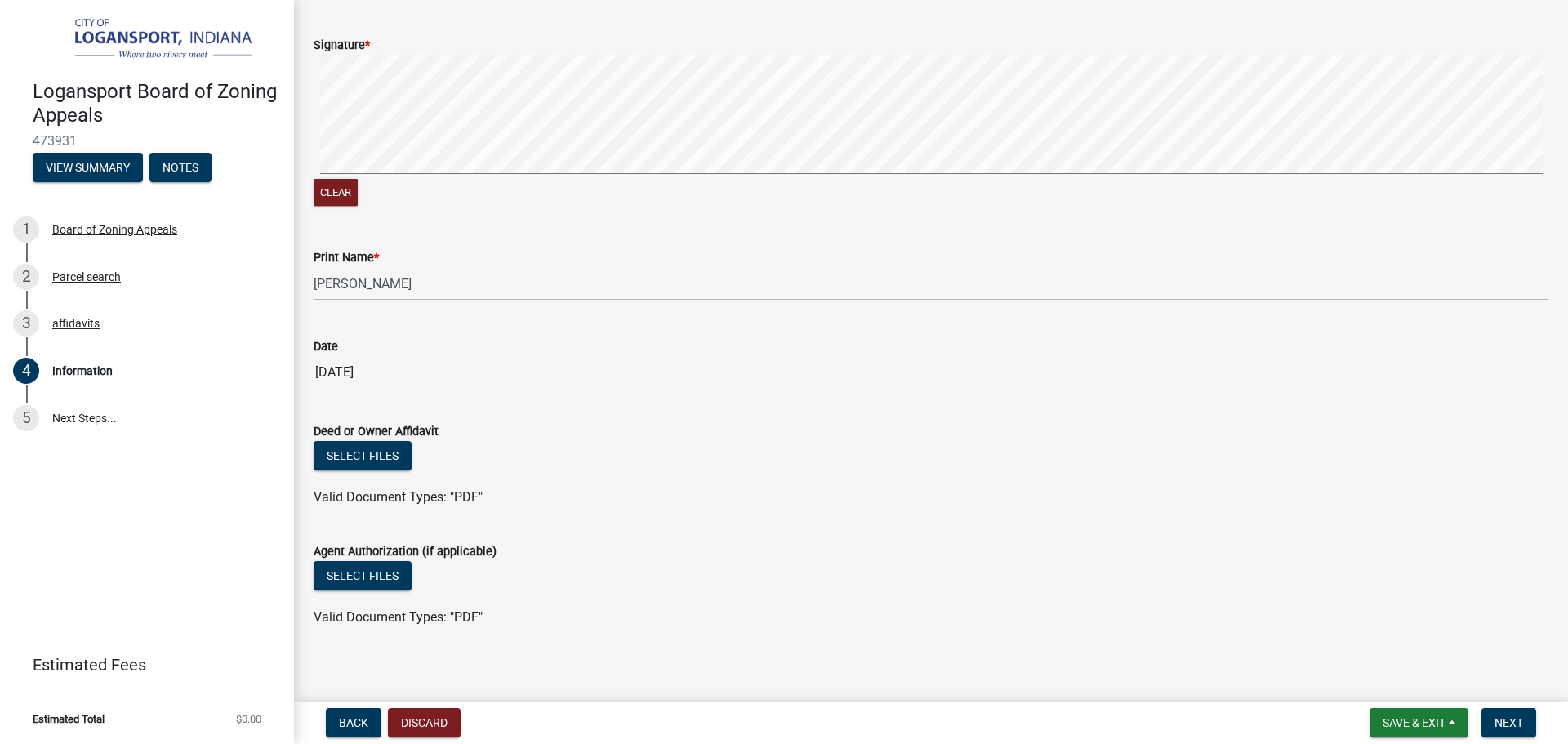
scroll to position [2039, 0]
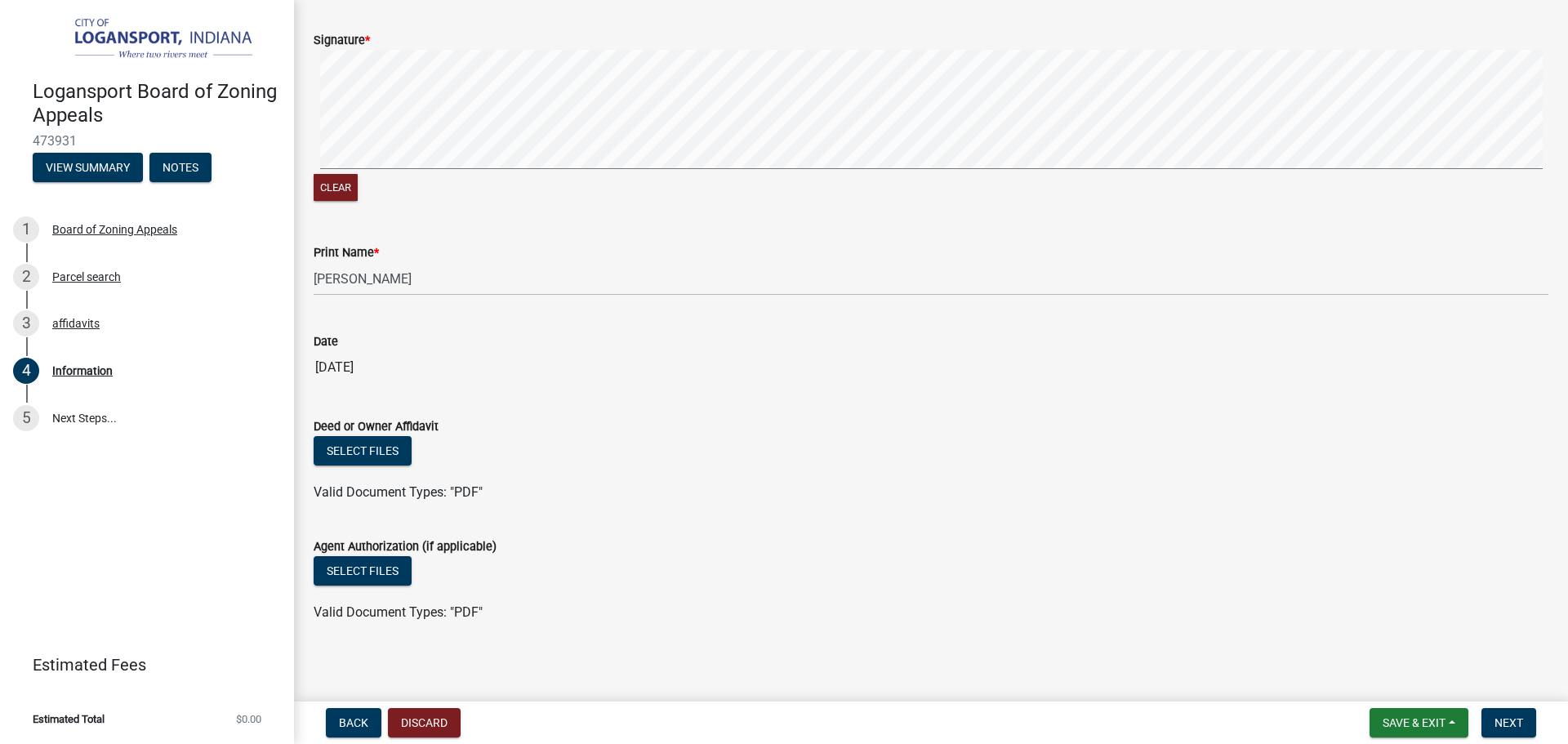
type textarea "We would like to build a gas station convenience store with an attached unit."
click at [736, 419] on div "Deed or Owner Affidavit" at bounding box center [932, 426] width 1235 height 20
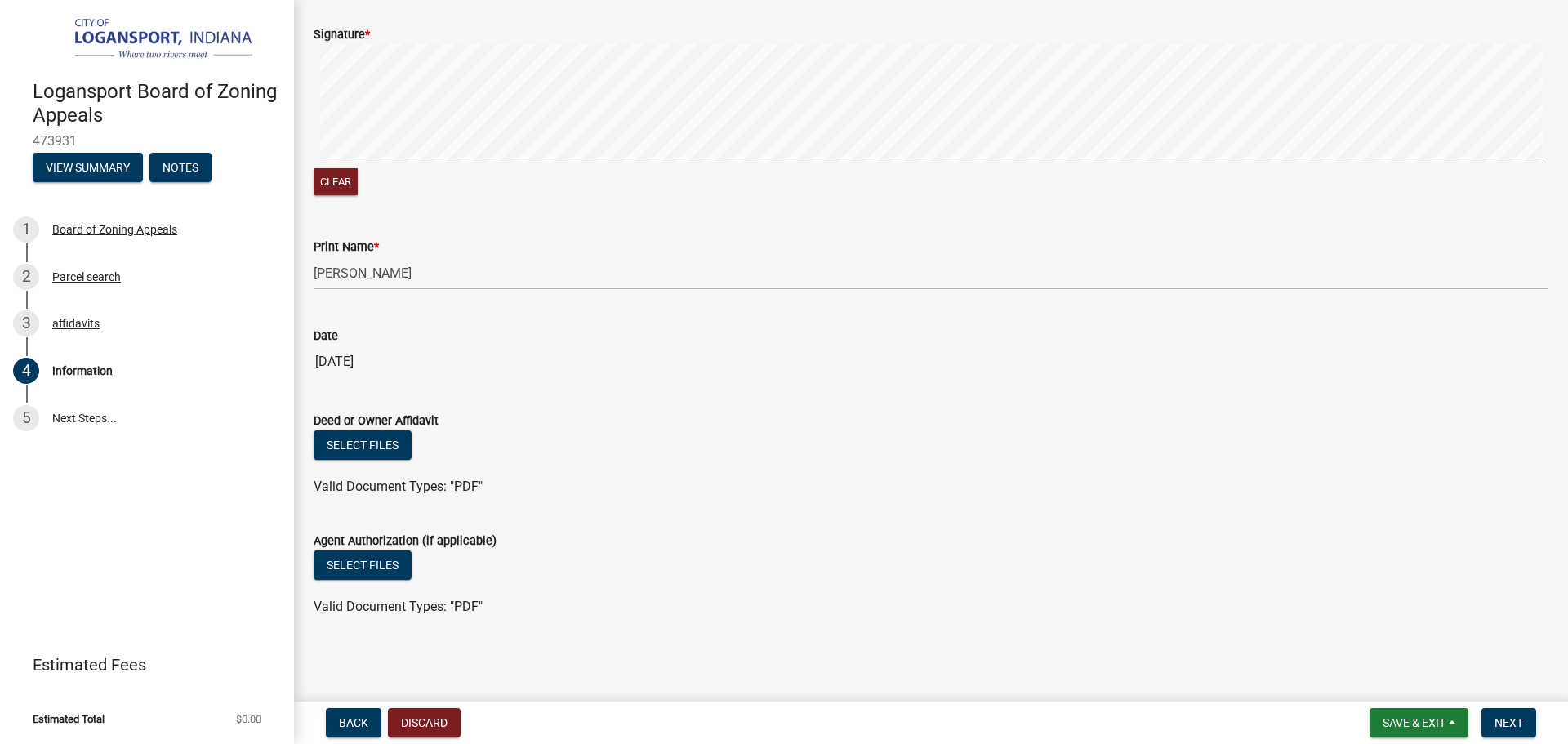
scroll to position [2043, 0]
click at [550, 502] on wm-data-entity-input "Deed or Owner Affidavit Select files Valid Document Types: "PDF"" at bounding box center [932, 452] width 1235 height 120
click at [1513, 722] on span "Next" at bounding box center [1509, 723] width 29 height 13
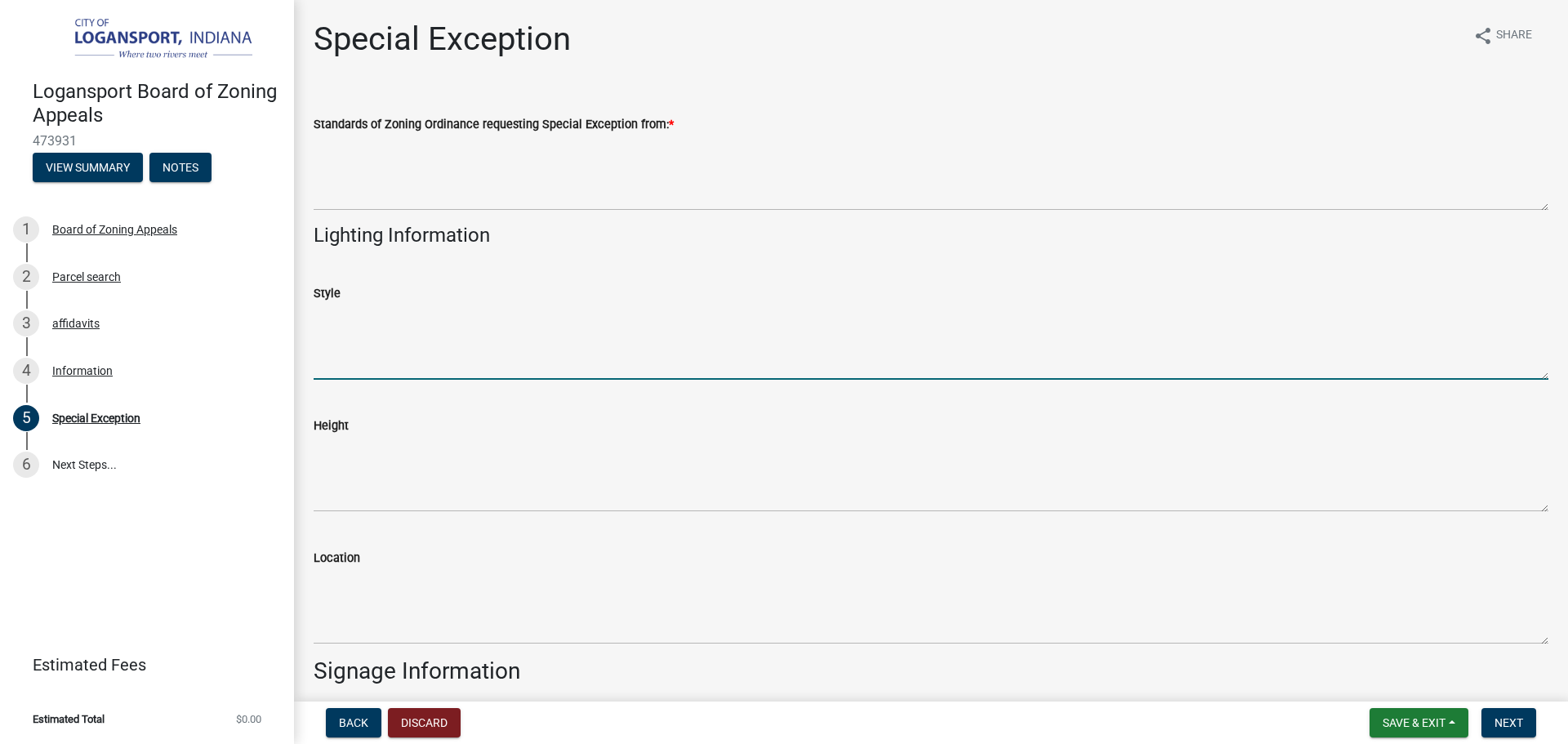
click at [382, 373] on textarea "Style" at bounding box center [932, 341] width 1235 height 77
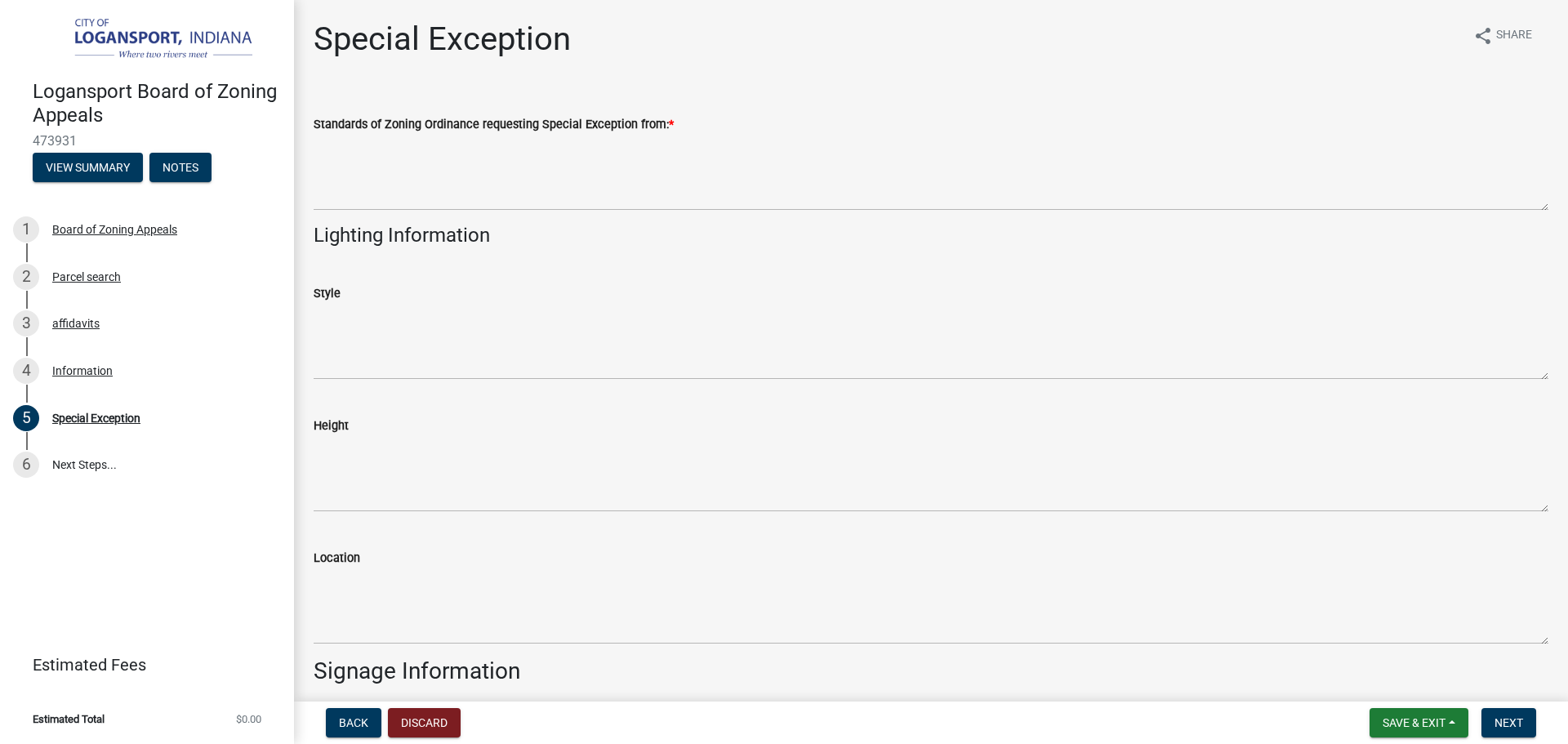
click at [501, 276] on div "Style" at bounding box center [932, 321] width 1235 height 120
click at [347, 723] on span "Back" at bounding box center [353, 723] width 29 height 13
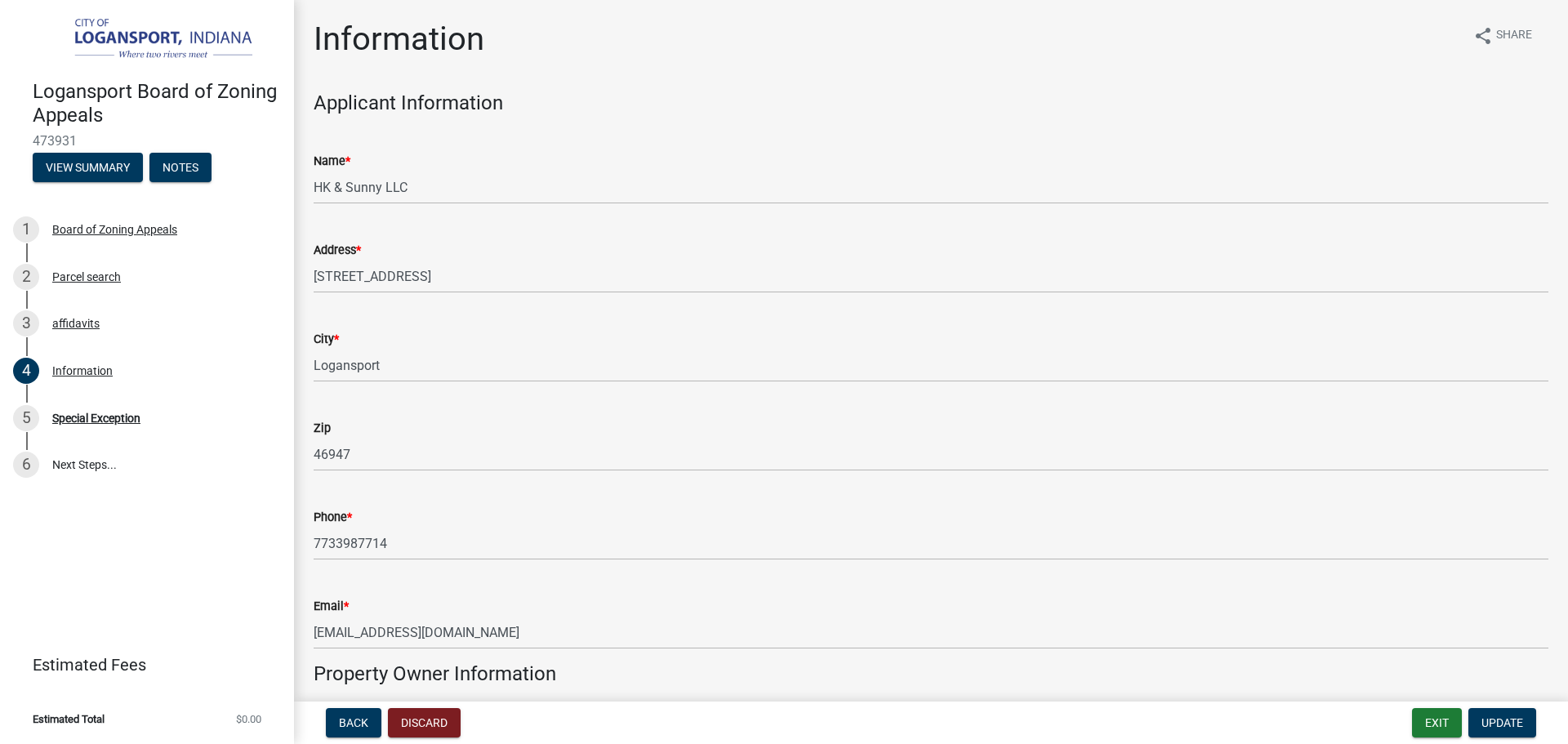
scroll to position [3, 0]
click at [1441, 724] on button "Exit" at bounding box center [1436, 723] width 50 height 29
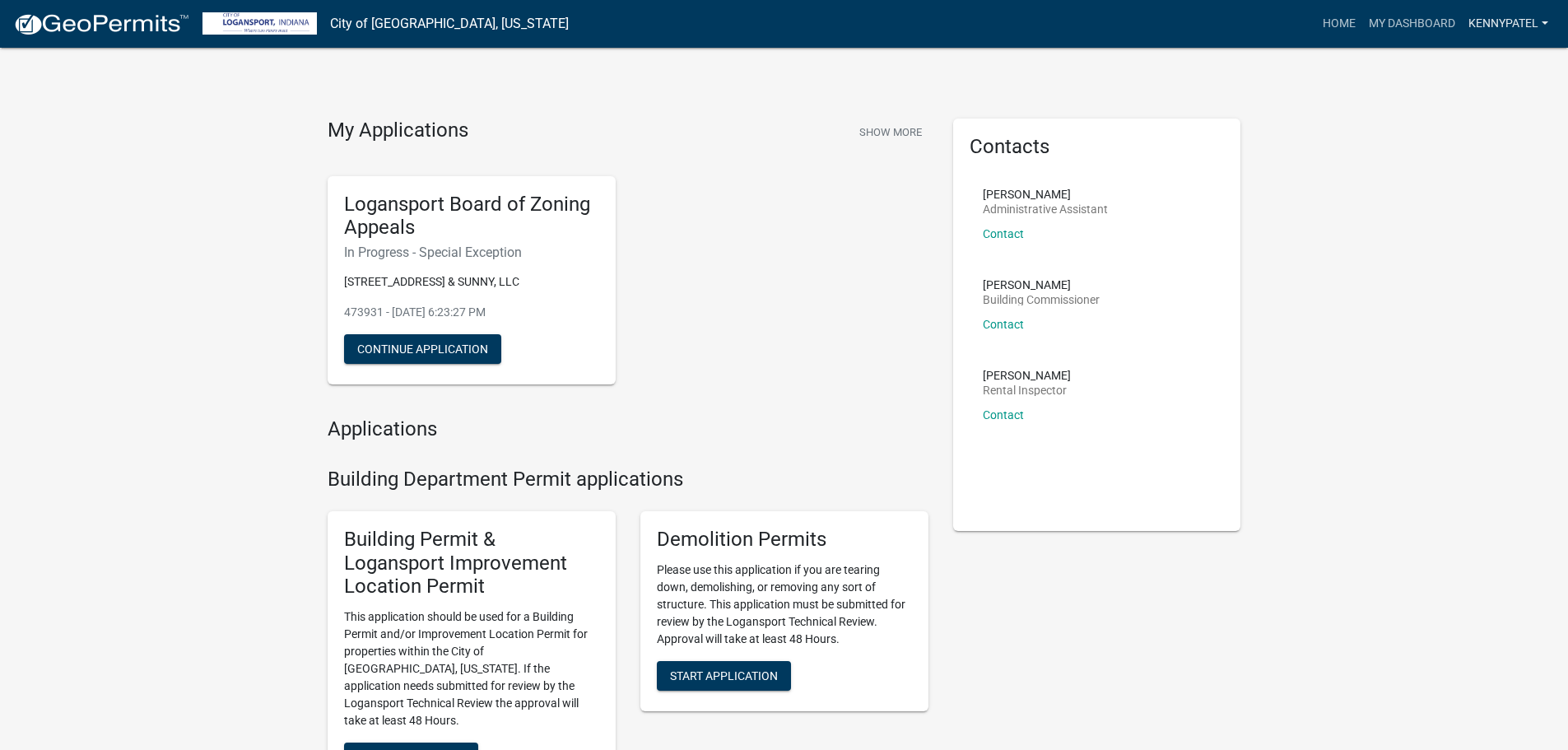
click at [1535, 17] on link "kennypatel" at bounding box center [1508, 24] width 93 height 31
click at [1471, 125] on link "Logout" at bounding box center [1489, 122] width 132 height 40
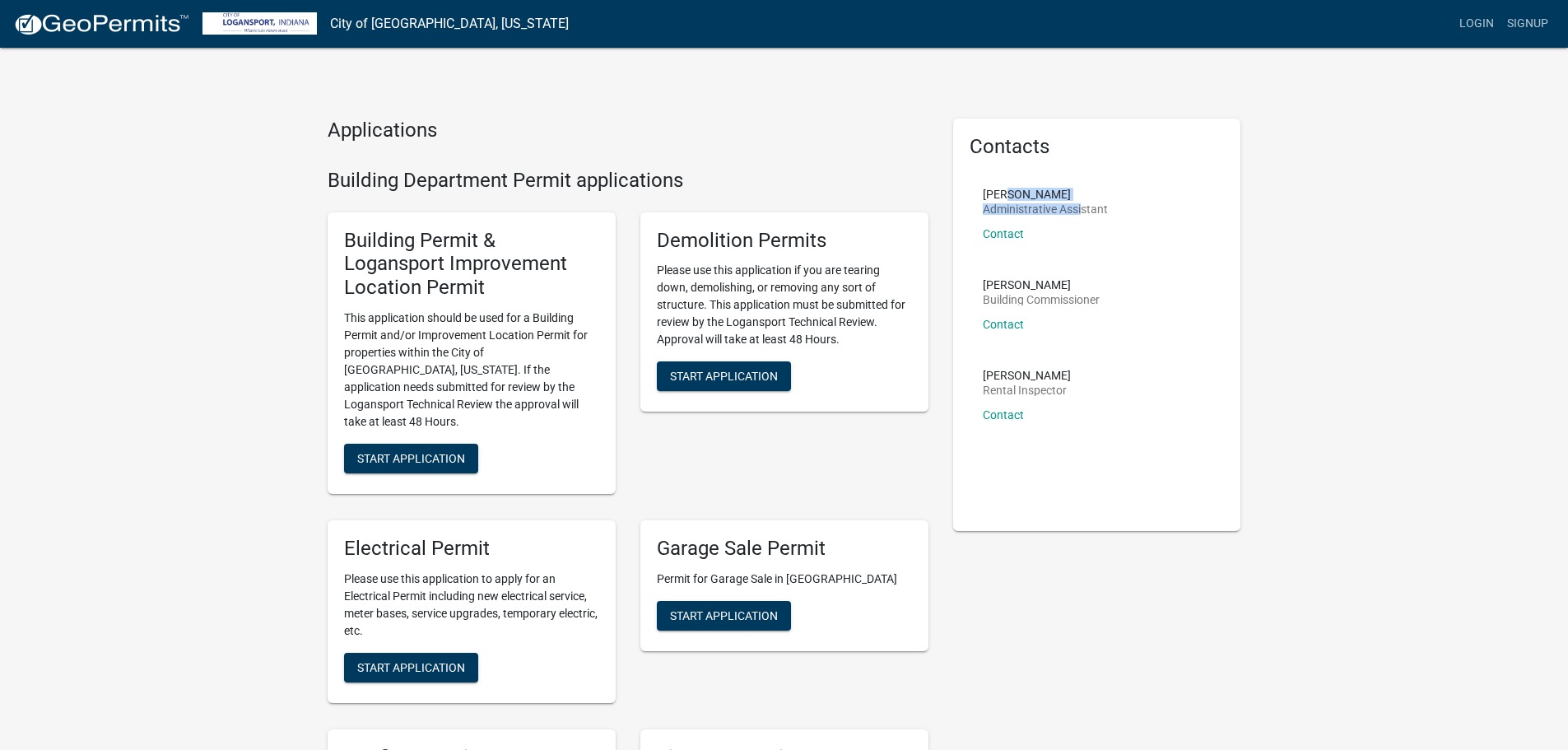
drag, startPoint x: 999, startPoint y: 193, endPoint x: 1076, endPoint y: 207, distance: 78.3
click at [1076, 207] on div "[PERSON_NAME] Administrative Assistant Contact" at bounding box center [1045, 220] width 125 height 64
click at [1076, 207] on p "Administrative Assistant" at bounding box center [1045, 209] width 125 height 11
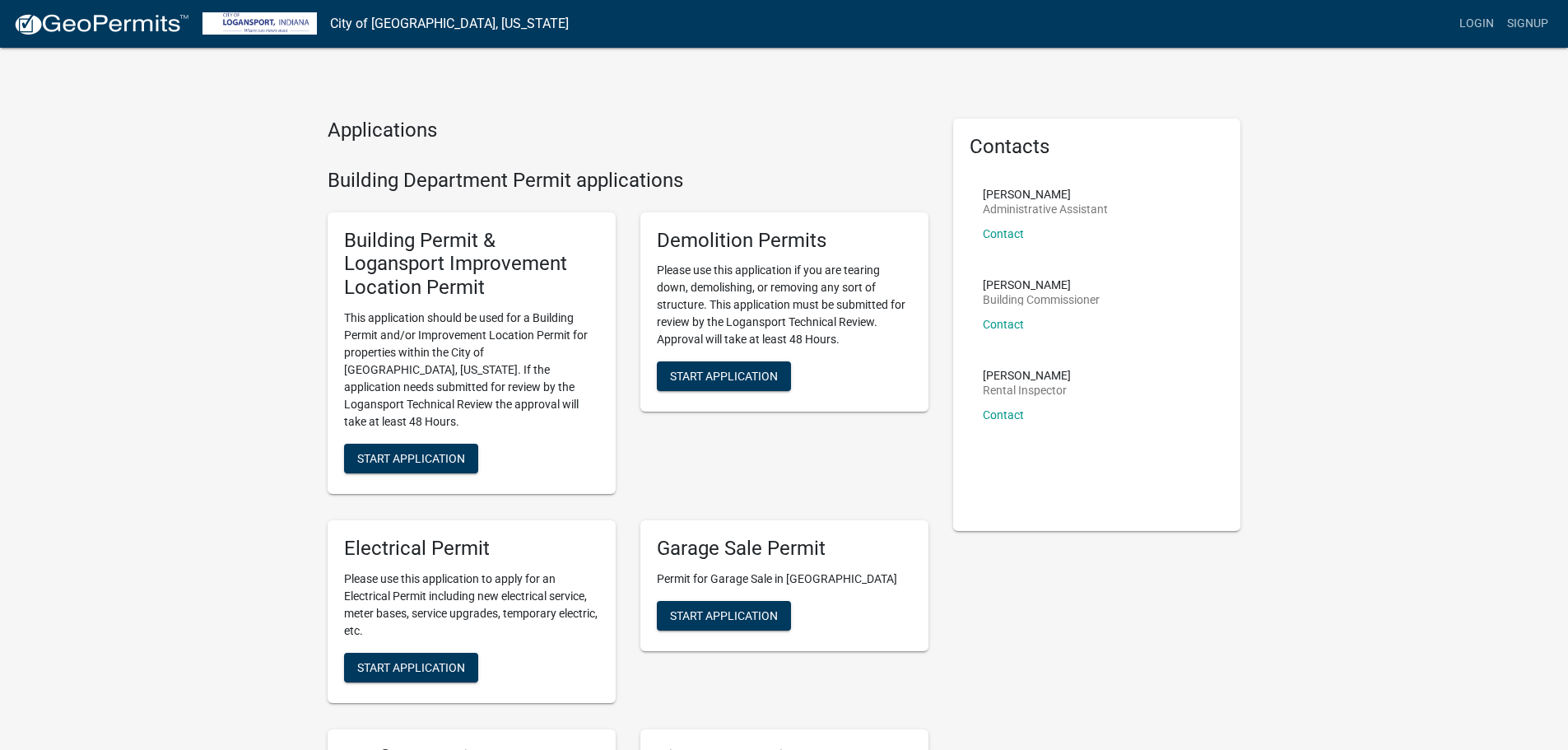
click at [1001, 291] on div "[PERSON_NAME] Building Commissioner Contact" at bounding box center [1042, 311] width 117 height 64
click at [1038, 299] on p "Building Commissioner" at bounding box center [1042, 300] width 117 height 11
click at [1072, 315] on div "[PERSON_NAME] Building Commissioner Contact" at bounding box center [1042, 311] width 117 height 64
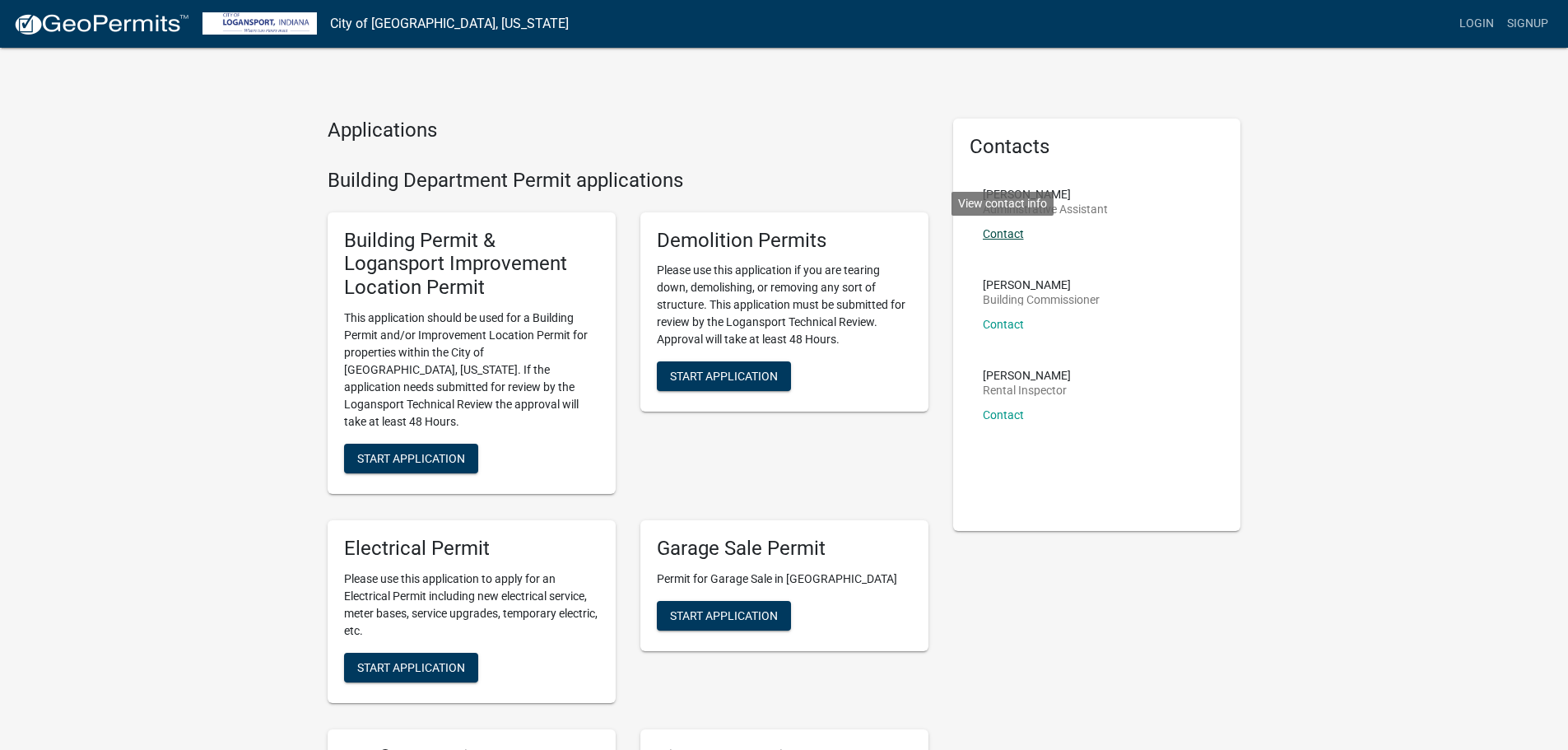
click at [1002, 234] on link "Contact" at bounding box center [1004, 234] width 41 height 13
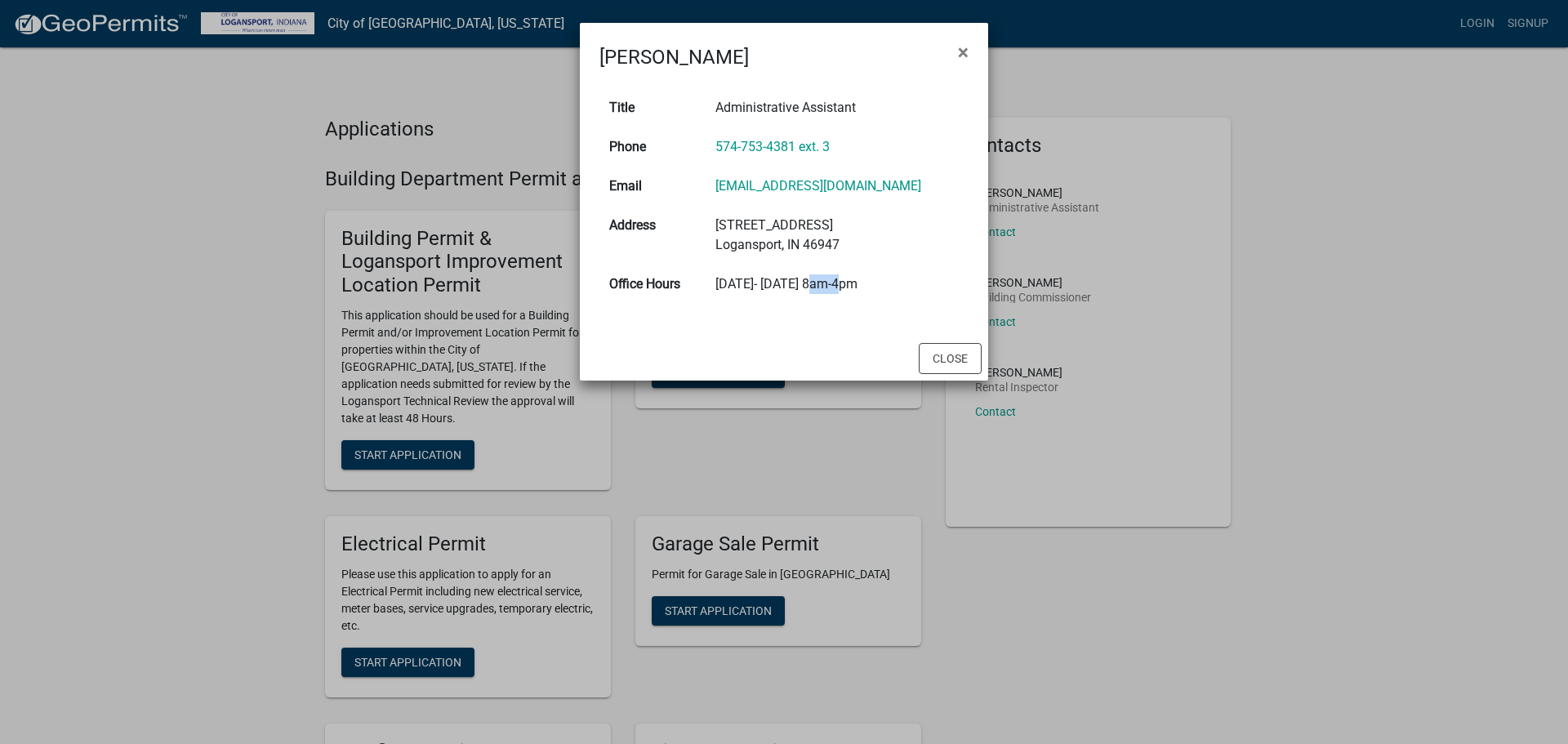
drag, startPoint x: 828, startPoint y: 283, endPoint x: 854, endPoint y: 281, distance: 26.1
click at [854, 281] on div "[DATE]- [DATE] 8am-4pm" at bounding box center [837, 284] width 243 height 20
click at [866, 304] on div "Title Administrative Assistant Phone 574-753-4381 ext. 3 Email [EMAIL_ADDRESS][…" at bounding box center [784, 204] width 408 height 265
click at [832, 301] on td "[DATE]- [DATE] 8am-4pm" at bounding box center [836, 284] width 263 height 39
click at [789, 422] on ngb-modal-window "[PERSON_NAME] × Title Administrative Assistant Phone 574-753-4381 ext. 3 Email …" at bounding box center [784, 372] width 1568 height 744
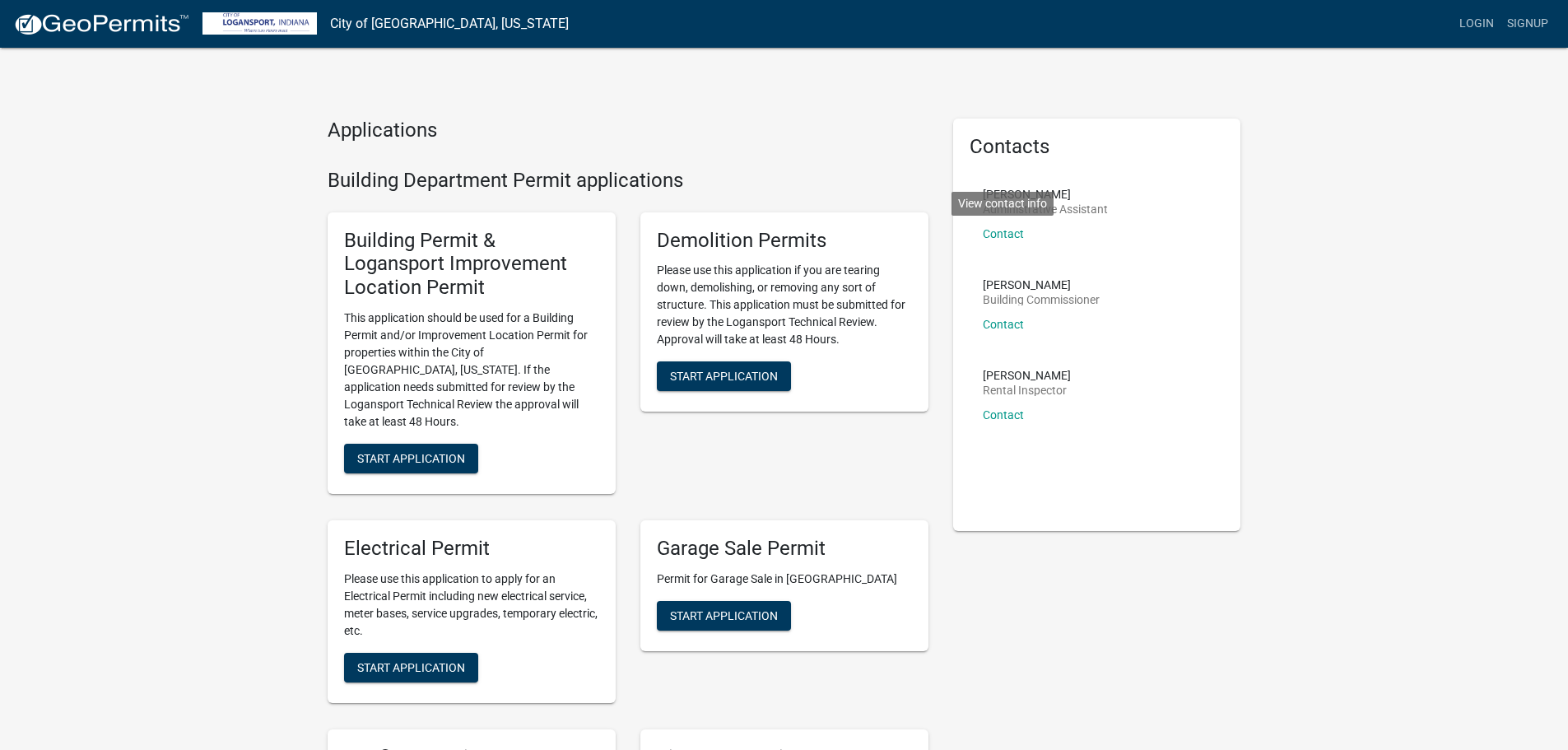
scroll to position [2, 0]
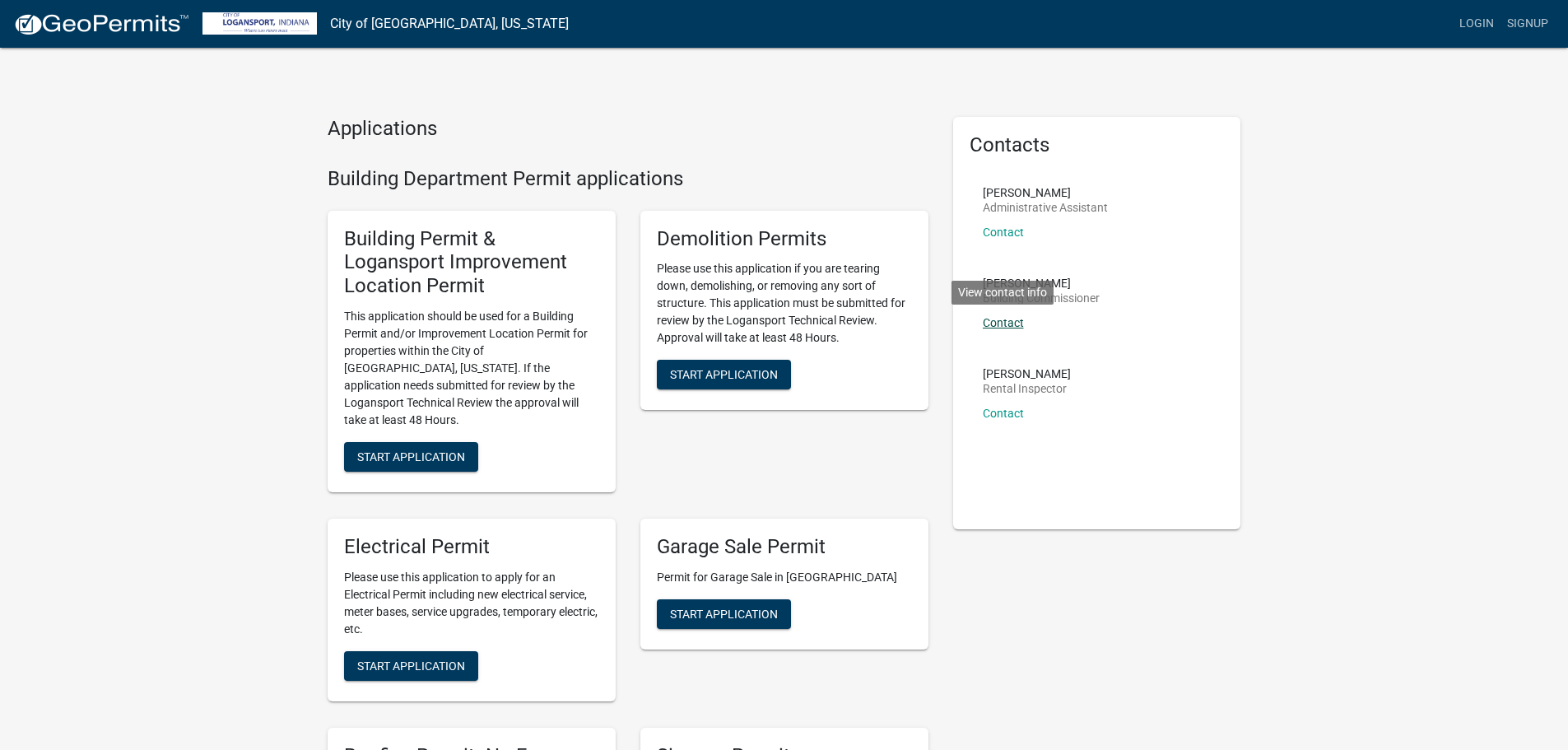
click at [997, 328] on link "Contact" at bounding box center [1004, 323] width 41 height 13
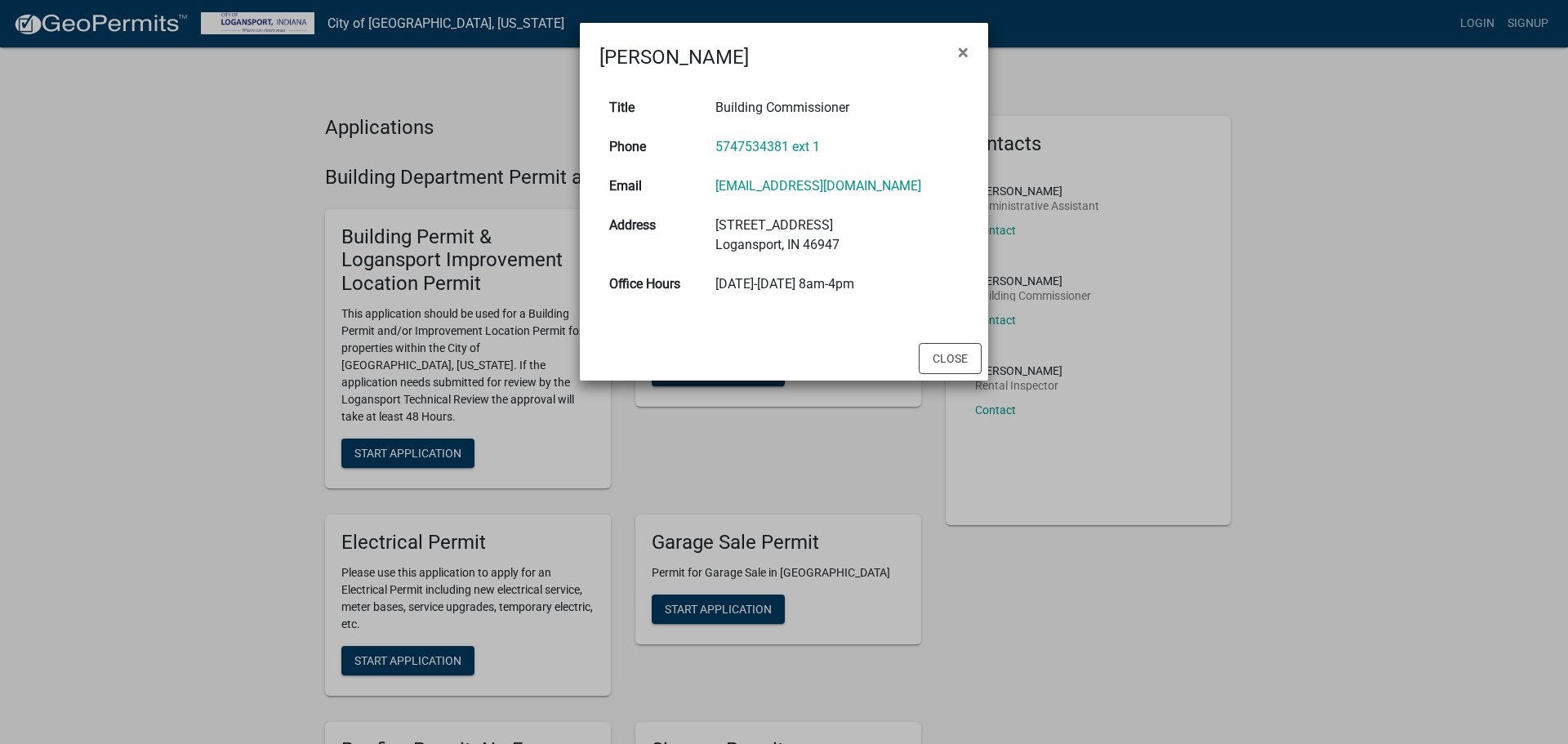
click at [1051, 239] on ngb-modal-window "[PERSON_NAME] × Title Building Commissioner Phone 5747534381 ext 1 Email [EMAIL…" at bounding box center [784, 372] width 1568 height 744
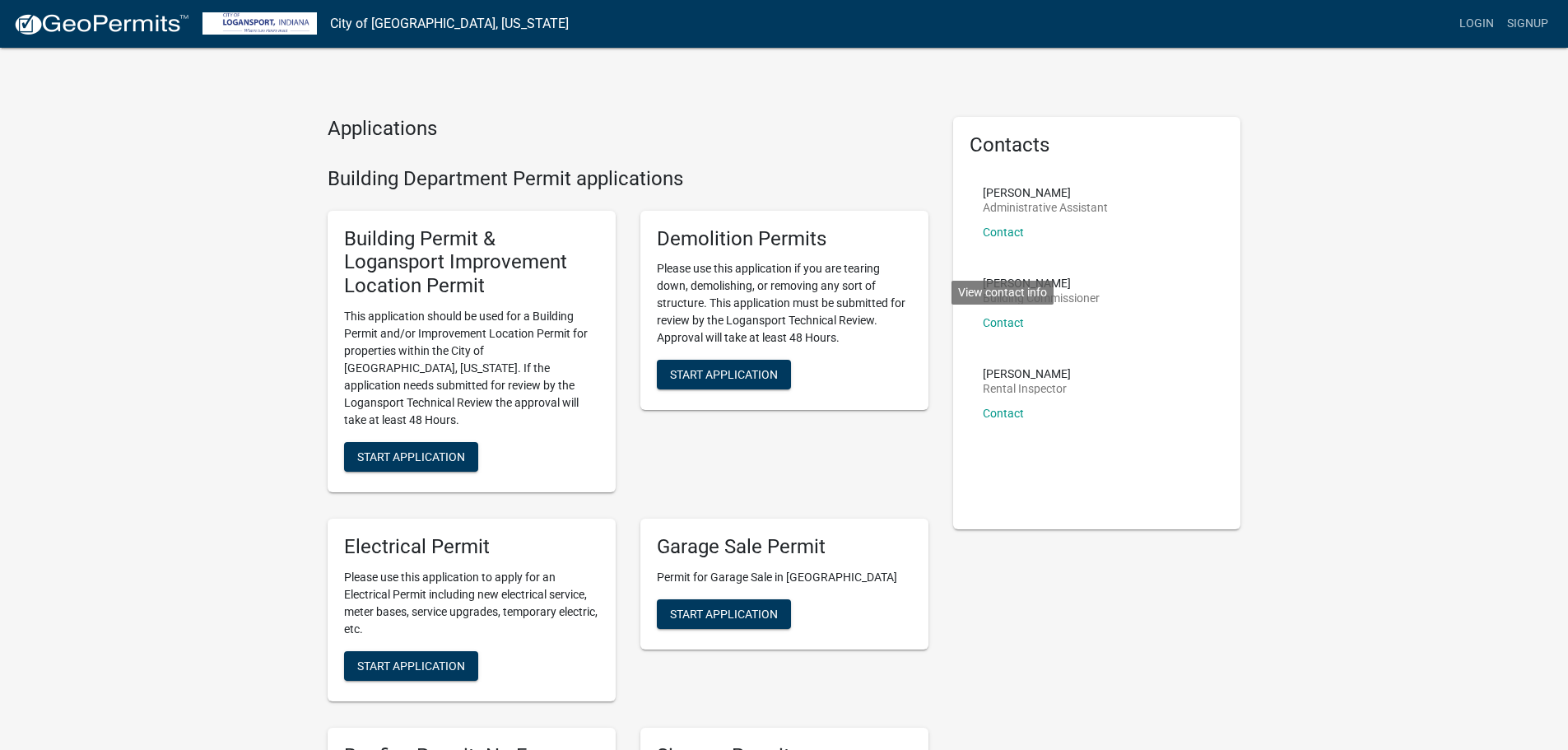
scroll to position [0, 0]
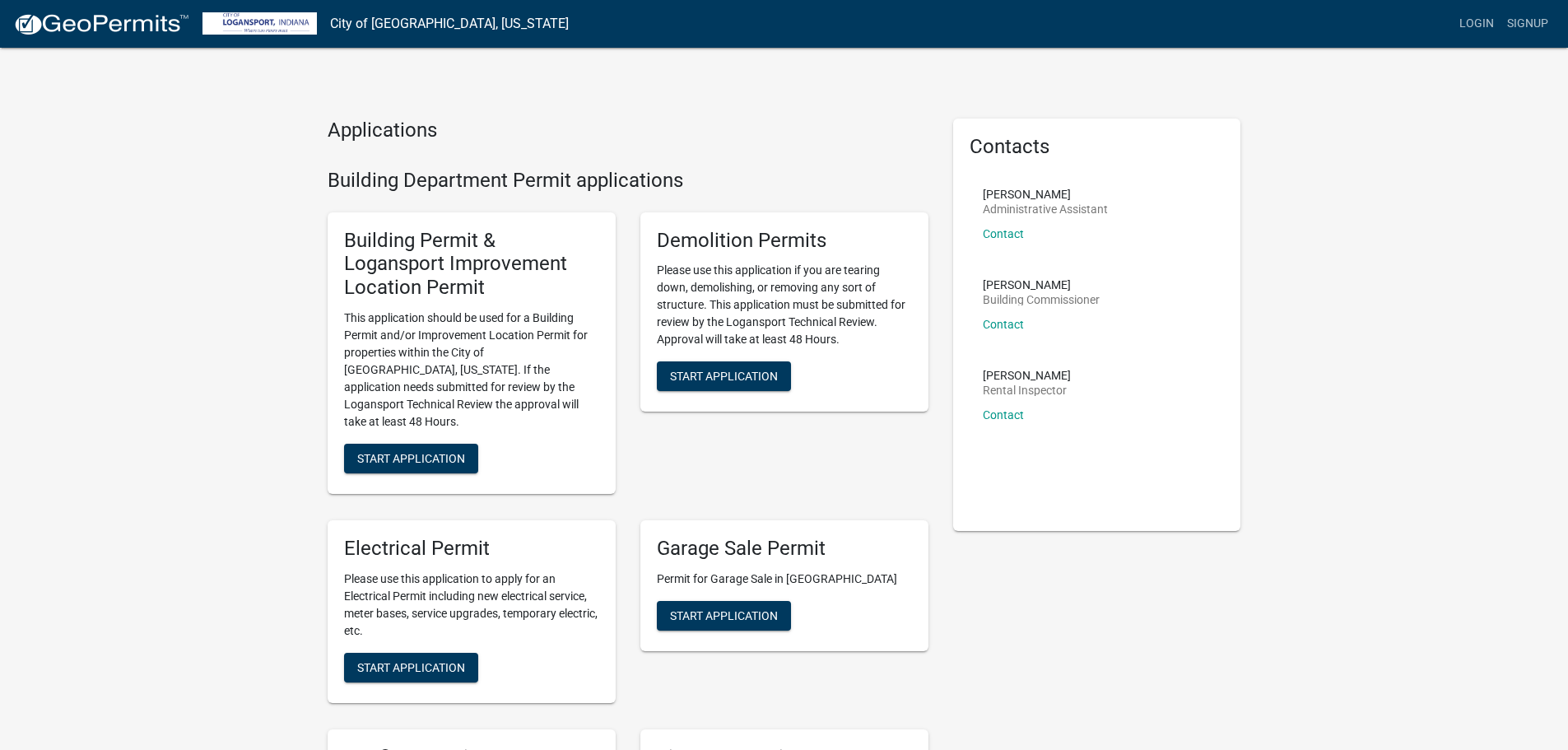
click at [994, 193] on p "[PERSON_NAME]" at bounding box center [1045, 194] width 125 height 11
drag, startPoint x: 994, startPoint y: 193, endPoint x: 1013, endPoint y: 191, distance: 19.1
click at [1013, 191] on p "[PERSON_NAME]" at bounding box center [1045, 194] width 125 height 11
copy p "[PERSON_NAME]"
